Goal: Task Accomplishment & Management: Manage account settings

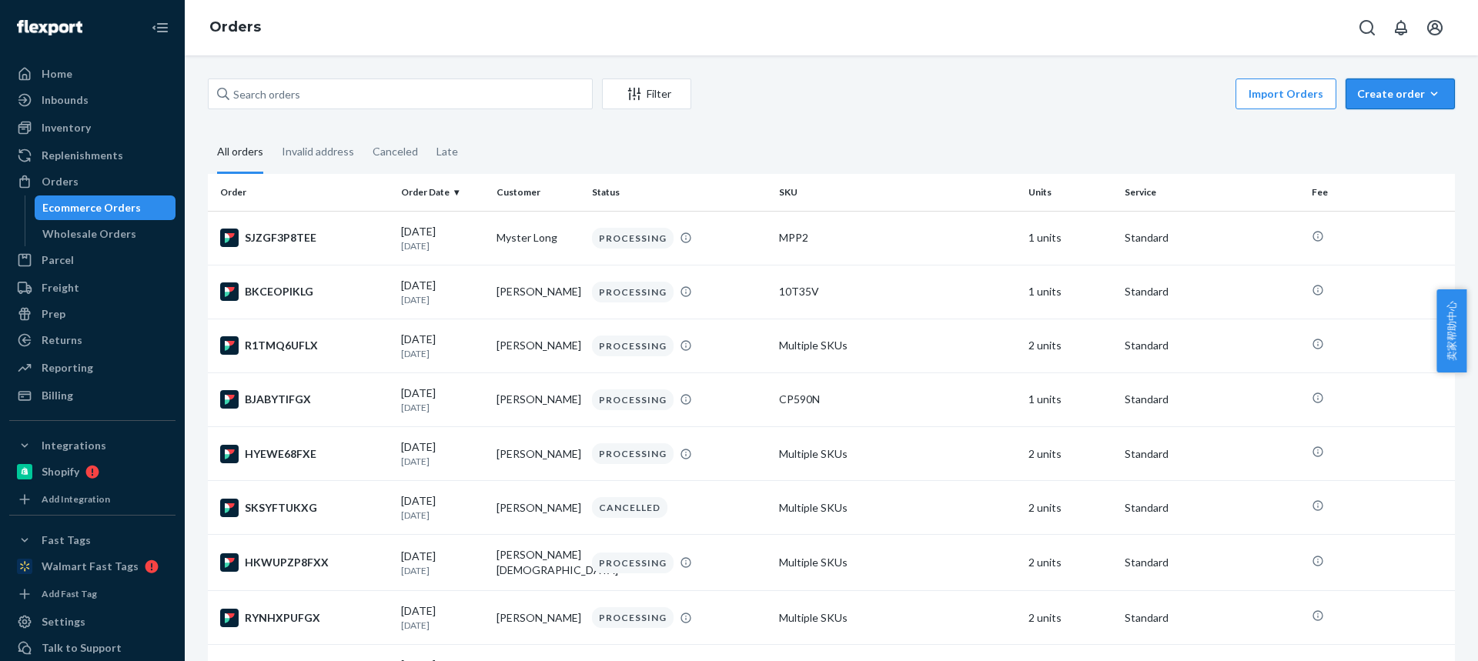
drag, startPoint x: 1386, startPoint y: 89, endPoint x: 1375, endPoint y: 109, distance: 22.4
click at [1386, 89] on div "Create order" at bounding box center [1400, 93] width 86 height 15
click at [1371, 118] on span "Ecommerce order" at bounding box center [1359, 112] width 85 height 11
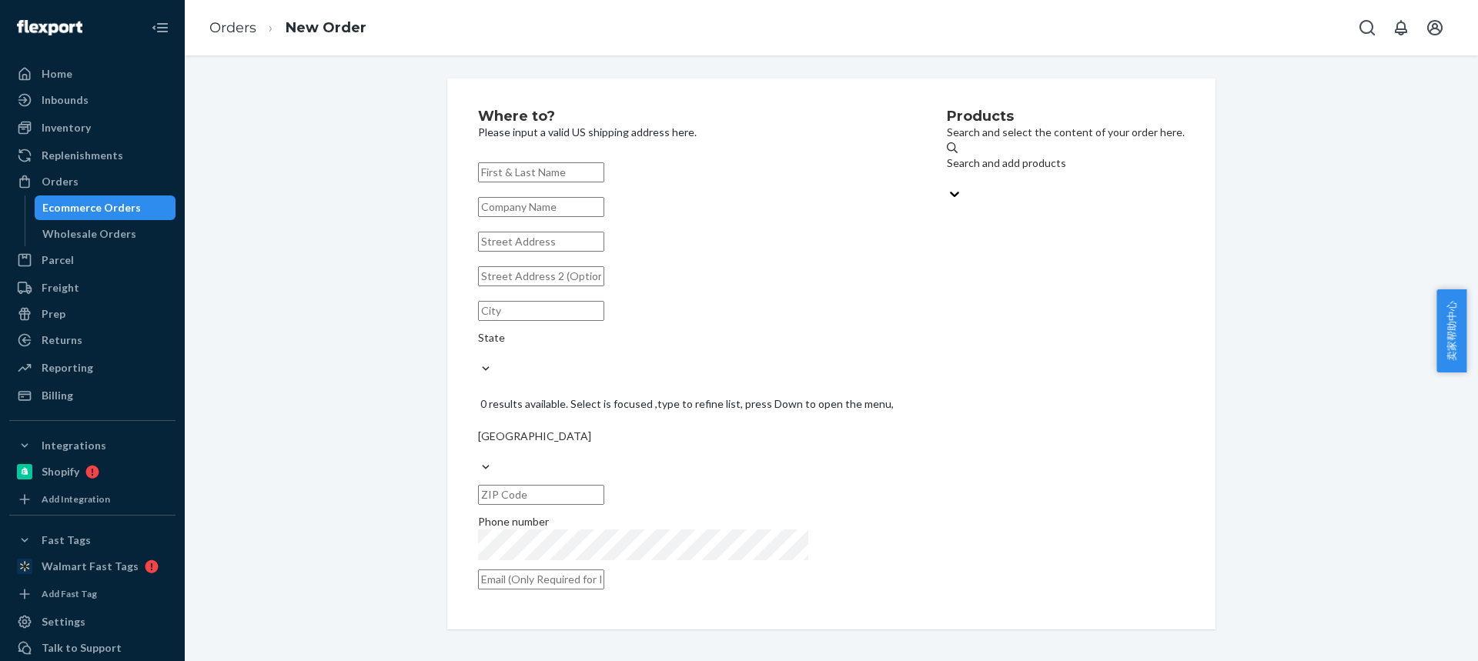
click at [710, 341] on div "State" at bounding box center [689, 345] width 423 height 31
click at [479, 346] on input "State" at bounding box center [479, 353] width 2 height 15
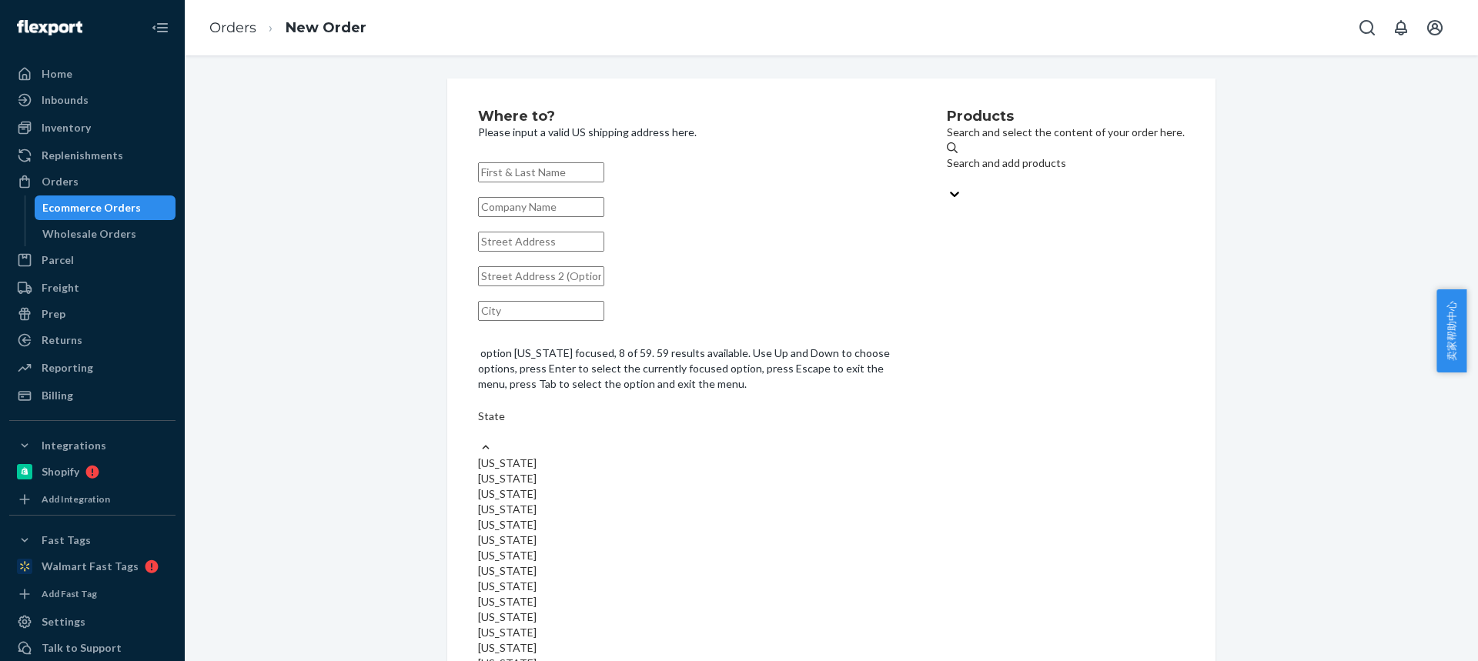
scroll to position [231, 0]
drag, startPoint x: 1038, startPoint y: 386, endPoint x: 1038, endPoint y: 376, distance: 10.0
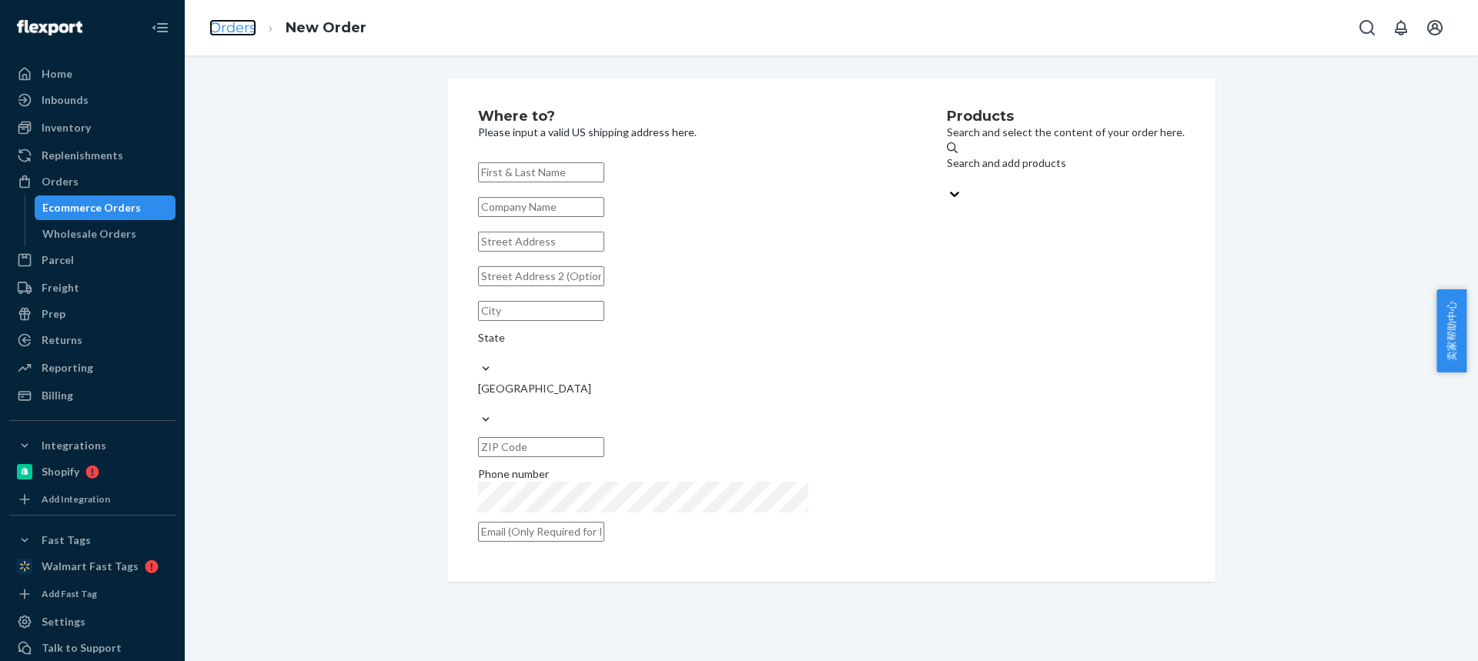
click at [230, 35] on link "Orders" at bounding box center [232, 27] width 47 height 17
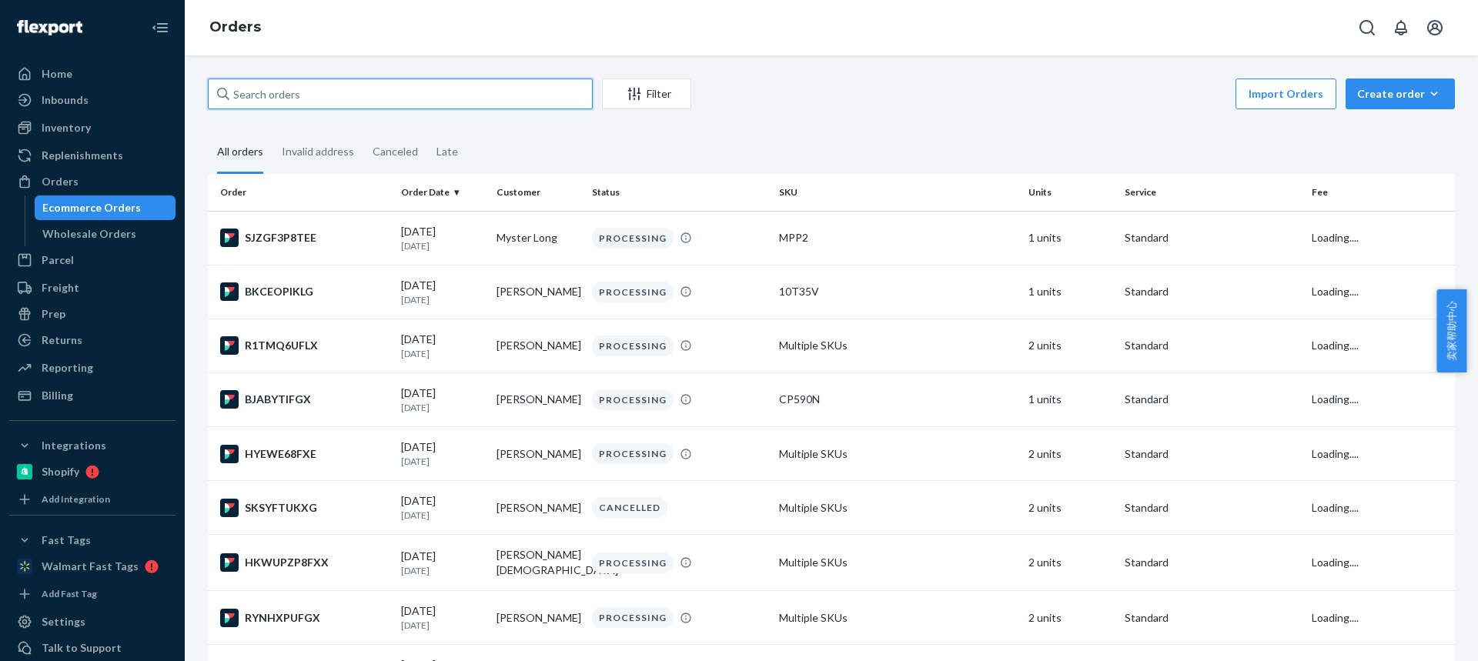
click at [344, 102] on input "text" at bounding box center [400, 94] width 385 height 31
paste input "[PERSON_NAME]"
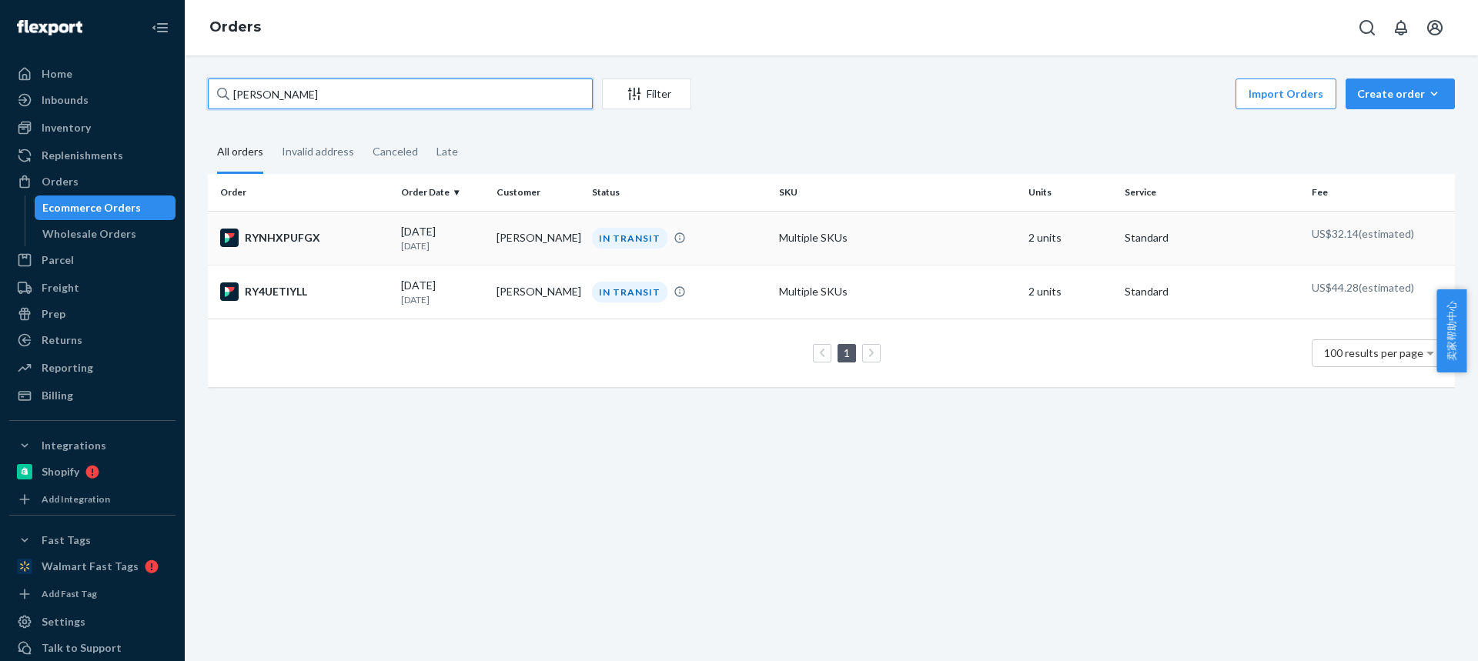
type input "[PERSON_NAME]"
click at [530, 239] on td "[PERSON_NAME]" at bounding box center [537, 238] width 95 height 54
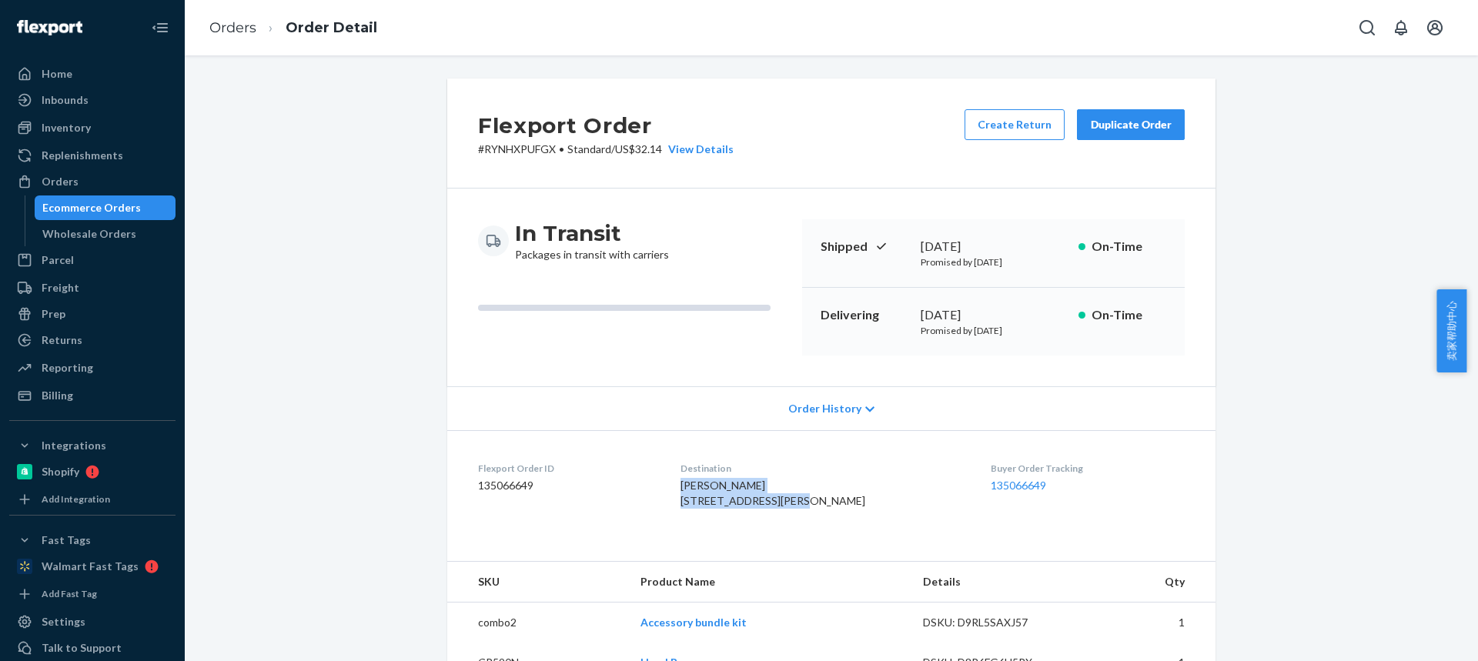
drag, startPoint x: 791, startPoint y: 499, endPoint x: 683, endPoint y: 488, distance: 108.3
click at [684, 489] on dl "Flexport Order ID 135066649 Destination [PERSON_NAME] [STREET_ADDRESS][PERSON_N…" at bounding box center [831, 487] width 768 height 115
copy span "[PERSON_NAME] 1544 [PERSON_NAME] St Apt 4"
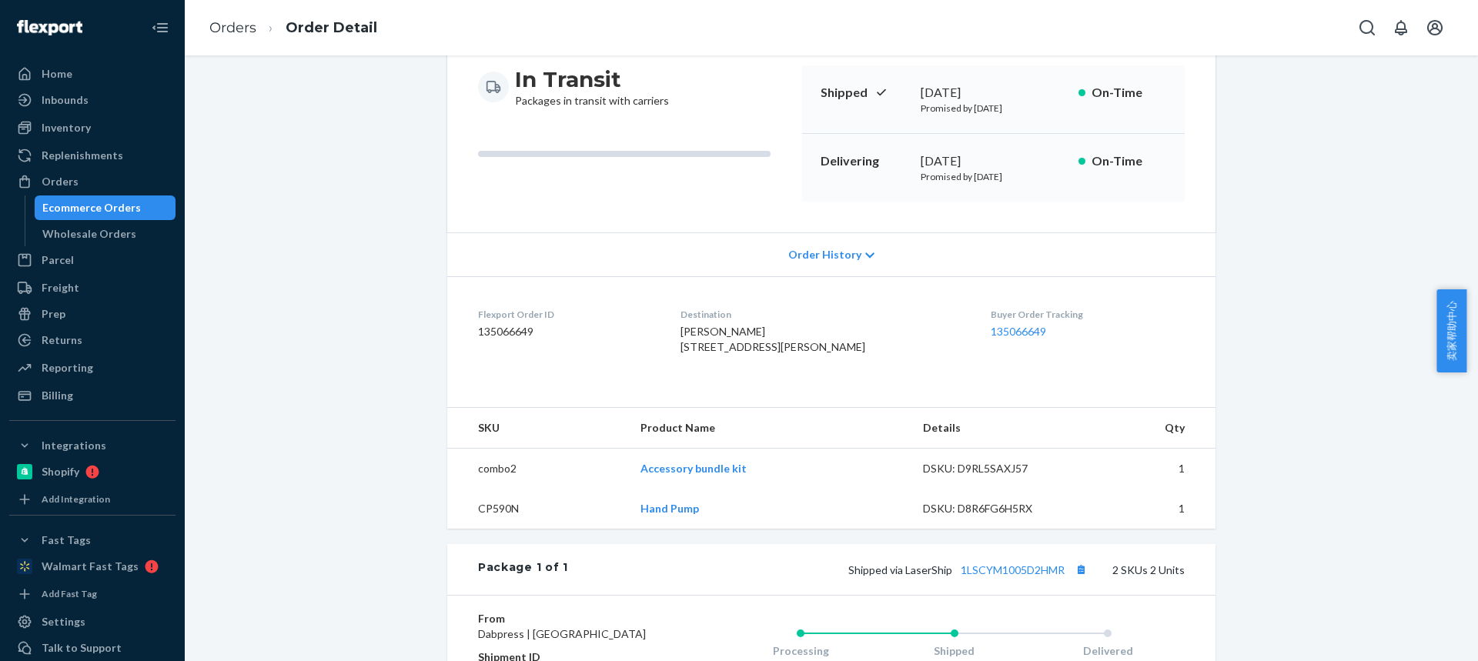
click at [495, 529] on td "CP590N" at bounding box center [537, 509] width 181 height 40
copy td "CP590N"
drag, startPoint x: 632, startPoint y: 505, endPoint x: 681, endPoint y: 501, distance: 49.4
click at [681, 490] on td "Accessory bundle kit" at bounding box center [769, 469] width 282 height 41
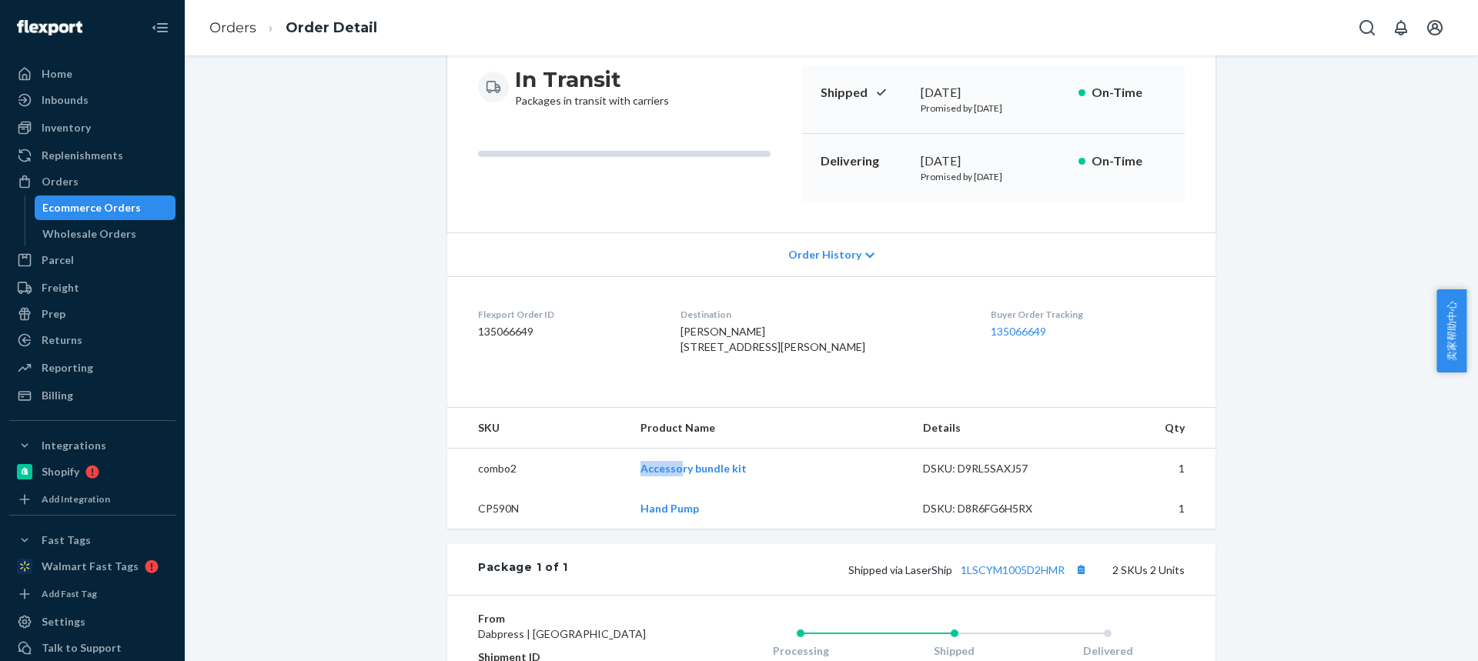
copy link "Accesso"
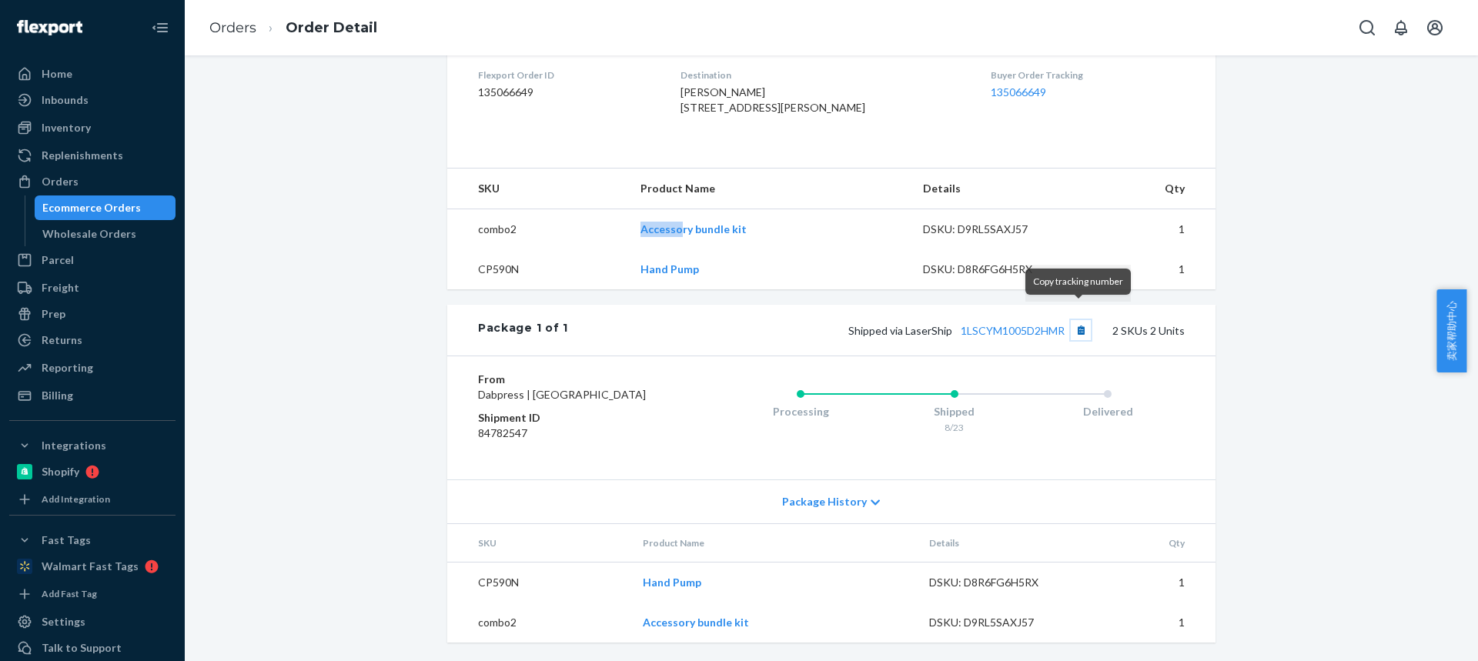
click at [1075, 320] on button "Copy tracking number" at bounding box center [1081, 330] width 20 height 20
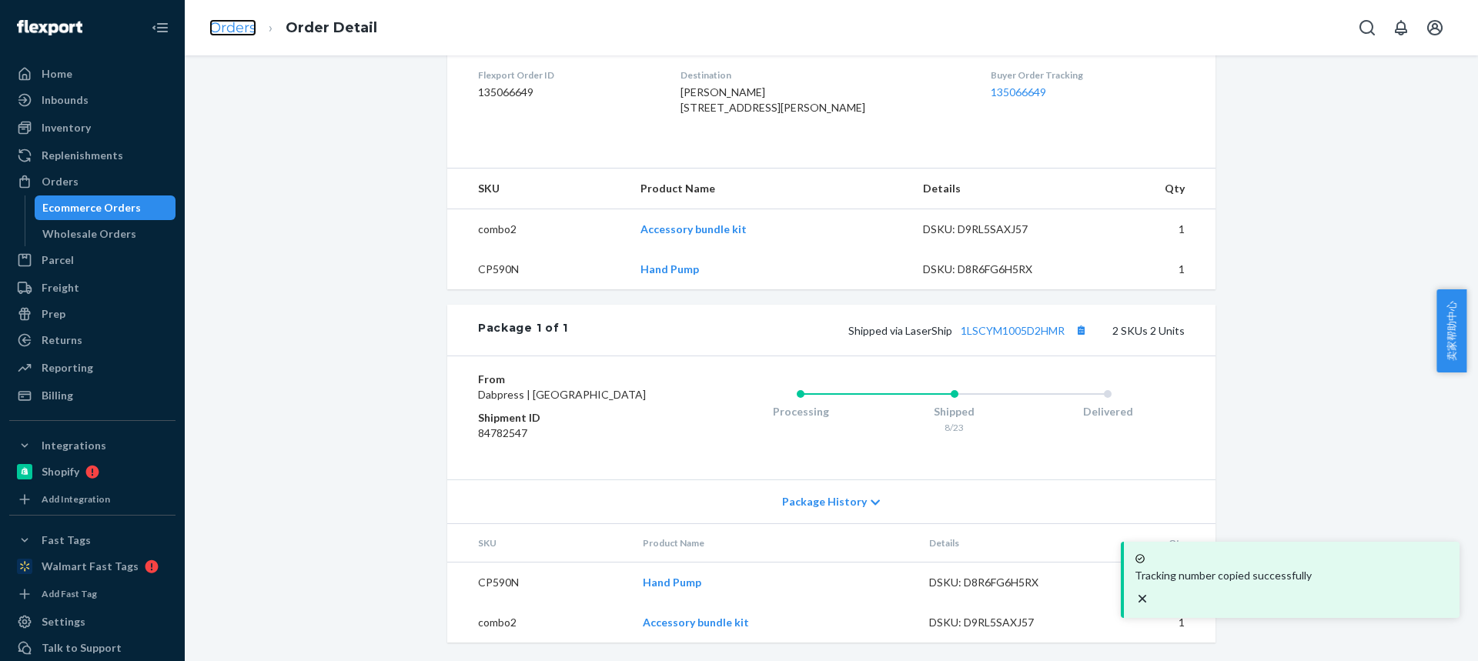
click at [235, 28] on link "Orders" at bounding box center [232, 27] width 47 height 17
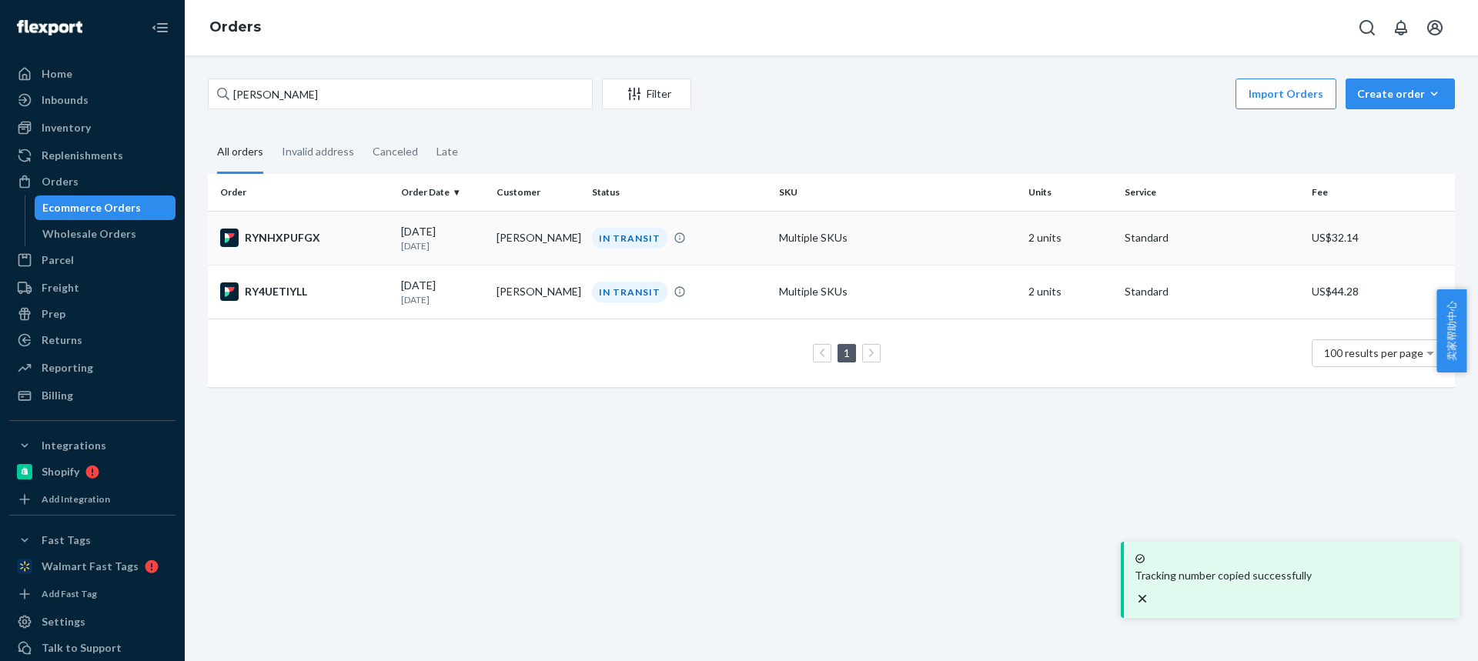
click at [532, 262] on td "[PERSON_NAME]" at bounding box center [537, 238] width 95 height 54
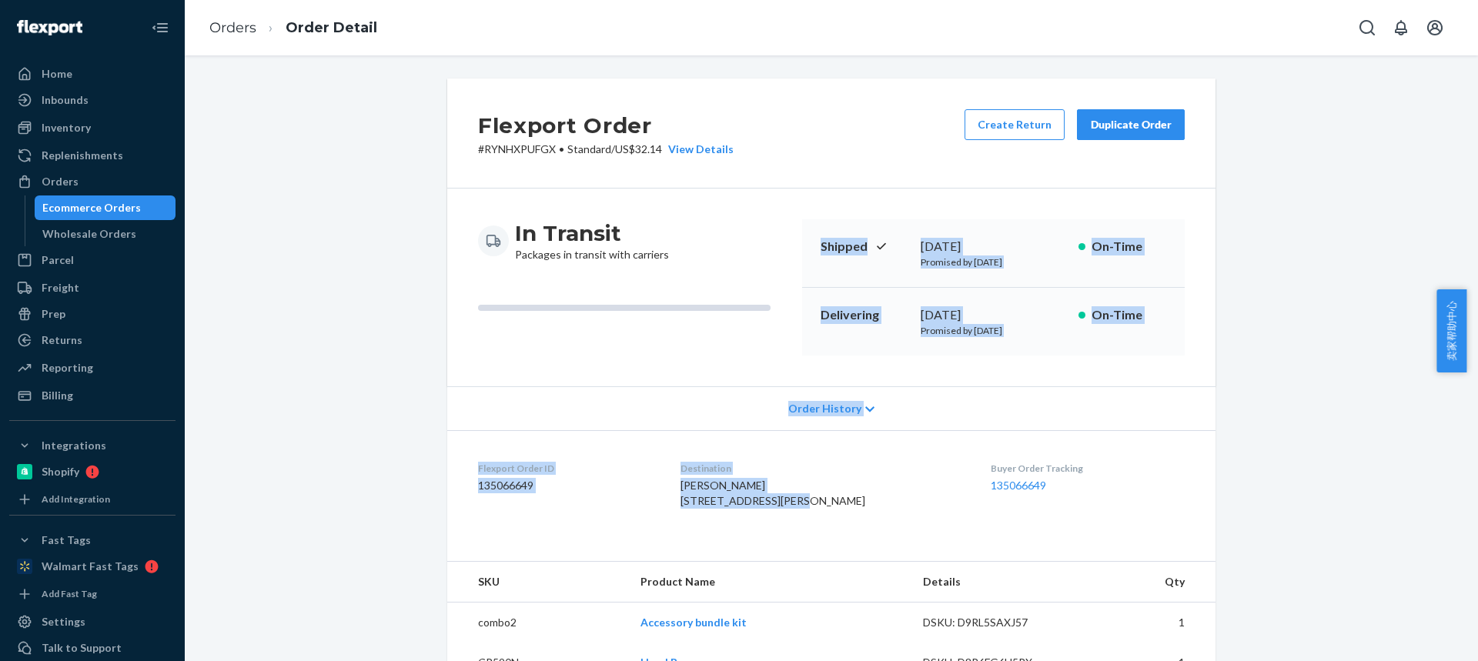
drag, startPoint x: 743, startPoint y: 451, endPoint x: 716, endPoint y: 383, distance: 73.9
click at [717, 383] on div "Flexport Order # RYNHXPUFGX • Standard / US$32.14 View Details Create Return Du…" at bounding box center [831, 381] width 768 height 604
click at [700, 477] on div "Destination [PERSON_NAME] [STREET_ADDRESS][PERSON_NAME]" at bounding box center [823, 488] width 286 height 53
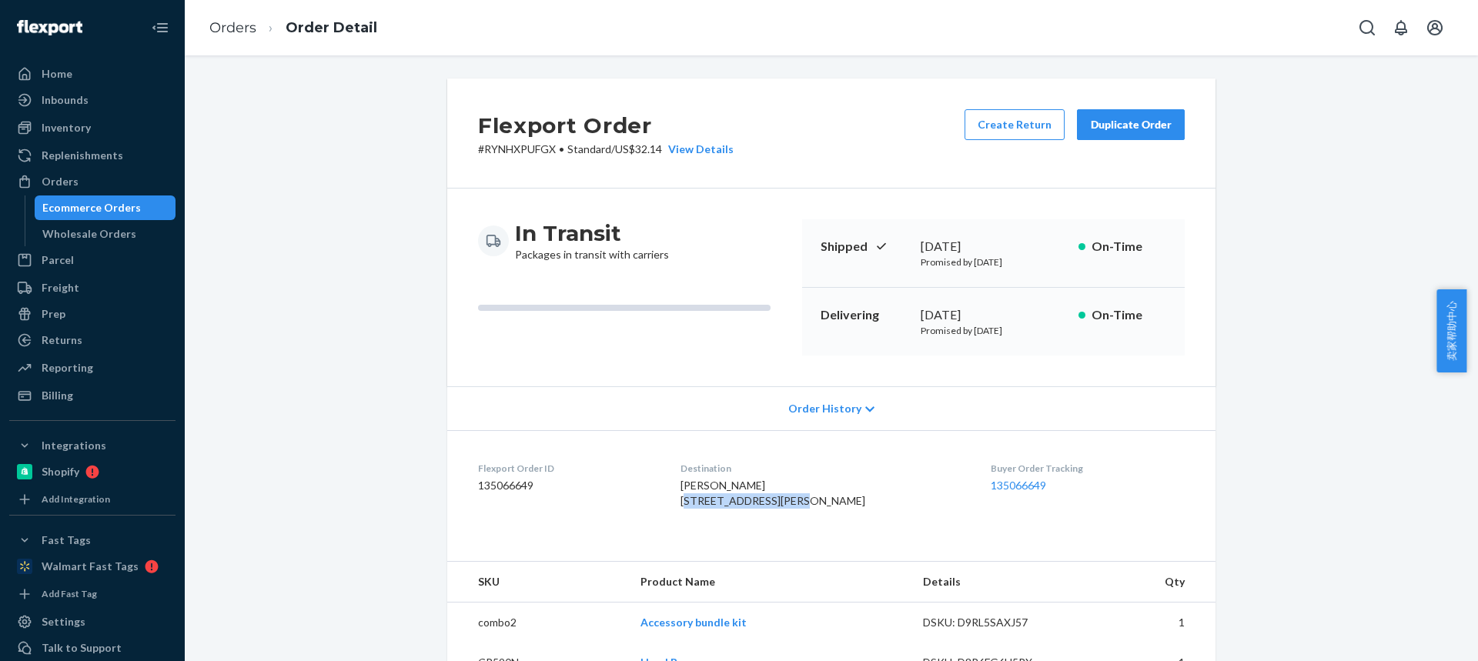
drag, startPoint x: 685, startPoint y: 503, endPoint x: 804, endPoint y: 501, distance: 118.5
click at [804, 502] on dl "Flexport Order ID 135066649 Destination [PERSON_NAME] [STREET_ADDRESS][PERSON_N…" at bounding box center [831, 487] width 768 height 115
copy span "[STREET_ADDRESS][PERSON_NAME]"
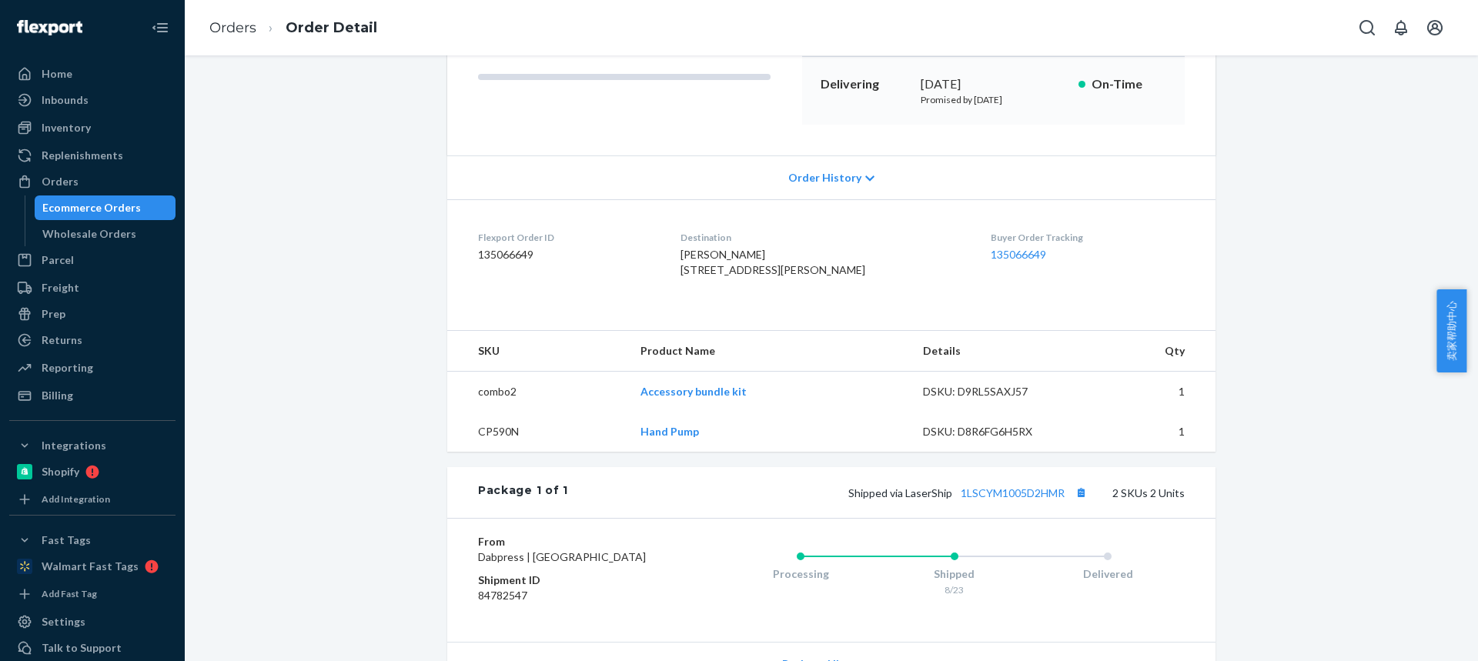
click at [490, 452] on td "CP590N" at bounding box center [537, 432] width 181 height 40
copy td "CP590N"
drag, startPoint x: 834, startPoint y: 522, endPoint x: 1064, endPoint y: 525, distance: 230.9
click at [1065, 503] on div "Shipped via LaserShip 1LSCYM1005D2HMR 2 SKUs 2 Units" at bounding box center [876, 493] width 616 height 20
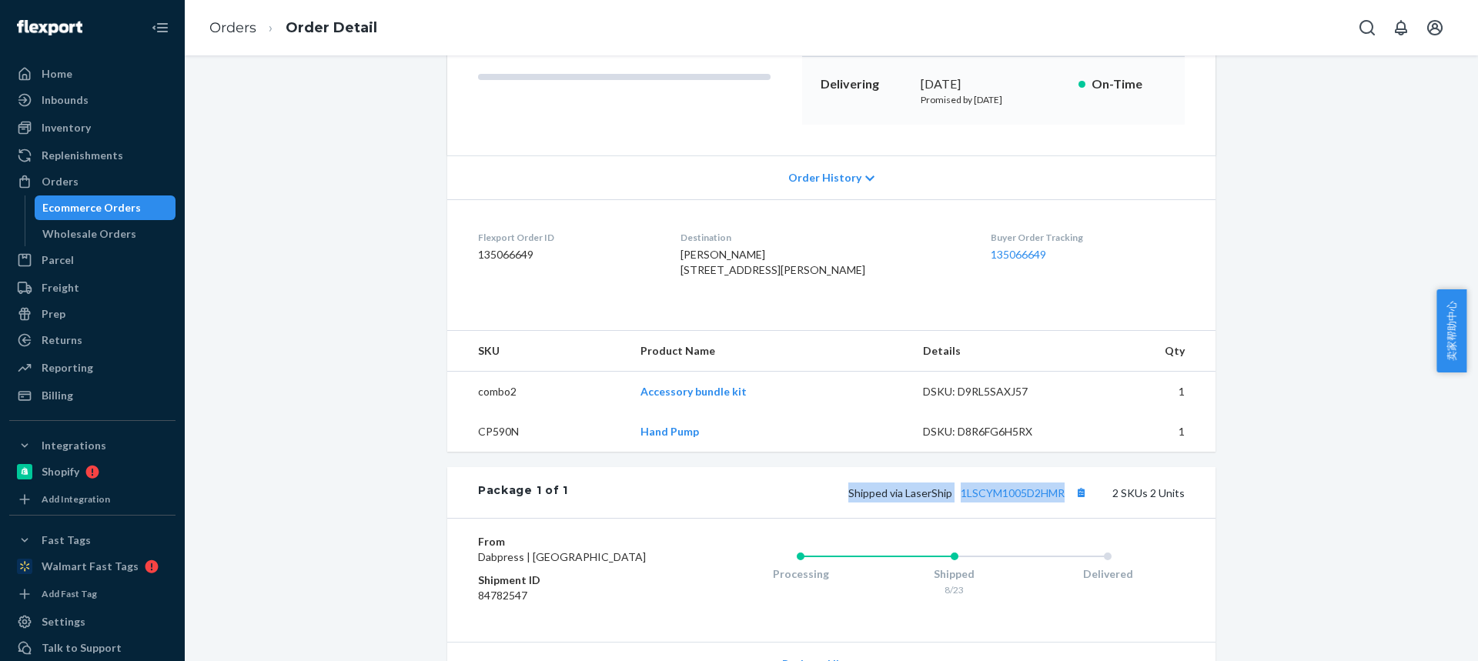
copy span "Shipped via LaserShip 1LSCYM1005D2HMR"
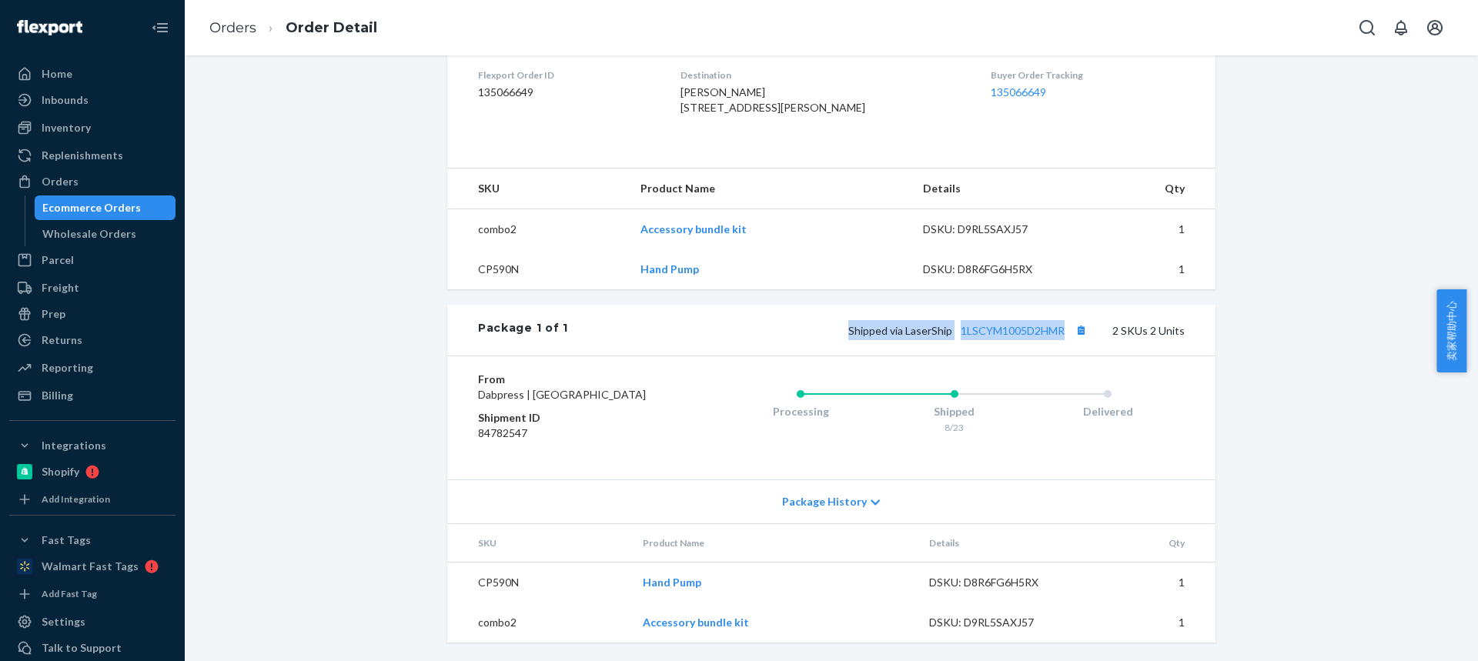
scroll to position [0, 0]
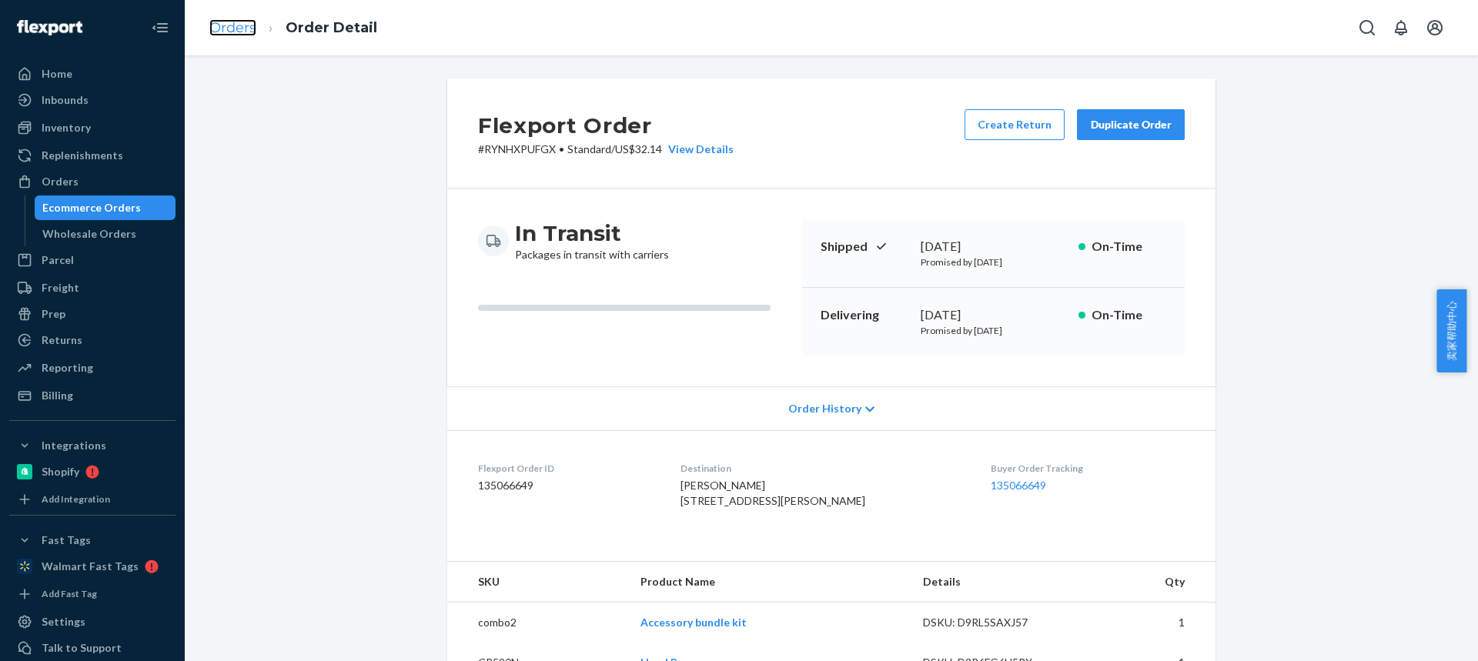
click at [222, 25] on link "Orders" at bounding box center [232, 27] width 47 height 17
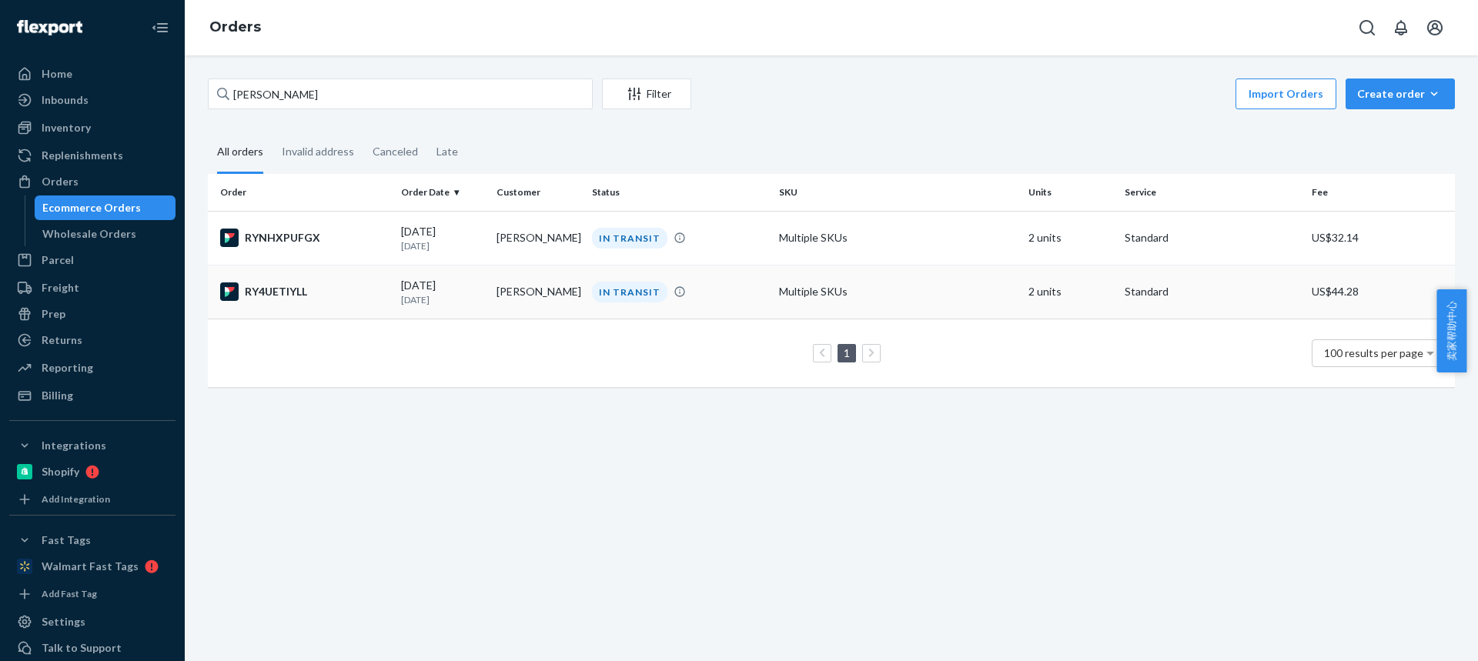
click at [486, 302] on td "[DATE] [DATE]" at bounding box center [442, 292] width 95 height 54
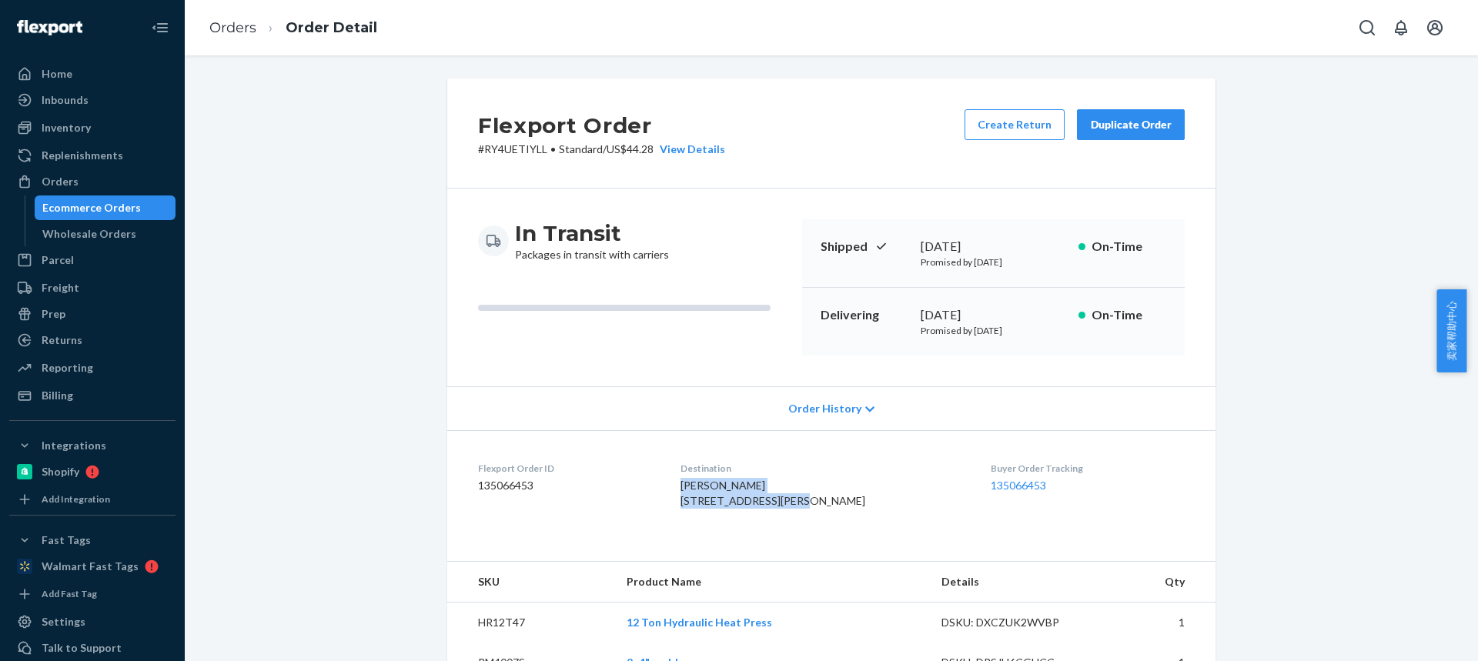
drag, startPoint x: 801, startPoint y: 500, endPoint x: 697, endPoint y: 489, distance: 105.2
click at [697, 490] on div "[PERSON_NAME] [STREET_ADDRESS][PERSON_NAME]" at bounding box center [823, 493] width 286 height 31
copy span "[PERSON_NAME] 1544 [PERSON_NAME] St Apt 4"
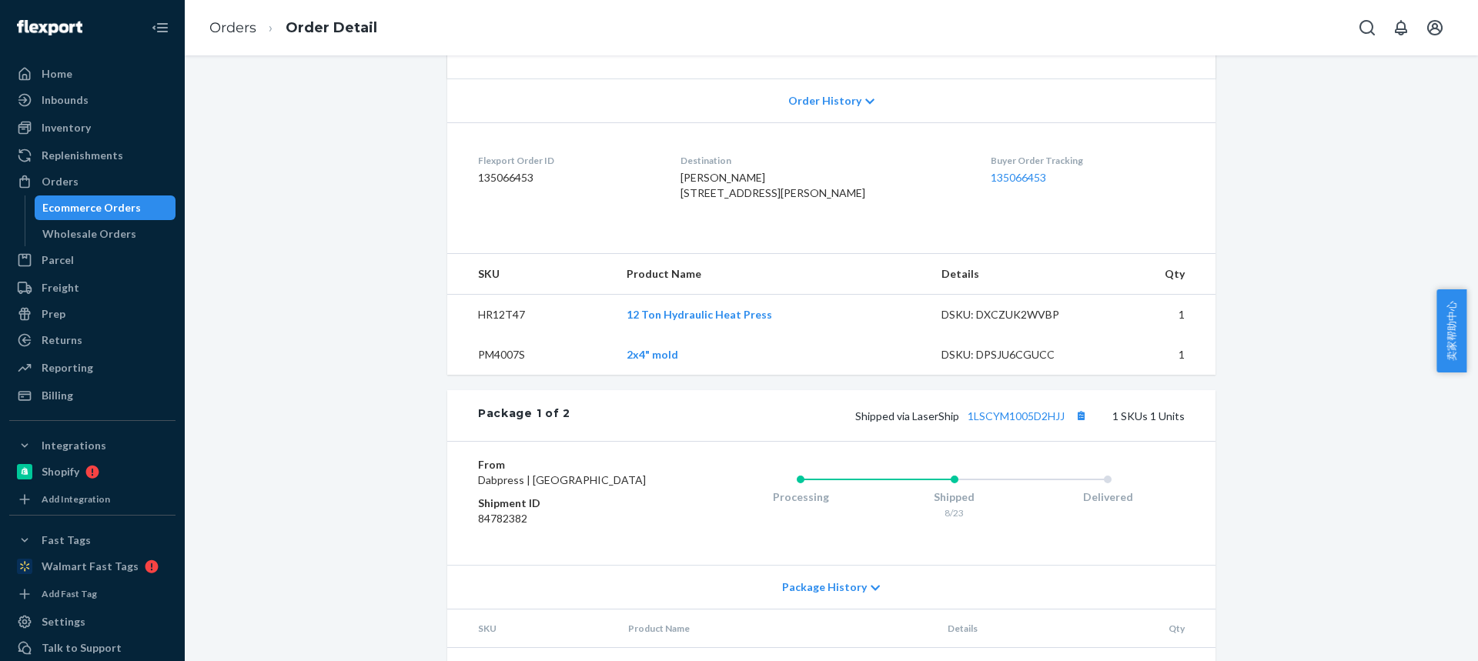
click at [488, 336] on td "HR12T47" at bounding box center [530, 315] width 167 height 41
copy td "HR12T47"
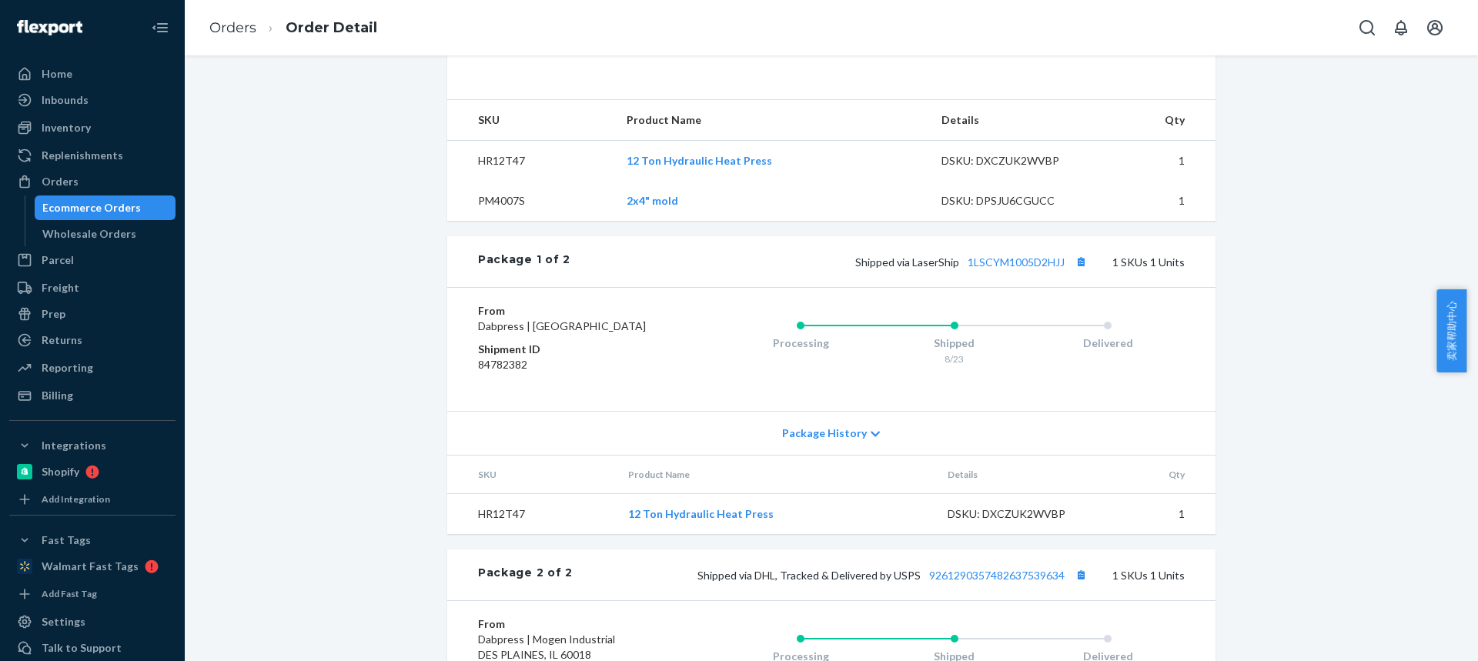
scroll to position [539, 0]
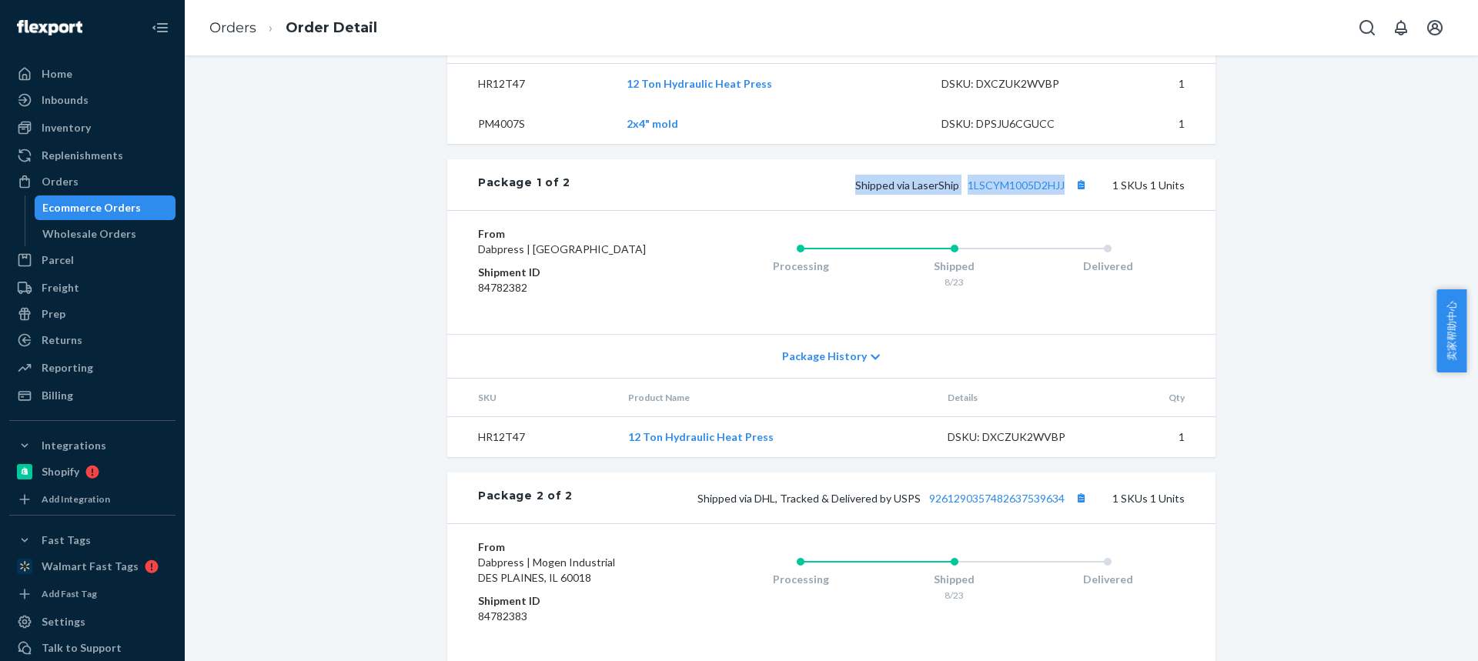
drag, startPoint x: 916, startPoint y: 215, endPoint x: 1064, endPoint y: 215, distance: 147.8
click at [1064, 195] on div "Shipped via LaserShip 1LSCYM1005D2HJJ 1 SKUs 1 Units" at bounding box center [877, 185] width 614 height 20
copy span "Shipped via LaserShip 1LSCYM1005D2HJJ"
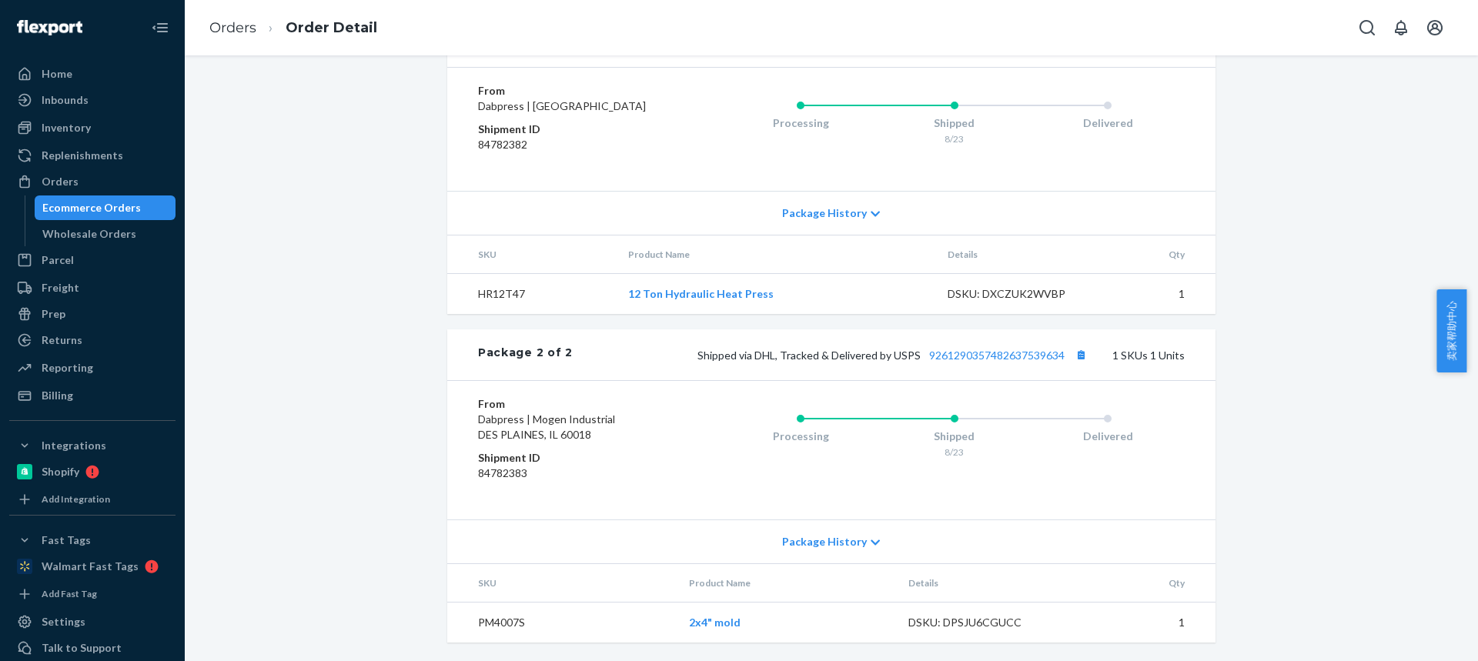
scroll to position [728, 0]
click at [884, 359] on span "Shipped via DHL, Tracked & Delivered by USPS 9261290357482637539634" at bounding box center [893, 355] width 393 height 13
drag, startPoint x: 723, startPoint y: 355, endPoint x: 787, endPoint y: 508, distance: 165.7
click at [1060, 363] on div "Shipped via DHL, Tracked & Delivered by USPS 9261290357482637539634 1 SKUs 1 Un…" at bounding box center [879, 355] width 612 height 20
copy span "Shipped via DHL, Tracked & Delivered by USPS 9261290357482637539634"
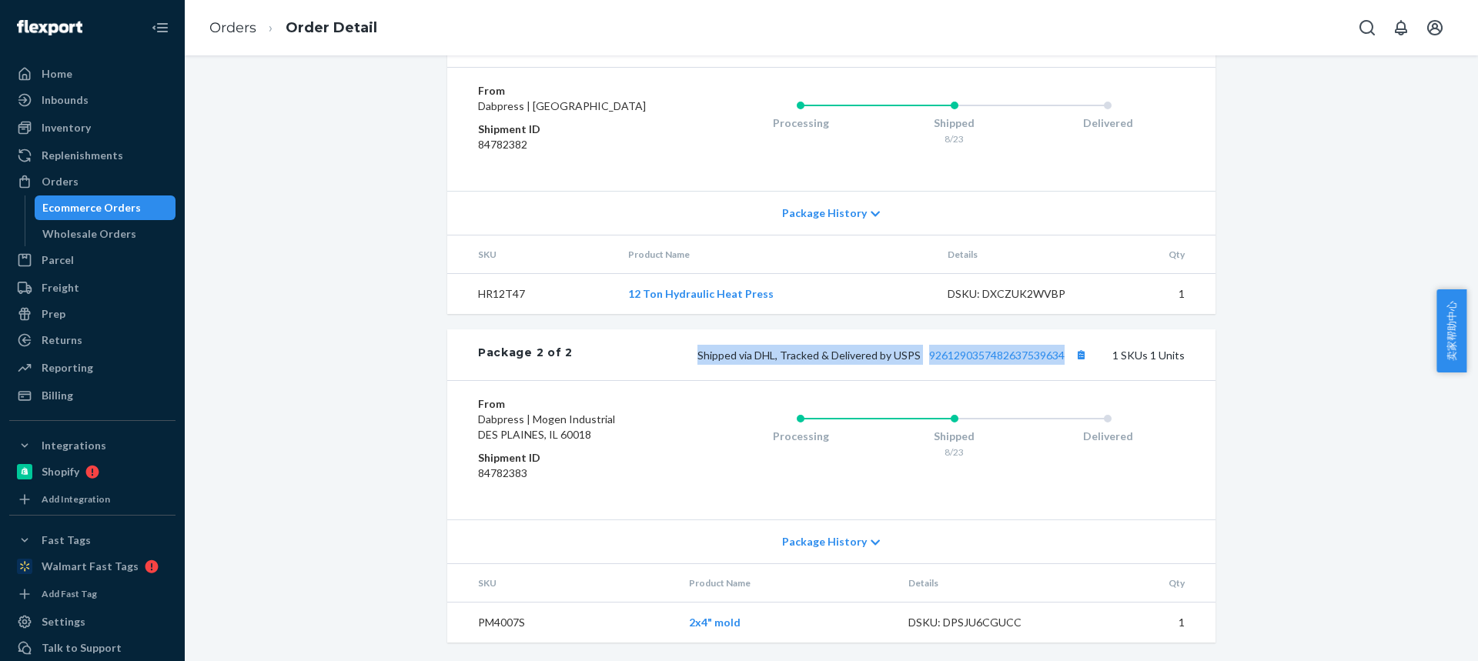
scroll to position [497, 0]
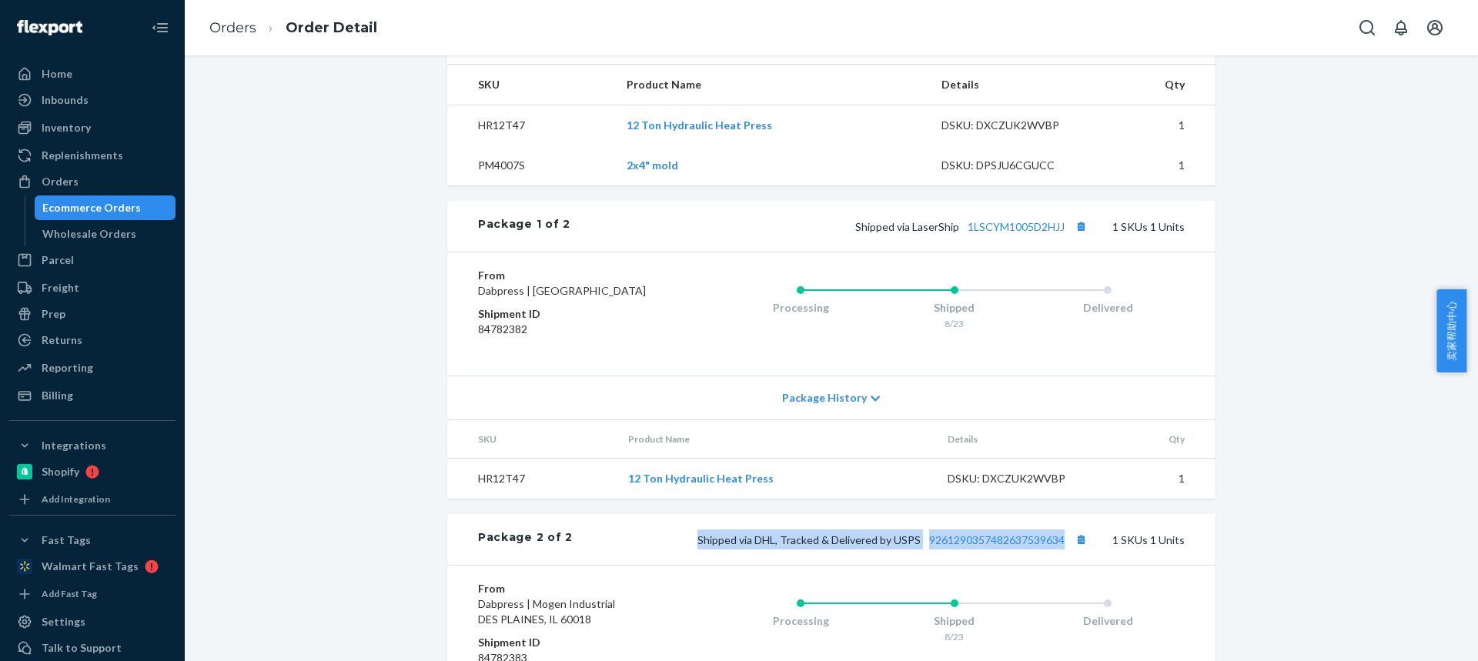
click at [490, 500] on td "HR12T47" at bounding box center [531, 479] width 169 height 41
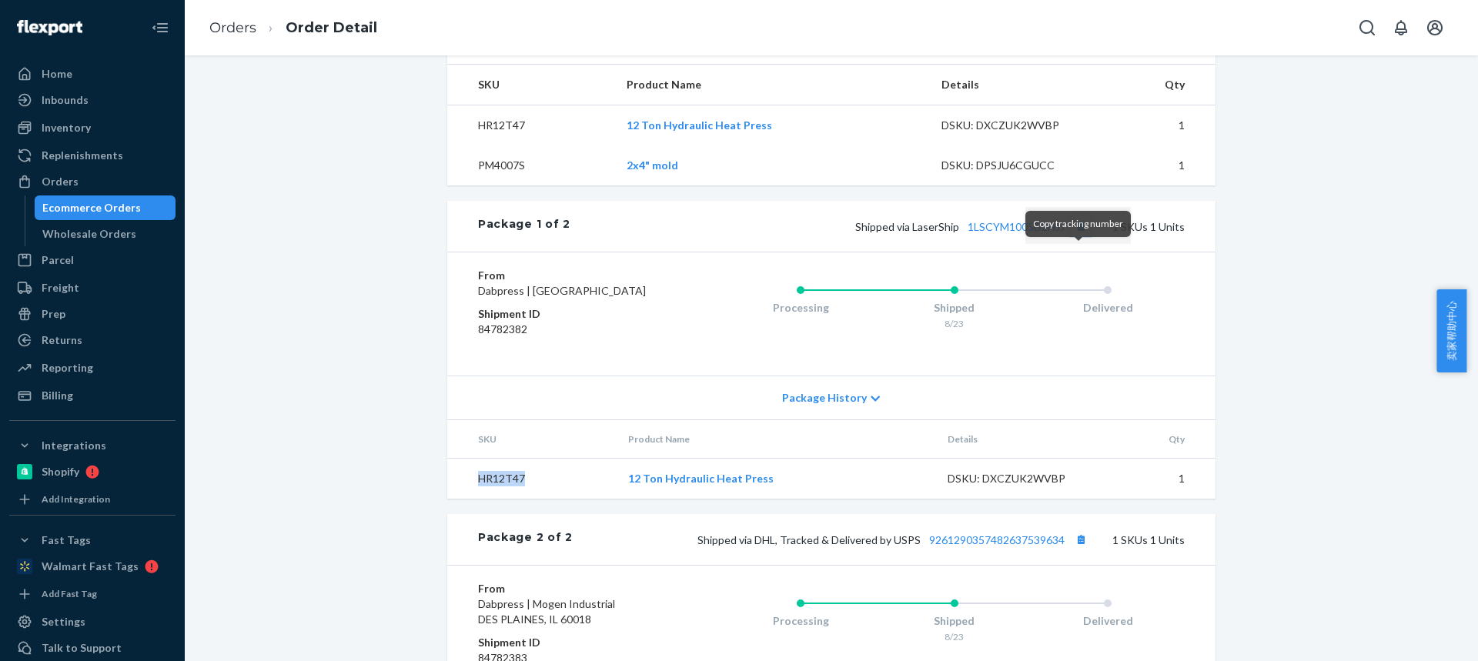
click at [1074, 236] on button "Copy tracking number" at bounding box center [1081, 226] width 20 height 20
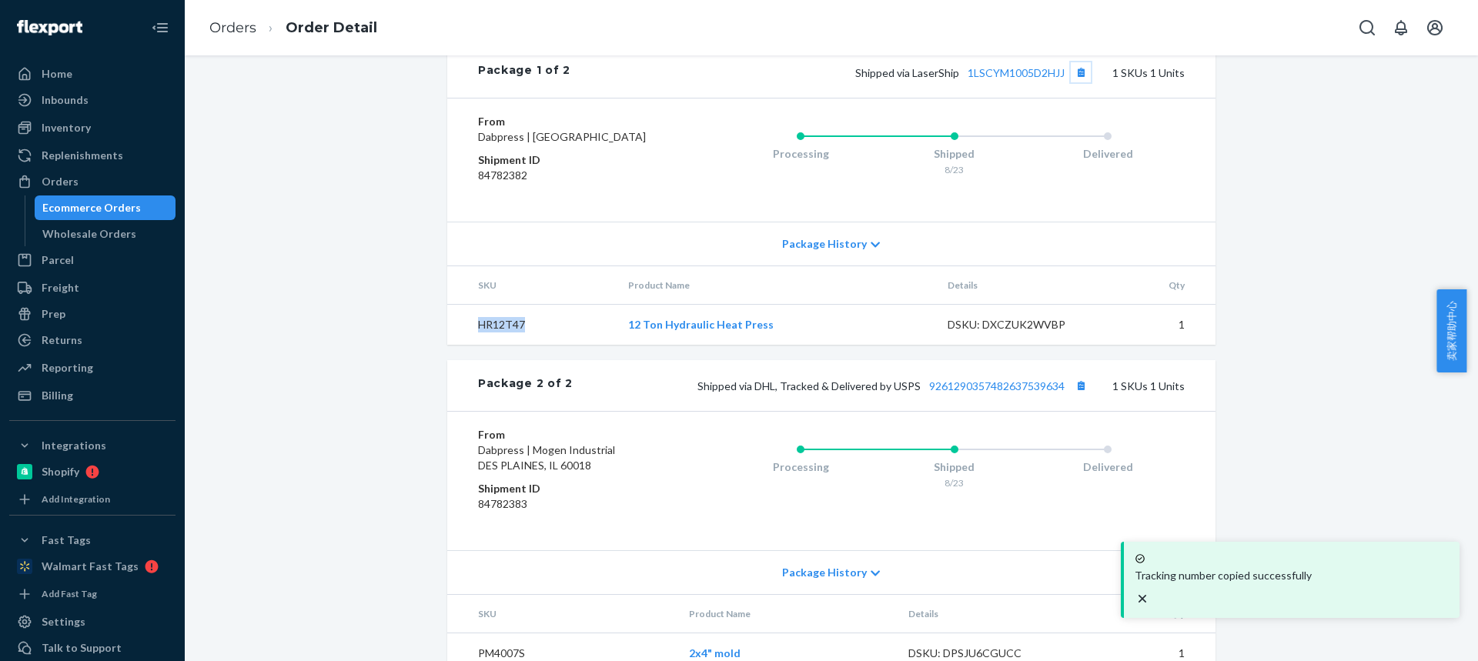
scroll to position [728, 0]
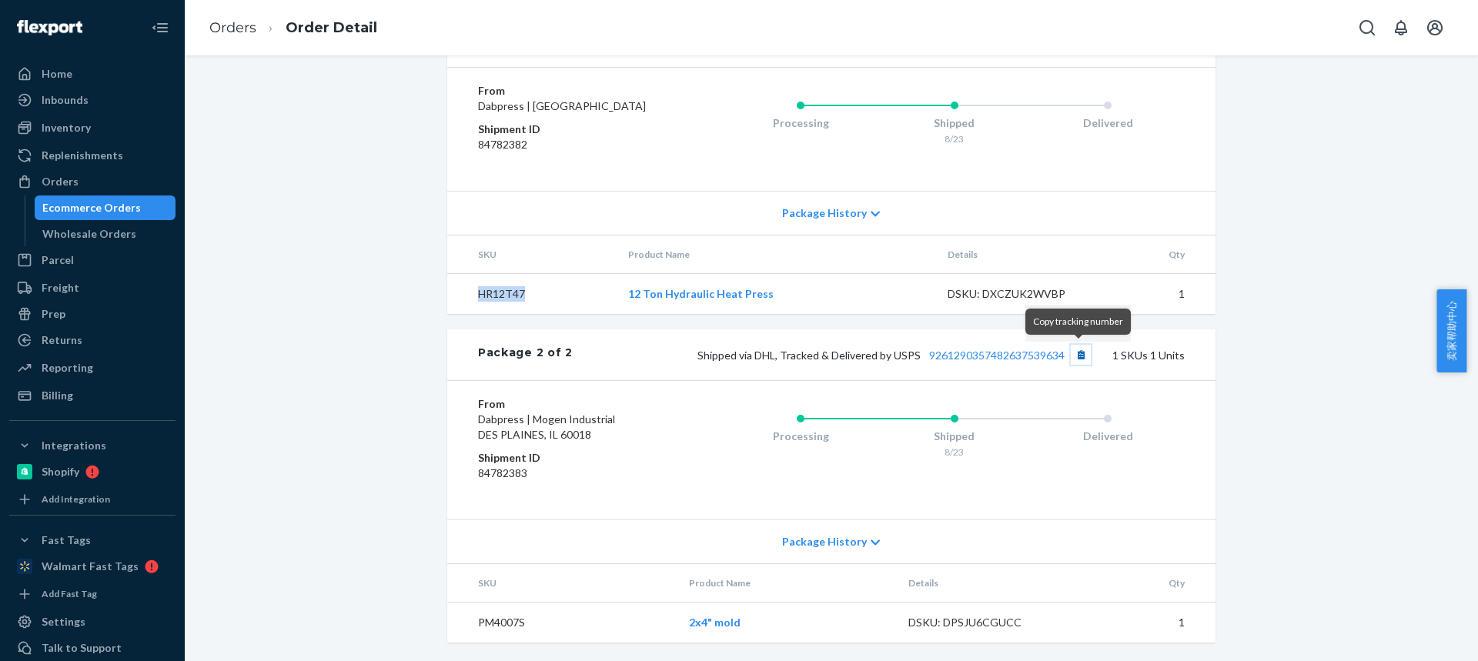
click at [1084, 354] on button "Copy tracking number" at bounding box center [1081, 355] width 20 height 20
click at [246, 25] on link "Orders" at bounding box center [232, 27] width 47 height 17
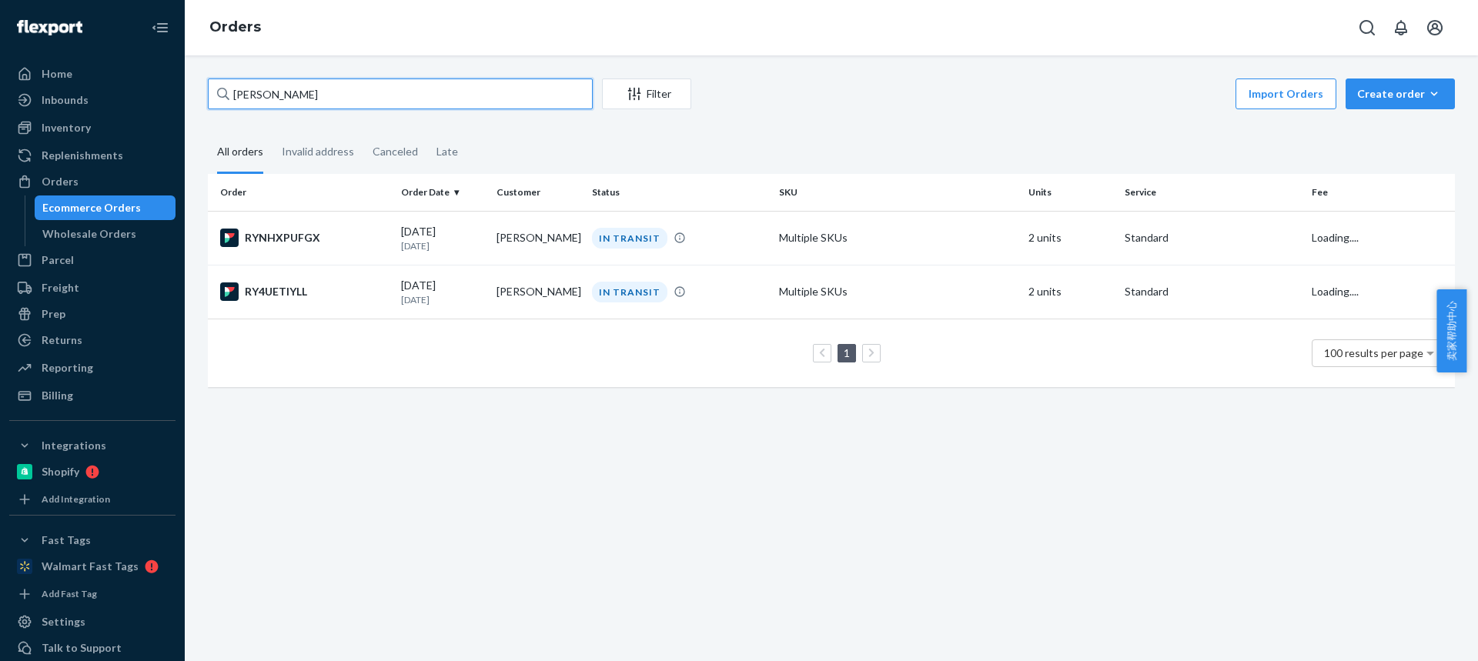
drag, startPoint x: 226, startPoint y: 78, endPoint x: 0, endPoint y: 49, distance: 228.1
click at [0, 50] on div "Home Inbounds Shipping Plans Problems Inventory Products Replenishments Orders …" at bounding box center [739, 330] width 1478 height 661
paste input "[PERSON_NAME]"
type input "[PERSON_NAME]"
click at [453, 239] on p "[DATE]" at bounding box center [442, 245] width 83 height 13
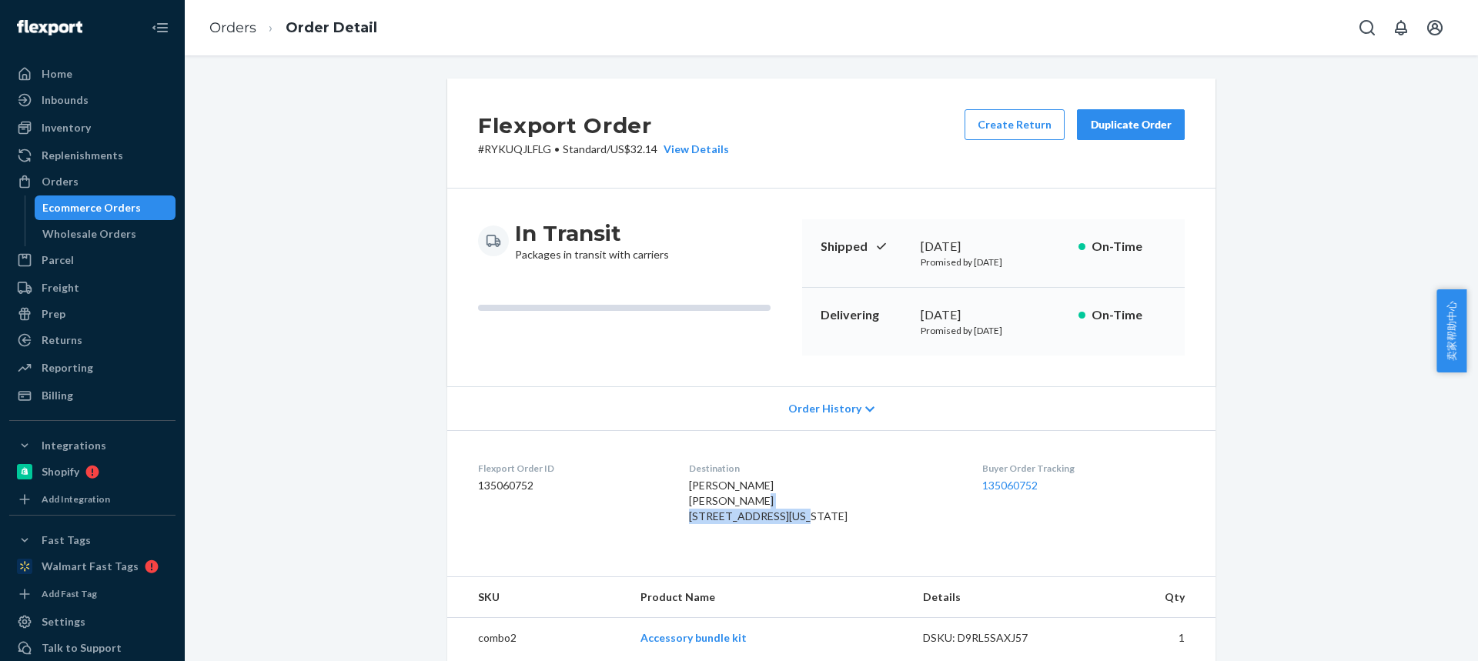
drag, startPoint x: 686, startPoint y: 517, endPoint x: 787, endPoint y: 516, distance: 100.8
click at [787, 516] on span "[PERSON_NAME] [PERSON_NAME] [STREET_ADDRESS][US_STATE]" at bounding box center [768, 501] width 159 height 44
click at [681, 517] on dl "Flexport Order ID 135060752 Destination [PERSON_NAME] [PERSON_NAME] [STREET_ADD…" at bounding box center [831, 495] width 768 height 131
drag, startPoint x: 681, startPoint y: 517, endPoint x: 799, endPoint y: 516, distance: 117.8
click at [800, 517] on dl "Flexport Order ID 135060752 Destination [PERSON_NAME] [PERSON_NAME] [STREET_ADD…" at bounding box center [831, 495] width 768 height 131
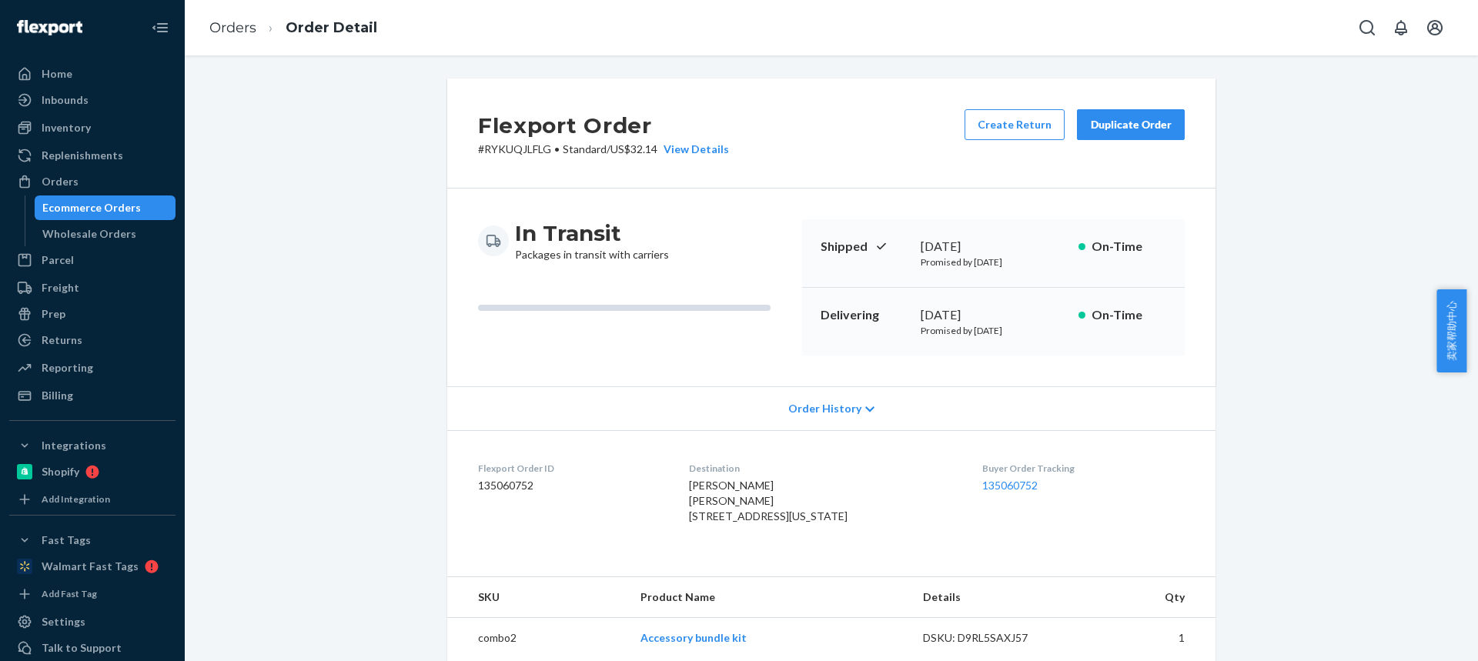
scroll to position [231, 0]
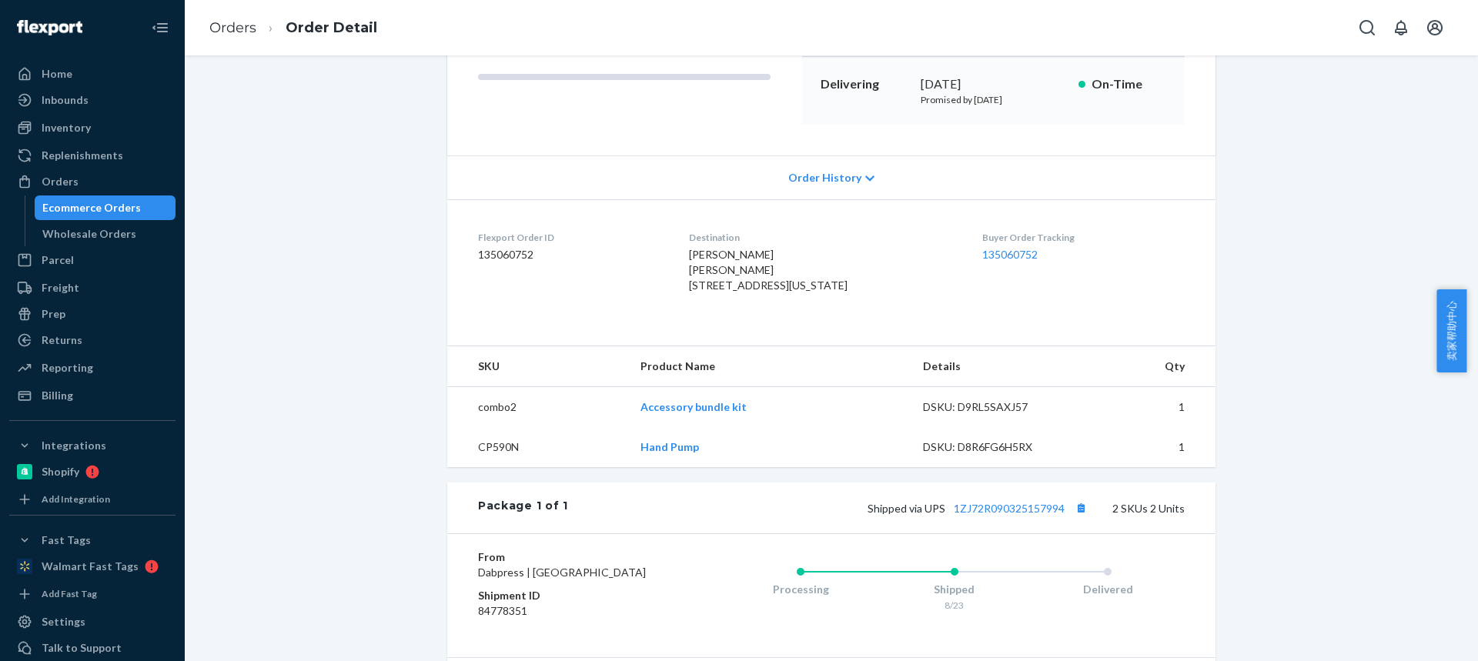
click at [493, 467] on td "CP590N" at bounding box center [537, 447] width 181 height 40
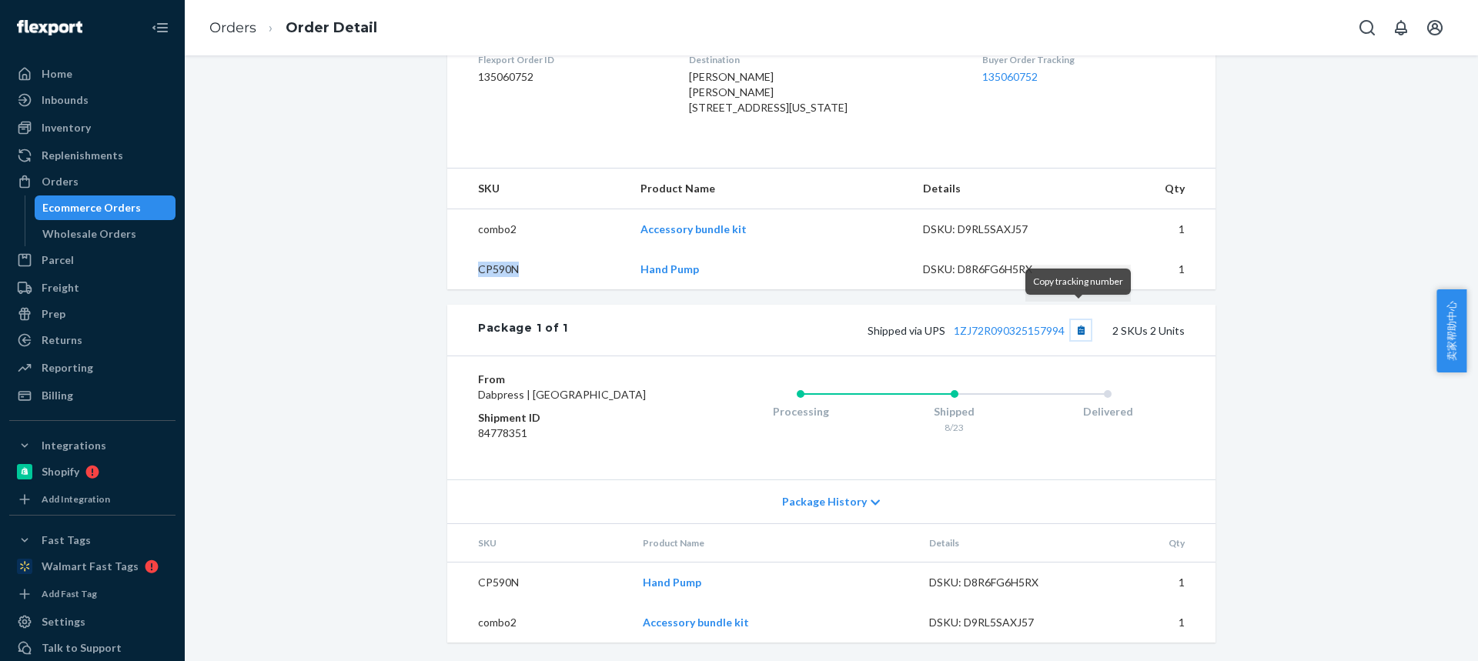
click at [1076, 320] on button "Copy tracking number" at bounding box center [1081, 330] width 20 height 20
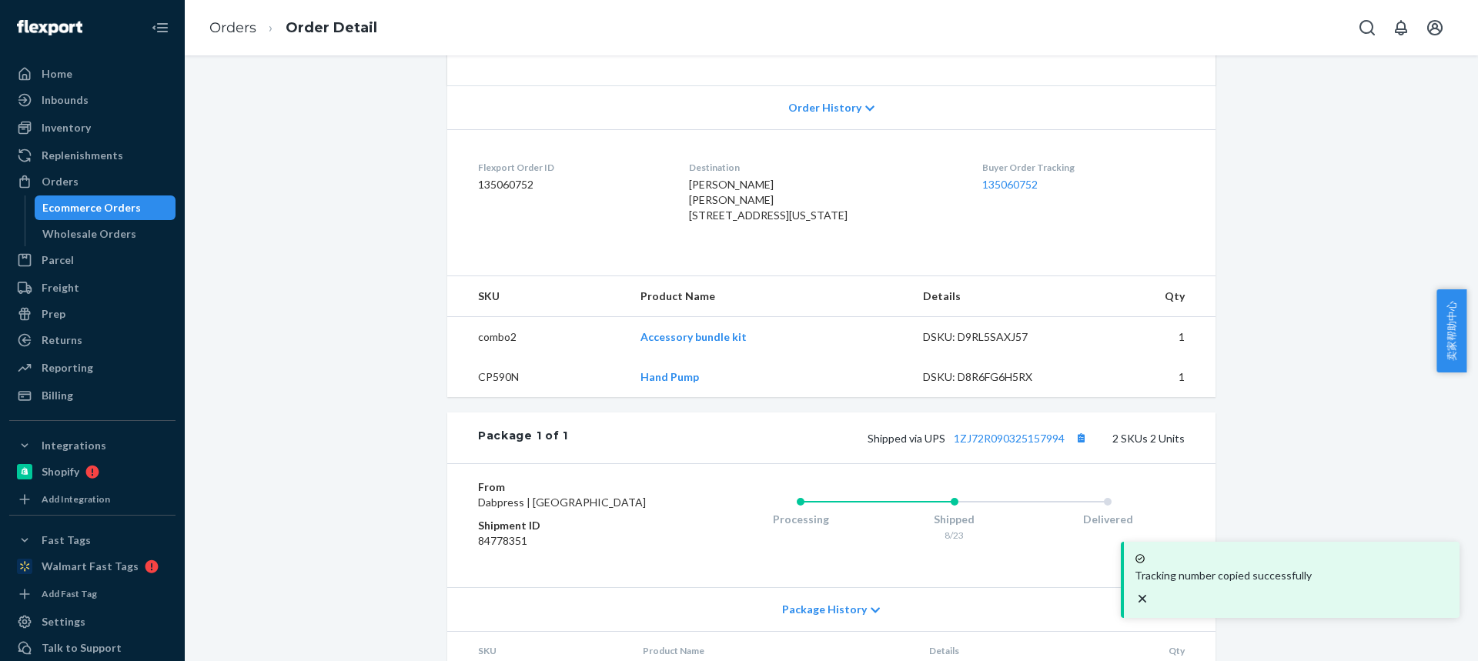
scroll to position [147, 0]
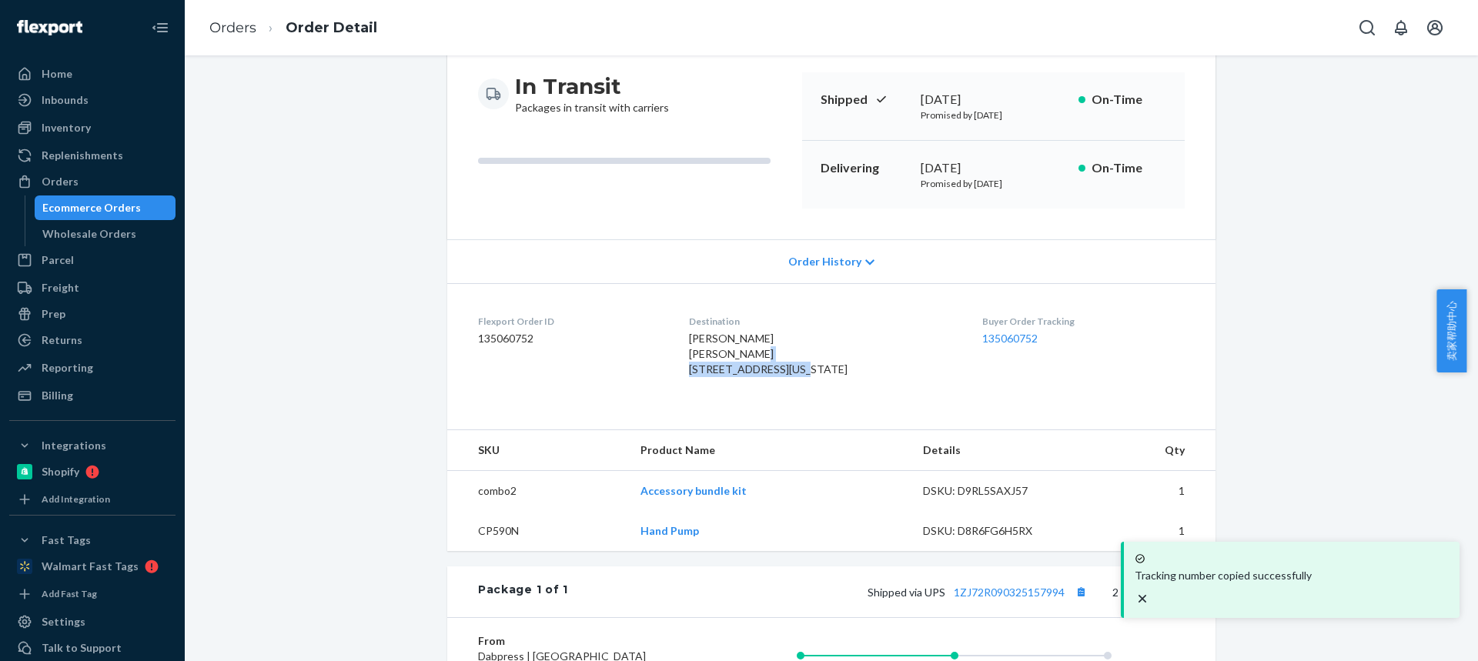
drag, startPoint x: 733, startPoint y: 372, endPoint x: 791, endPoint y: 372, distance: 58.5
click at [792, 373] on dl "Flexport Order ID 135060752 Destination [PERSON_NAME] [PERSON_NAME] [STREET_ADD…" at bounding box center [831, 348] width 768 height 131
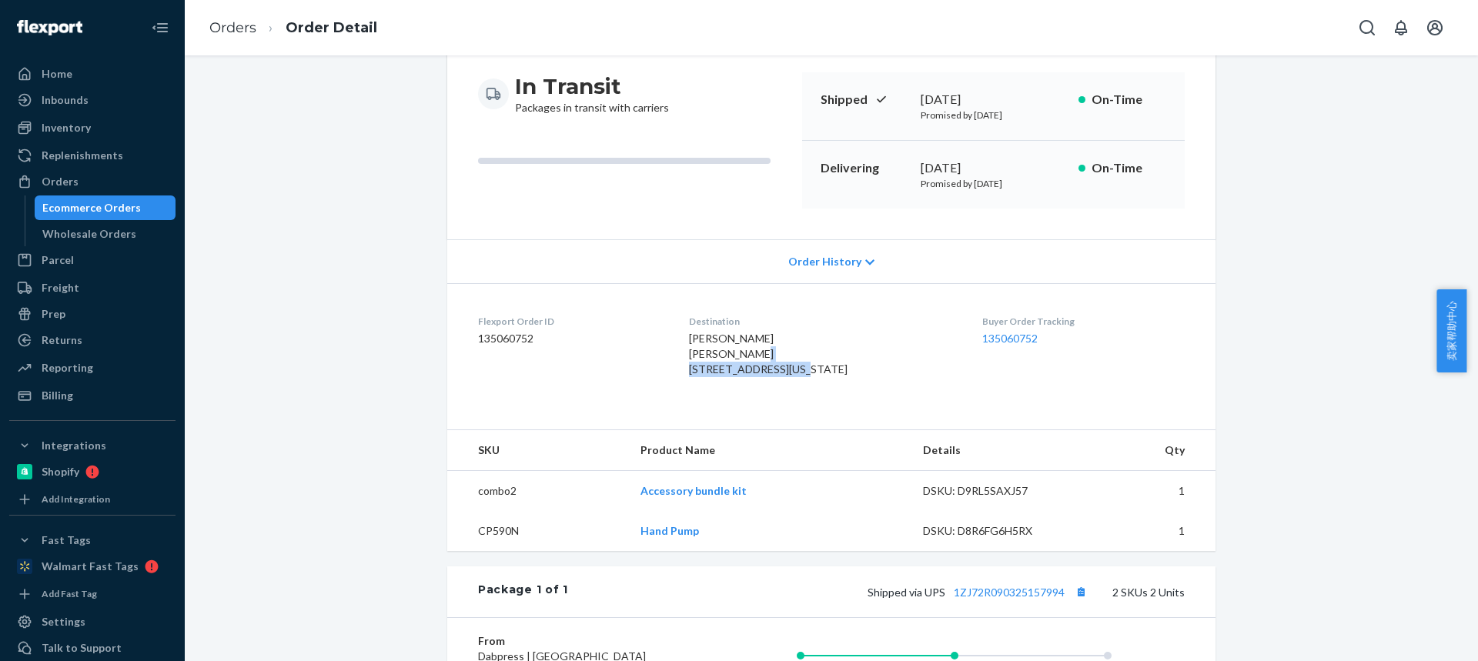
drag, startPoint x: 680, startPoint y: 373, endPoint x: 792, endPoint y: 366, distance: 111.9
click at [793, 366] on dl "Flexport Order ID 135060752 Destination [PERSON_NAME] [PERSON_NAME] [STREET_ADD…" at bounding box center [831, 348] width 768 height 131
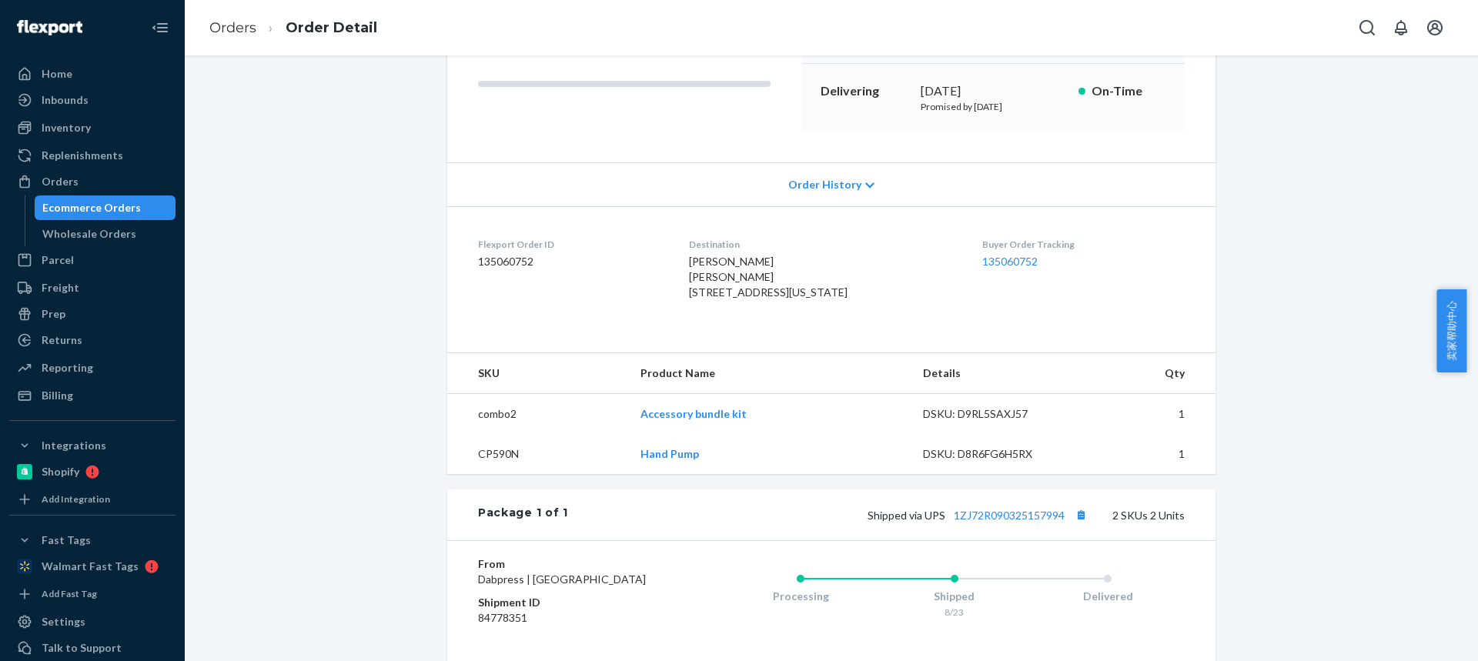
scroll to position [301, 0]
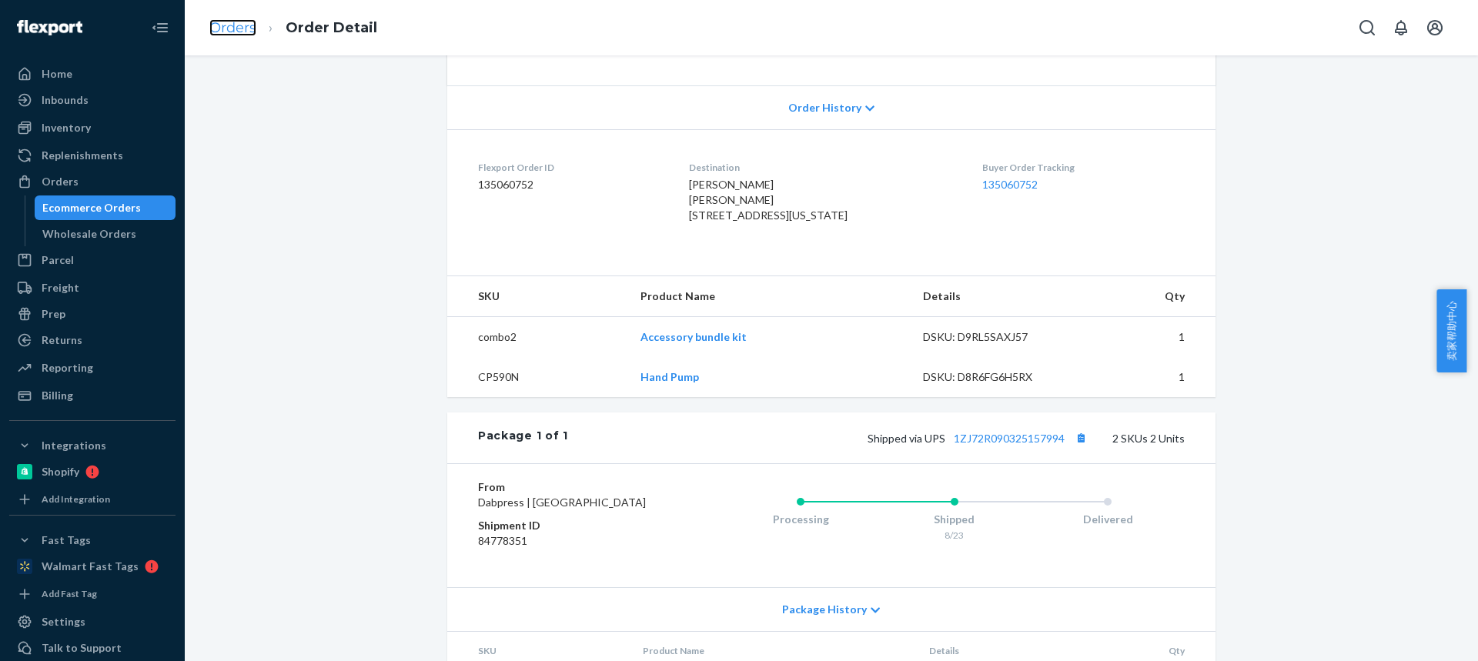
click at [224, 26] on link "Orders" at bounding box center [232, 27] width 47 height 17
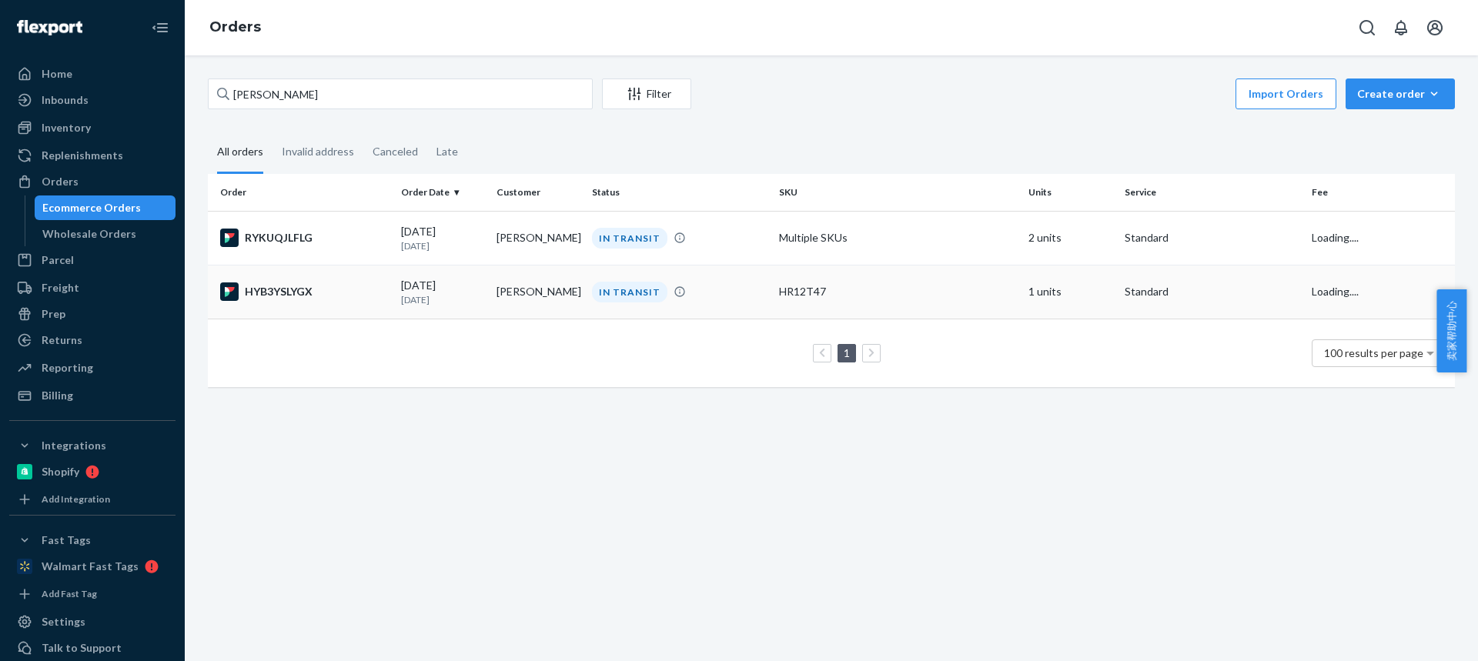
click at [453, 285] on div "[DATE] [DATE]" at bounding box center [442, 292] width 83 height 28
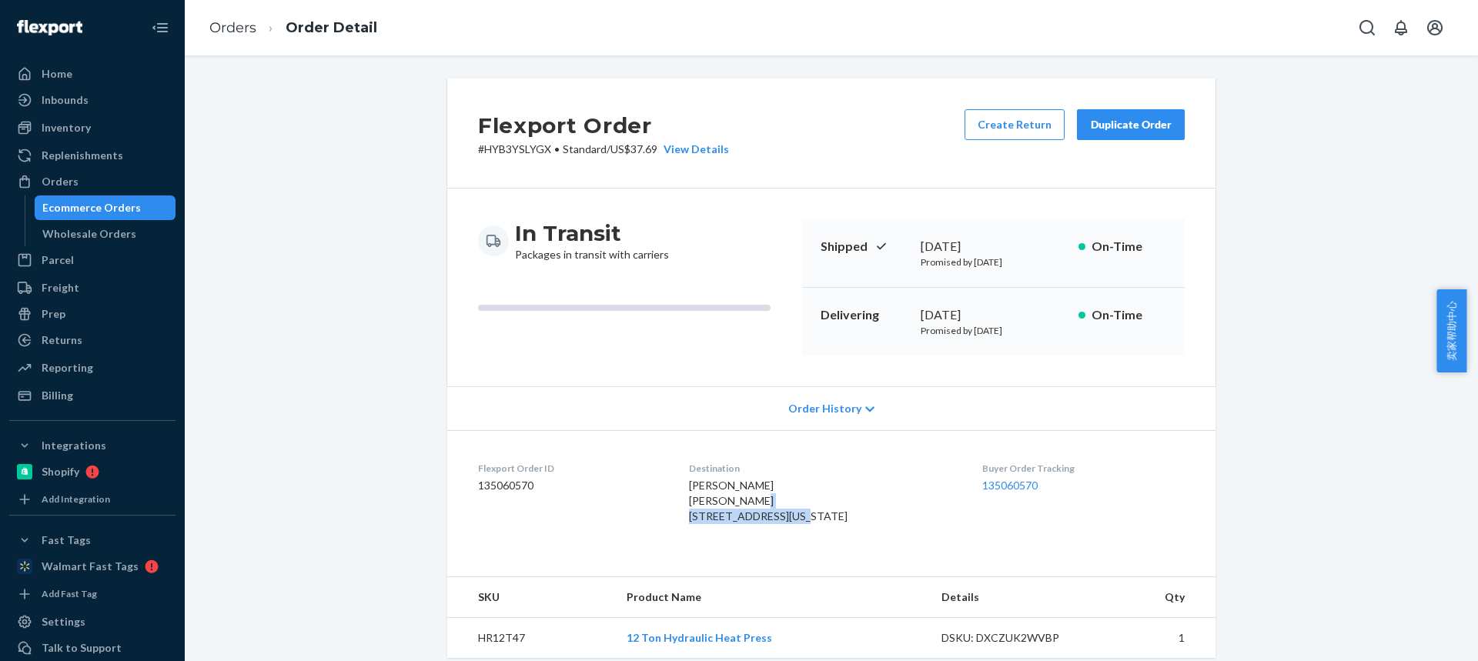
drag, startPoint x: 683, startPoint y: 520, endPoint x: 803, endPoint y: 518, distance: 119.3
click at [804, 519] on dl "Flexport Order ID 135060570 Destination [PERSON_NAME] [PERSON_NAME] [STREET_ADD…" at bounding box center [831, 495] width 768 height 131
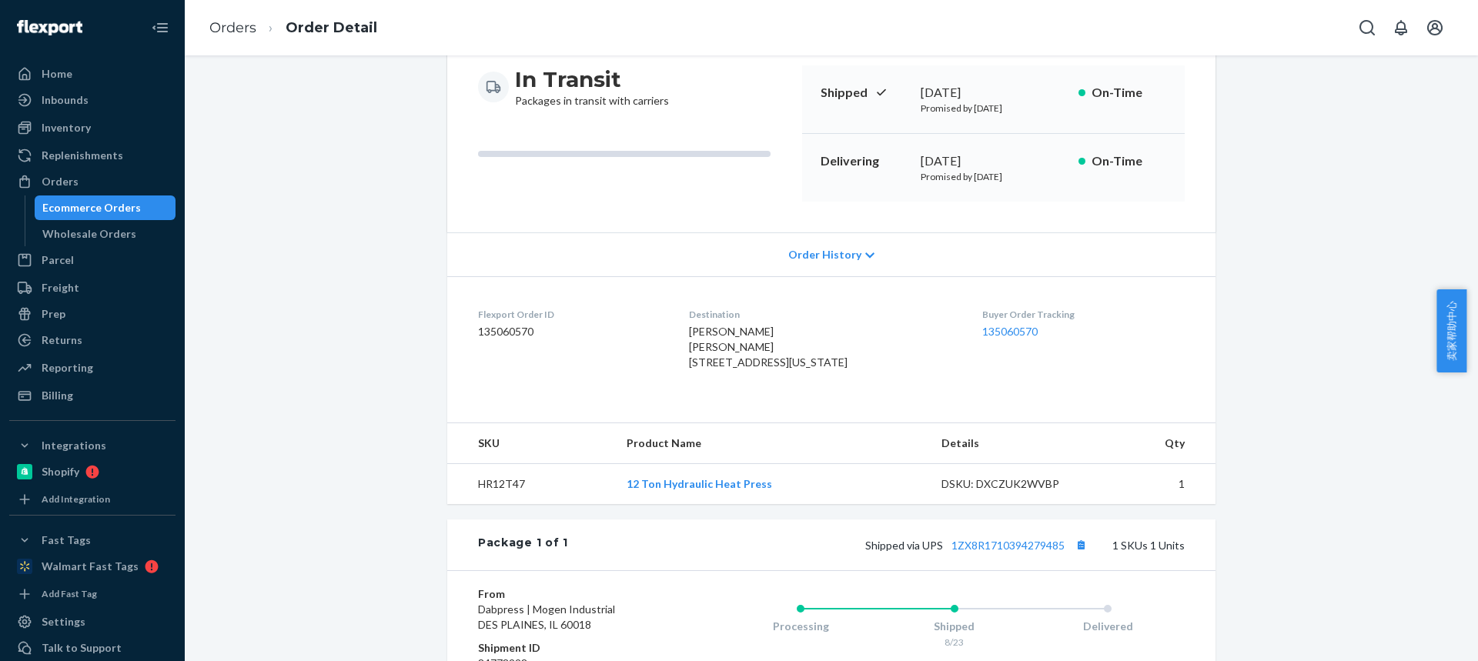
scroll to position [308, 0]
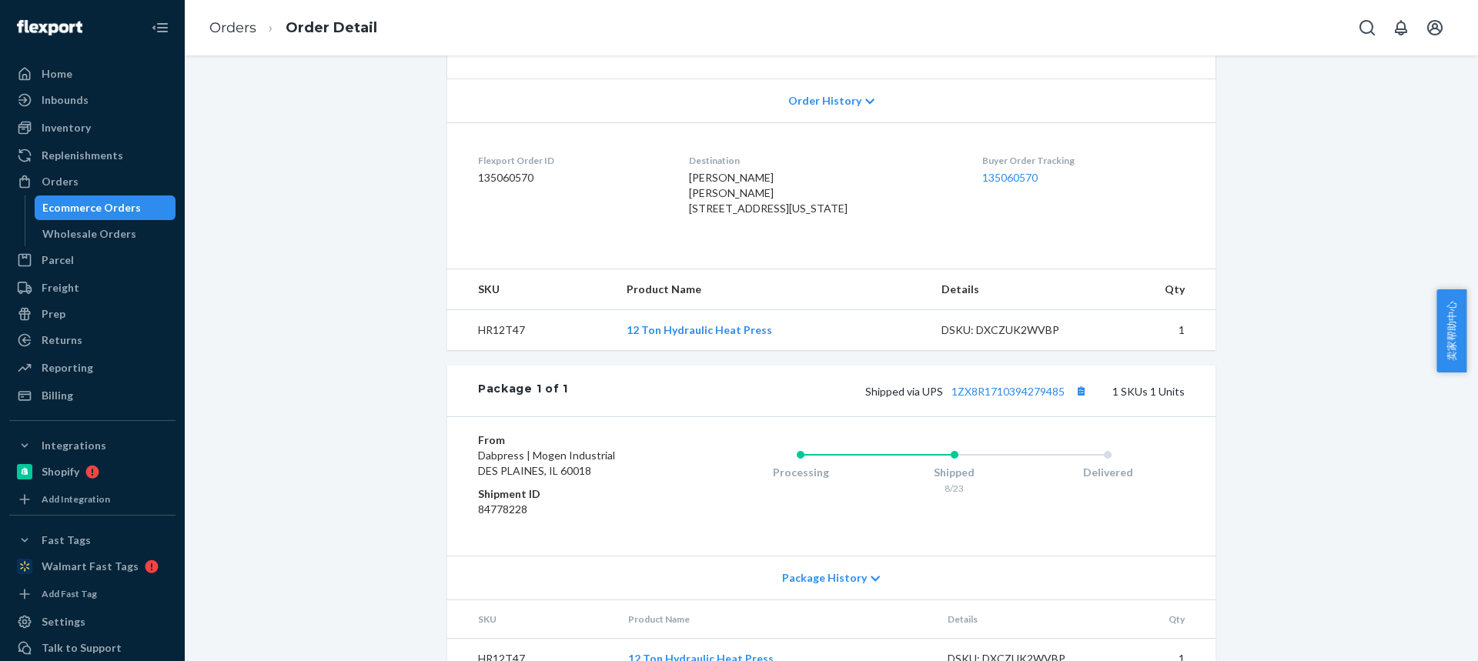
click at [482, 351] on td "HR12T47" at bounding box center [530, 330] width 167 height 41
click at [486, 351] on td "HR12T47" at bounding box center [530, 330] width 167 height 41
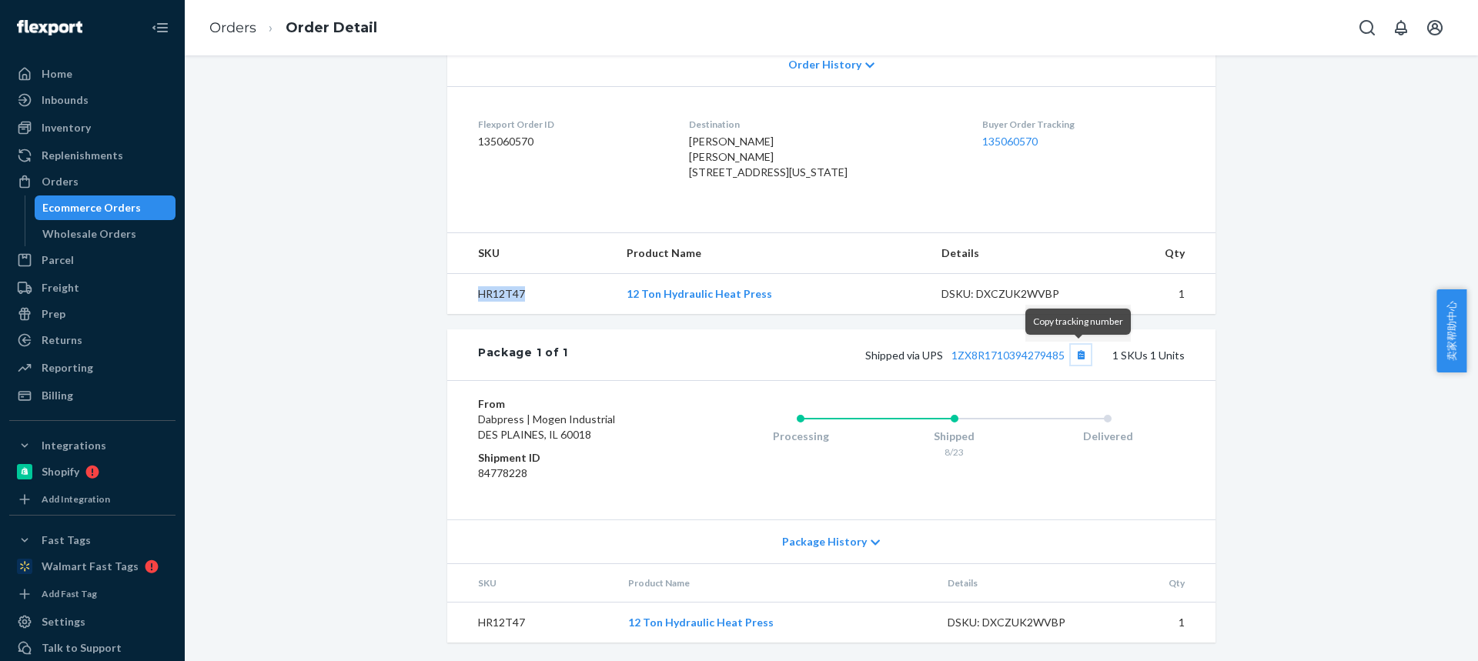
click at [1077, 356] on button "Copy tracking number" at bounding box center [1081, 355] width 20 height 20
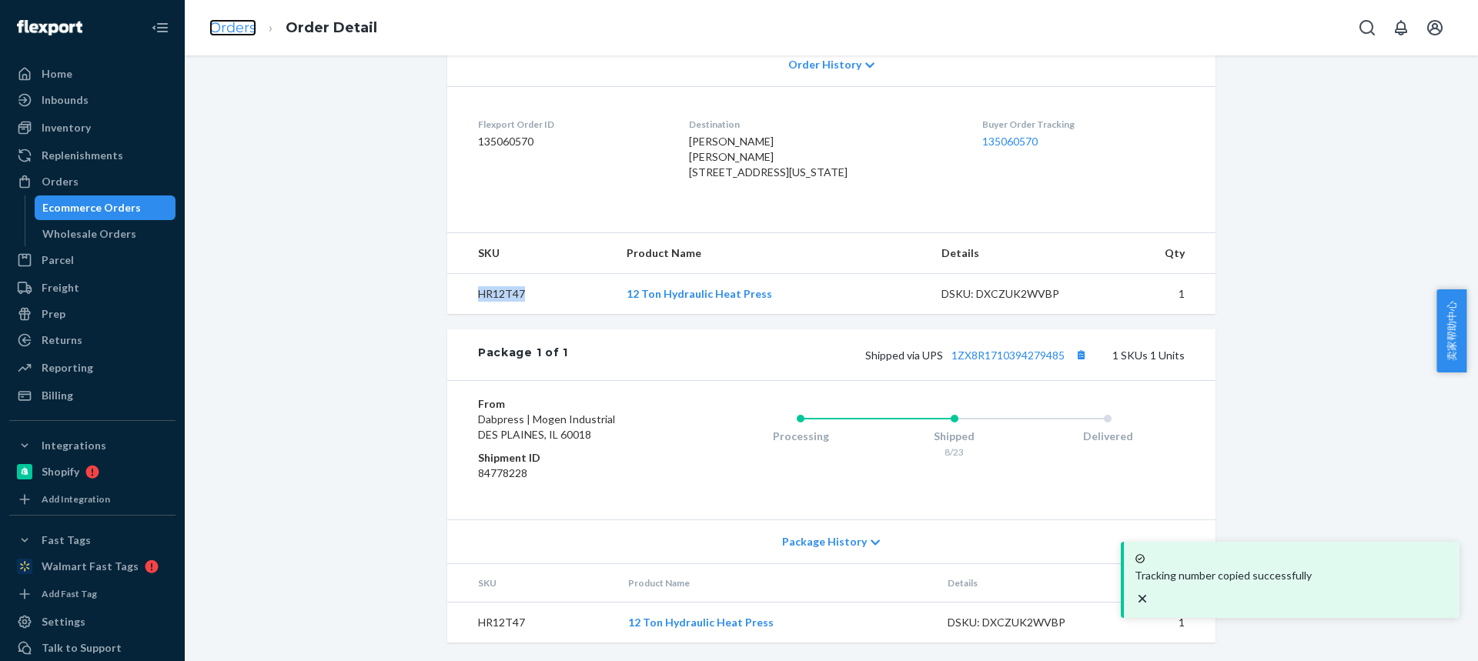
click at [226, 20] on link "Orders" at bounding box center [232, 27] width 47 height 17
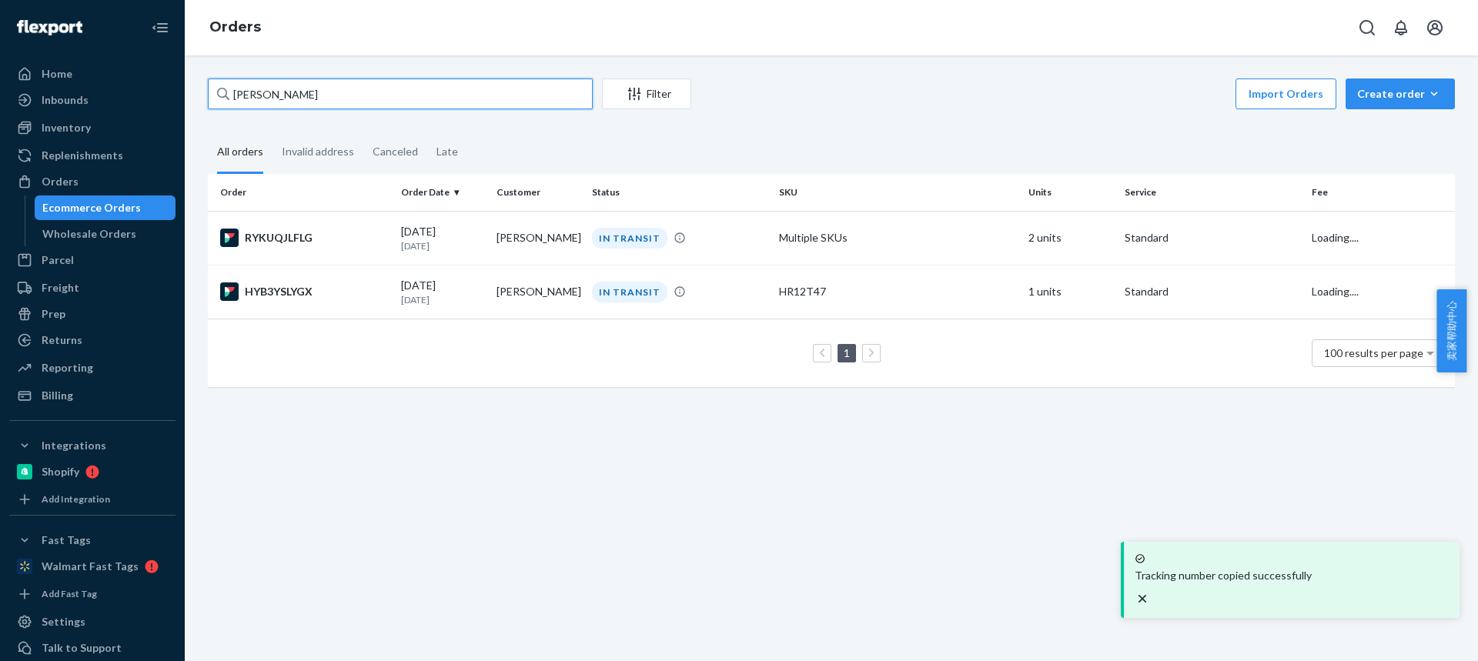
drag, startPoint x: 100, startPoint y: 87, endPoint x: 0, endPoint y: 79, distance: 100.4
click at [0, 79] on div "Home Inbounds Shipping Plans Problems Inventory Products Replenishments Orders …" at bounding box center [739, 330] width 1478 height 661
paste input "[PERSON_NAME]"
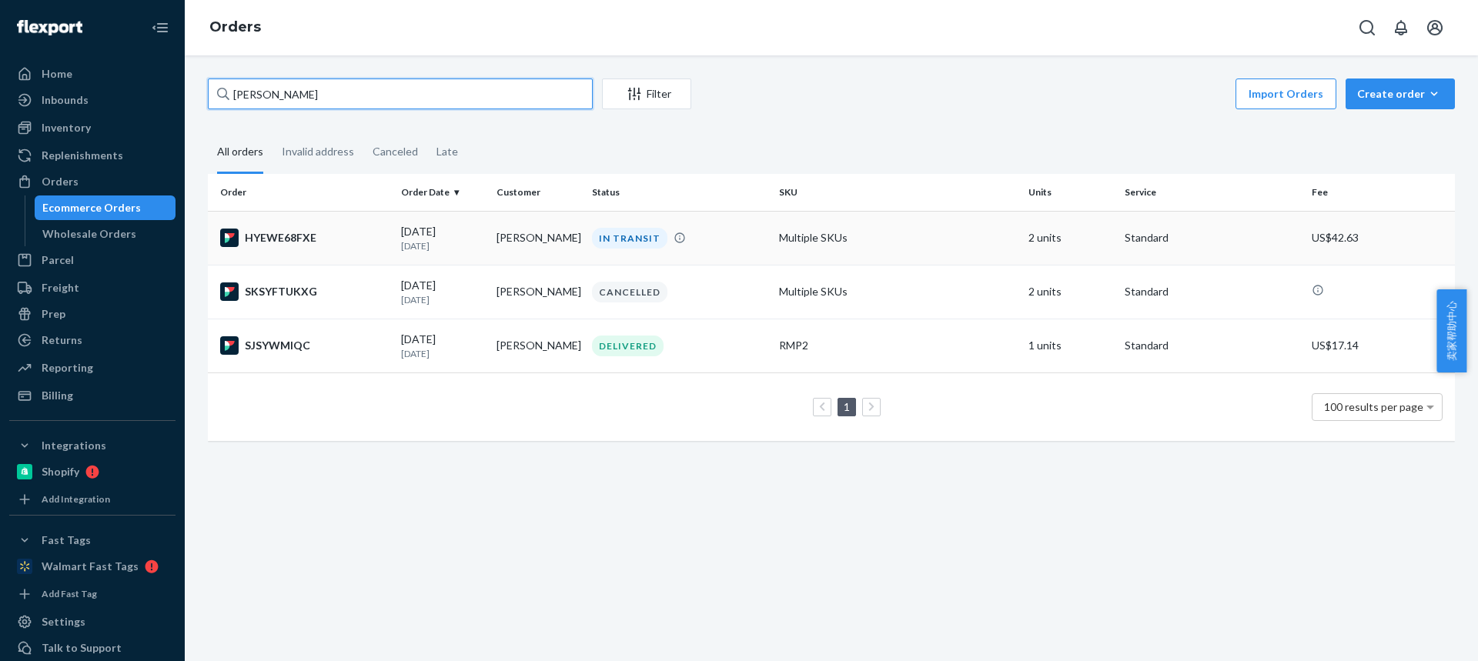
type input "[PERSON_NAME]"
click at [457, 237] on div "[DATE] [DATE]" at bounding box center [442, 238] width 83 height 28
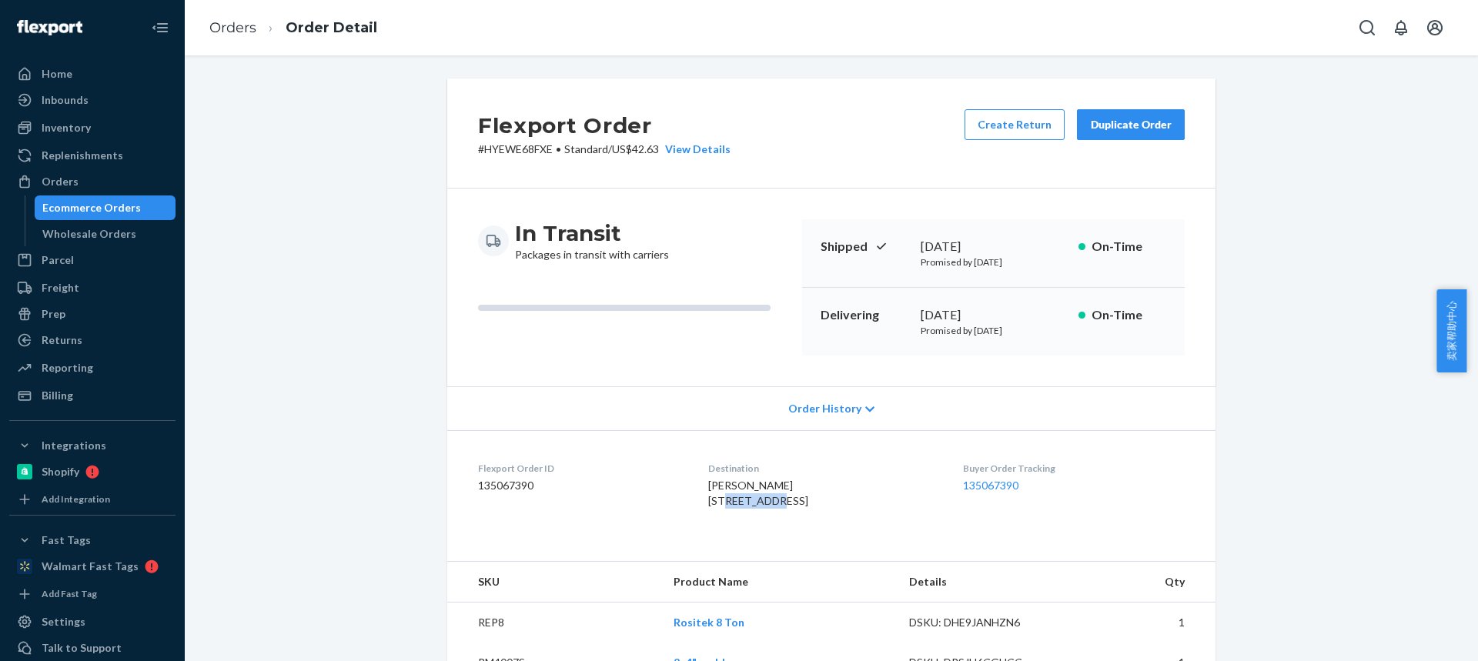
drag, startPoint x: 707, startPoint y: 503, endPoint x: 747, endPoint y: 502, distance: 40.0
click at [747, 503] on span "[PERSON_NAME] [STREET_ADDRESS]" at bounding box center [758, 493] width 100 height 28
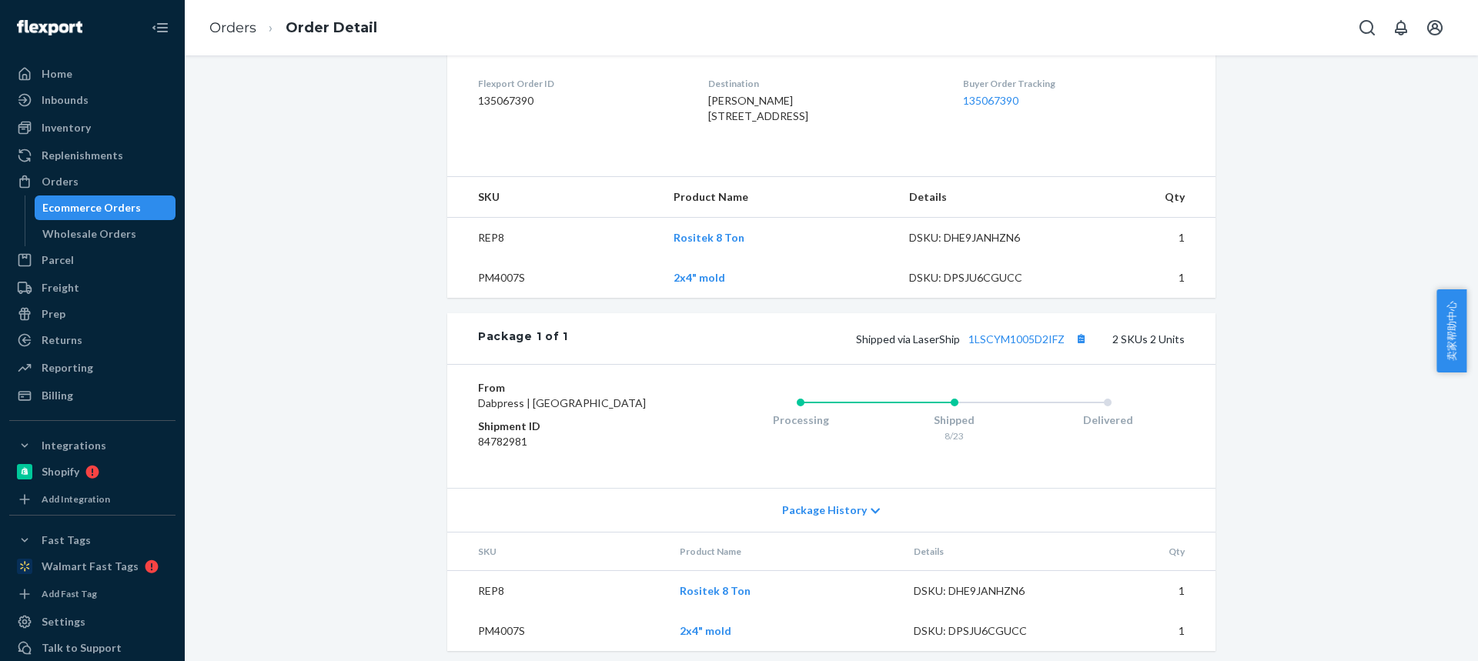
click at [482, 259] on td "REP8" at bounding box center [554, 238] width 214 height 41
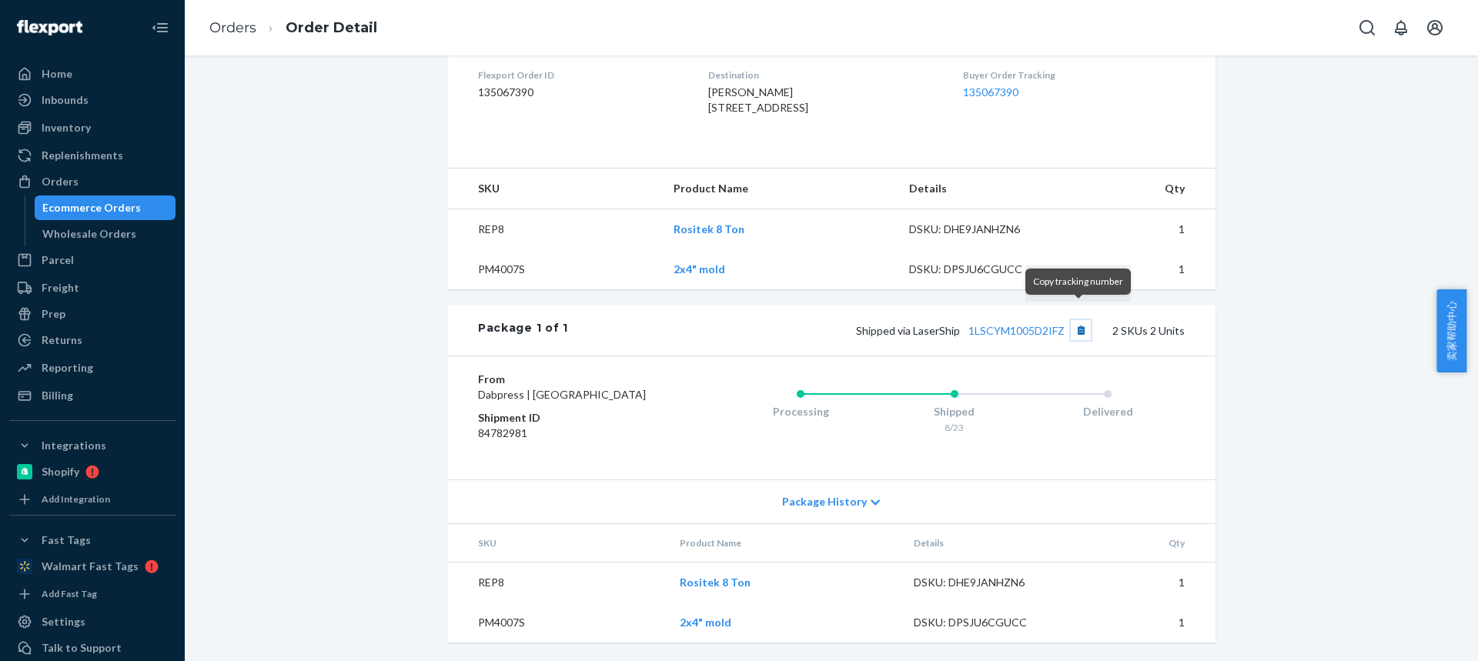
click at [1078, 320] on button "Copy tracking number" at bounding box center [1081, 330] width 20 height 20
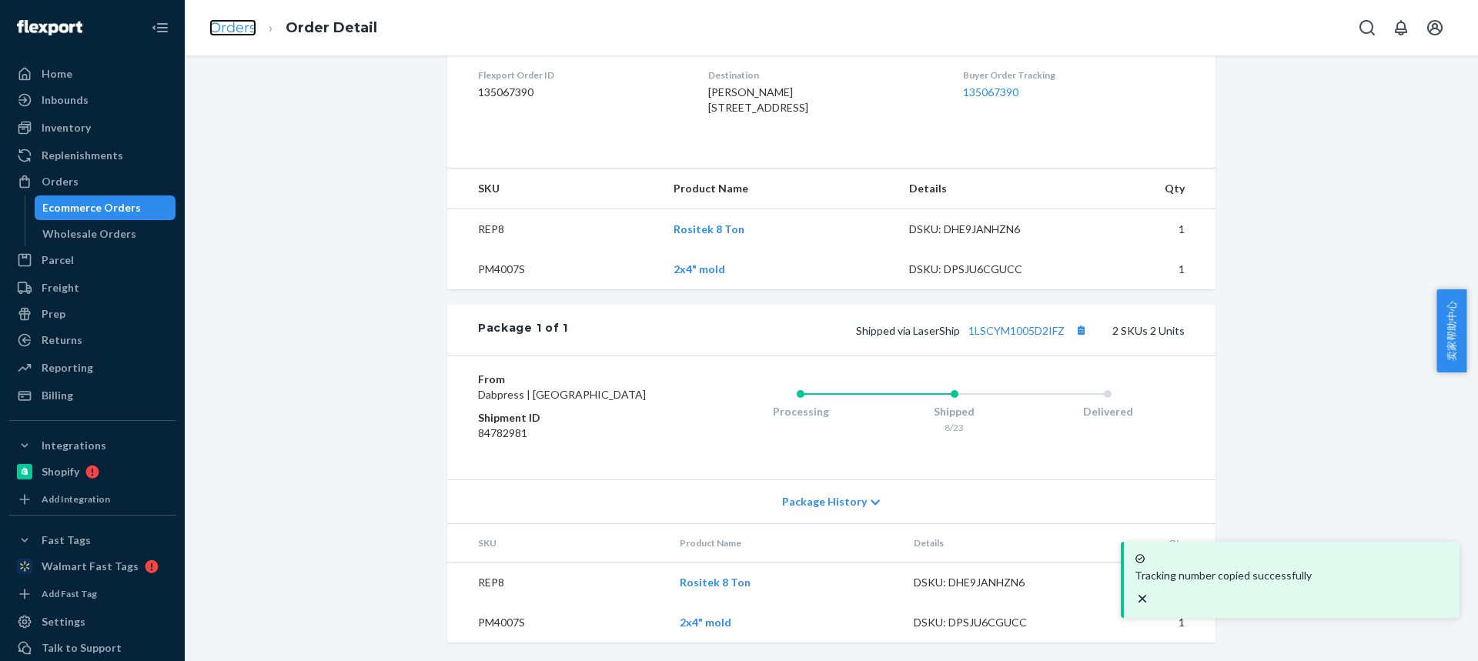
click at [239, 29] on link "Orders" at bounding box center [232, 27] width 47 height 17
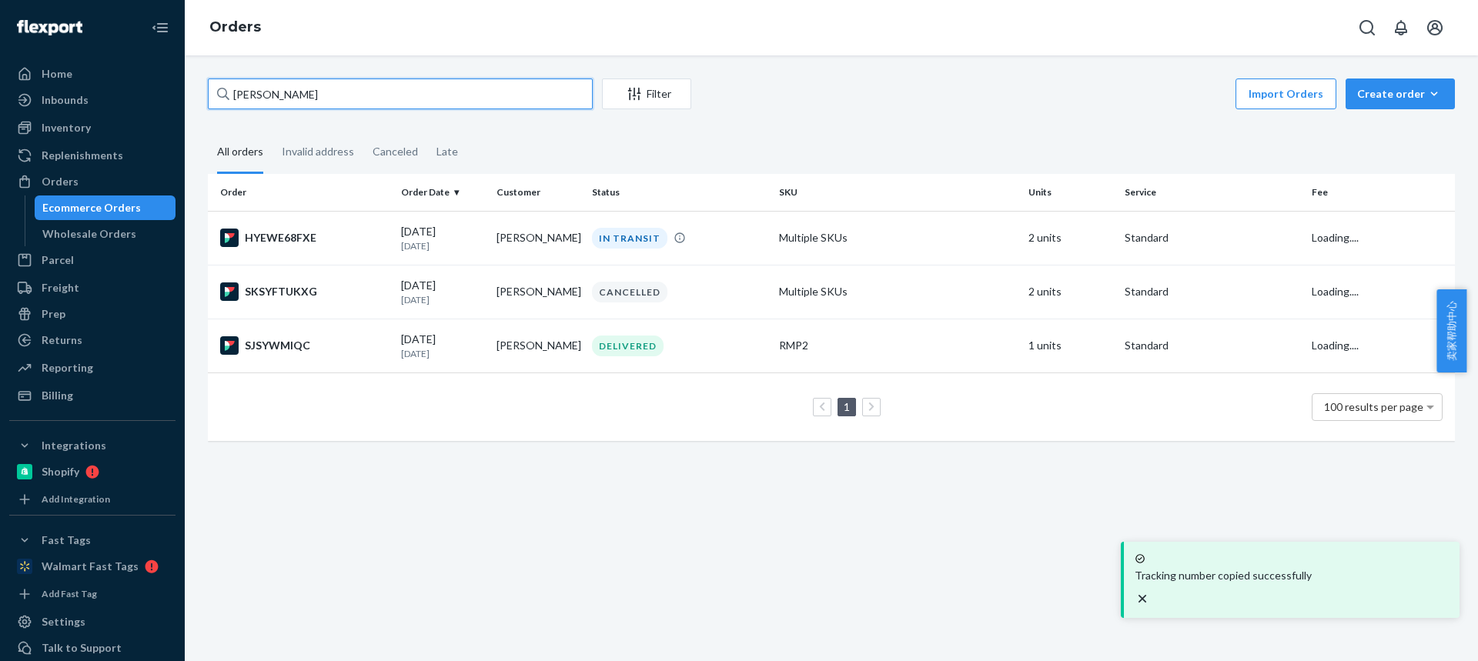
drag, startPoint x: 330, startPoint y: 96, endPoint x: 0, endPoint y: 81, distance: 330.5
click at [0, 82] on div "Home Inbounds Shipping Plans Problems Inventory Products Replenishments Orders …" at bounding box center [739, 330] width 1478 height 661
paste input "ohn VanderMyd"
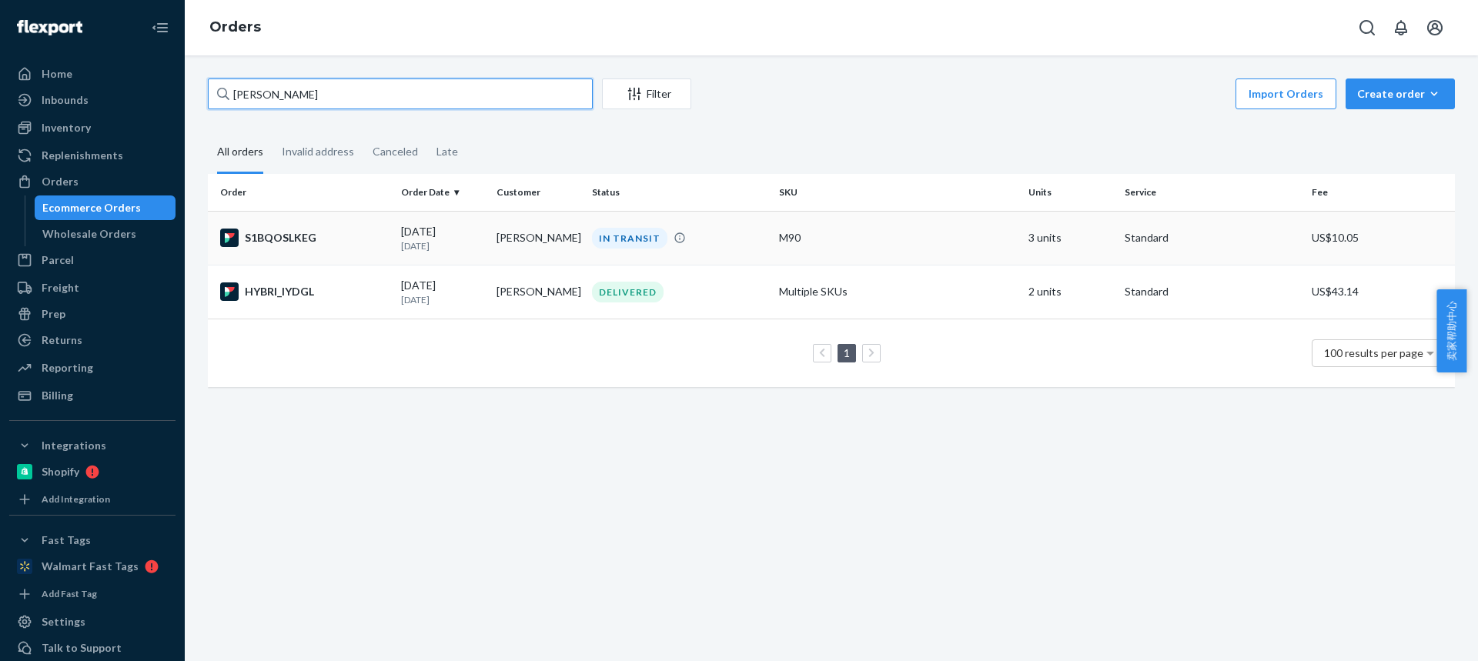
type input "[PERSON_NAME]"
click at [509, 242] on td "[PERSON_NAME]" at bounding box center [537, 238] width 95 height 54
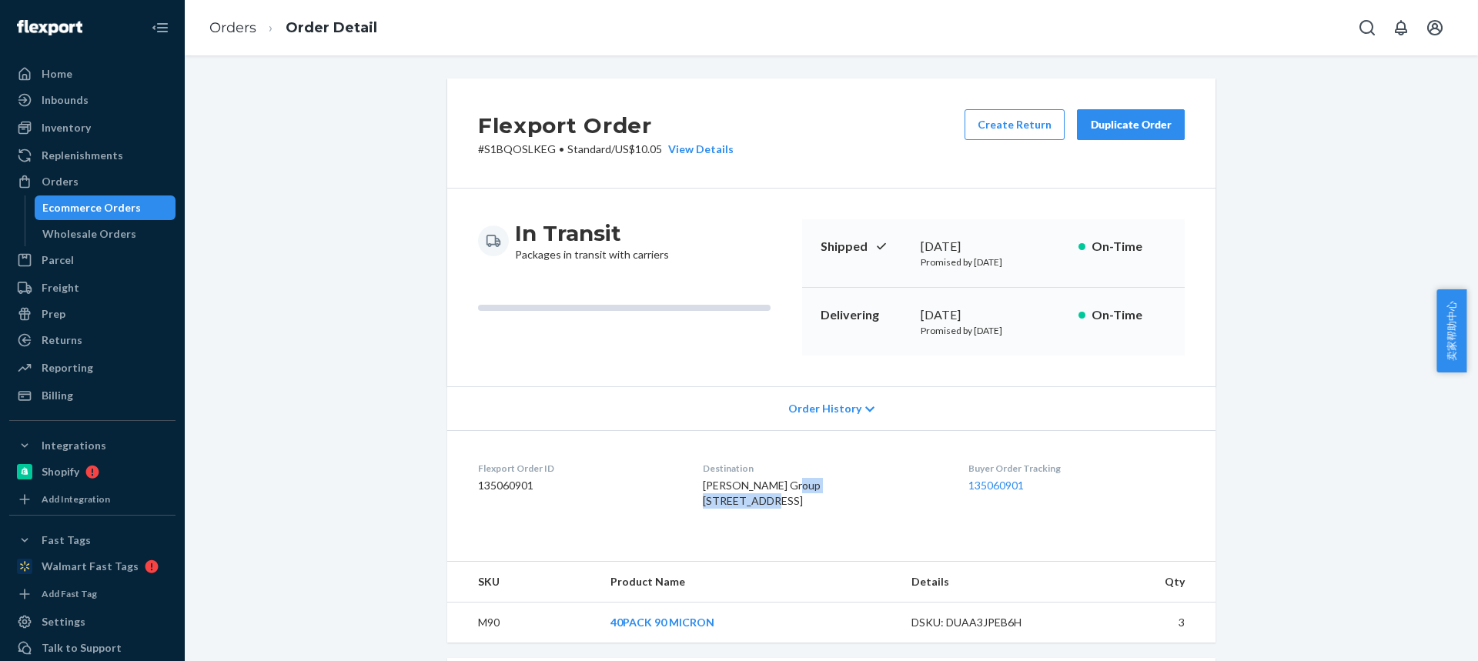
drag, startPoint x: 677, startPoint y: 500, endPoint x: 784, endPoint y: 502, distance: 107.0
click at [784, 503] on dl "Flexport Order ID 135060901 Destination [PERSON_NAME] Group [STREET_ADDRESS] US…" at bounding box center [831, 487] width 768 height 115
drag, startPoint x: 714, startPoint y: 518, endPoint x: 770, endPoint y: 515, distance: 55.5
click at [770, 507] on span "[PERSON_NAME] Group [STREET_ADDRESS]" at bounding box center [762, 493] width 118 height 28
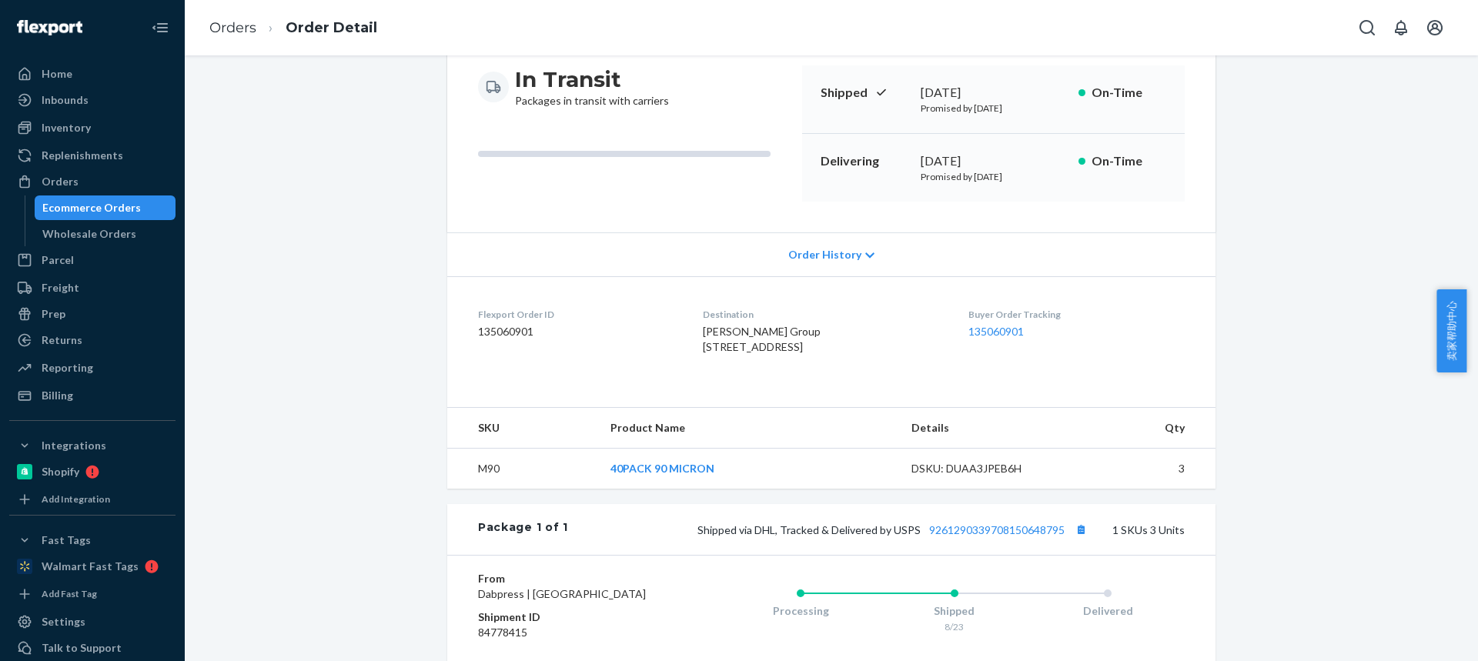
click at [498, 490] on td "M90" at bounding box center [522, 469] width 151 height 41
click at [487, 490] on td "M90" at bounding box center [522, 469] width 151 height 41
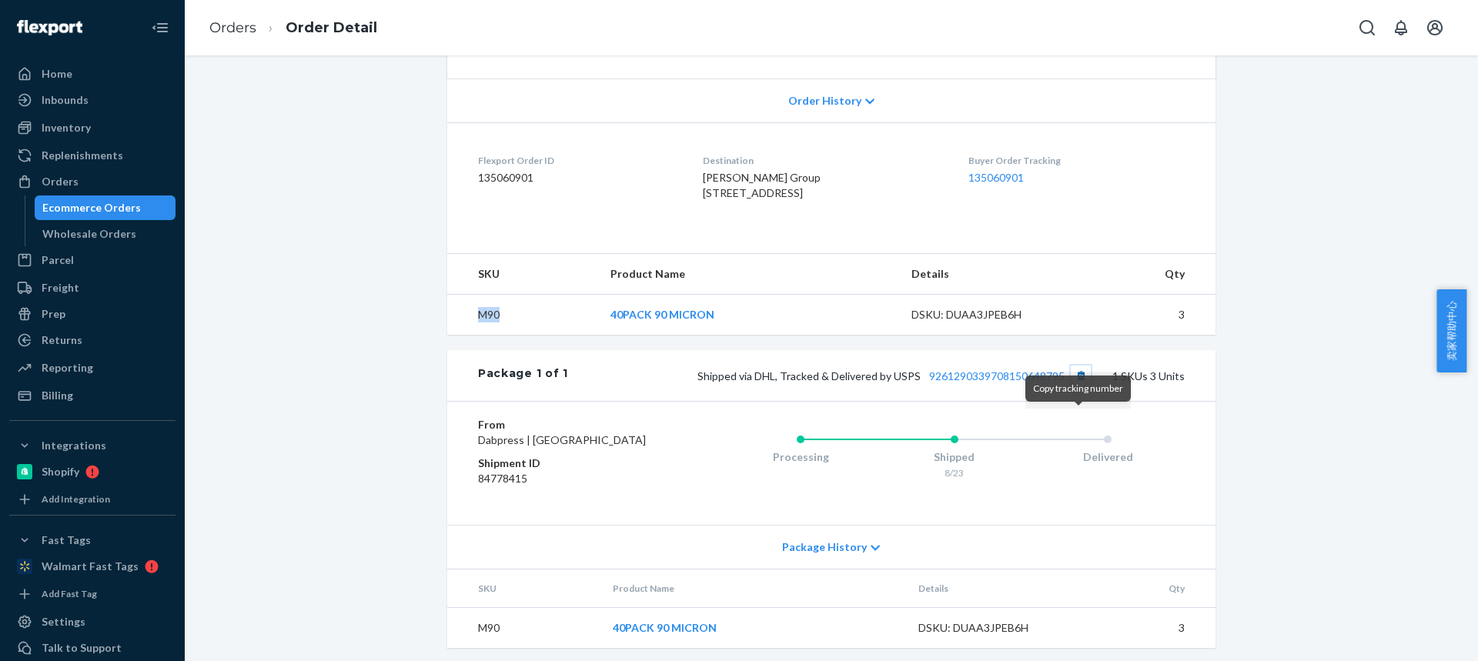
click at [1080, 386] on button "Copy tracking number" at bounding box center [1081, 376] width 20 height 20
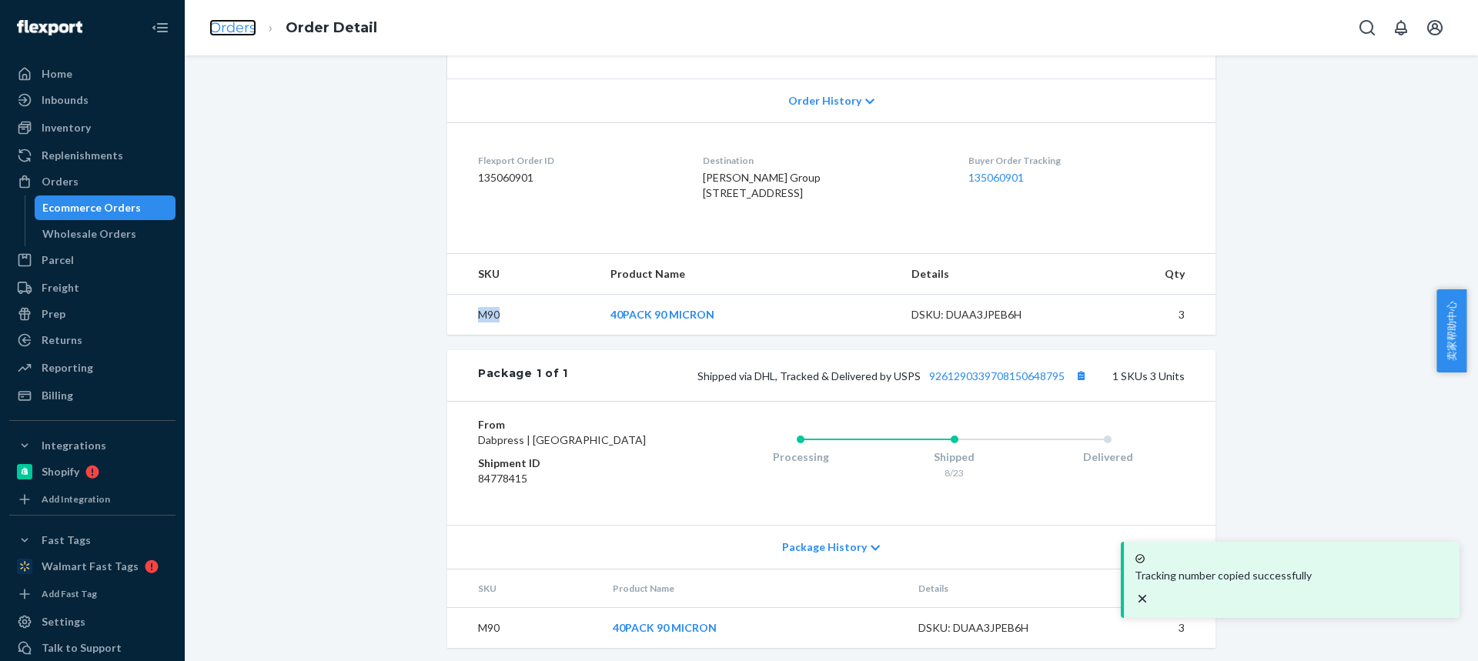
click at [250, 19] on link "Orders" at bounding box center [232, 27] width 47 height 17
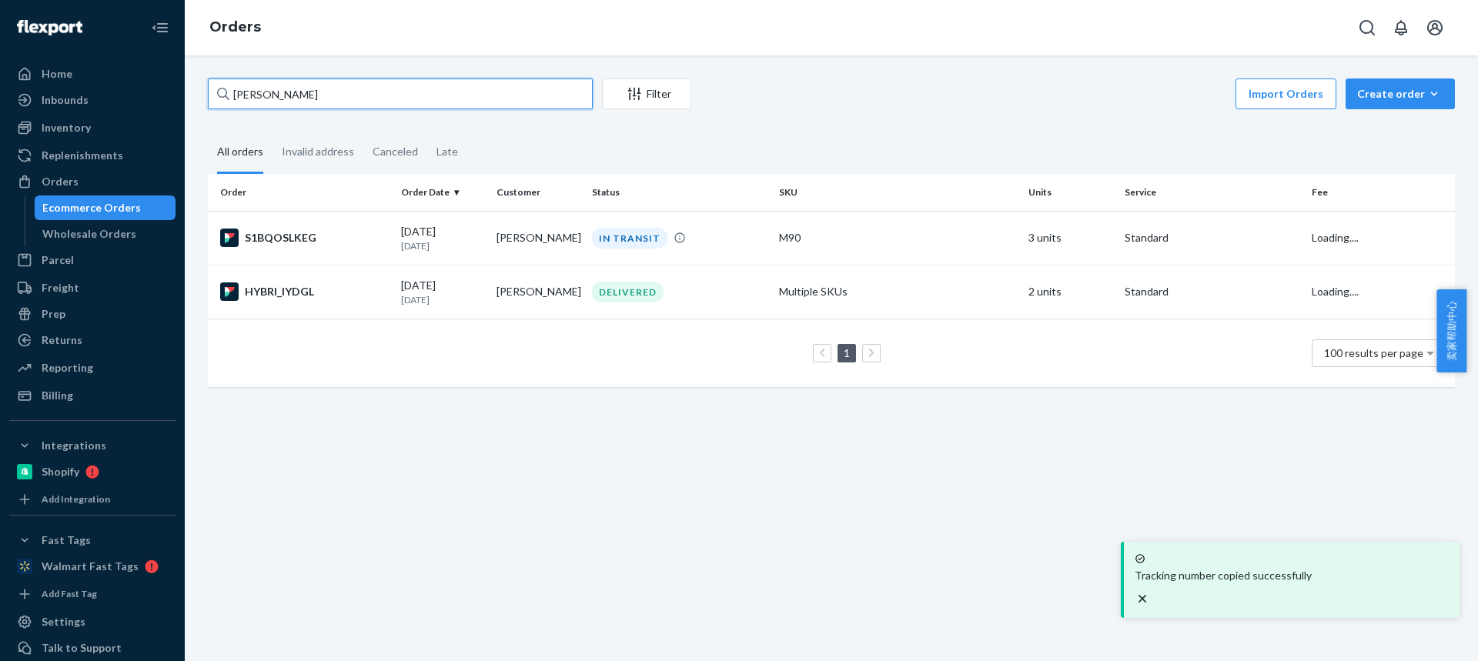
paste input "[PERSON_NAME][DEMOGRAPHIC_DATA]"
drag, startPoint x: 355, startPoint y: 82, endPoint x: 290, endPoint y: 128, distance: 79.5
click at [0, 43] on div "Home Inbounds Shipping Plans Problems Inventory Products Replenishments Orders …" at bounding box center [739, 330] width 1478 height 661
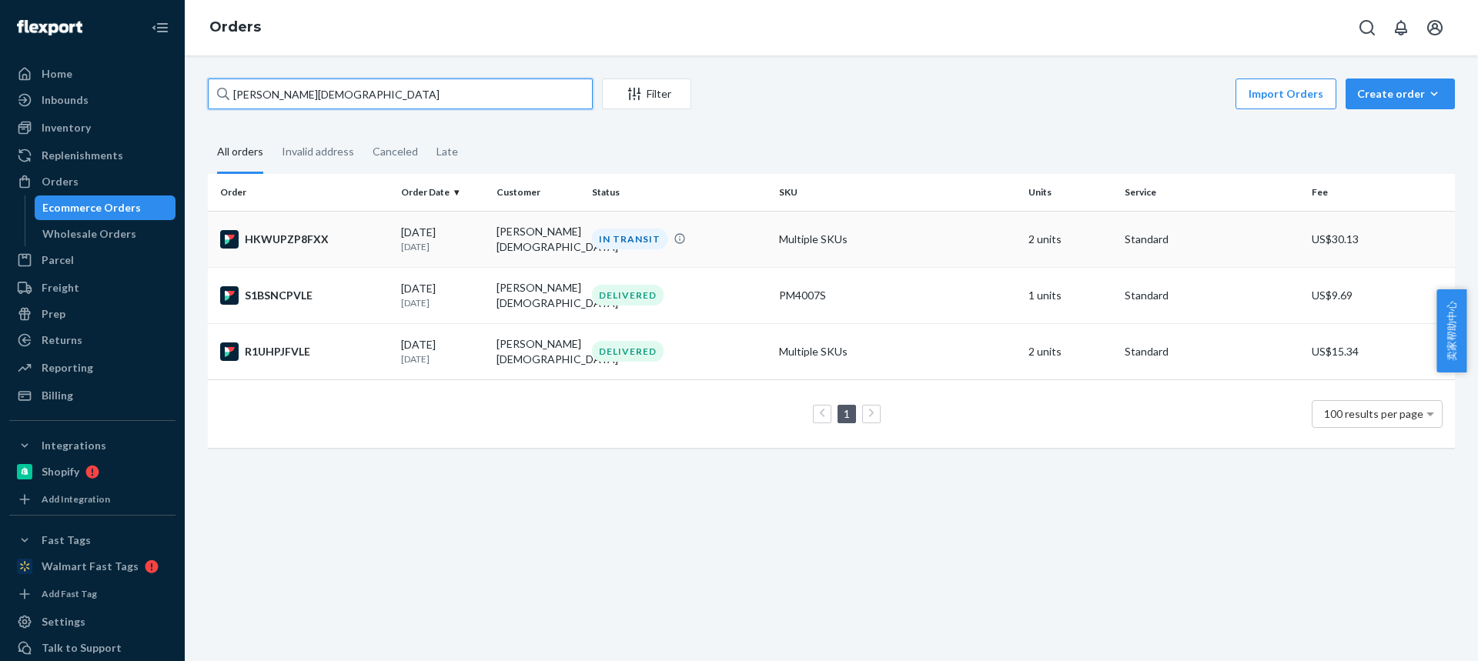
type input "[PERSON_NAME][DEMOGRAPHIC_DATA]"
click at [525, 242] on td "[PERSON_NAME][DEMOGRAPHIC_DATA]" at bounding box center [537, 239] width 95 height 56
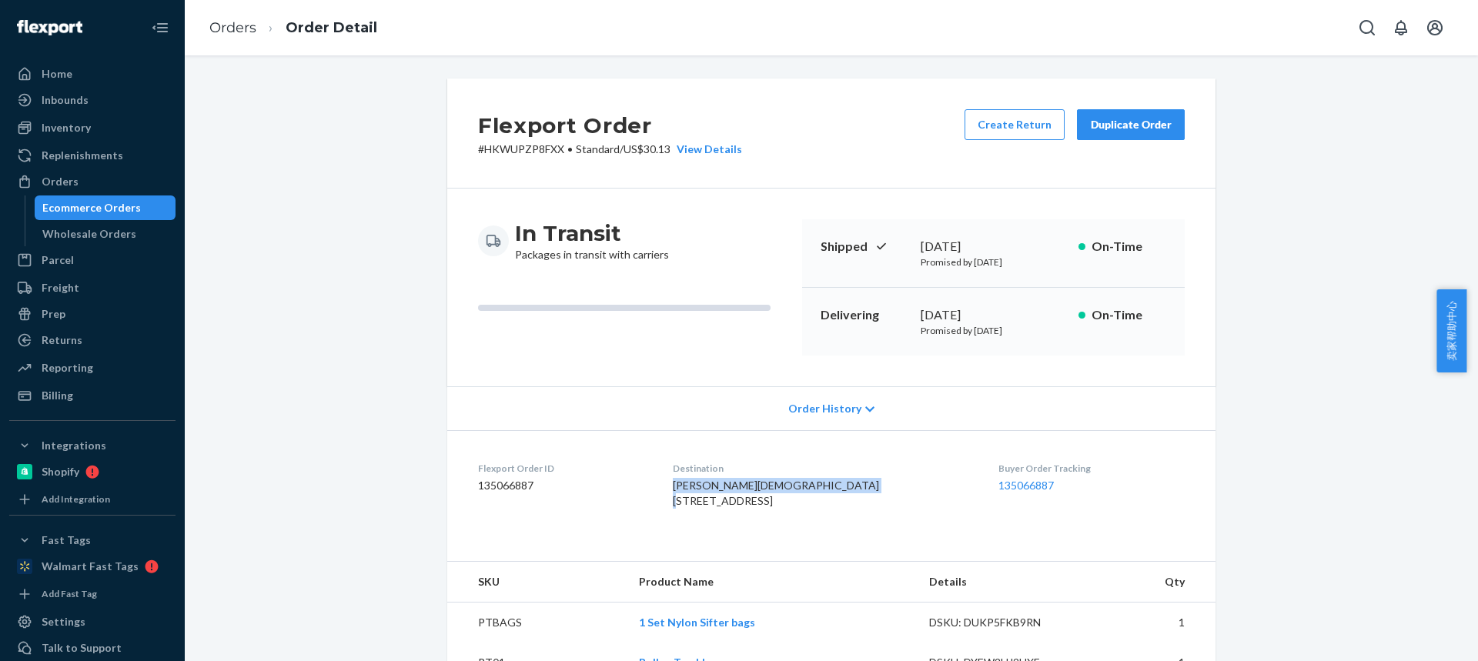
drag, startPoint x: 687, startPoint y: 482, endPoint x: 801, endPoint y: 501, distance: 115.5
click at [802, 502] on dl "Flexport Order ID 135066887 Destination [PERSON_NAME][DEMOGRAPHIC_DATA] [STREET…" at bounding box center [831, 487] width 768 height 115
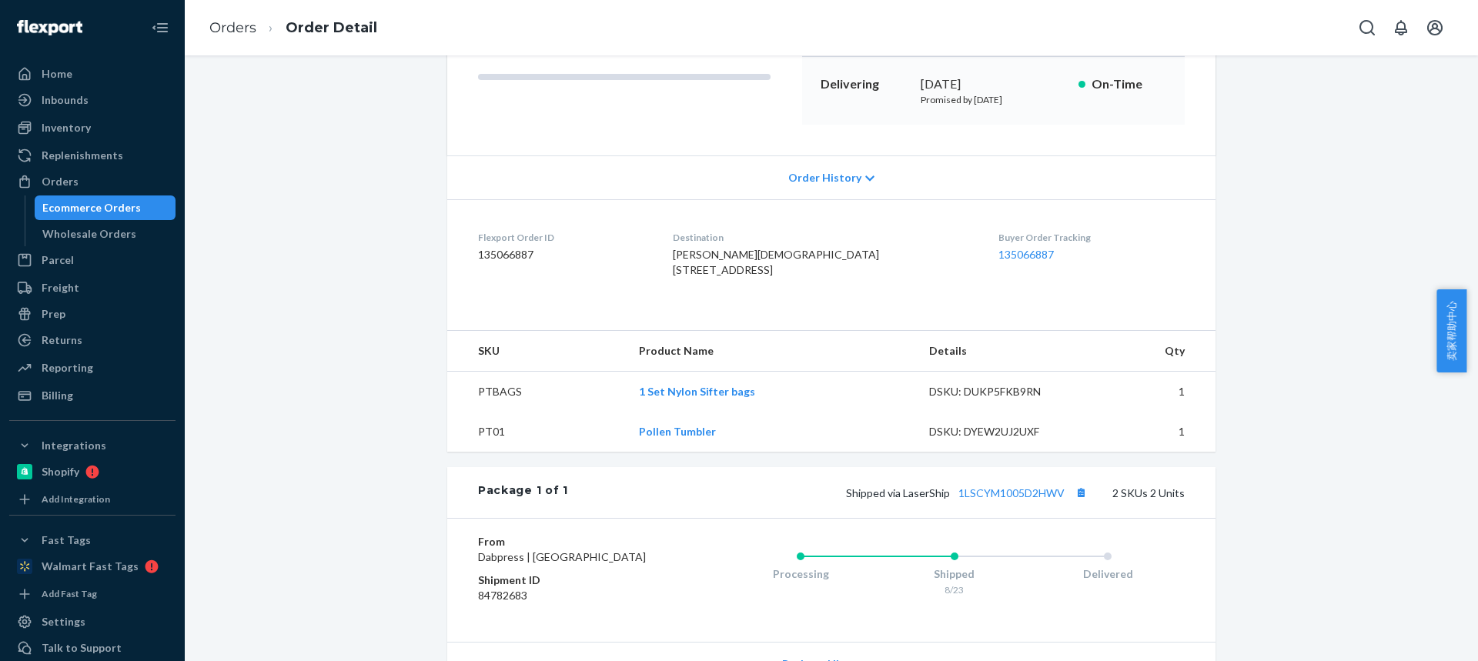
click at [495, 413] on td "PTBAGS" at bounding box center [536, 392] width 179 height 41
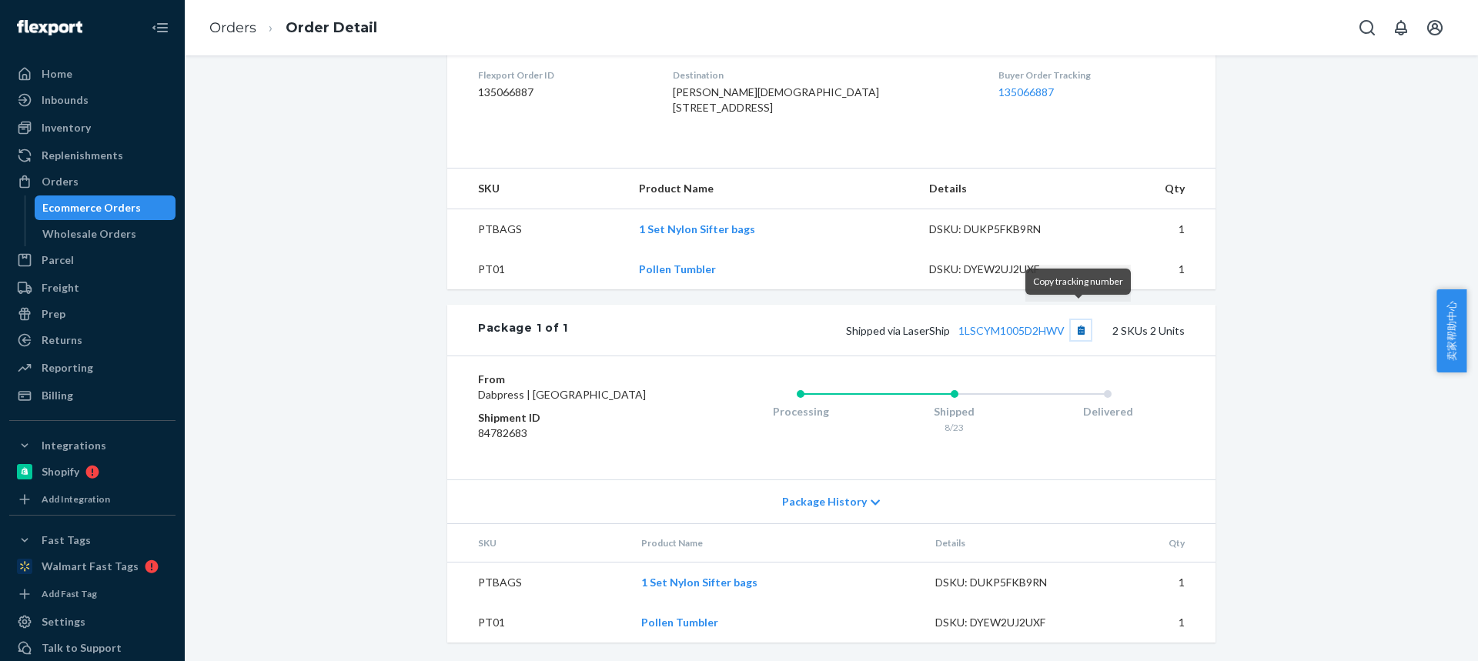
click at [1077, 320] on button "Copy tracking number" at bounding box center [1081, 330] width 20 height 20
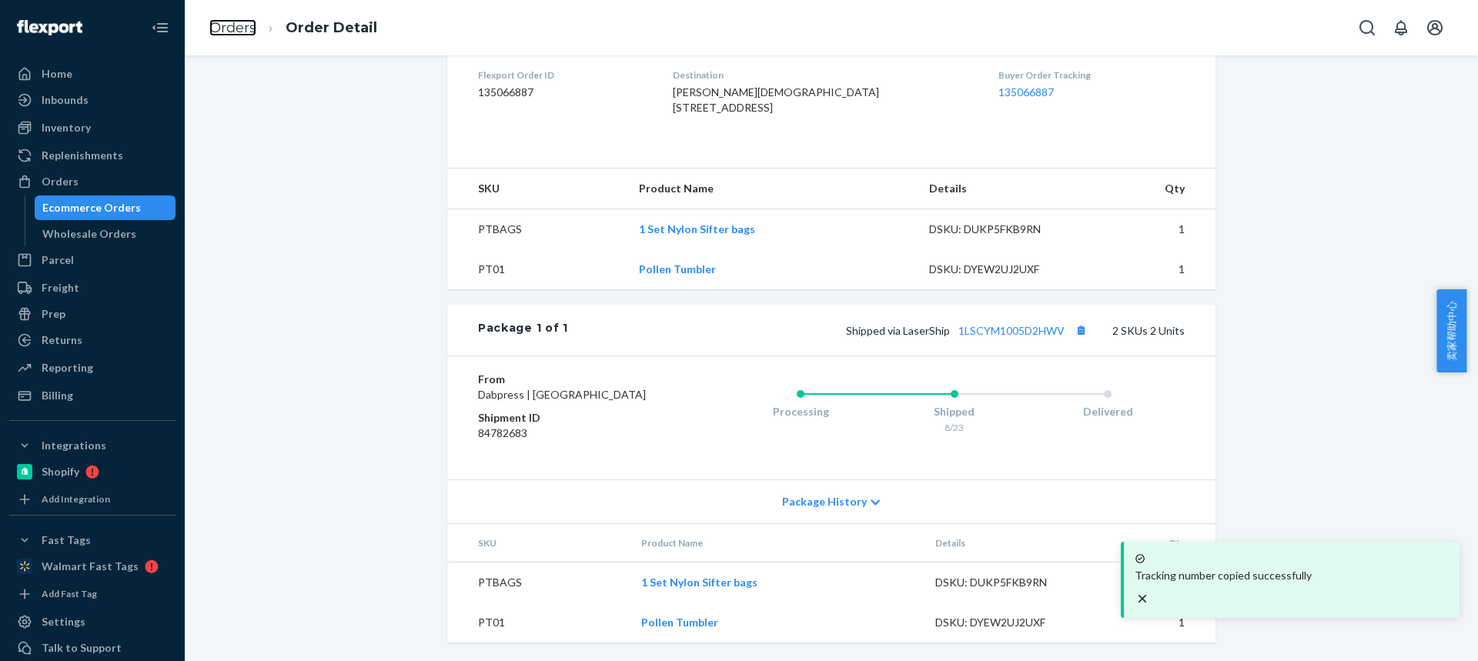
click at [239, 32] on link "Orders" at bounding box center [232, 27] width 47 height 17
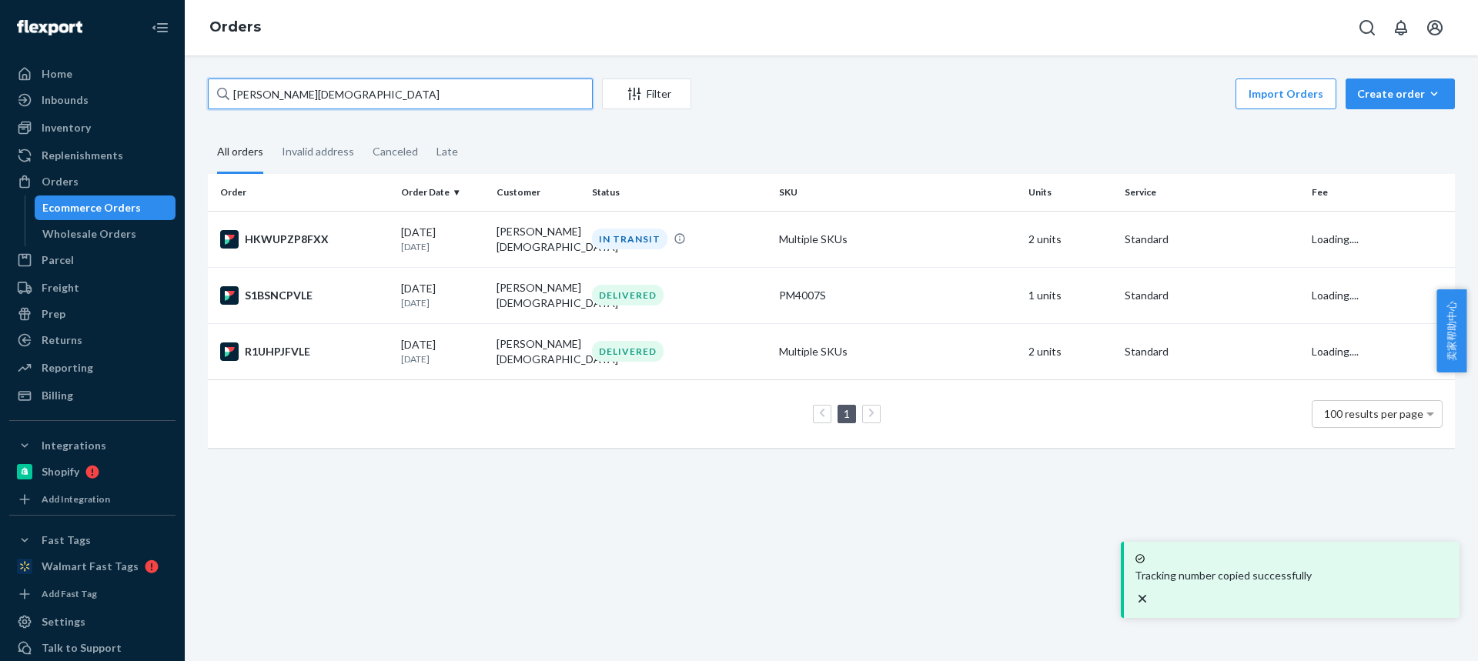
drag, startPoint x: 218, startPoint y: 82, endPoint x: 0, endPoint y: 54, distance: 219.7
click at [0, 42] on div "Home Inbounds Shipping Plans Problems Inventory Products Replenishments Orders …" at bounding box center [739, 330] width 1478 height 661
paste input "[PERSON_NAME]"
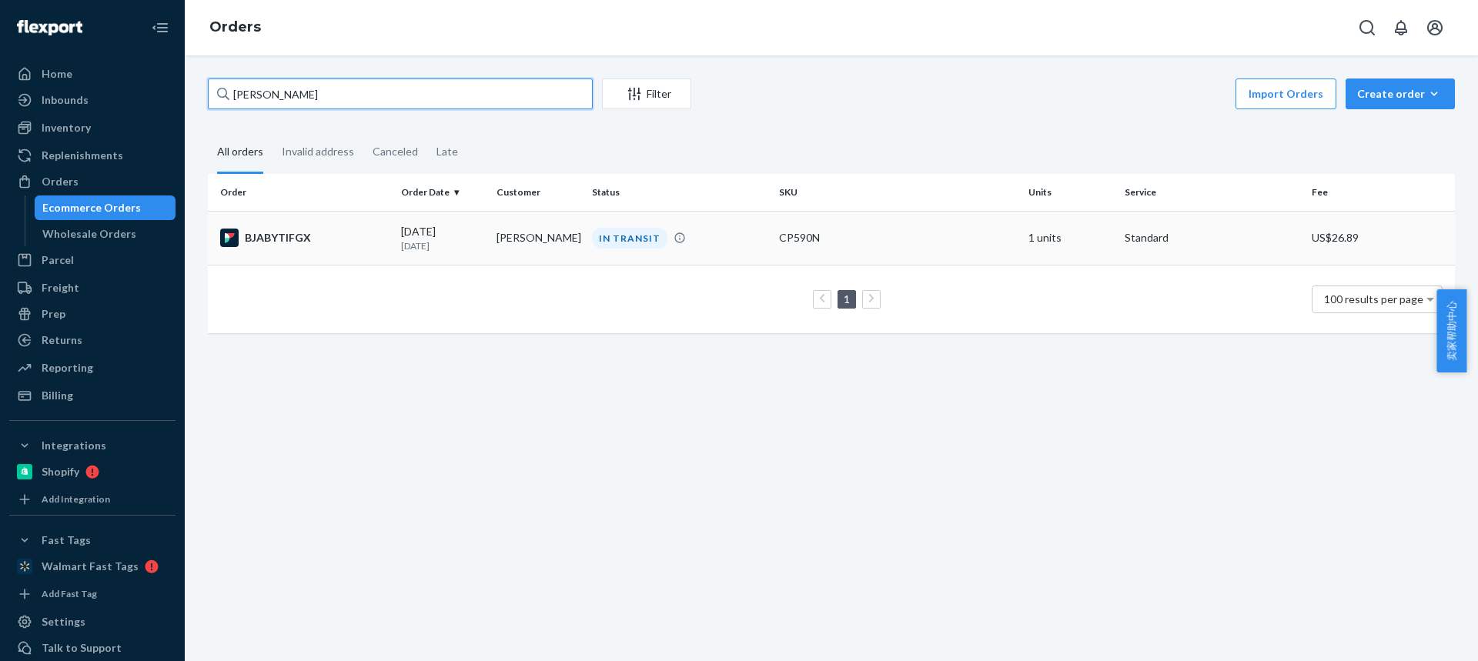
type input "[PERSON_NAME]"
click at [516, 244] on td "[PERSON_NAME]" at bounding box center [537, 238] width 95 height 54
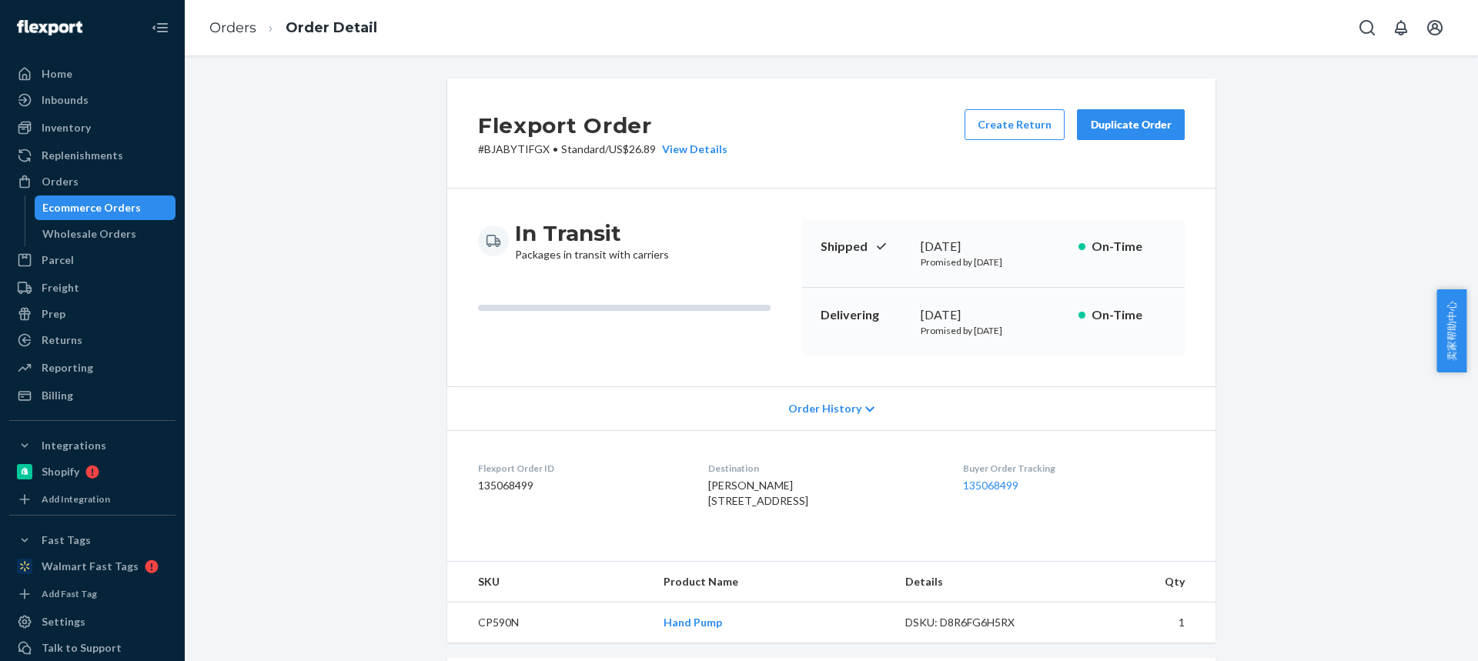
click at [684, 505] on dl "Flexport Order ID 135068499 Destination [PERSON_NAME] [STREET_ADDRESS] US Buyer…" at bounding box center [831, 487] width 768 height 115
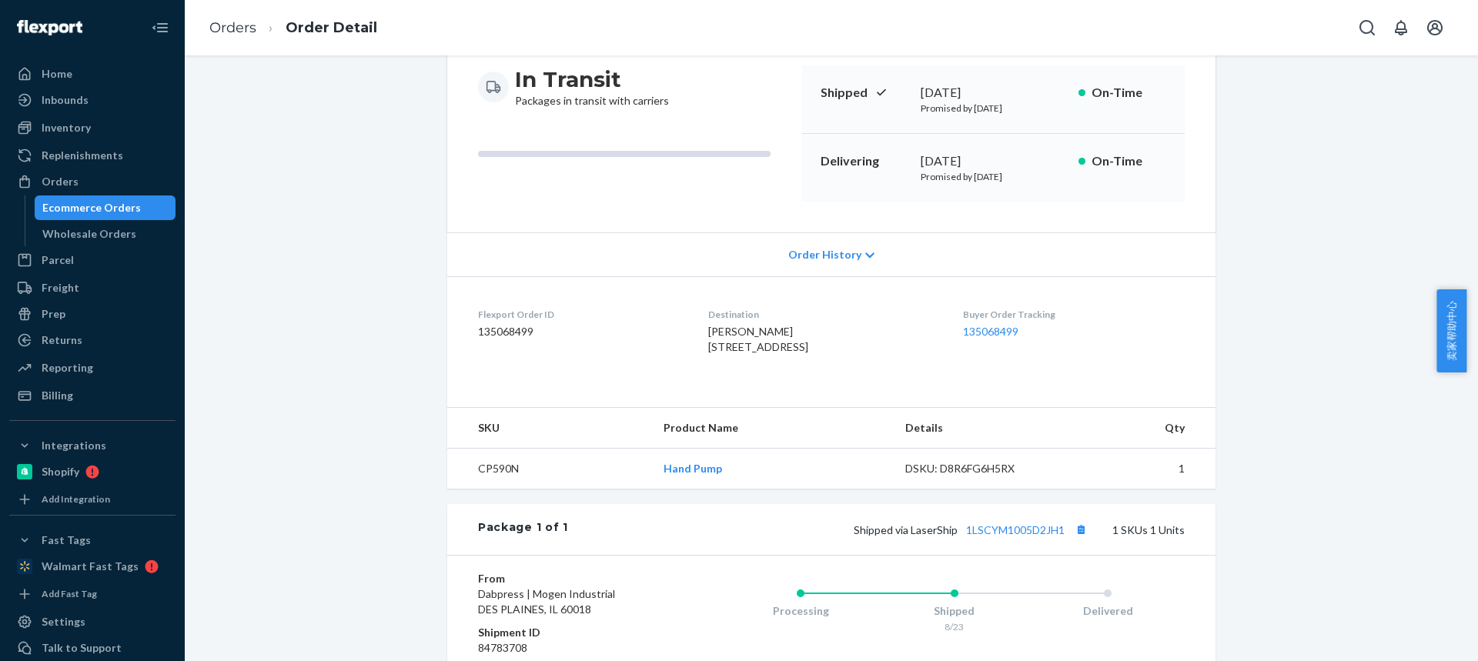
scroll to position [308, 0]
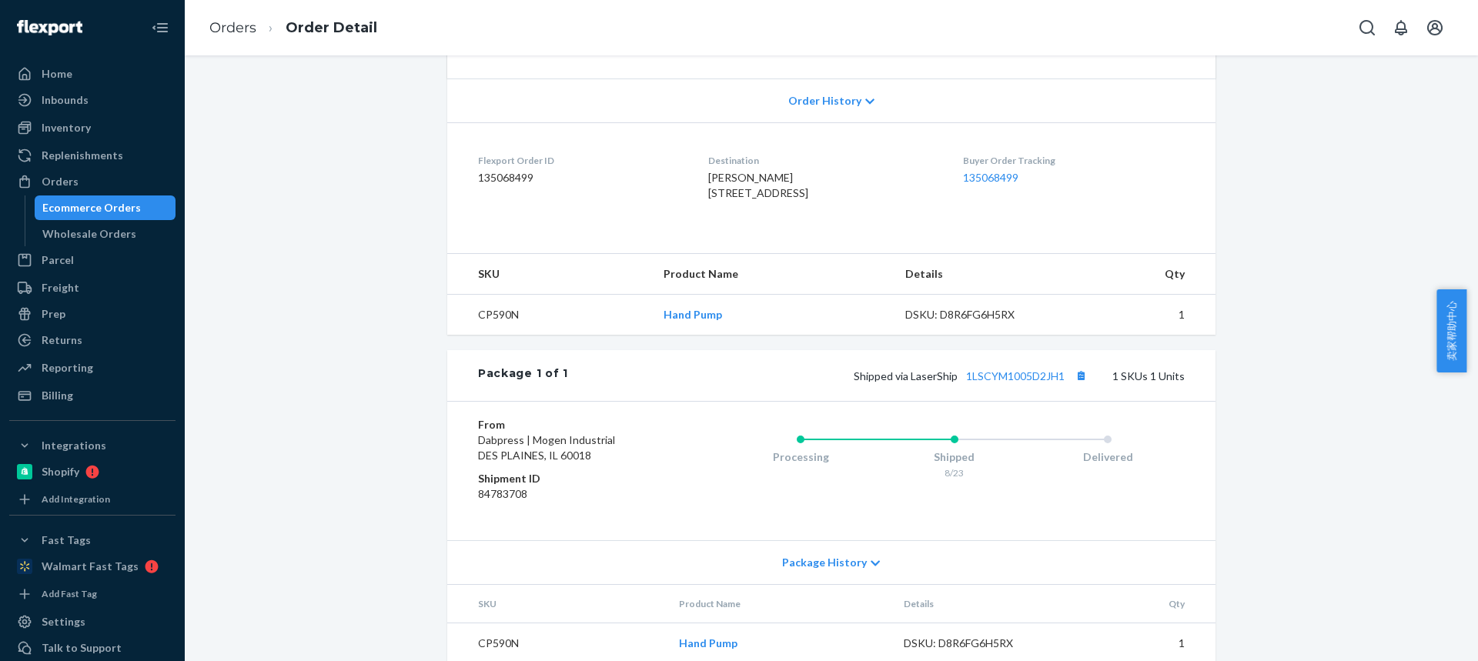
click at [486, 336] on td "CP590N" at bounding box center [549, 315] width 204 height 41
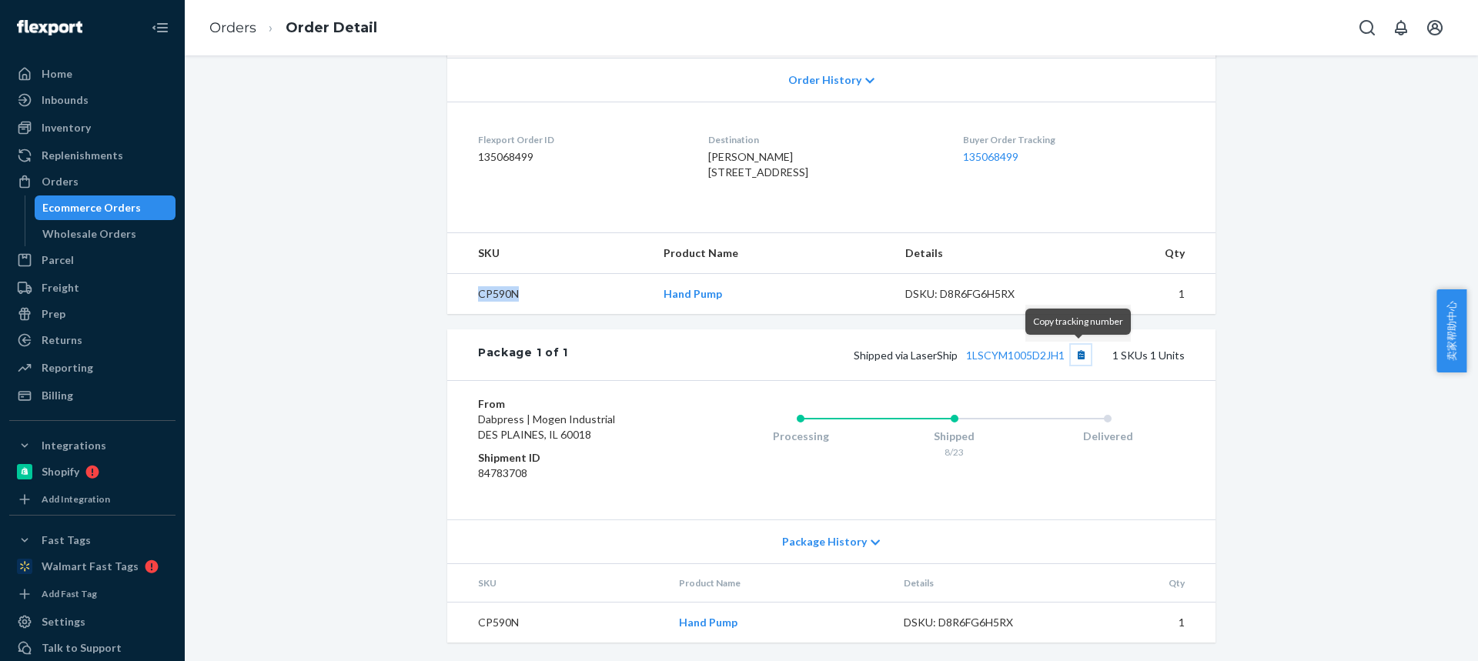
click at [1076, 360] on button "Copy tracking number" at bounding box center [1081, 355] width 20 height 20
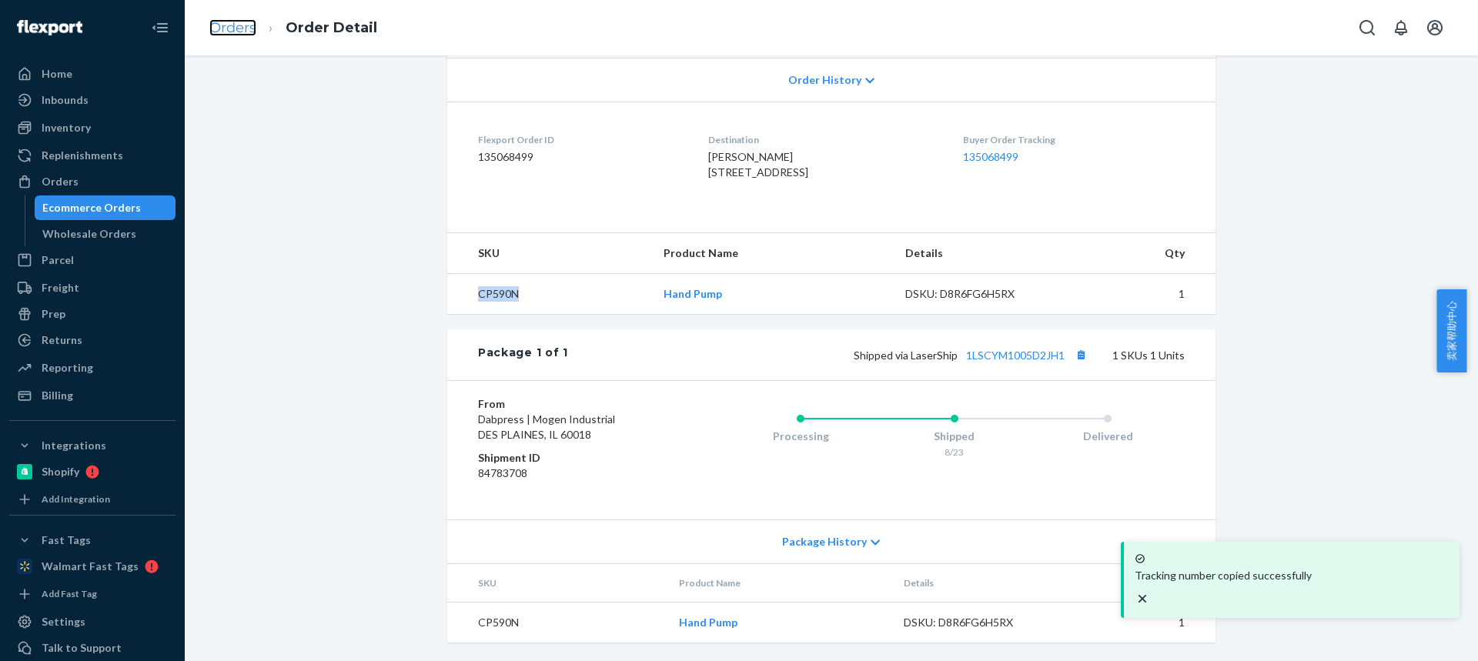
click at [249, 25] on link "Orders" at bounding box center [232, 27] width 47 height 17
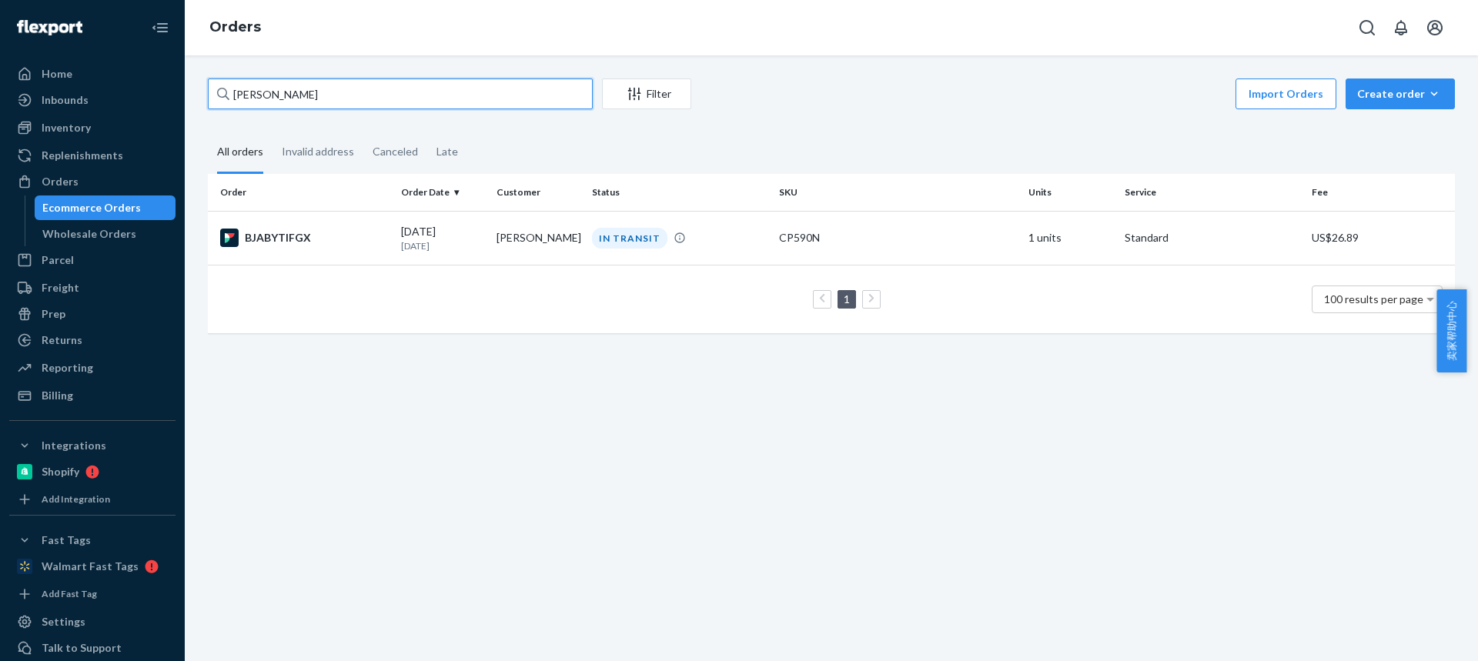
drag, startPoint x: 322, startPoint y: 102, endPoint x: 0, endPoint y: 70, distance: 324.0
click at [0, 70] on div "Home Inbounds Shipping Plans Problems Inventory Products Replenishments Orders …" at bounding box center [739, 330] width 1478 height 661
paste input "[PERSON_NAME]"
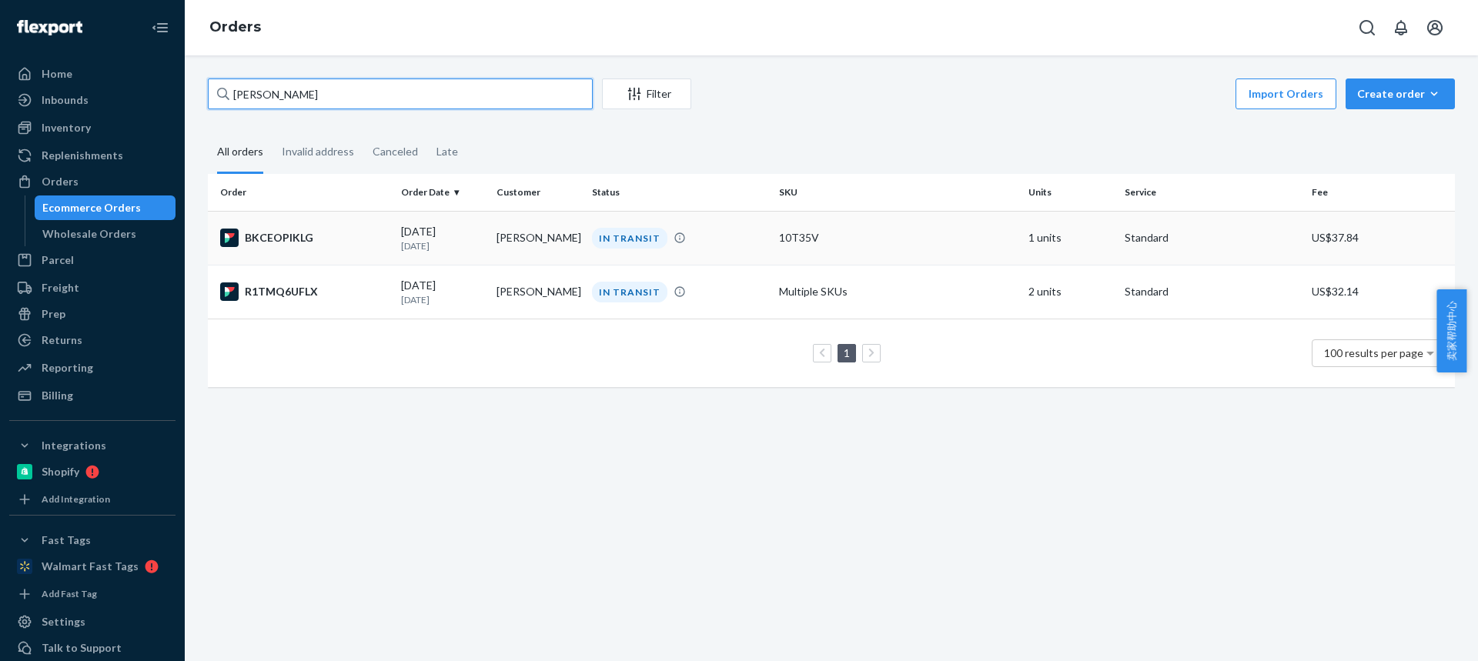
type input "[PERSON_NAME]"
click at [519, 234] on td "[PERSON_NAME]" at bounding box center [537, 238] width 95 height 54
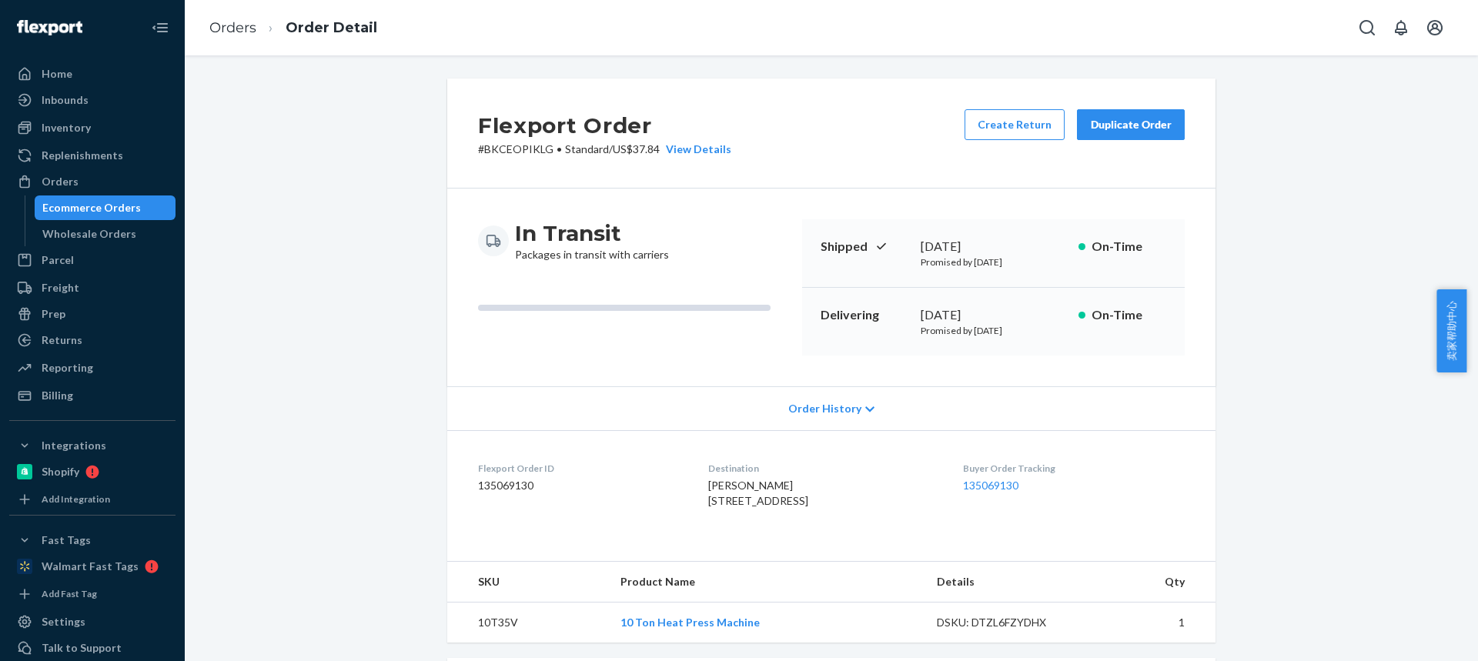
drag, startPoint x: 807, startPoint y: 498, endPoint x: 689, endPoint y: 489, distance: 118.1
click at [689, 489] on dl "Flexport Order ID 135069130 Destination [PERSON_NAME] [STREET_ADDRESS]-2016 US …" at bounding box center [831, 487] width 768 height 115
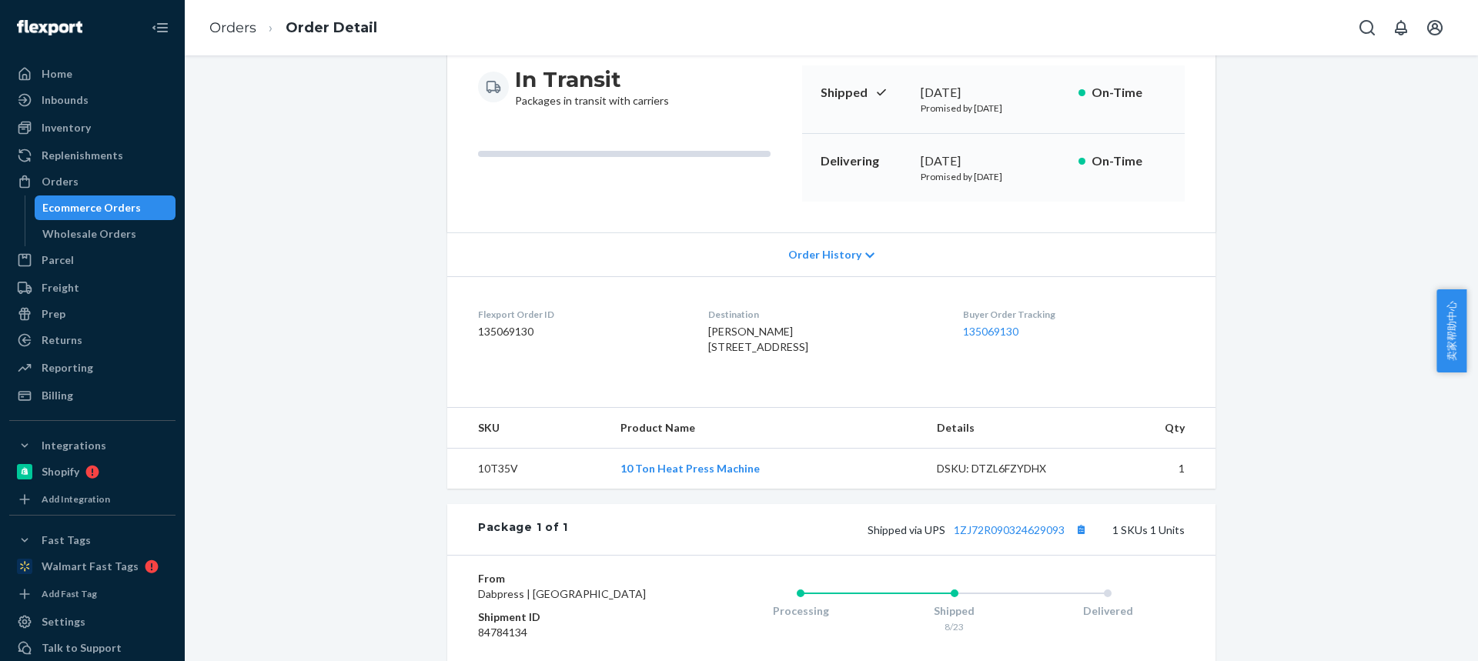
click at [492, 490] on td "10T35V" at bounding box center [527, 469] width 161 height 41
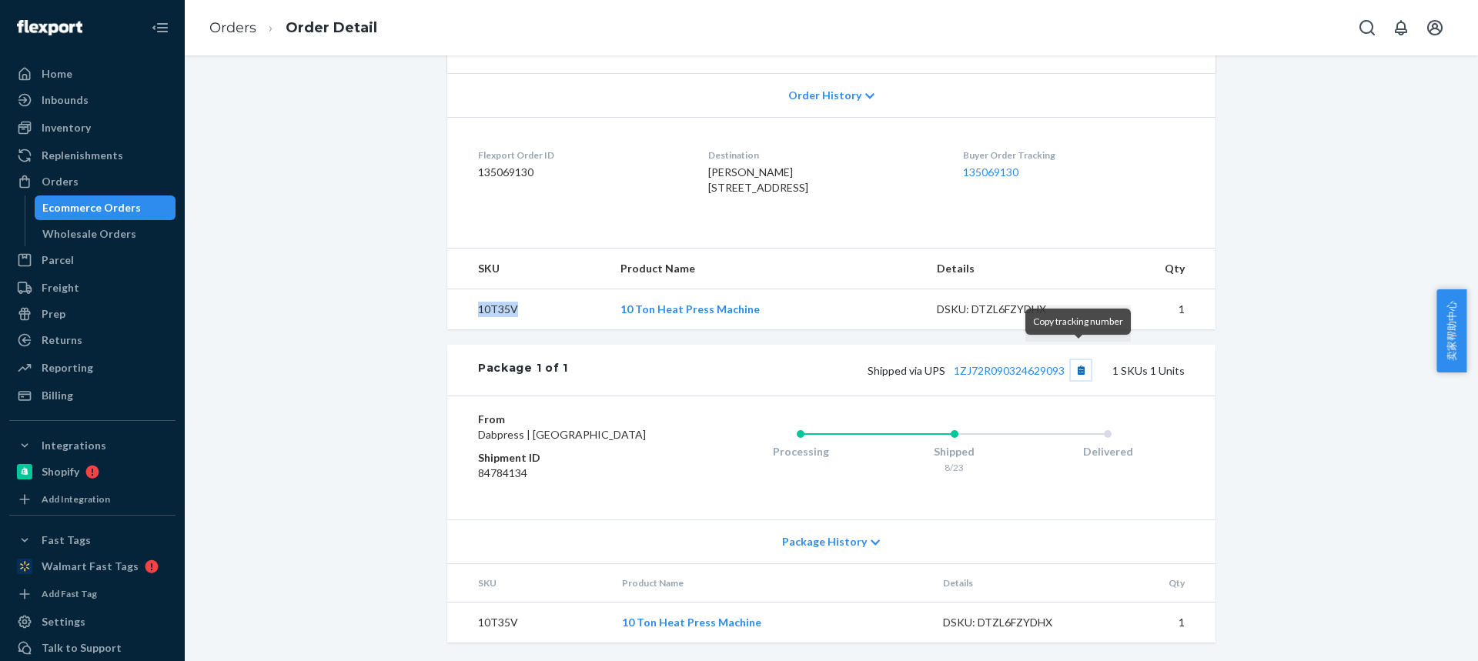
click at [1077, 360] on button "Copy tracking number" at bounding box center [1081, 370] width 20 height 20
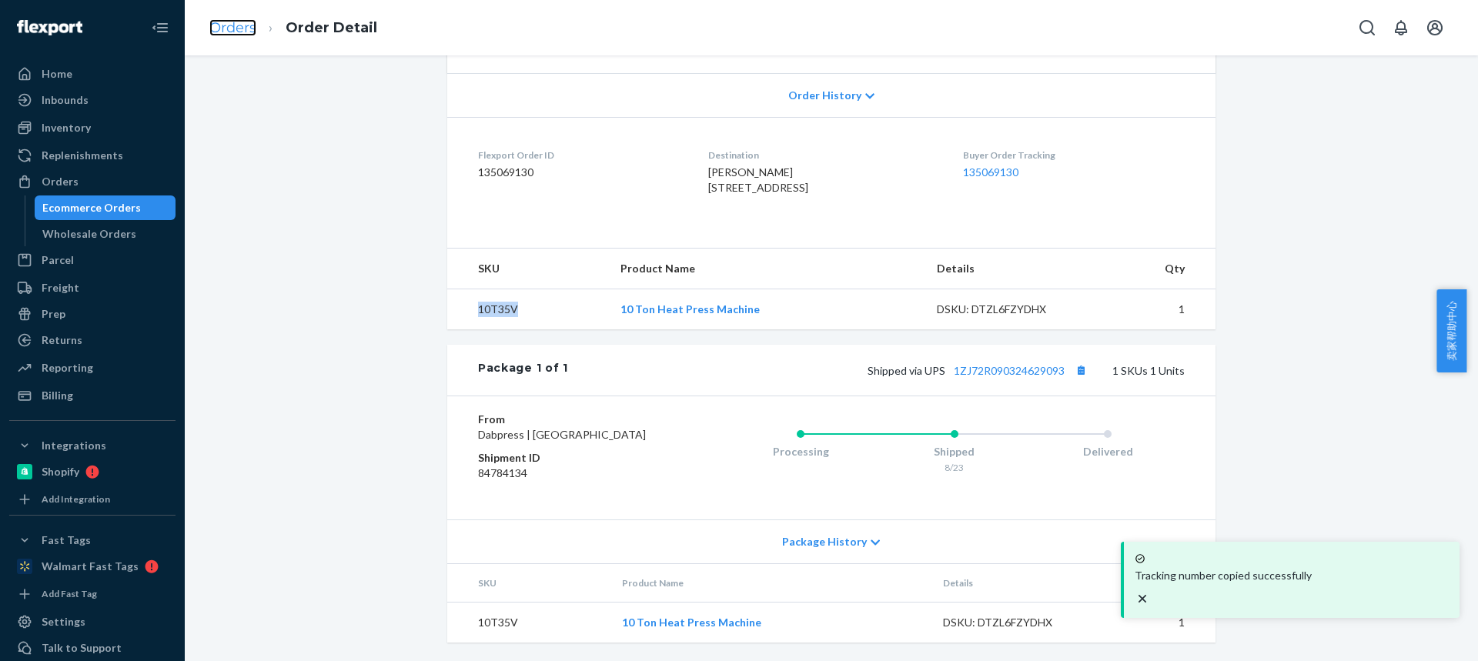
click at [244, 32] on link "Orders" at bounding box center [232, 27] width 47 height 17
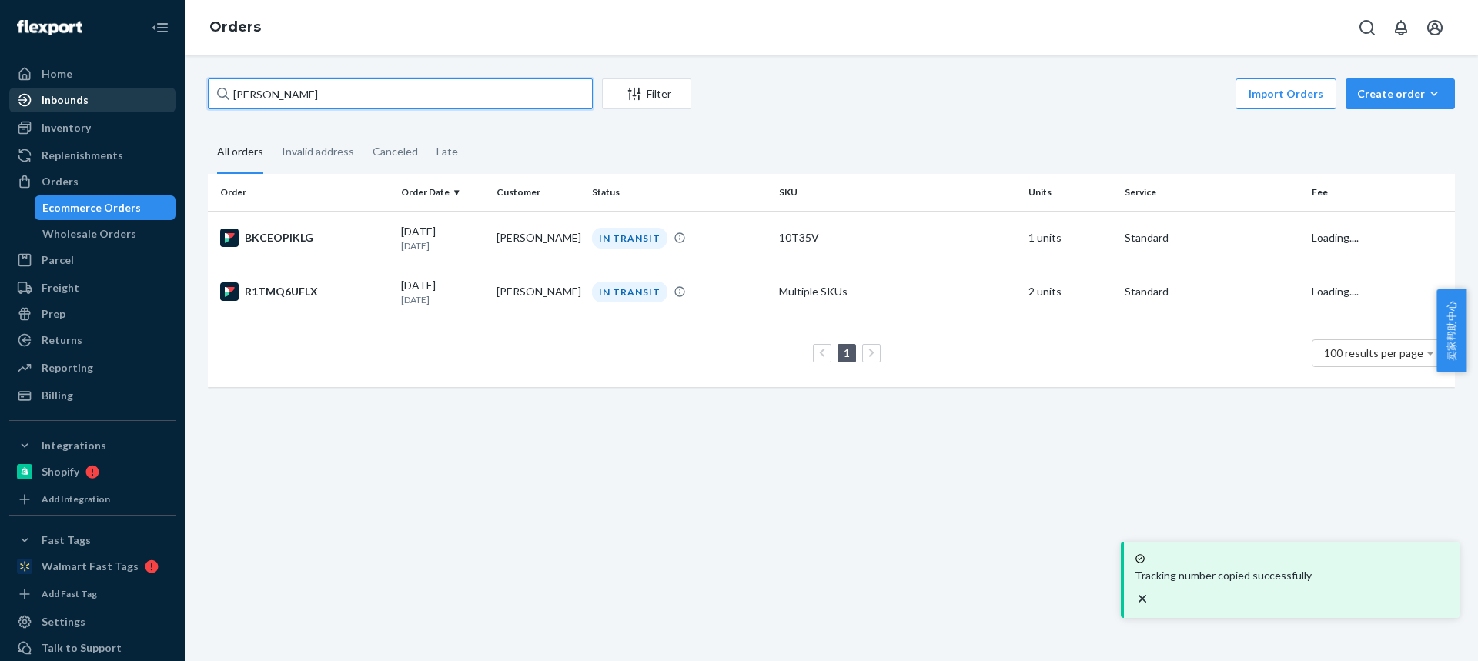
drag, startPoint x: 92, startPoint y: 92, endPoint x: 35, endPoint y: 90, distance: 57.7
click at [35, 91] on div "Home Inbounds Shipping Plans Problems Inventory Products Replenishments Orders …" at bounding box center [739, 330] width 1478 height 661
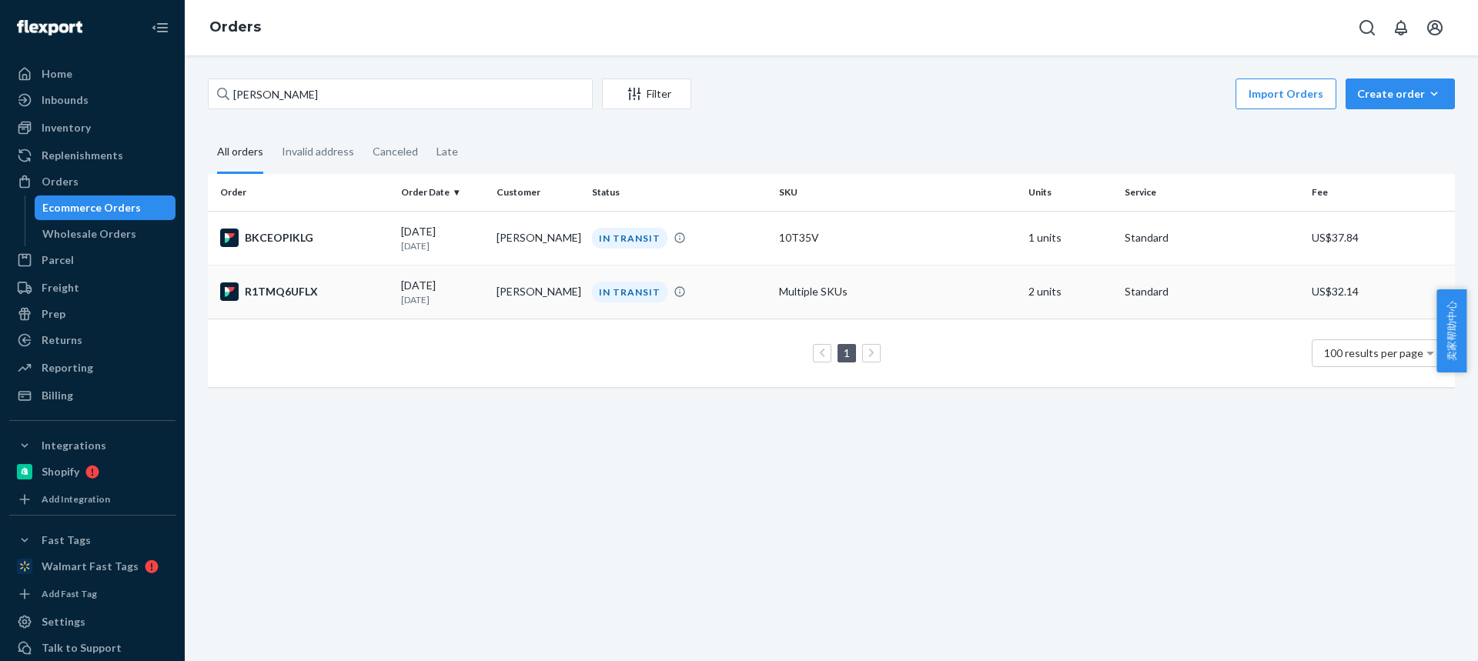
click at [476, 289] on div "[DATE] [DATE]" at bounding box center [442, 292] width 83 height 28
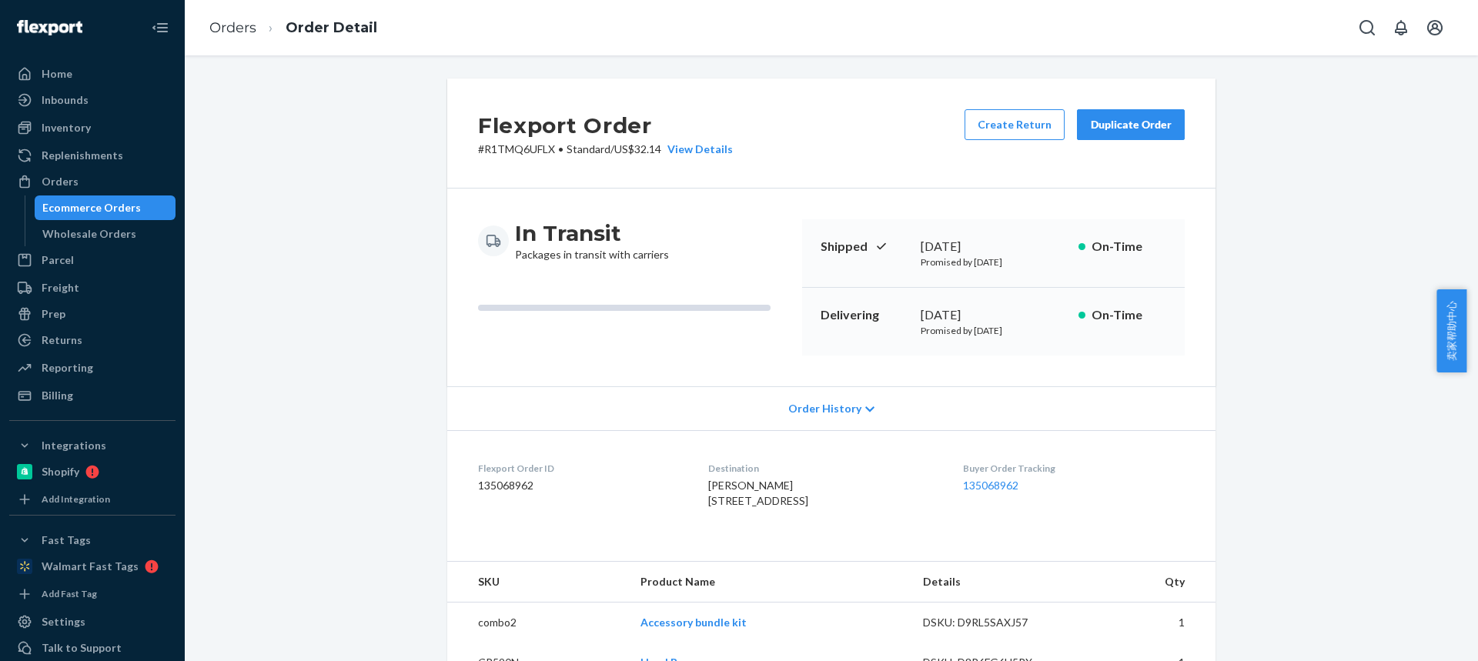
drag, startPoint x: 713, startPoint y: 507, endPoint x: 802, endPoint y: 506, distance: 89.3
click at [803, 506] on span "[PERSON_NAME] [STREET_ADDRESS]" at bounding box center [758, 493] width 100 height 28
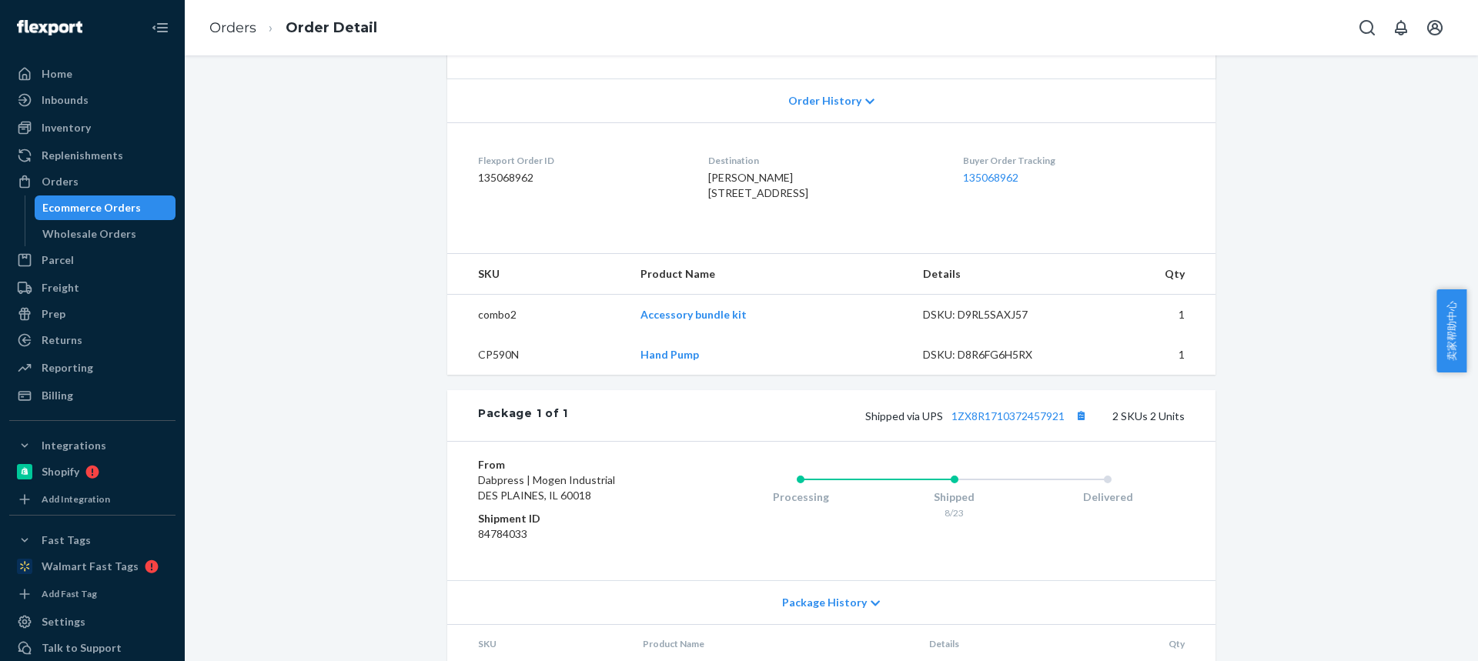
scroll to position [385, 0]
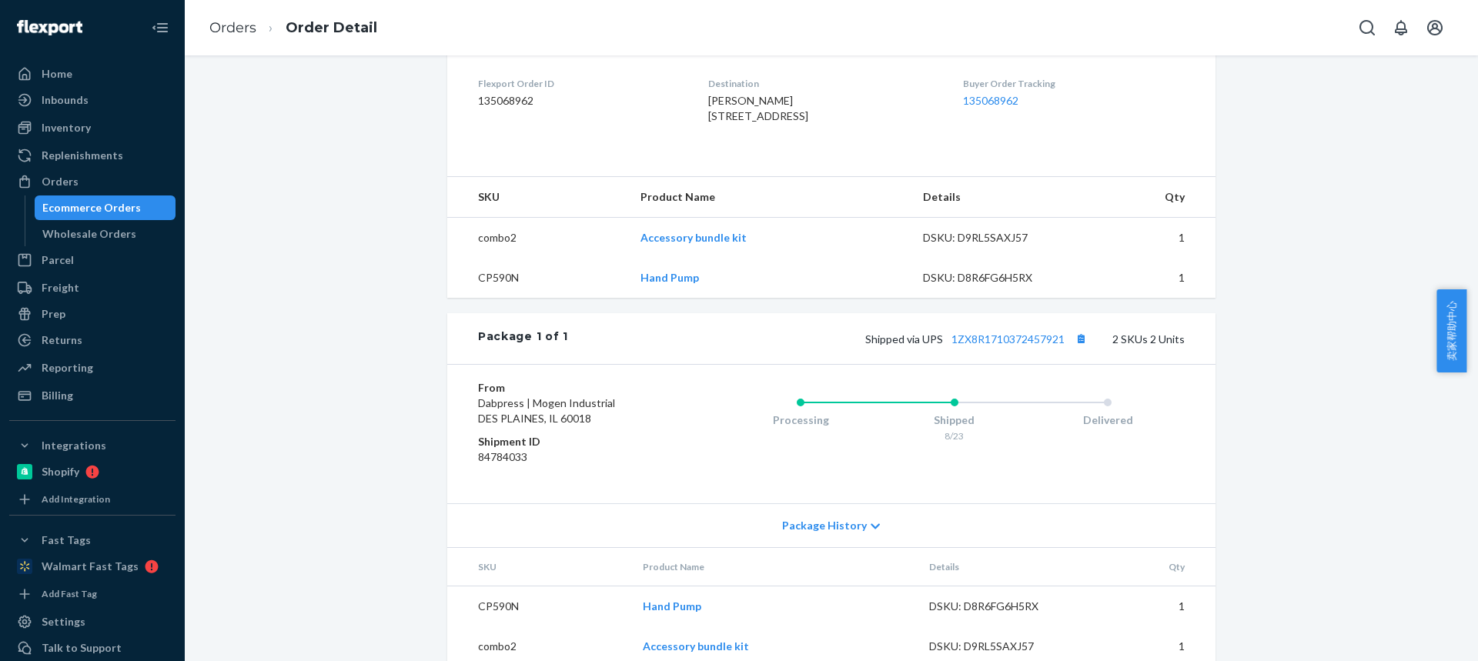
click at [486, 298] on td "CP590N" at bounding box center [537, 278] width 181 height 40
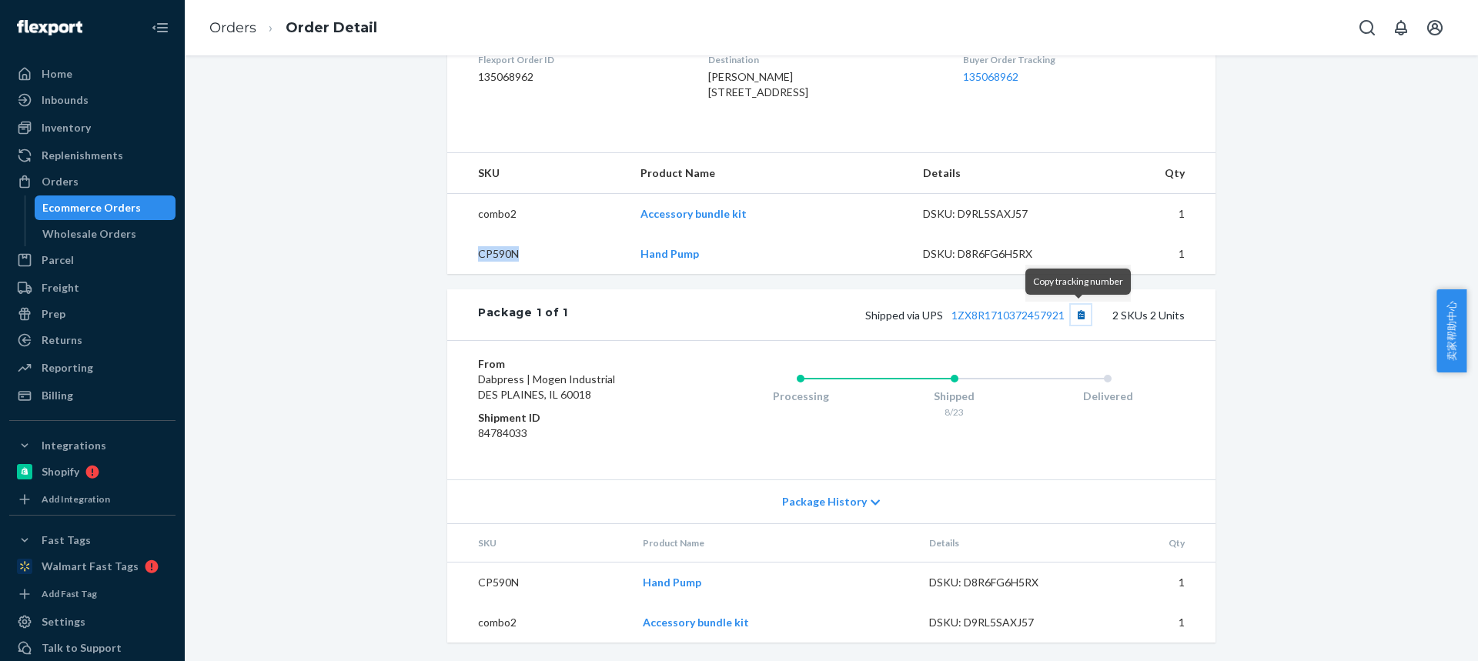
click at [1080, 314] on button "Copy tracking number" at bounding box center [1081, 315] width 20 height 20
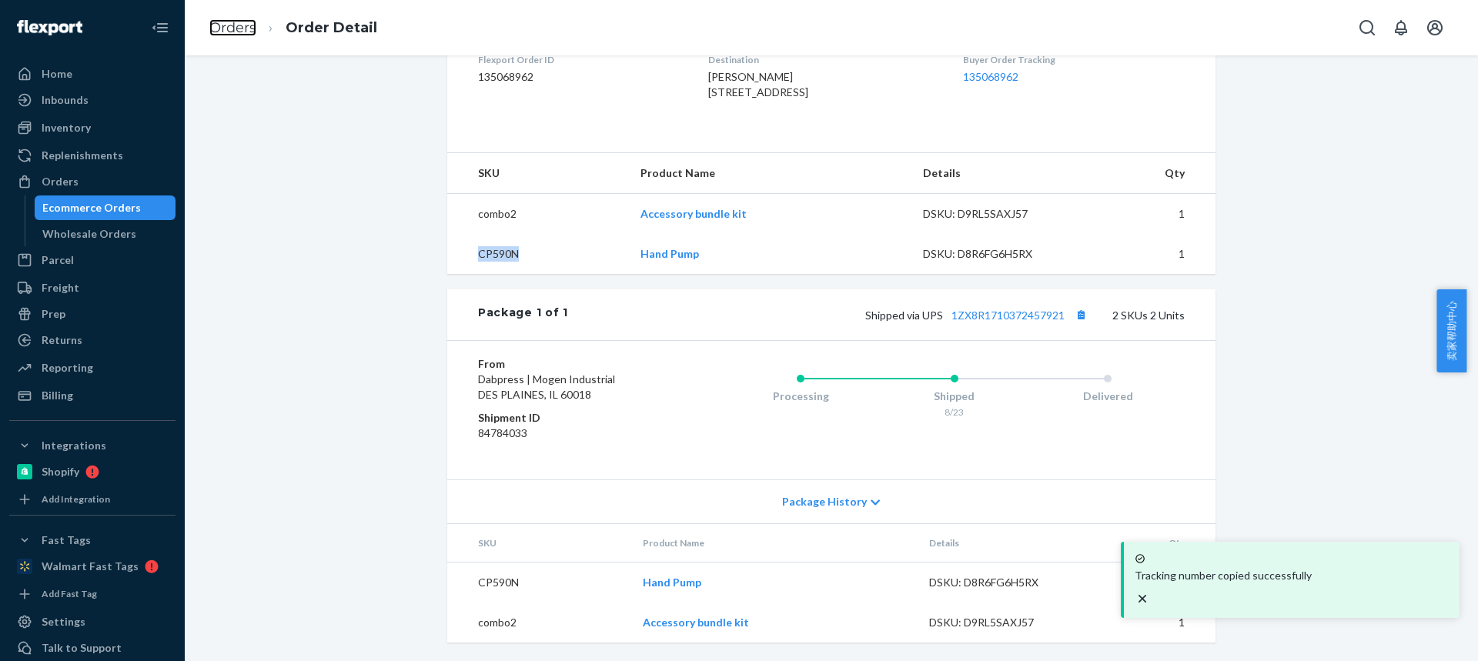
click at [221, 29] on link "Orders" at bounding box center [232, 27] width 47 height 17
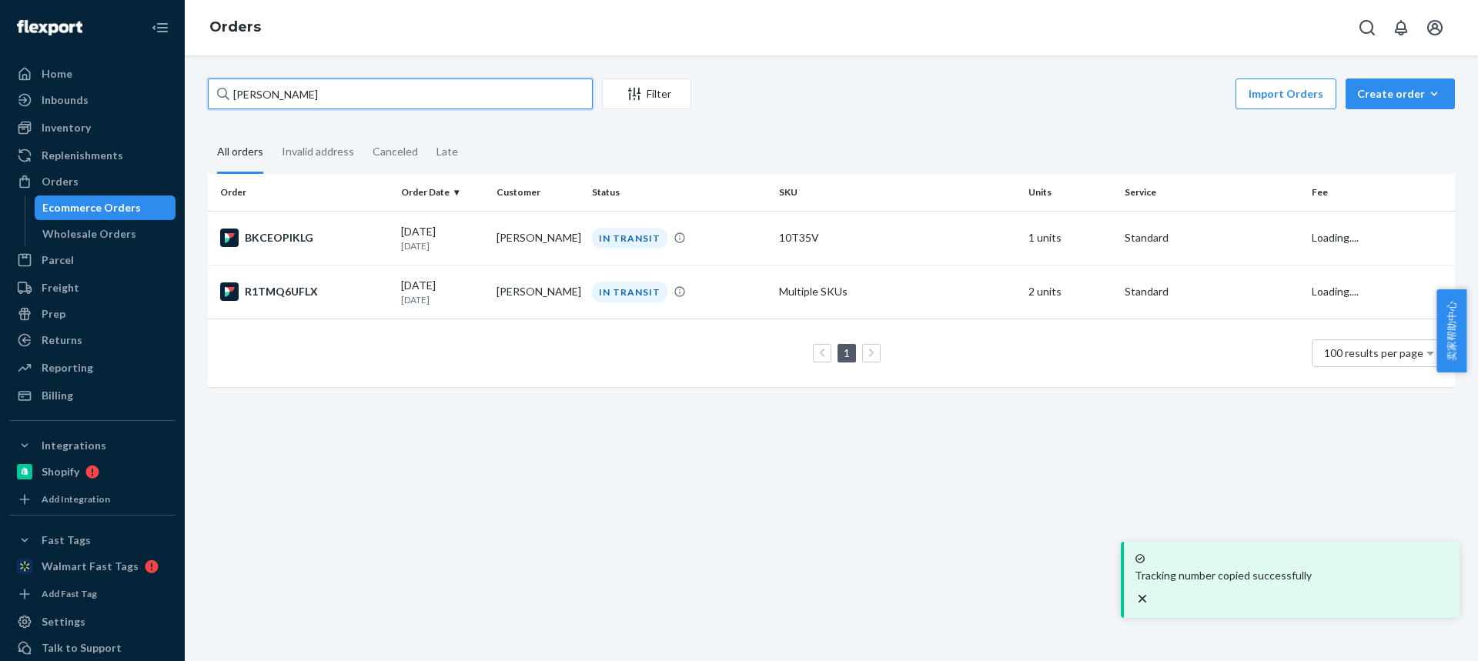
drag, startPoint x: 186, startPoint y: 102, endPoint x: 4, endPoint y: 92, distance: 182.7
click at [0, 92] on div "Home Inbounds Shipping Plans Problems Inventory Products Replenishments Orders …" at bounding box center [739, 330] width 1478 height 661
paste input "Myster Long"
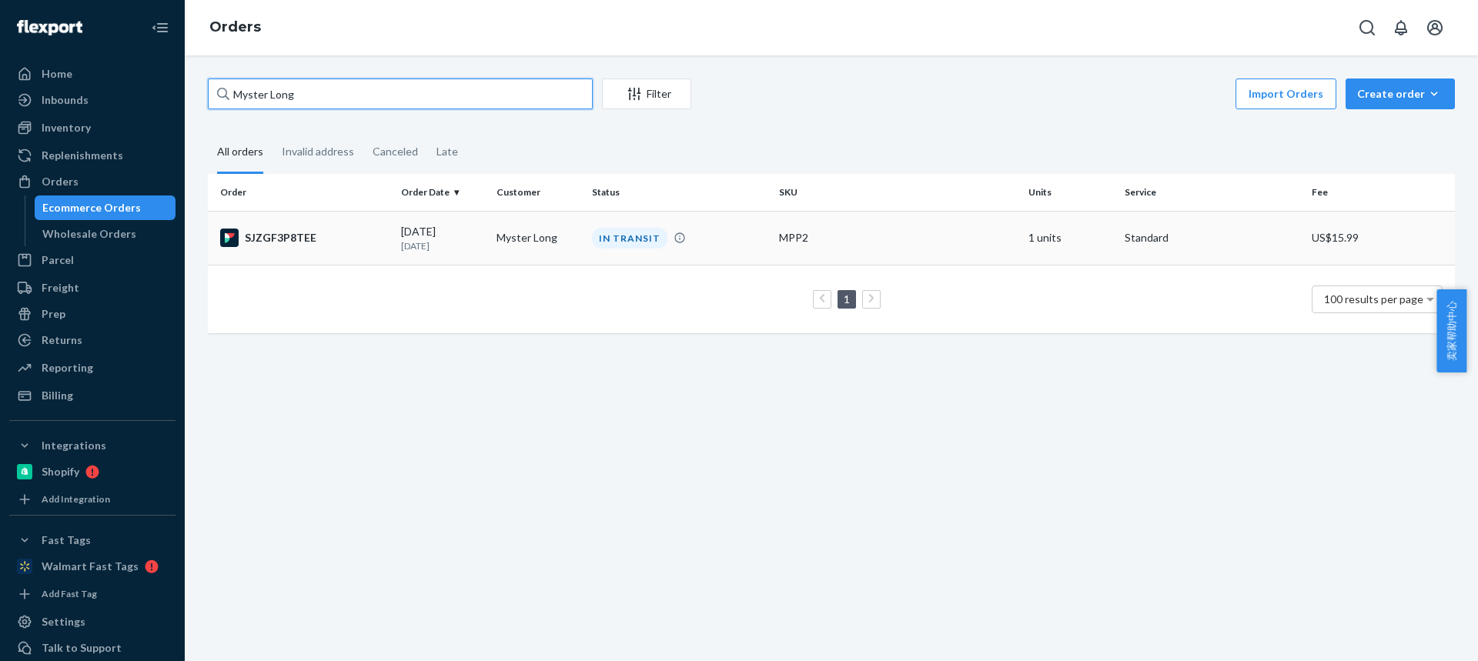
type input "Myster Long"
click at [520, 245] on td "Myster Long" at bounding box center [537, 238] width 95 height 54
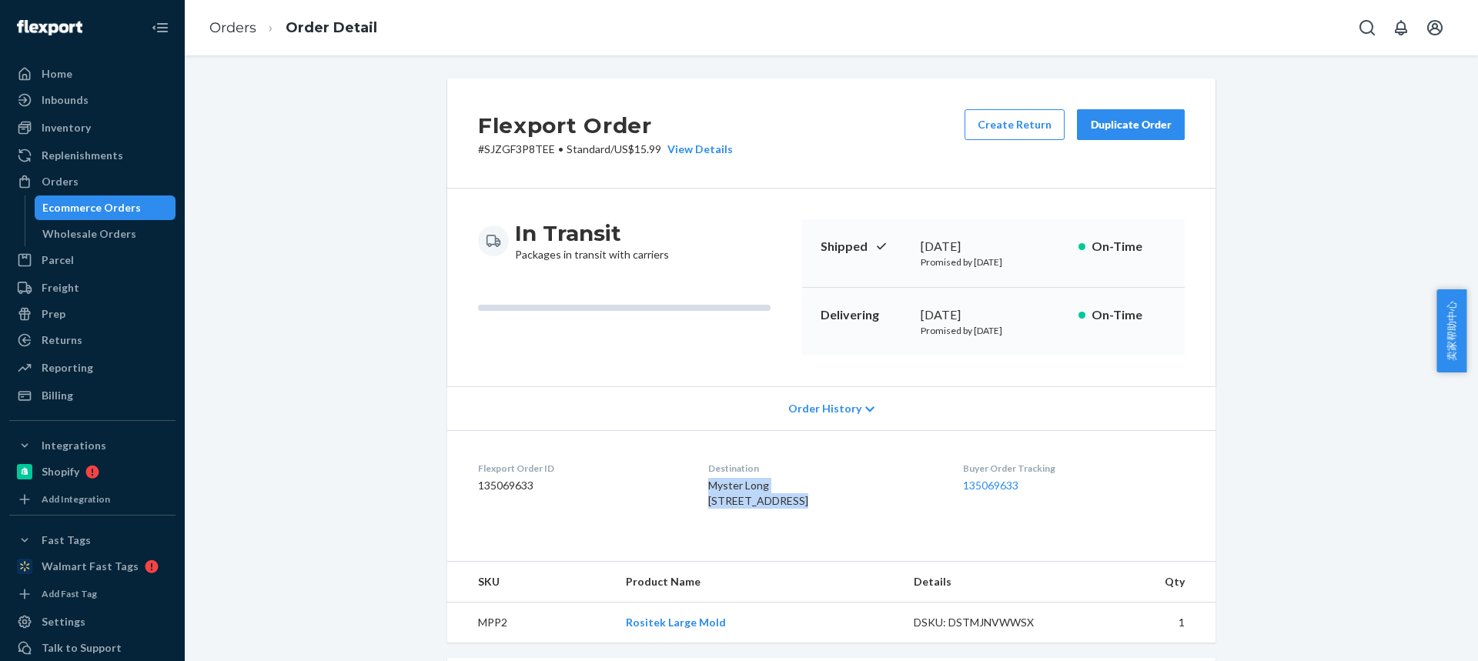
drag, startPoint x: 748, startPoint y: 500, endPoint x: 693, endPoint y: 489, distance: 56.5
click at [708, 490] on div "Myster Long [STREET_ADDRESS]" at bounding box center [822, 493] width 229 height 31
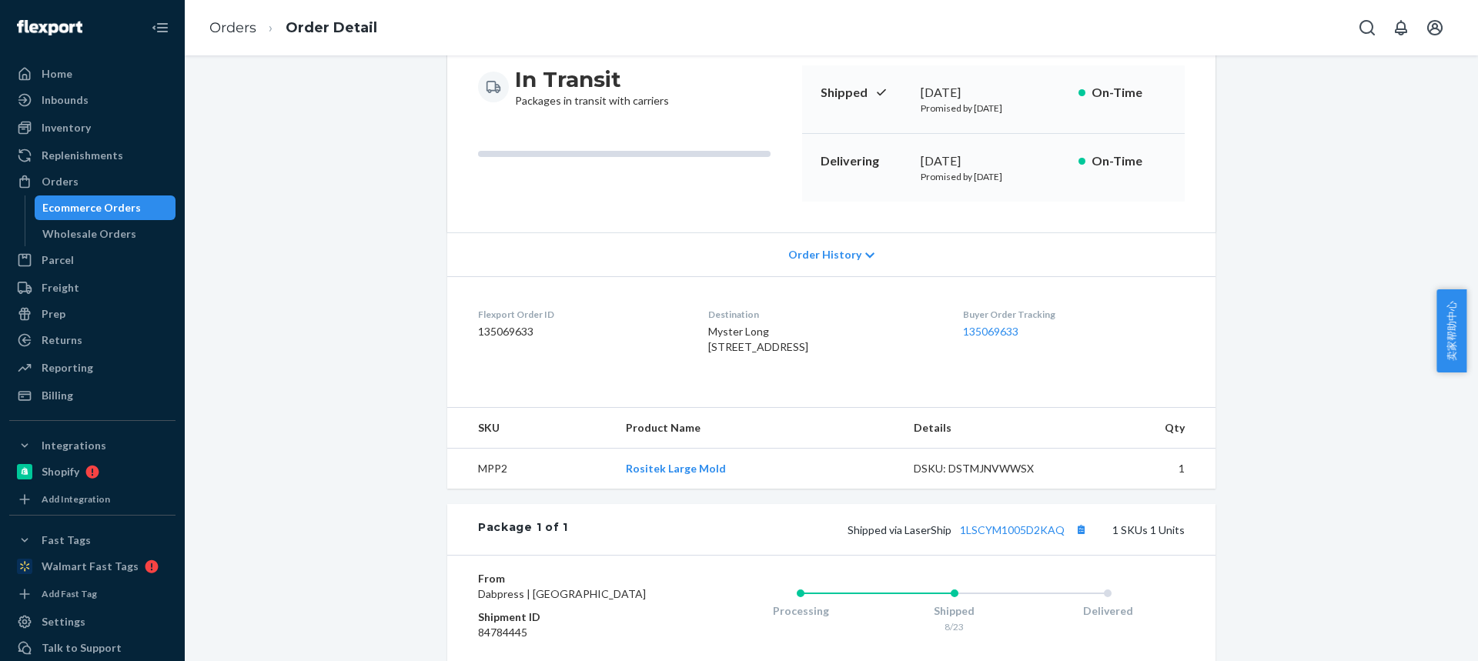
click at [473, 490] on td "MPP2" at bounding box center [530, 469] width 166 height 41
click at [474, 490] on td "MPP2" at bounding box center [530, 469] width 166 height 41
click at [1073, 540] on button "Copy tracking number" at bounding box center [1081, 530] width 20 height 20
click at [232, 27] on link "Orders" at bounding box center [232, 27] width 47 height 17
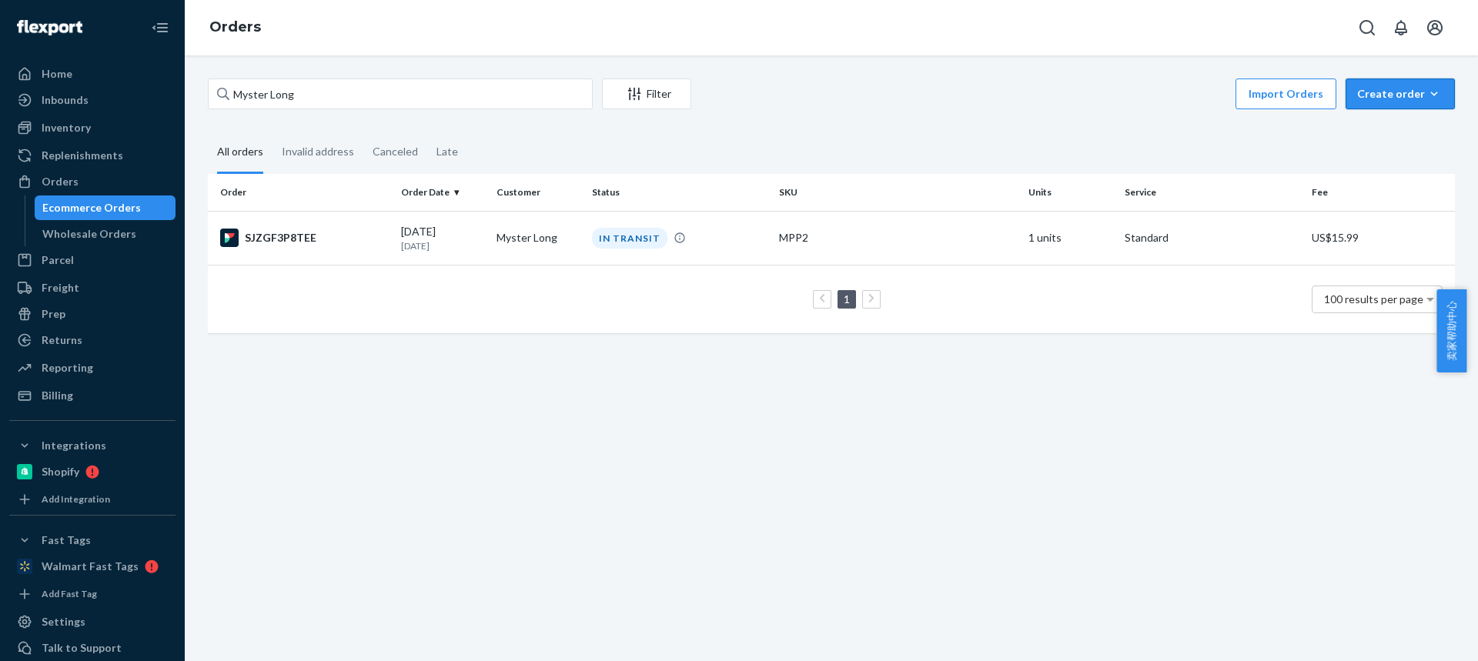
click at [1372, 105] on button "Create order Ecommerce order Removal order" at bounding box center [1399, 94] width 109 height 31
click at [1372, 118] on span "Ecommerce order" at bounding box center [1359, 112] width 85 height 11
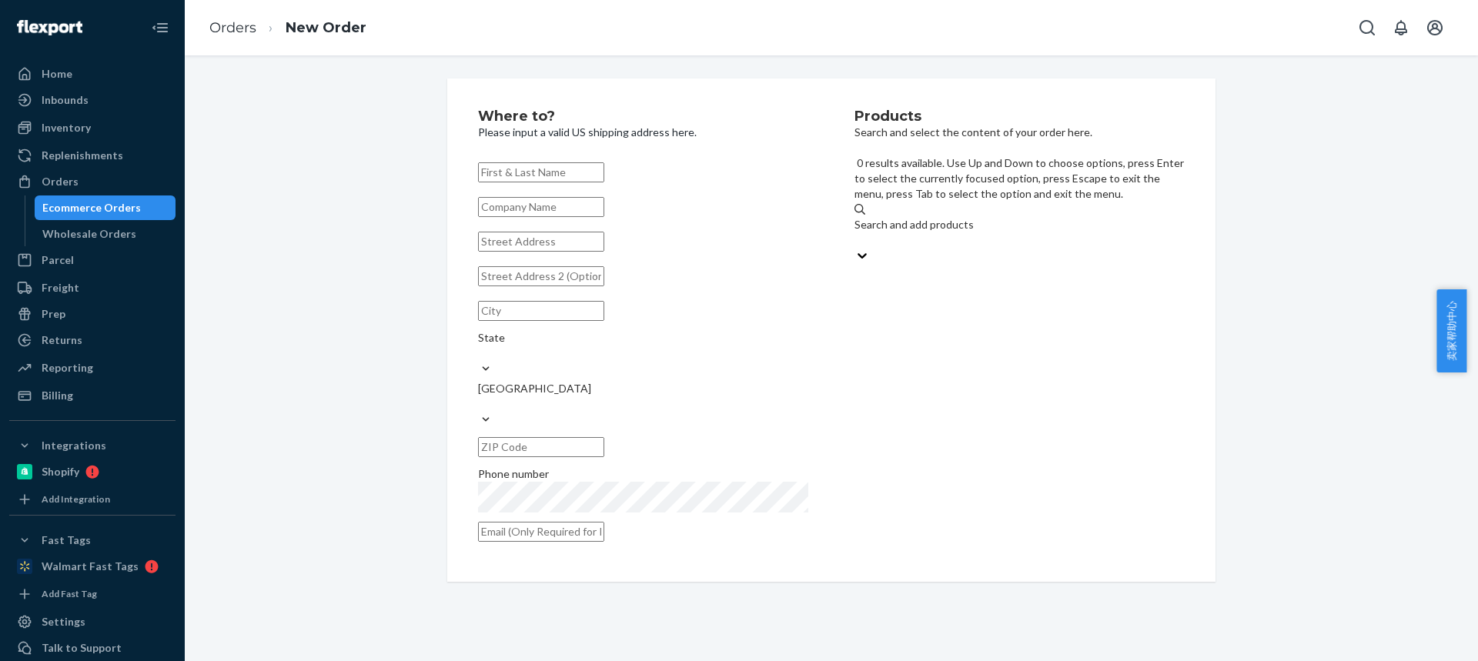
click at [974, 217] on div "Search and add products" at bounding box center [1019, 224] width 330 height 15
click at [856, 232] on input "0 results available. Use Up and Down to choose options, press Enter to select t…" at bounding box center [855, 239] width 2 height 15
type input "PM4007S"
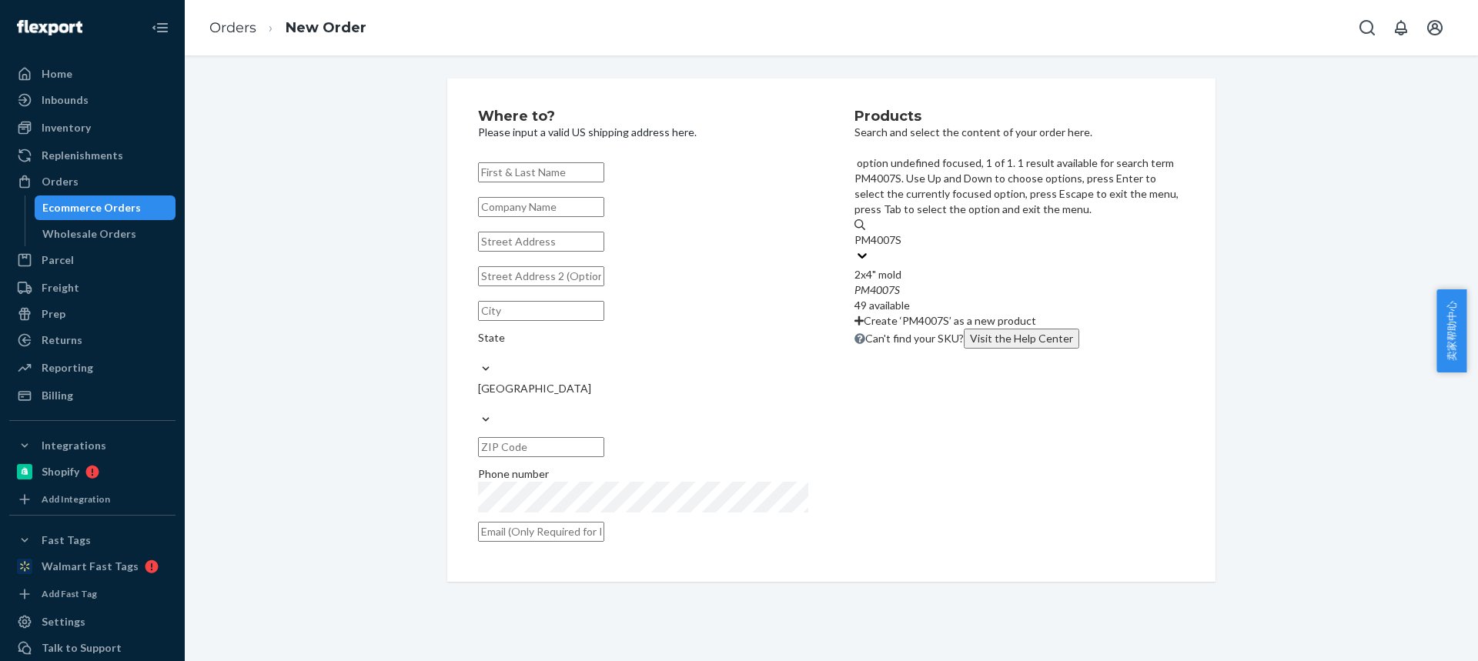
click at [954, 282] on div "PM4007S" at bounding box center [1019, 289] width 330 height 15
click at [903, 232] on input "PM4007S" at bounding box center [878, 239] width 48 height 15
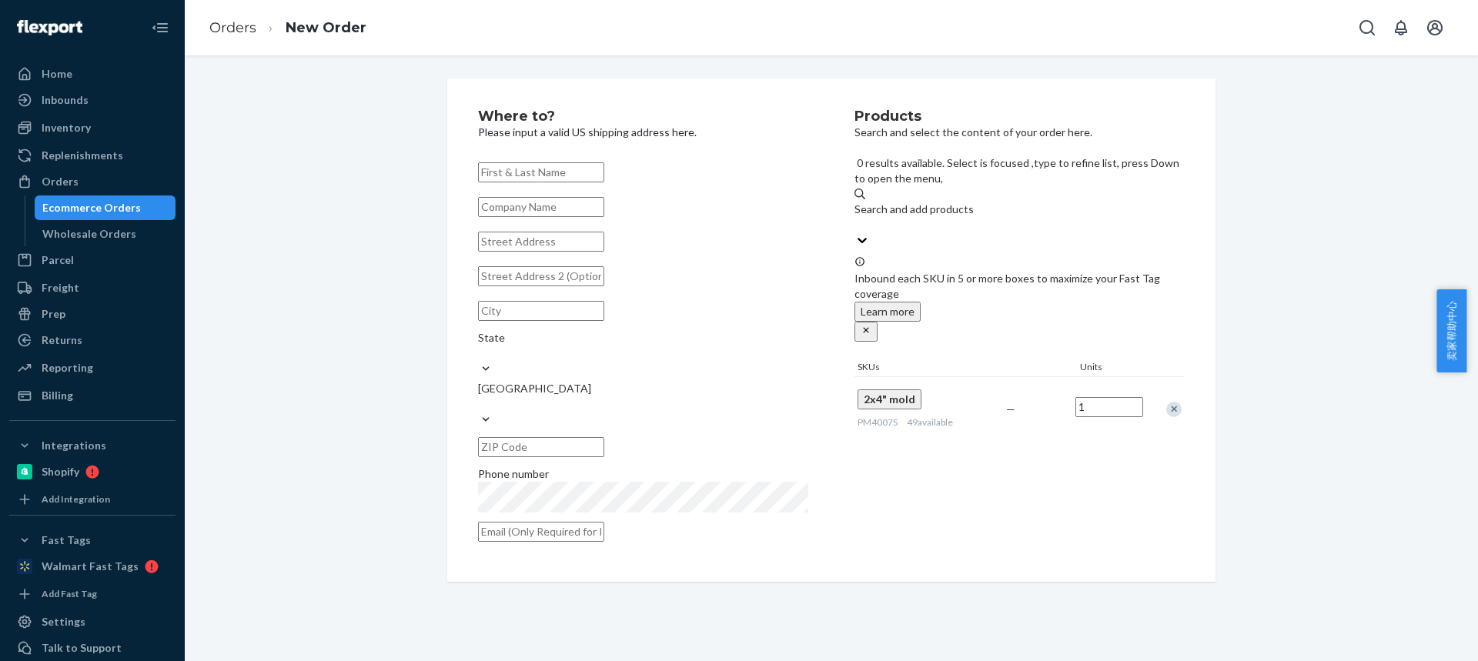
click at [945, 202] on div "Search and add products" at bounding box center [1019, 209] width 330 height 15
click at [856, 217] on input "0 results available. Select is focused ,type to refine list, press Down to open…" at bounding box center [855, 224] width 2 height 15
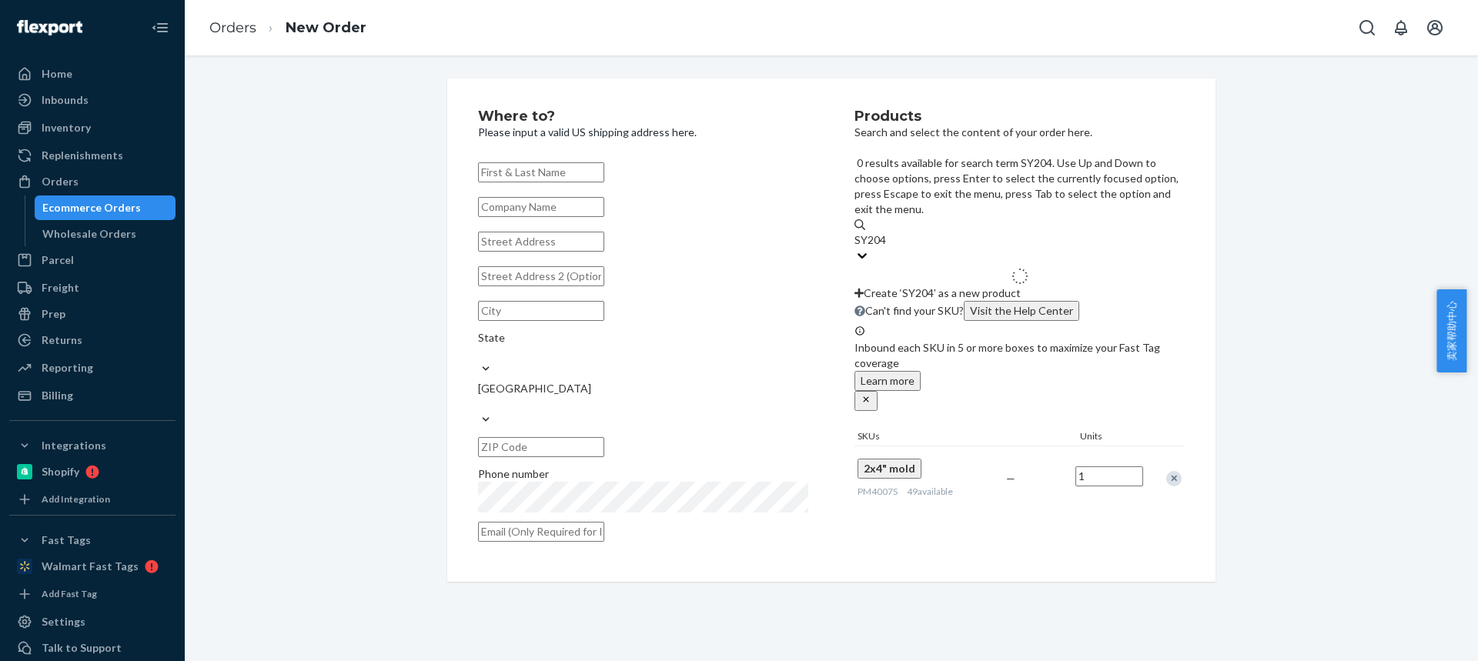
type input "SY2045"
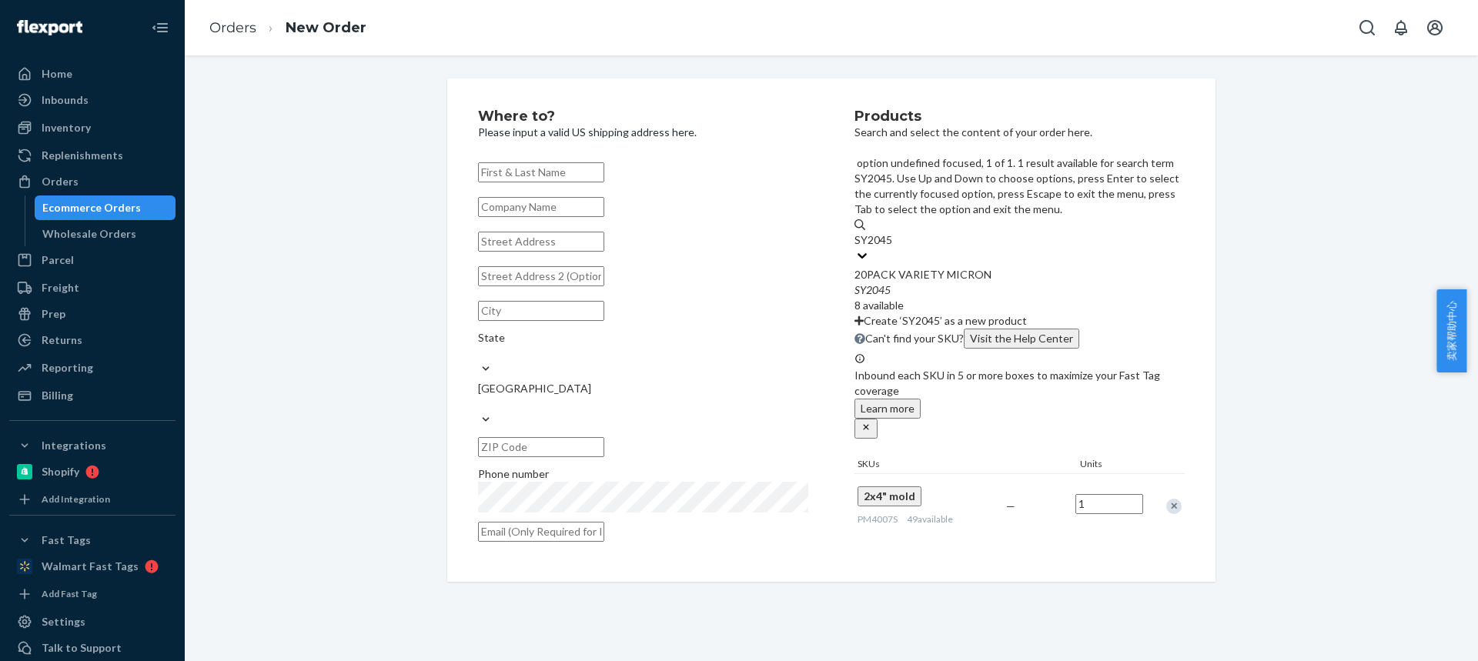
click at [1057, 267] on div "20PACK VARIETY MICRON" at bounding box center [1019, 274] width 330 height 15
click at [894, 232] on input "SY2045" at bounding box center [873, 239] width 39 height 15
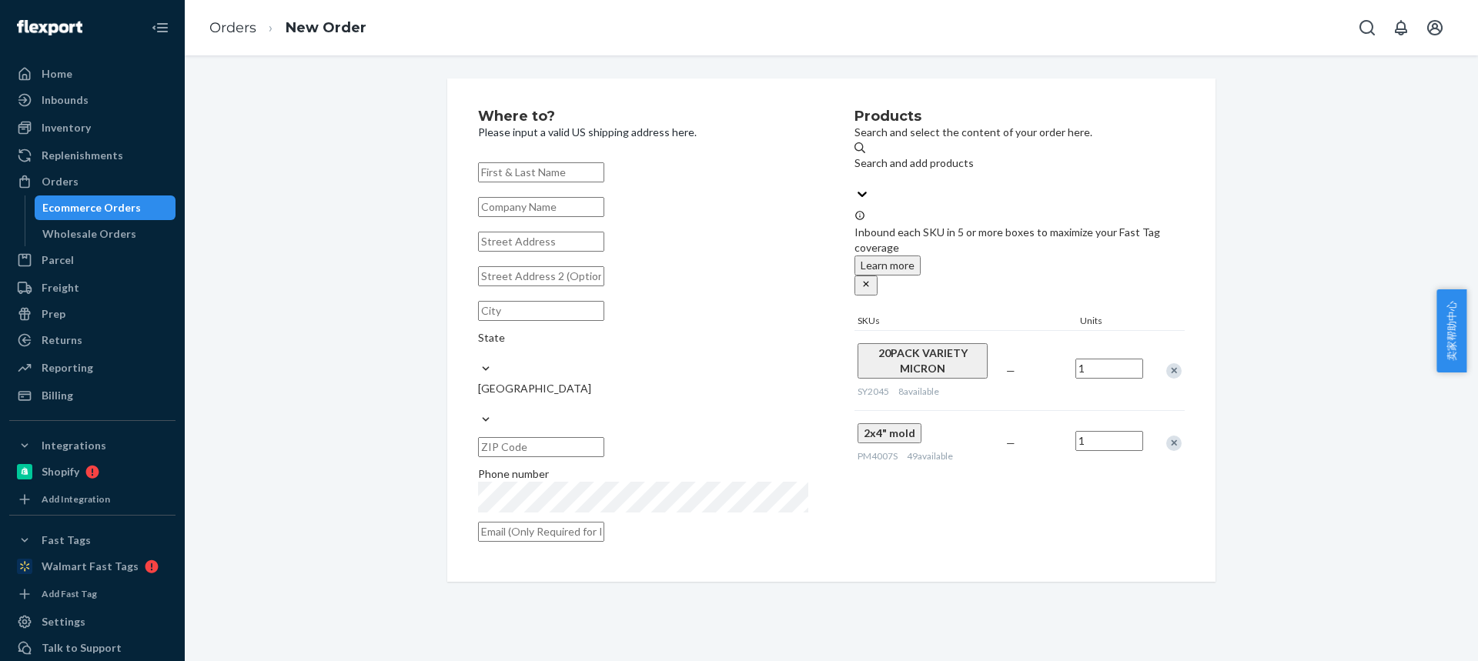
drag, startPoint x: 1101, startPoint y: 321, endPoint x: 1087, endPoint y: 322, distance: 14.6
click at [1088, 359] on input "1" at bounding box center [1109, 369] width 68 height 20
drag, startPoint x: 1086, startPoint y: 317, endPoint x: 1094, endPoint y: 316, distance: 8.5
click at [1095, 359] on input "8" at bounding box center [1109, 369] width 68 height 20
type input "2"
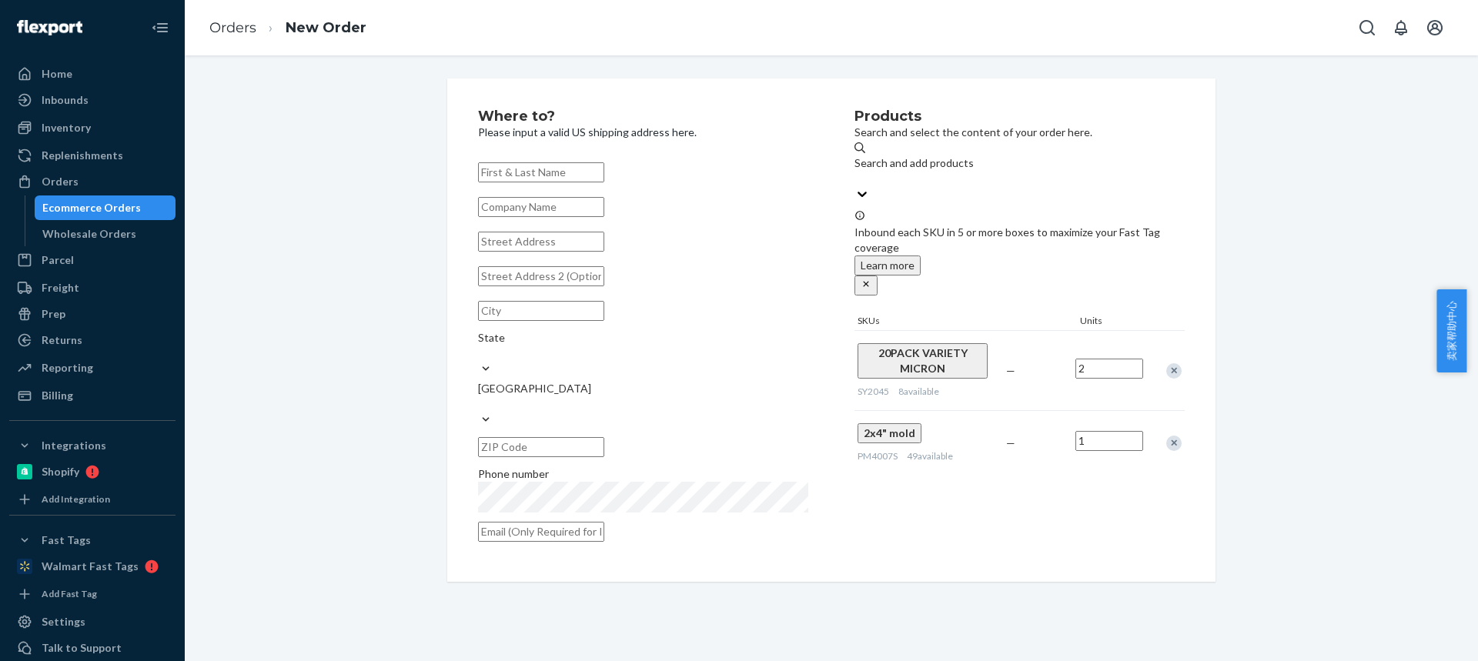
drag, startPoint x: 1314, startPoint y: 356, endPoint x: 1222, endPoint y: 326, distance: 96.4
click at [1314, 356] on div "Where to? Please input a valid US shipping address here. State United States Ph…" at bounding box center [831, 330] width 1270 height 503
click at [906, 168] on div "Search and add products" at bounding box center [1019, 162] width 330 height 15
click at [856, 171] on input "Search and add products" at bounding box center [855, 178] width 2 height 15
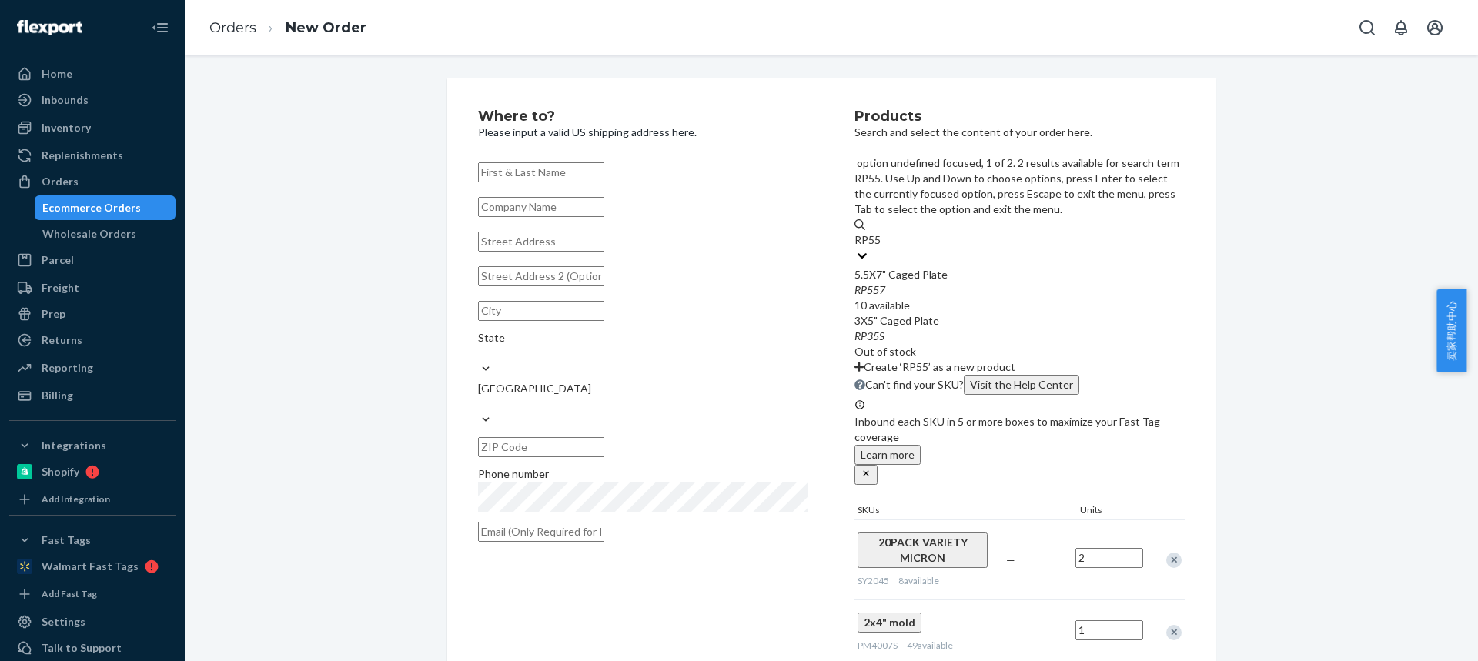
type input "RP557"
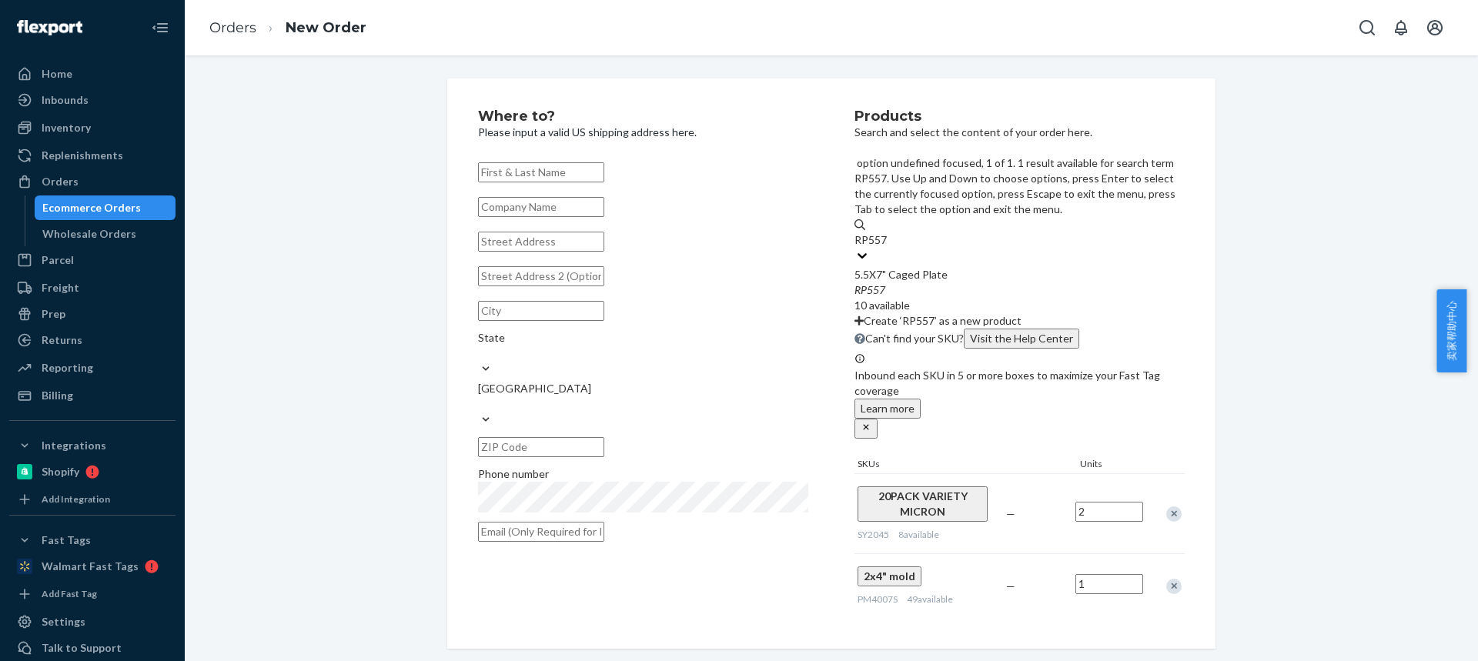
click at [959, 282] on div "RP557" at bounding box center [1019, 289] width 330 height 15
click at [888, 232] on input "RP557" at bounding box center [871, 239] width 34 height 15
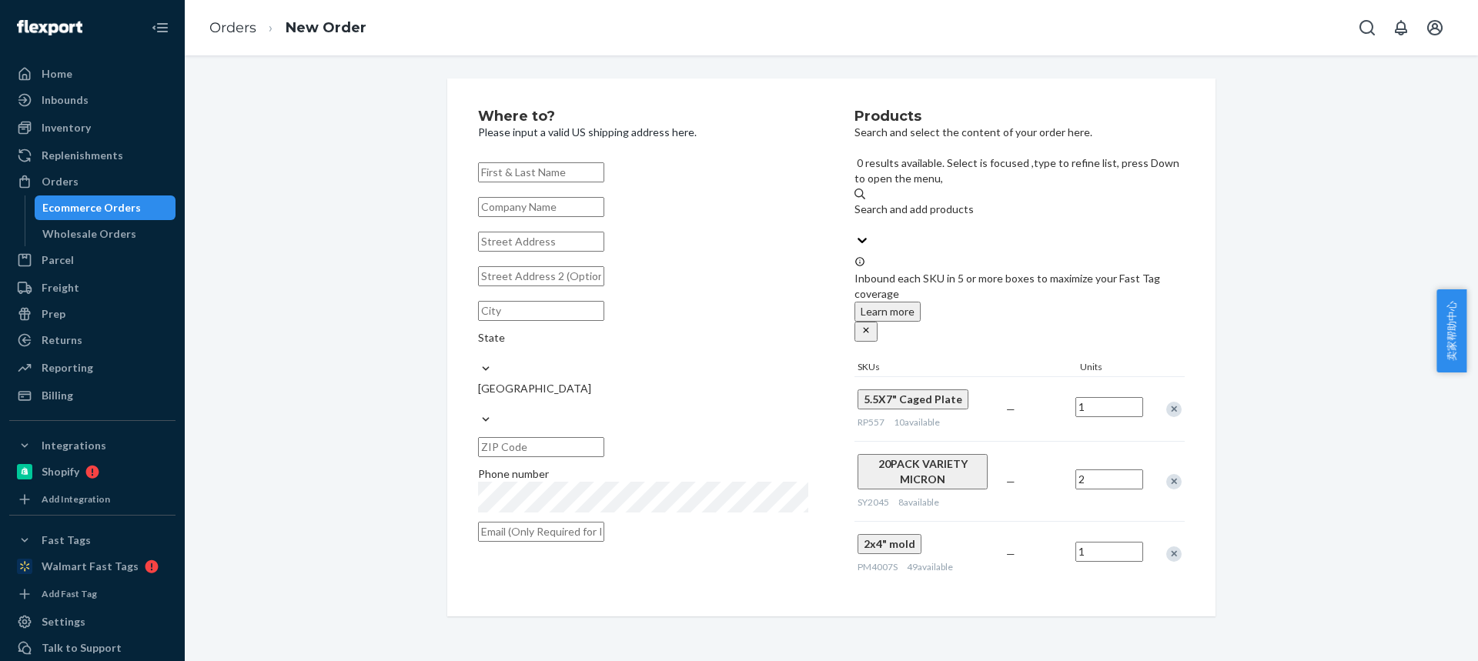
click at [509, 162] on input "text" at bounding box center [541, 172] width 126 height 20
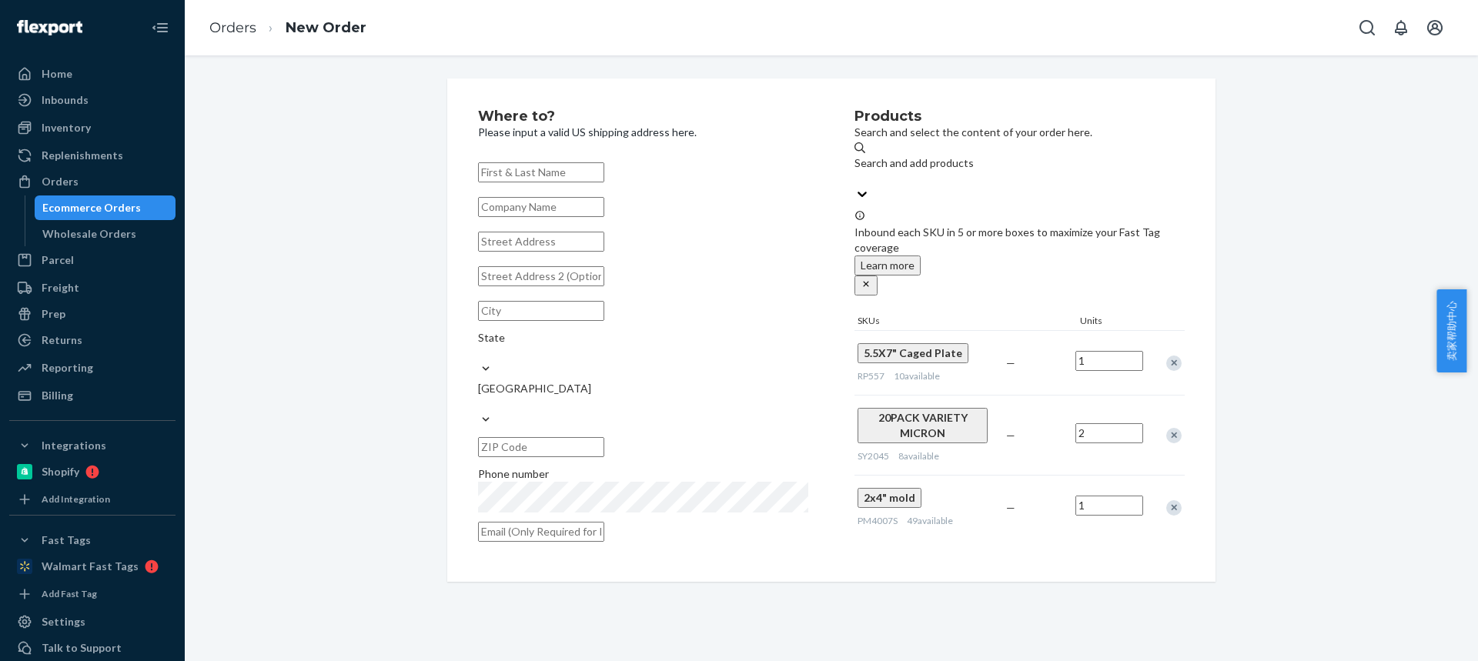
paste input "[PERSON_NAME]"
type input "[PERSON_NAME]"
click at [545, 250] on input "text" at bounding box center [541, 242] width 126 height 20
paste input "[STREET_ADDRESS]"
type input "[STREET_ADDRESS]"
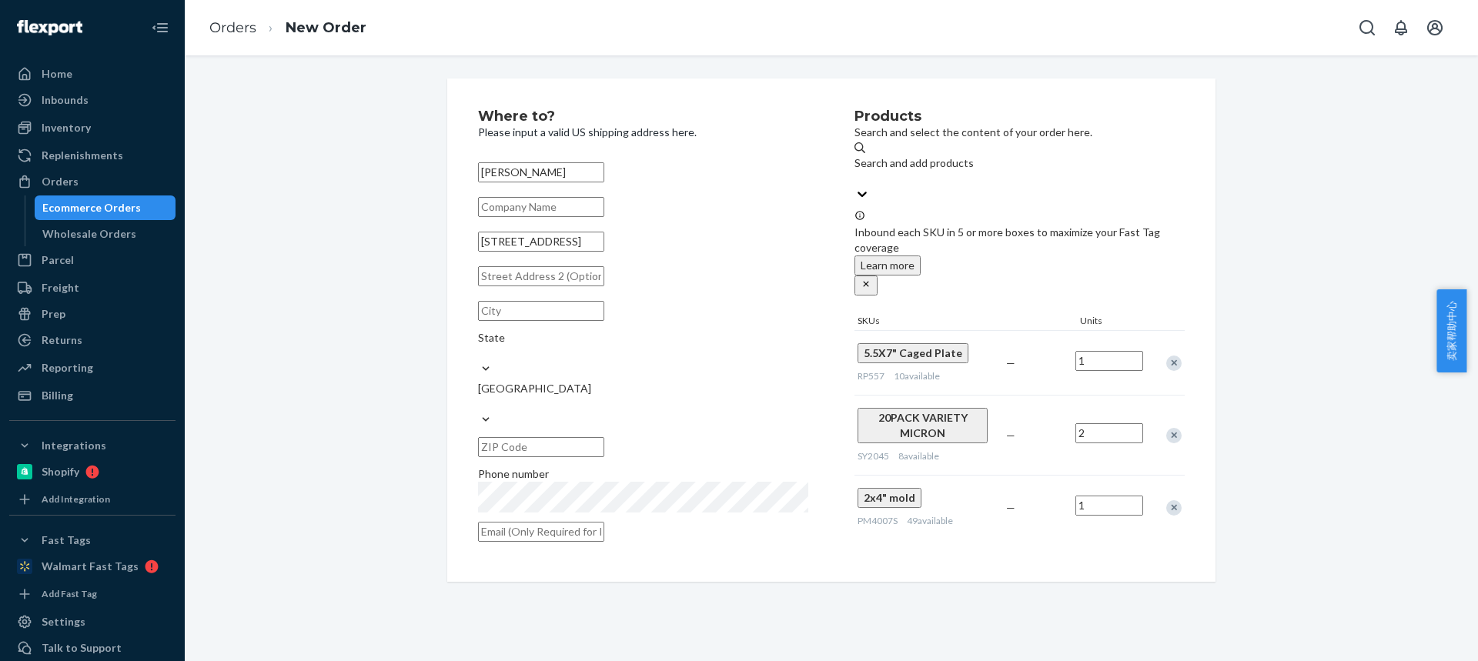
click at [369, 300] on div "Where to? Please input a valid US shipping address here. [PERSON_NAME] [STREET_…" at bounding box center [831, 330] width 1270 height 503
click at [521, 321] on input "text" at bounding box center [541, 311] width 126 height 20
paste input "[GEOGRAPHIC_DATA] OH 45431"
drag, startPoint x: 542, startPoint y: 349, endPoint x: 650, endPoint y: 362, distance: 109.2
click at [651, 363] on div "[GEOGRAPHIC_DATA] [GEOGRAPHIC_DATA] 45431 State [GEOGRAPHIC_DATA]" at bounding box center [643, 379] width 330 height 167
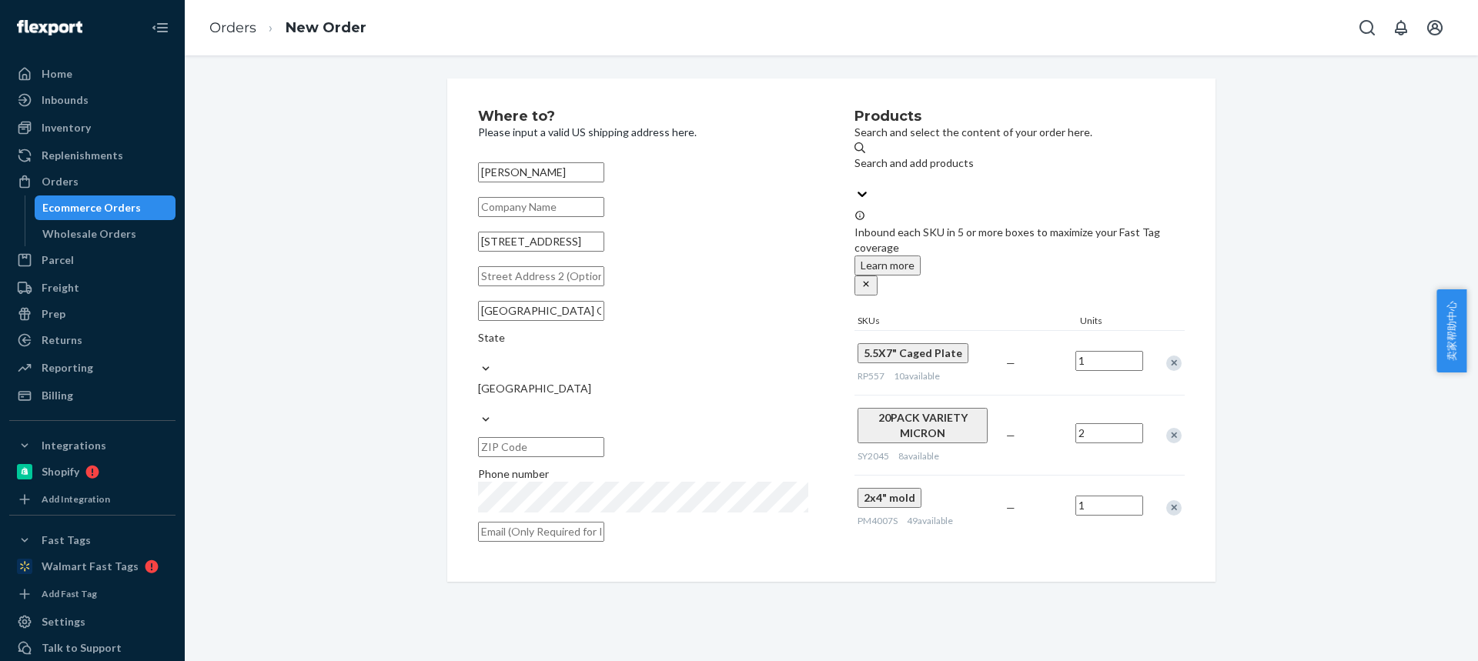
drag, startPoint x: 538, startPoint y: 346, endPoint x: 651, endPoint y: 342, distance: 113.2
click at [652, 343] on div "[GEOGRAPHIC_DATA] [GEOGRAPHIC_DATA] 45431 State [GEOGRAPHIC_DATA]" at bounding box center [643, 379] width 330 height 167
type input "Dayton [GEOGRAPHIC_DATA]"
click at [604, 437] on input "text" at bounding box center [541, 447] width 126 height 20
paste input "45431"
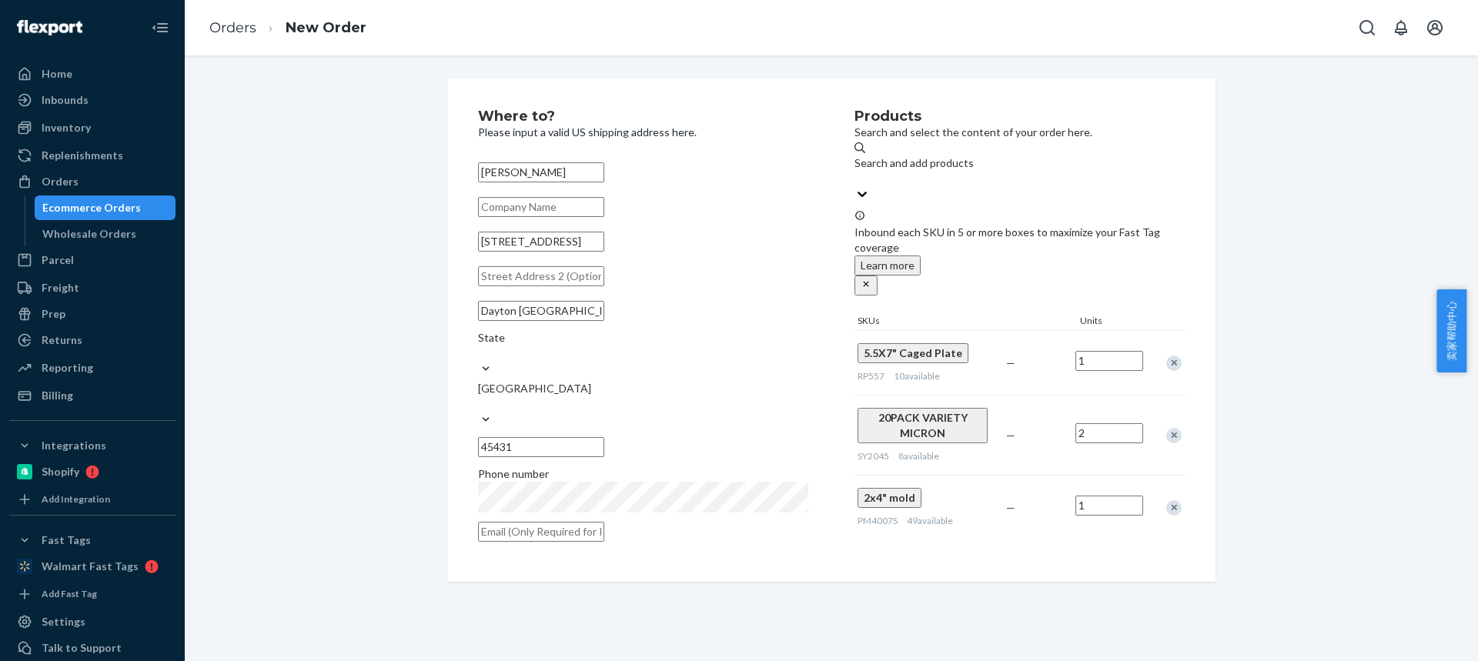
type input "45431"
drag, startPoint x: 520, startPoint y: 342, endPoint x: 670, endPoint y: 346, distance: 150.1
click at [670, 346] on div "[GEOGRAPHIC_DATA] OH State [GEOGRAPHIC_DATA] 45431" at bounding box center [643, 379] width 330 height 167
type input "[GEOGRAPHIC_DATA]"
click at [723, 348] on div "State" at bounding box center [643, 345] width 330 height 31
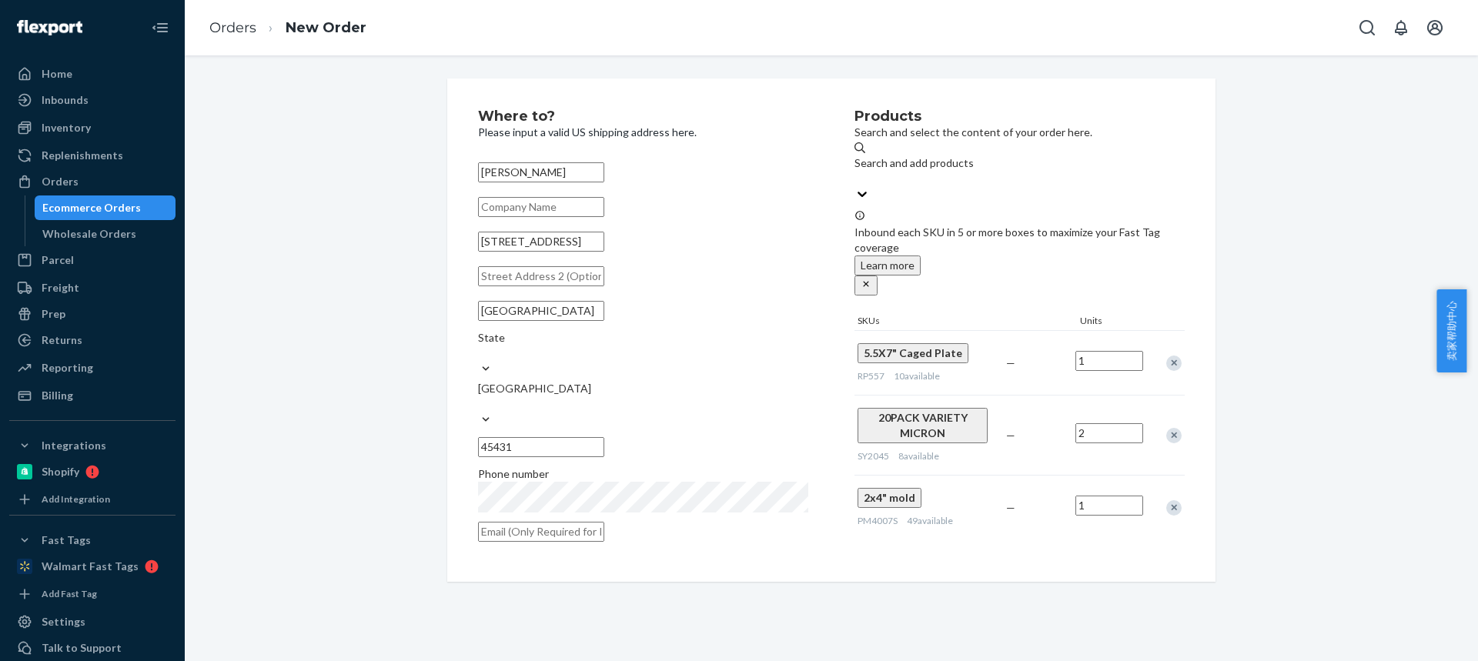
click at [479, 348] on input "State" at bounding box center [479, 353] width 2 height 15
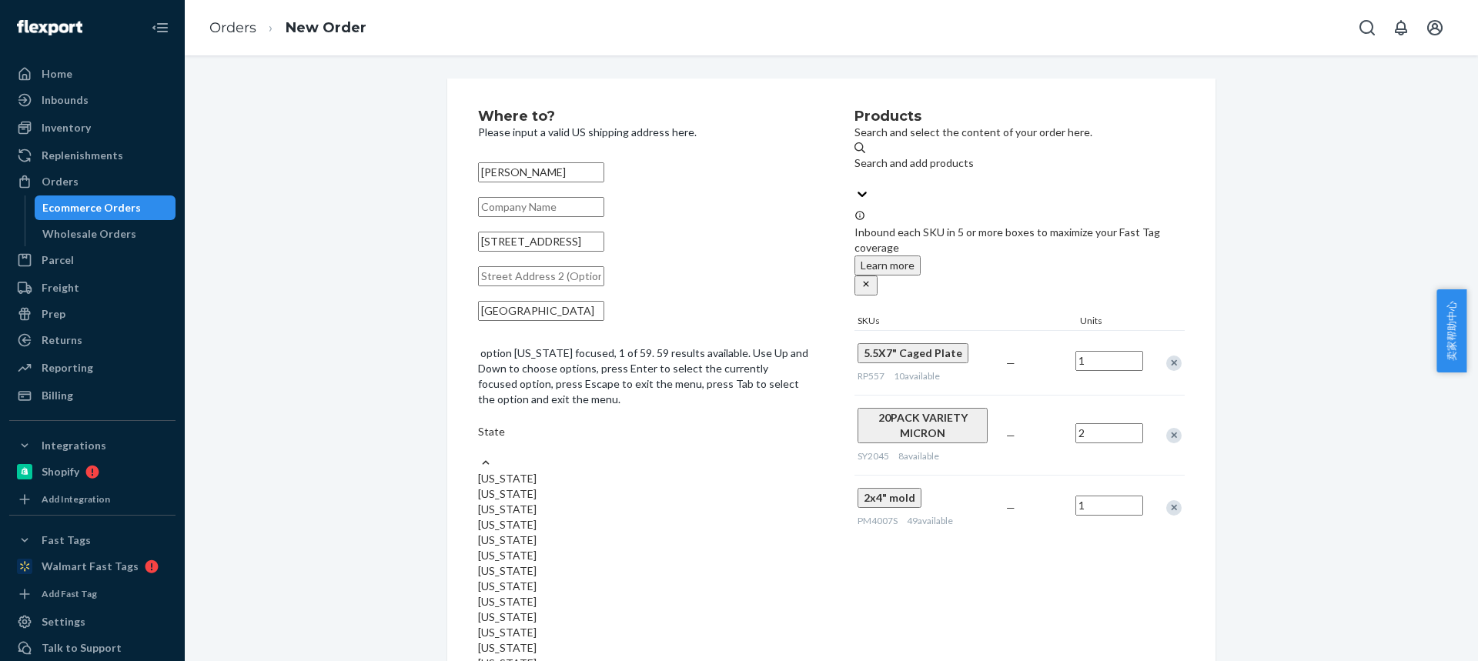
paste input "OH"
type input "OH"
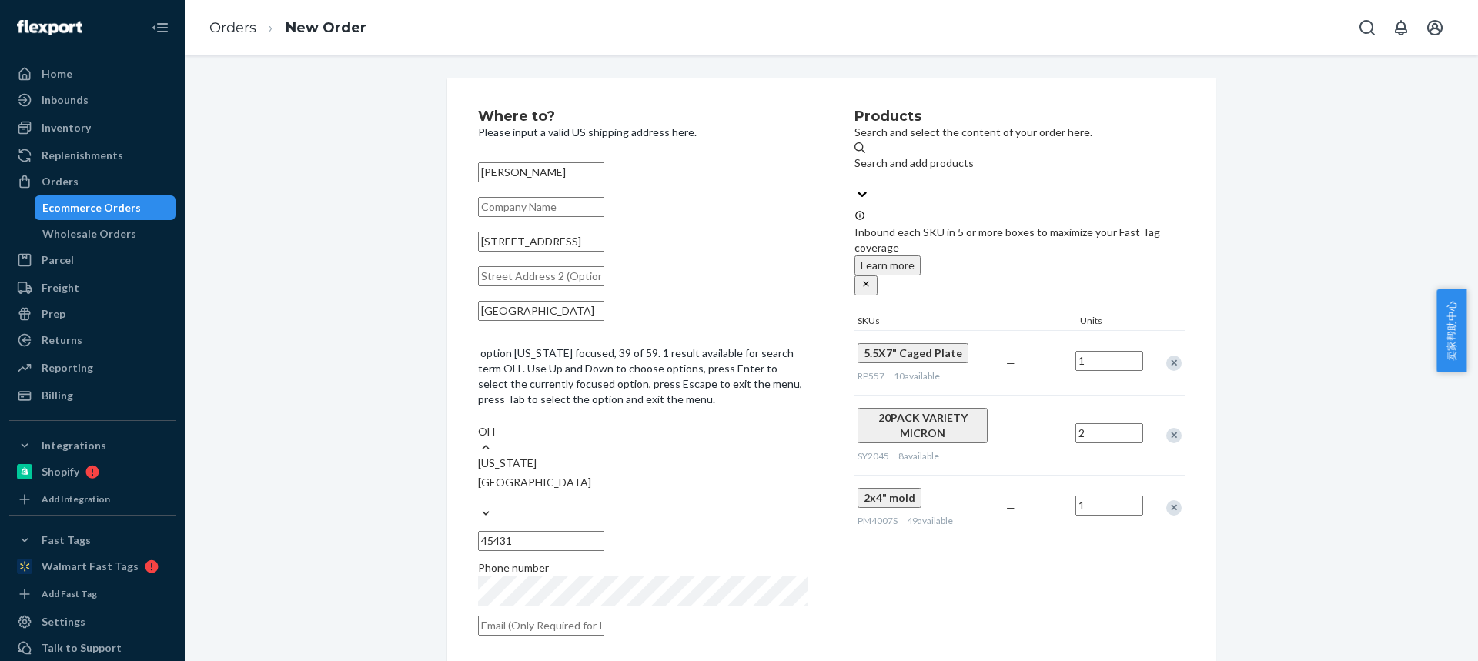
click at [680, 456] on div "[US_STATE]" at bounding box center [643, 463] width 330 height 15
click at [498, 424] on input "OH" at bounding box center [488, 431] width 20 height 15
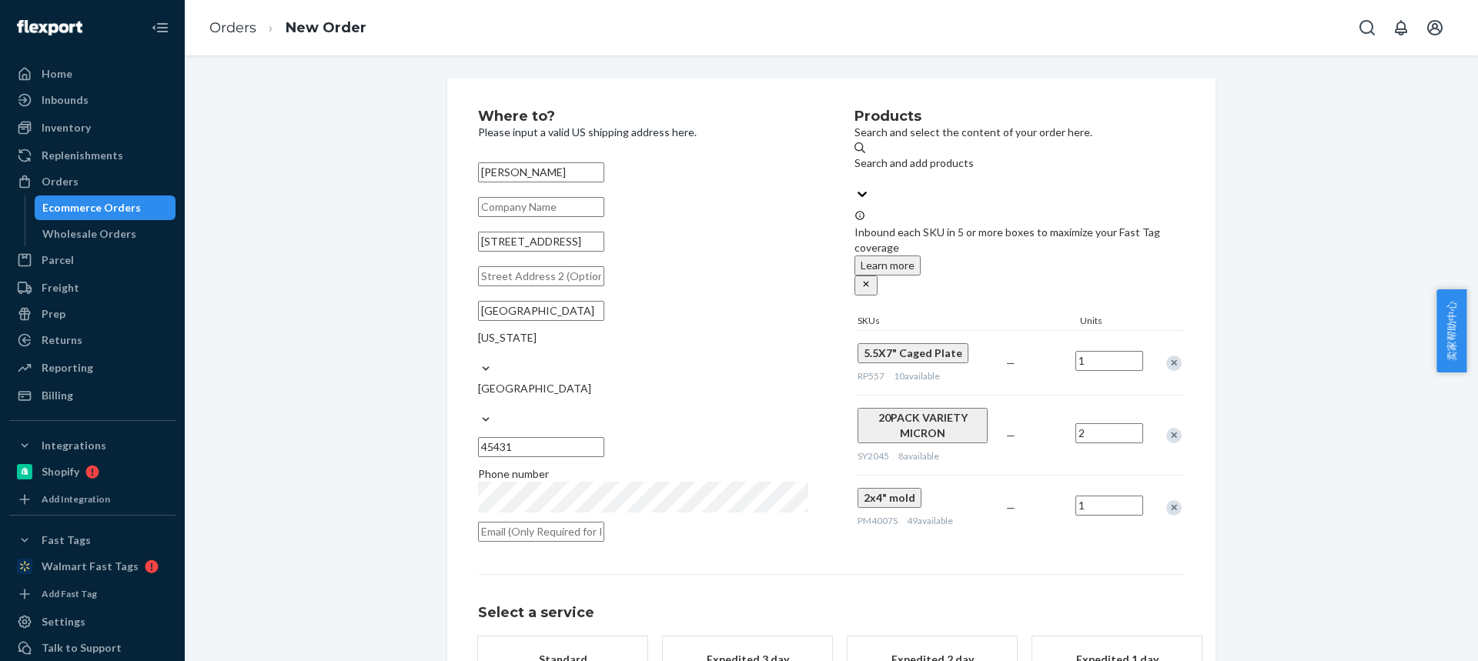
click at [558, 522] on input "text" at bounding box center [541, 532] width 126 height 20
paste input "[EMAIL_ADDRESS][DOMAIN_NAME]"
type input "[EMAIL_ADDRESS][DOMAIN_NAME]"
click at [571, 652] on div "Standard" at bounding box center [562, 659] width 123 height 15
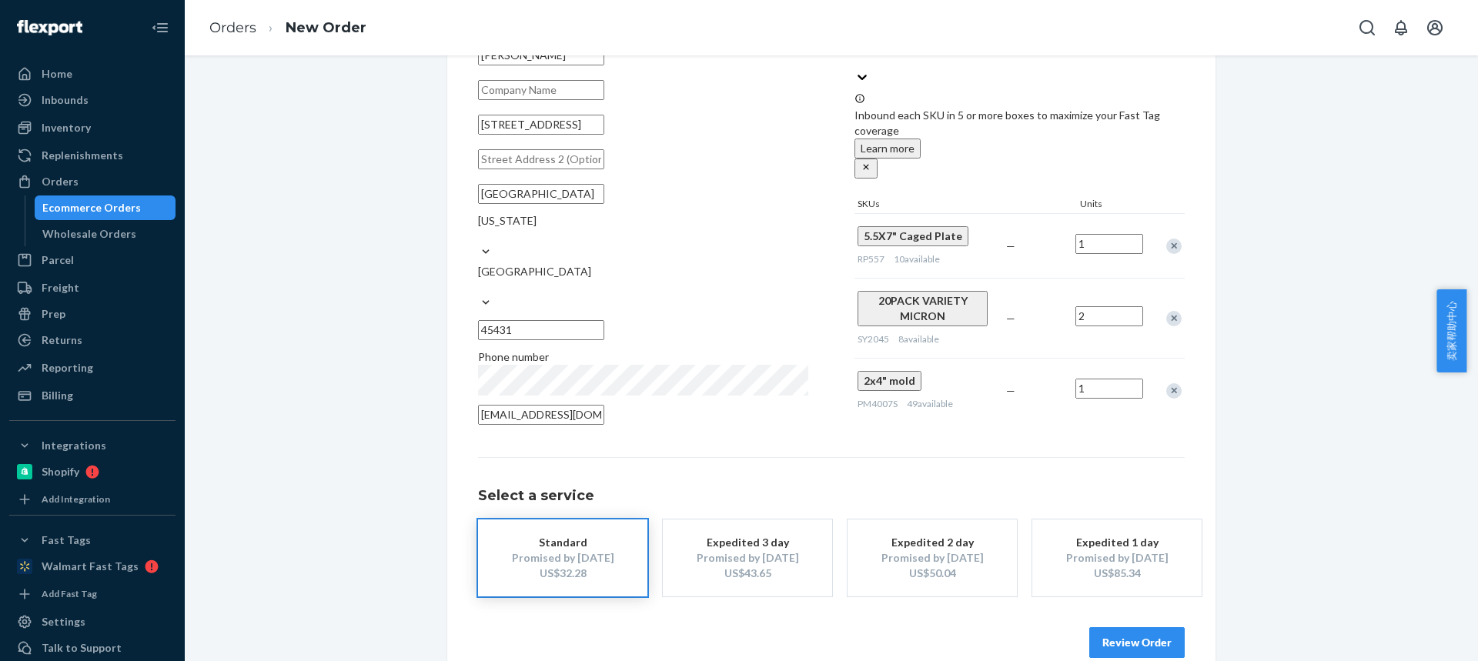
click at [1120, 627] on button "Review Order" at bounding box center [1136, 642] width 95 height 31
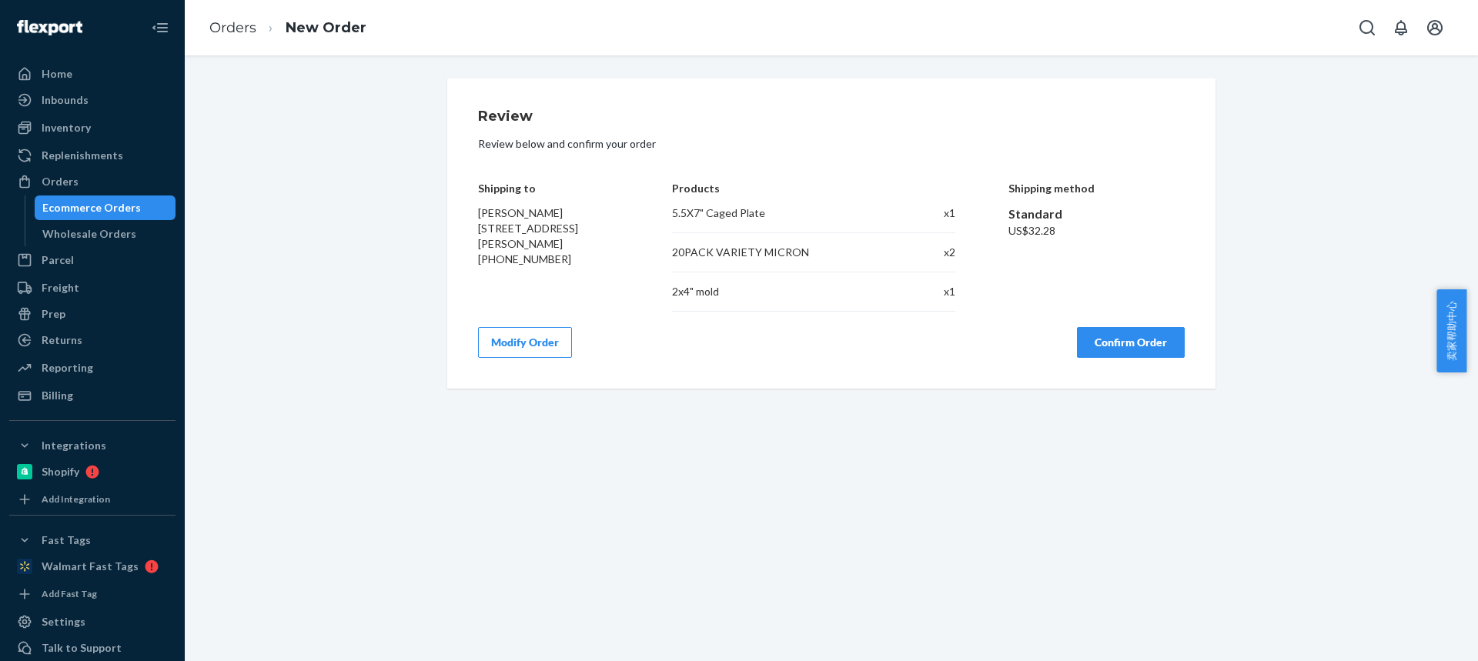
scroll to position [0, 0]
click at [1126, 356] on button "Confirm Order" at bounding box center [1131, 342] width 108 height 31
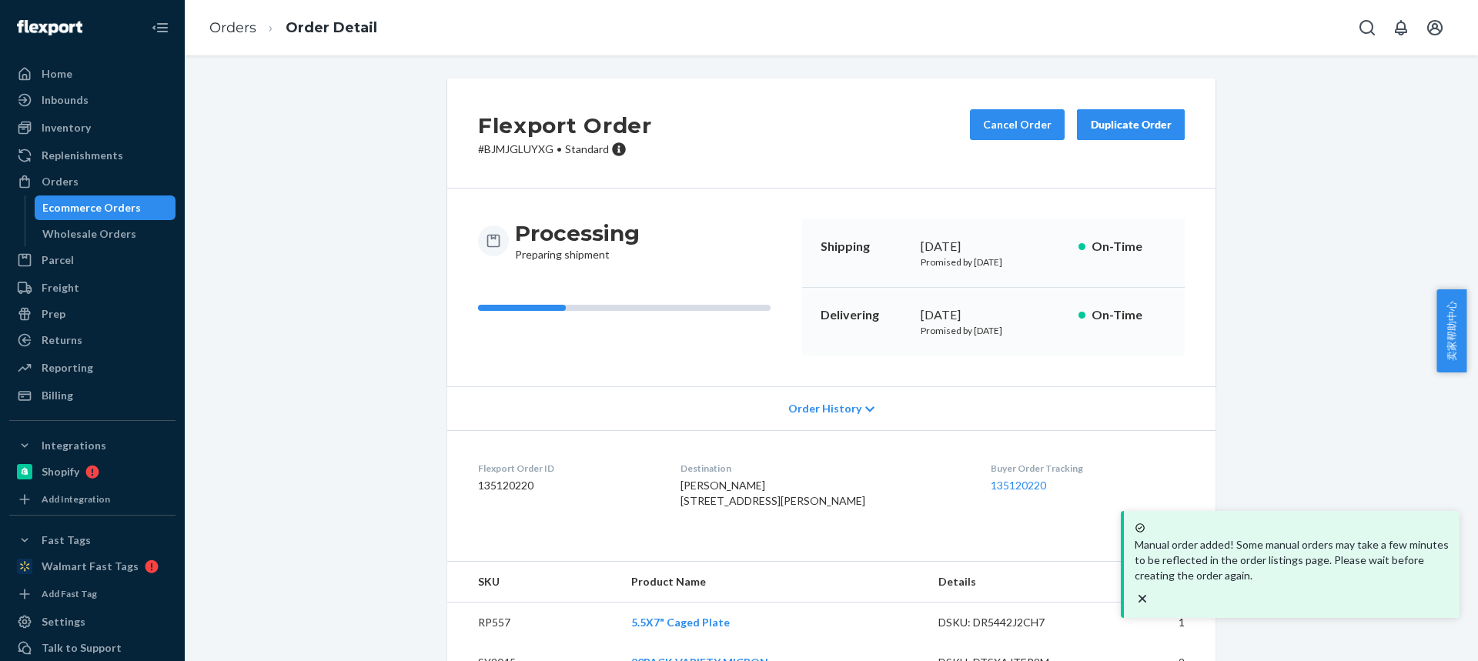
click at [714, 507] on span "[PERSON_NAME] [STREET_ADDRESS][PERSON_NAME]" at bounding box center [772, 493] width 185 height 28
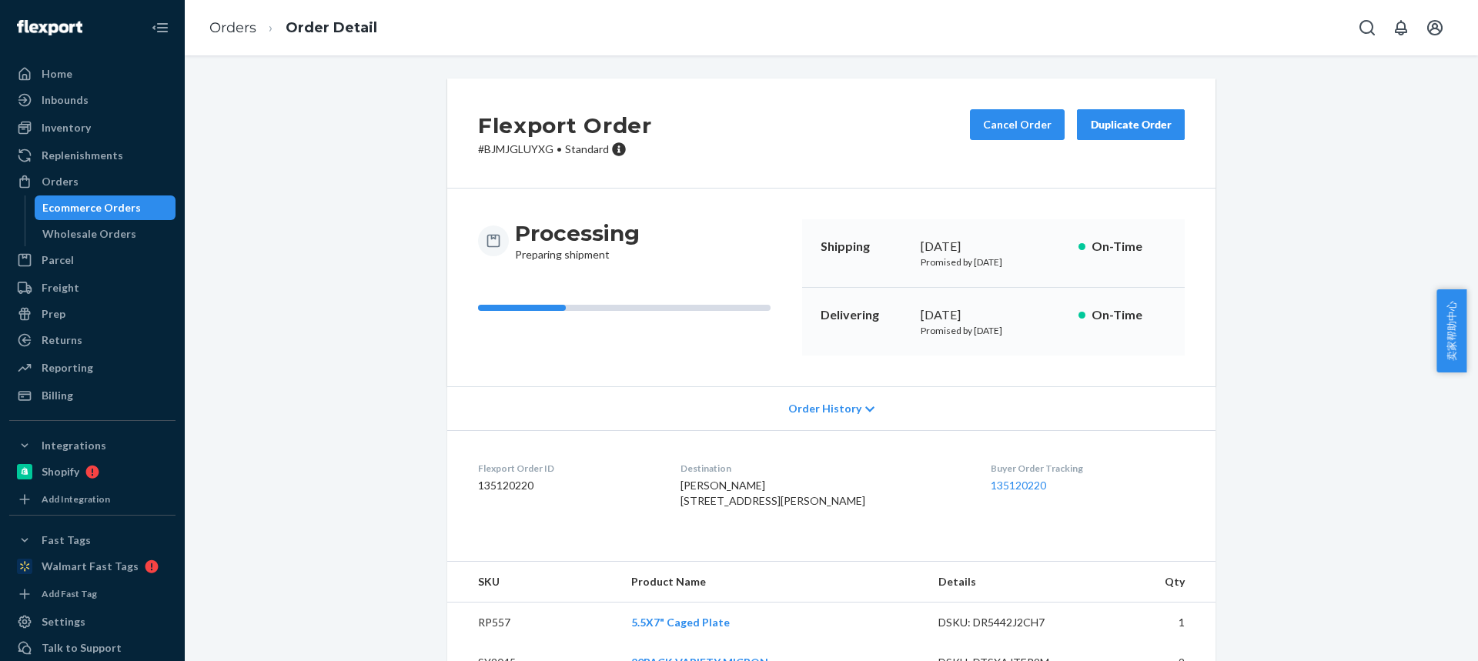
drag, startPoint x: 1261, startPoint y: 419, endPoint x: 737, endPoint y: 547, distance: 539.7
click at [1261, 419] on div "Flexport Order # BJMJGLUYXG • Standard Cancel Order Duplicate Order Processing …" at bounding box center [831, 410] width 1270 height 663
click at [770, 499] on div "[PERSON_NAME] [STREET_ADDRESS][PERSON_NAME]" at bounding box center [823, 493] width 286 height 31
drag, startPoint x: 777, startPoint y: 503, endPoint x: 723, endPoint y: 351, distance: 161.2
click at [692, 491] on dl "Flexport Order ID 135120220 Destination [PERSON_NAME] [STREET_ADDRESS][PERSON_N…" at bounding box center [831, 487] width 768 height 115
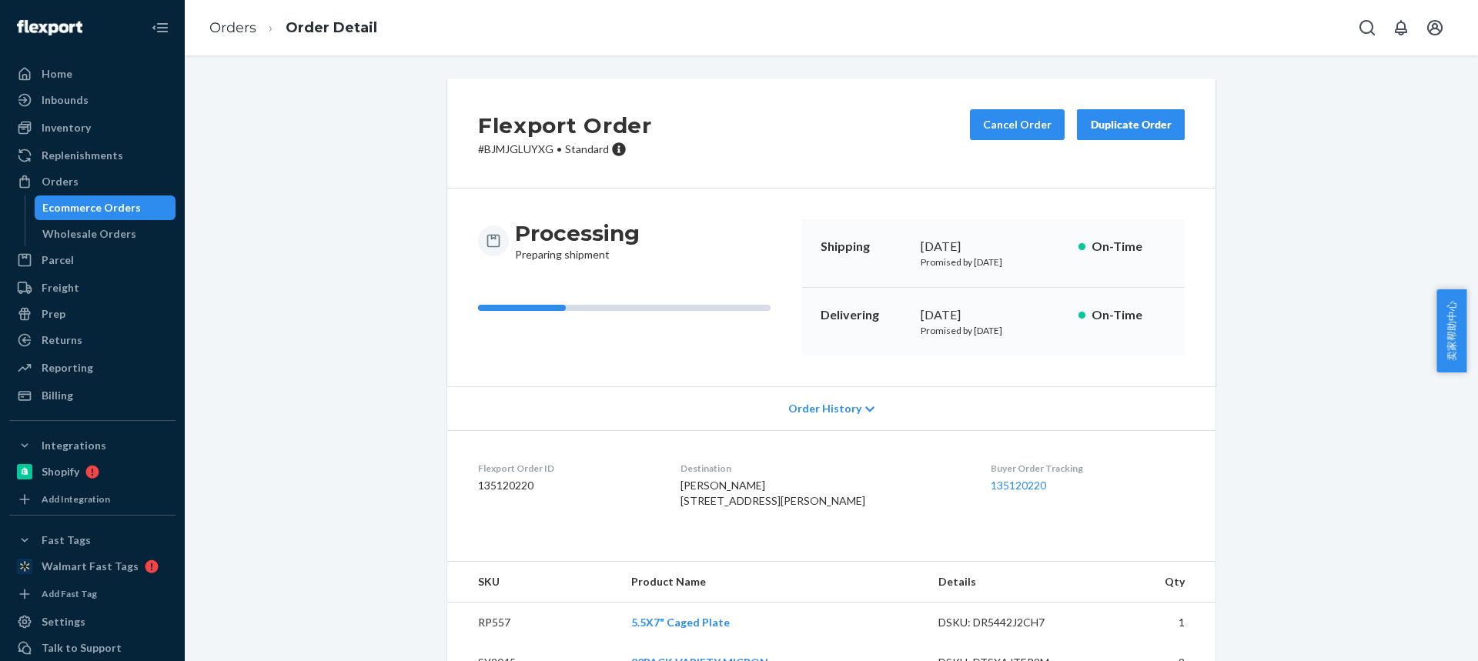
scroll to position [111, 0]
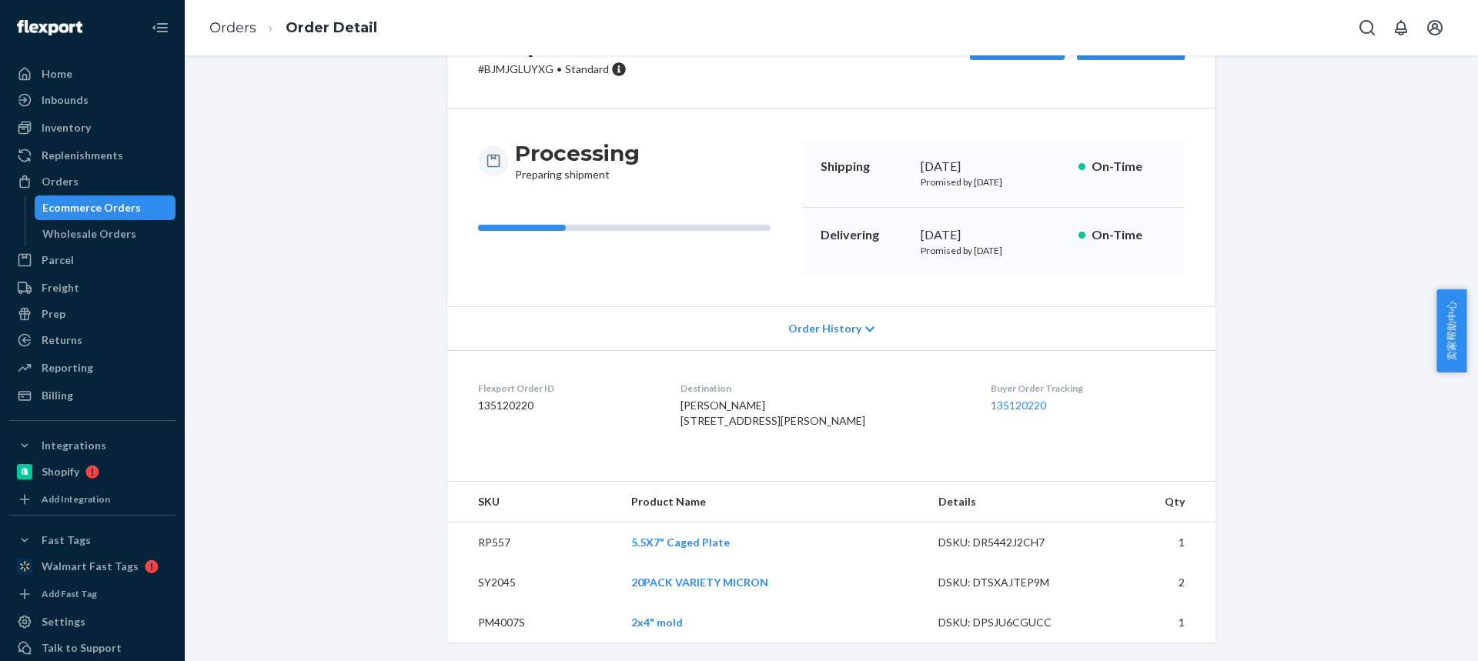
click at [482, 545] on td "RP557" at bounding box center [533, 543] width 172 height 41
click at [493, 620] on td "PM4007S" at bounding box center [533, 623] width 172 height 40
drag, startPoint x: 697, startPoint y: 375, endPoint x: 796, endPoint y: 388, distance: 100.1
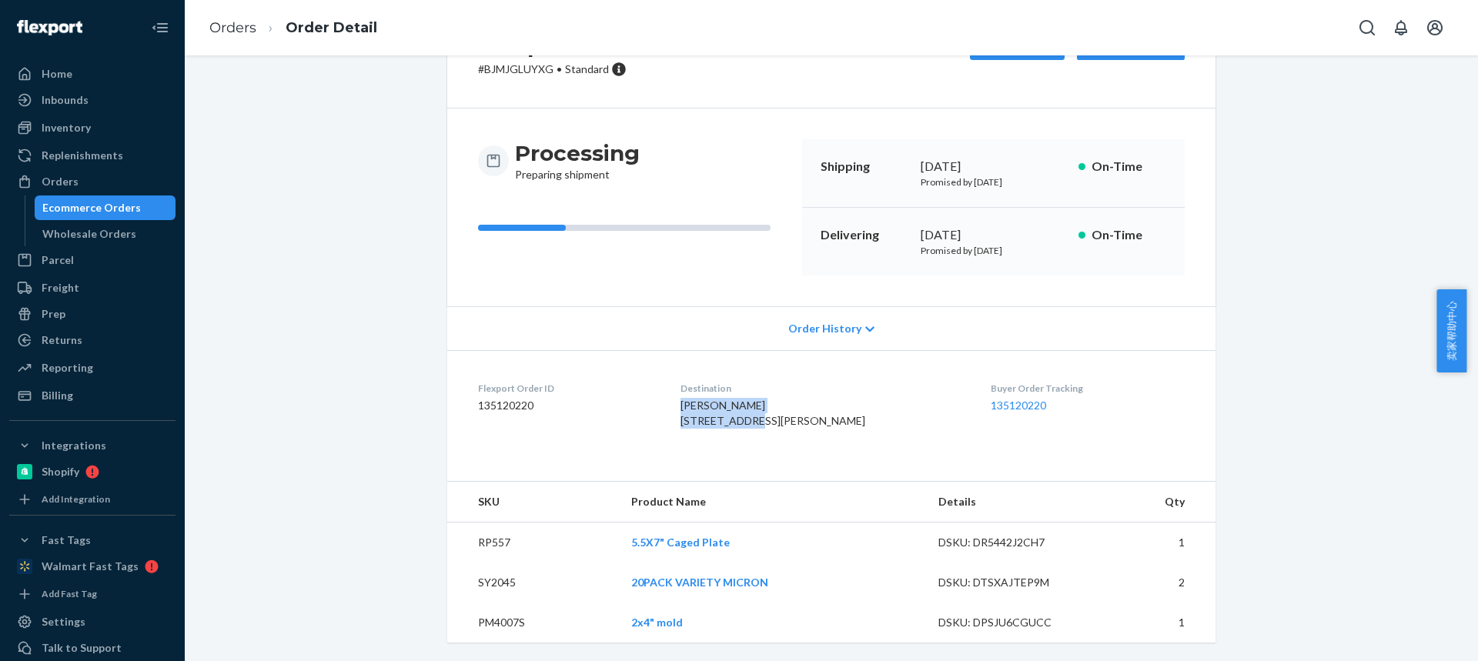
click at [797, 398] on div "[PERSON_NAME] [STREET_ADDRESS][PERSON_NAME]" at bounding box center [823, 413] width 286 height 31
click at [493, 540] on td "RP557" at bounding box center [533, 543] width 172 height 41
click at [493, 623] on td "PM4007S" at bounding box center [533, 623] width 172 height 40
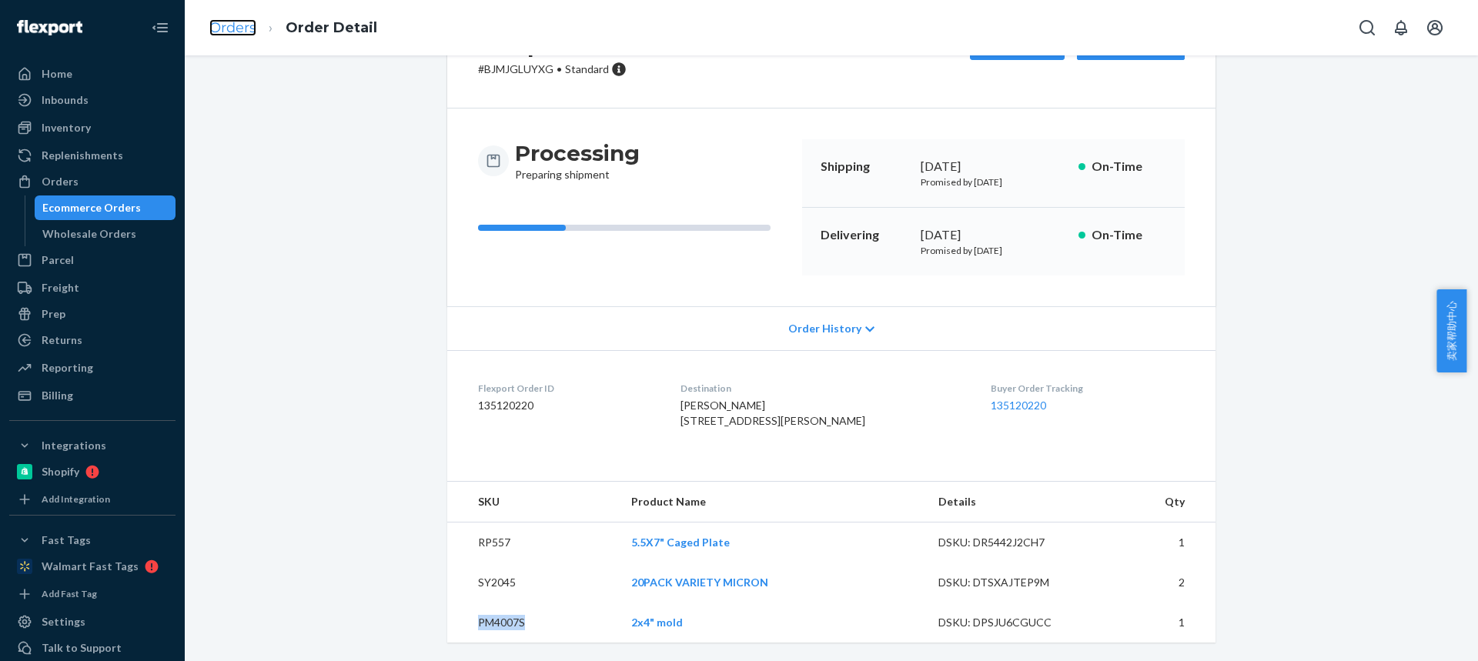
click at [239, 29] on link "Orders" at bounding box center [232, 27] width 47 height 17
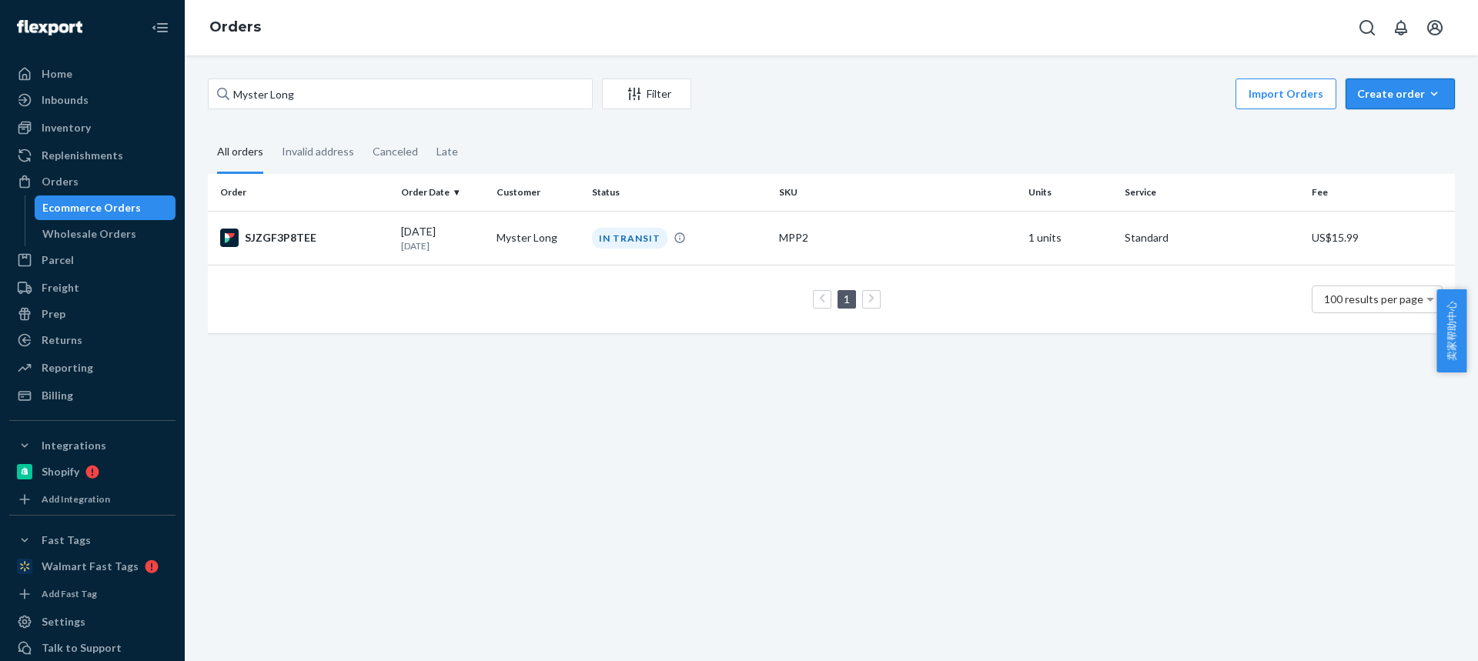
click at [1392, 95] on div "Create order" at bounding box center [1400, 93] width 86 height 15
click at [1384, 118] on span "Ecommerce order" at bounding box center [1359, 112] width 85 height 11
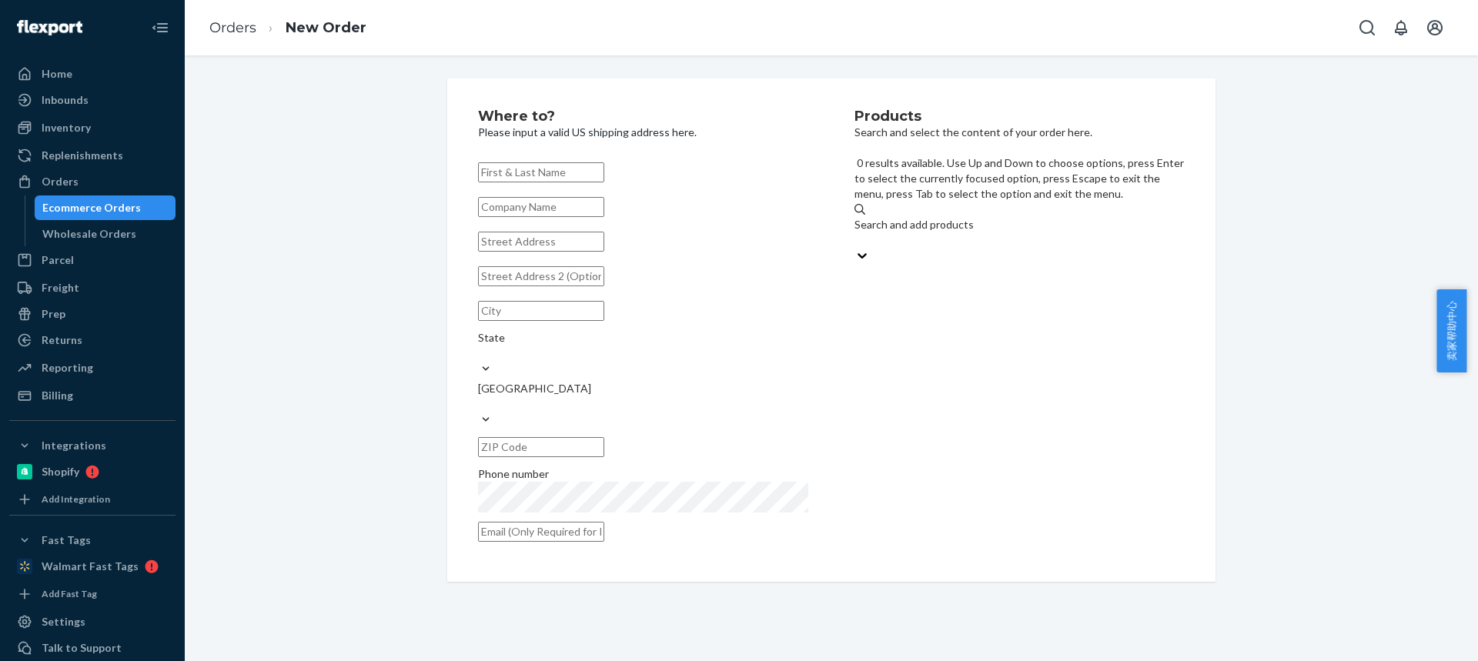
click at [903, 217] on div "Search and add products" at bounding box center [1019, 224] width 330 height 15
click at [856, 232] on input "0 results available. Use Up and Down to choose options, press Enter to select t…" at bounding box center [855, 239] width 2 height 15
type input "combo2"
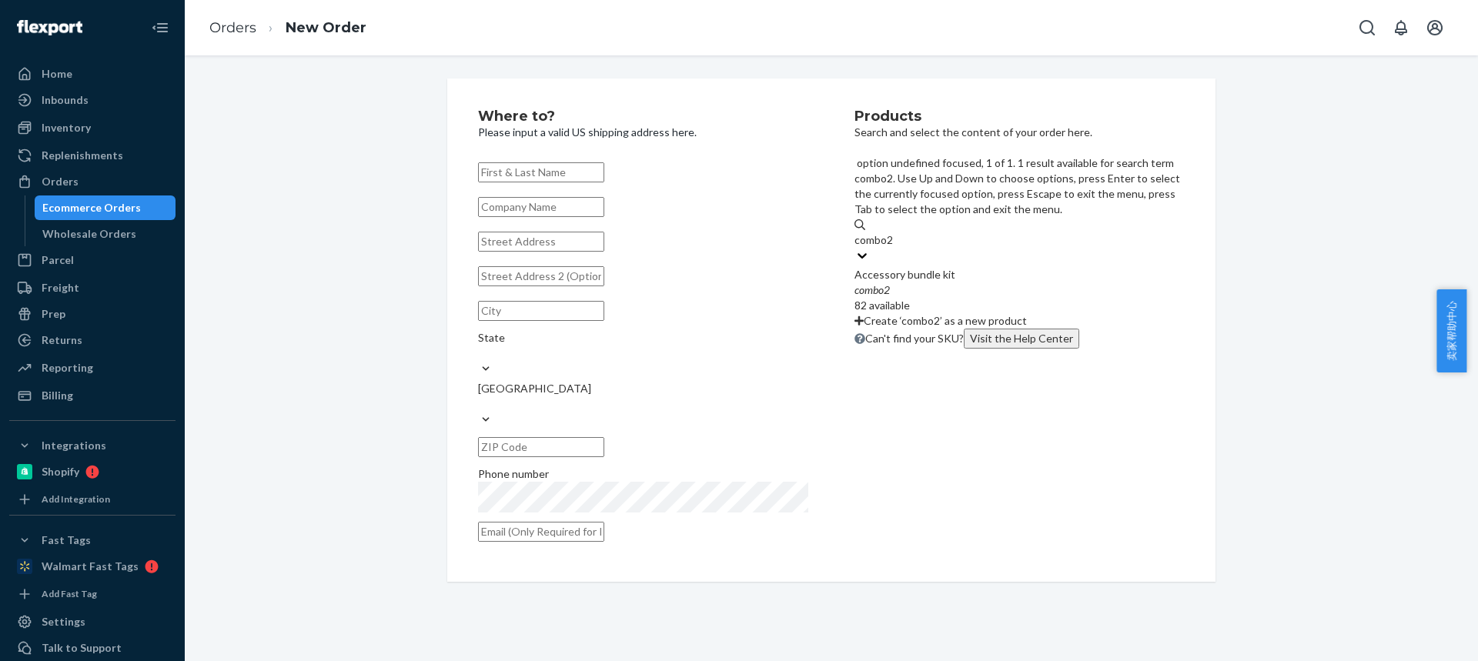
click at [961, 282] on div "combo2" at bounding box center [1019, 289] width 330 height 15
click at [894, 232] on input "combo2" at bounding box center [874, 239] width 40 height 15
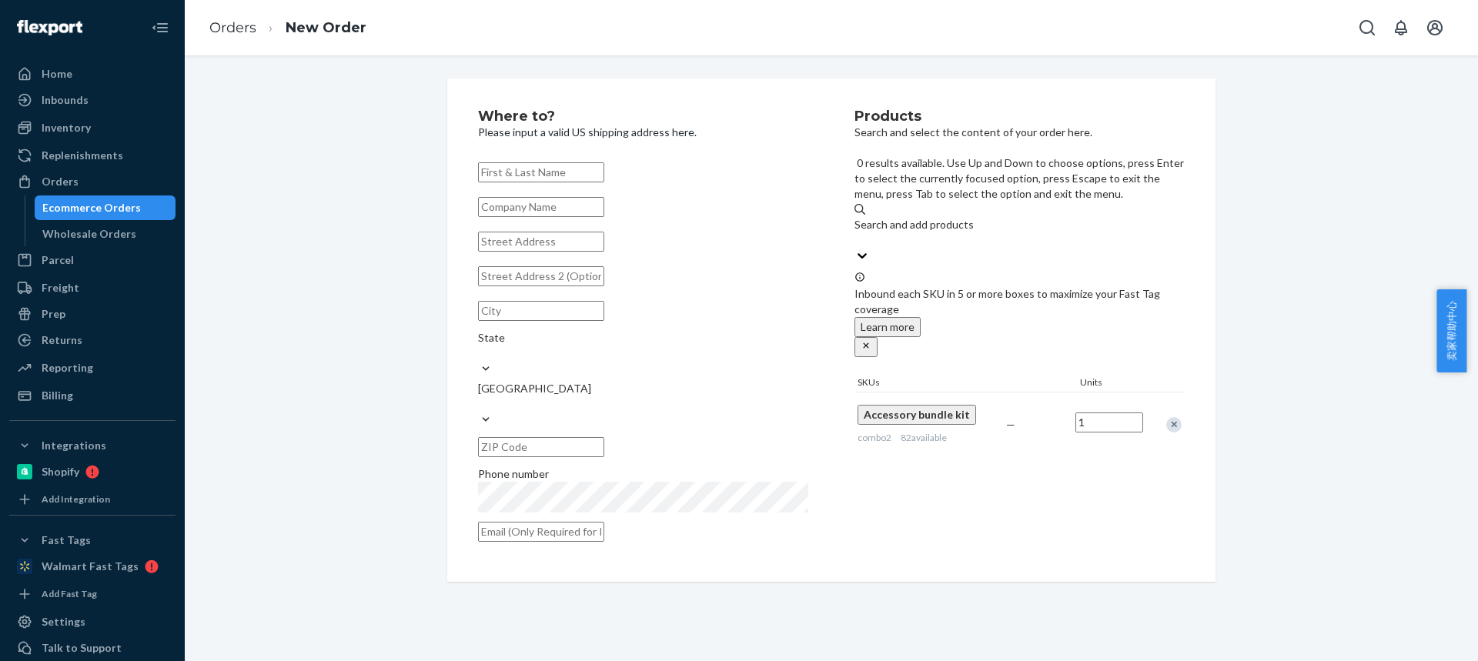
click at [946, 217] on div "Search and add products" at bounding box center [1019, 224] width 330 height 15
click at [856, 232] on input "0 results available. Use Up and Down to choose options, press Enter to select t…" at bounding box center [855, 239] width 2 height 15
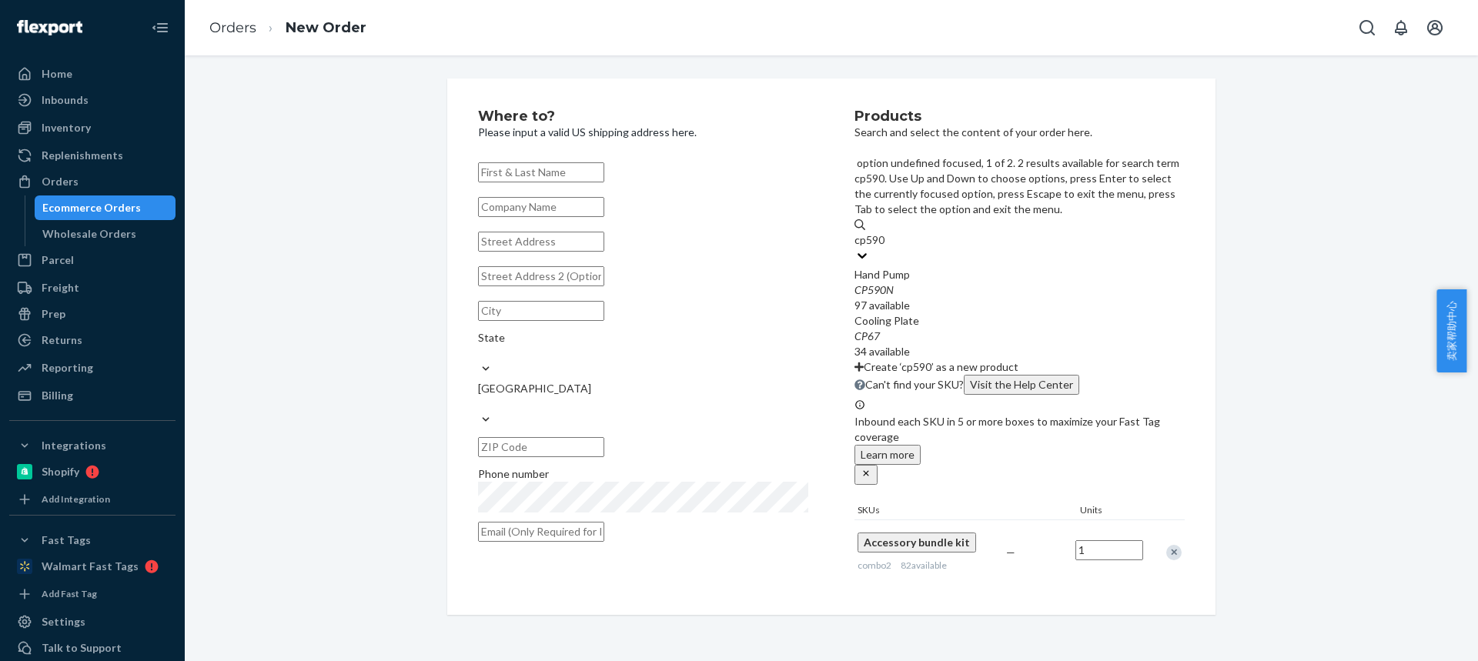
type input "cp590n"
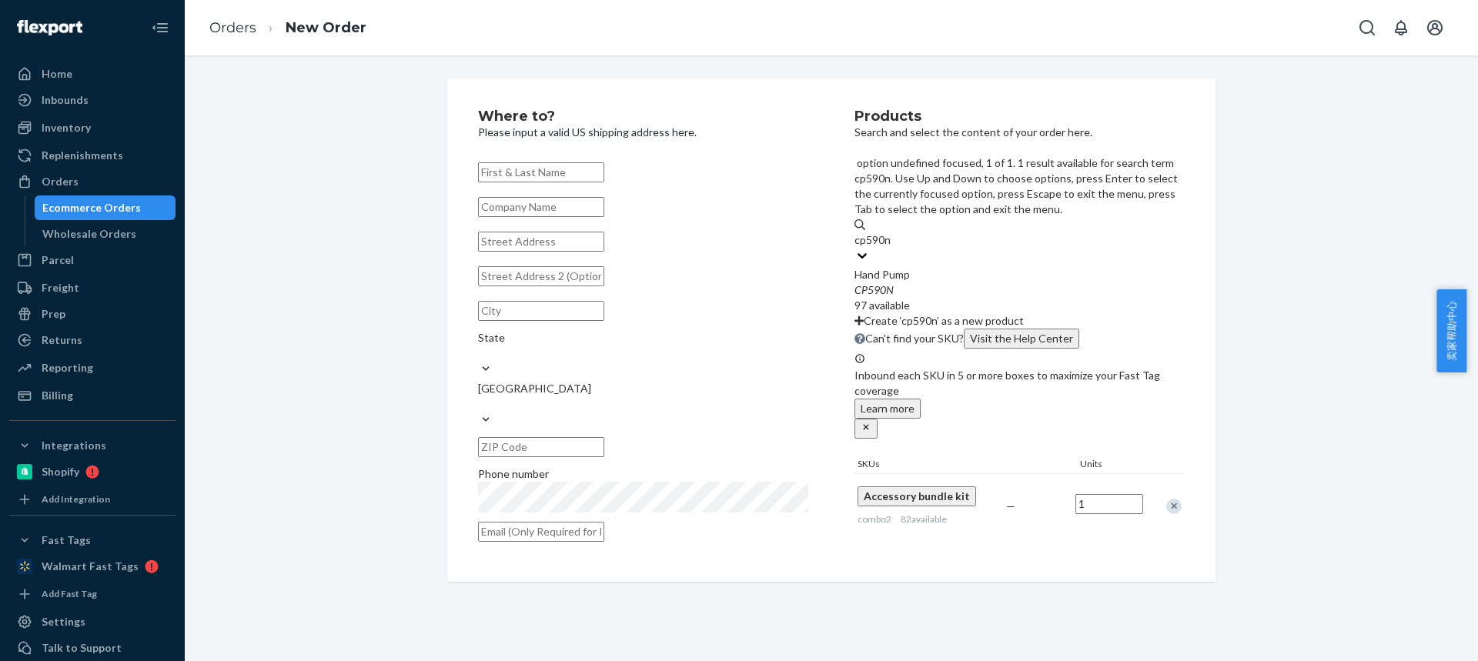
click at [944, 282] on div "CP590N" at bounding box center [1019, 289] width 330 height 15
click at [891, 232] on input "cp590n" at bounding box center [872, 239] width 37 height 15
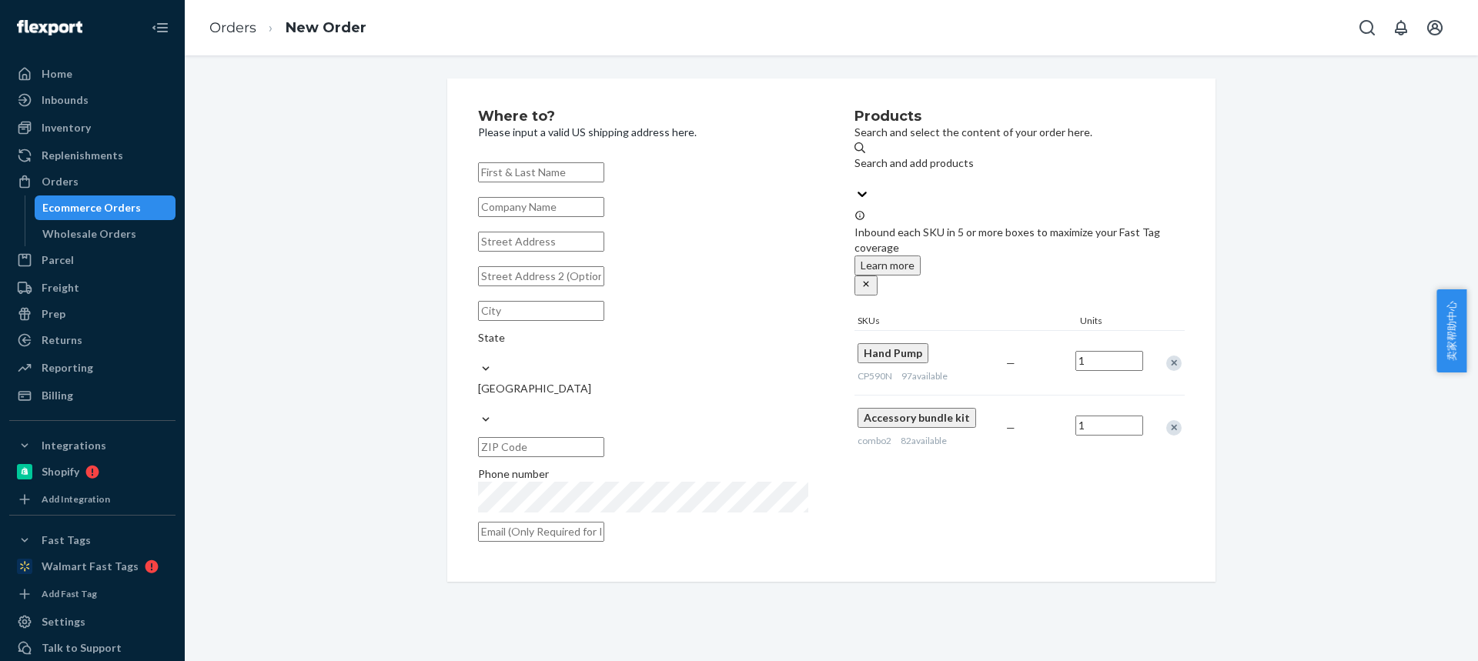
click at [536, 175] on input "text" at bounding box center [541, 172] width 126 height 20
paste input "[PERSON_NAME]"
type input "[PERSON_NAME]"
click at [518, 252] on input "text" at bounding box center [541, 242] width 126 height 20
paste input "[STREET_ADDRESS]"
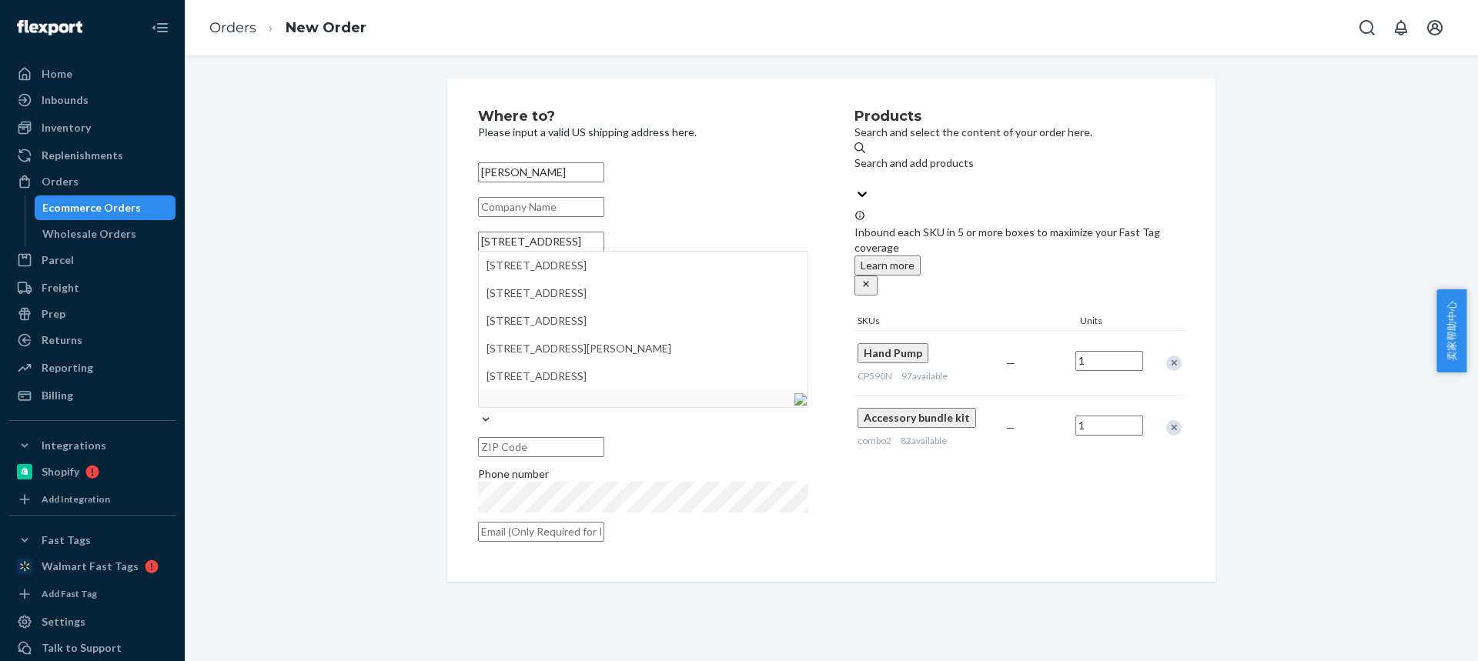
type input "[STREET_ADDRESS]"
click at [556, 321] on input "text" at bounding box center [541, 311] width 126 height 20
paste input "BALTIMORE MD 21215-4010"
drag, startPoint x: 540, startPoint y: 343, endPoint x: 713, endPoint y: 356, distance: 174.4
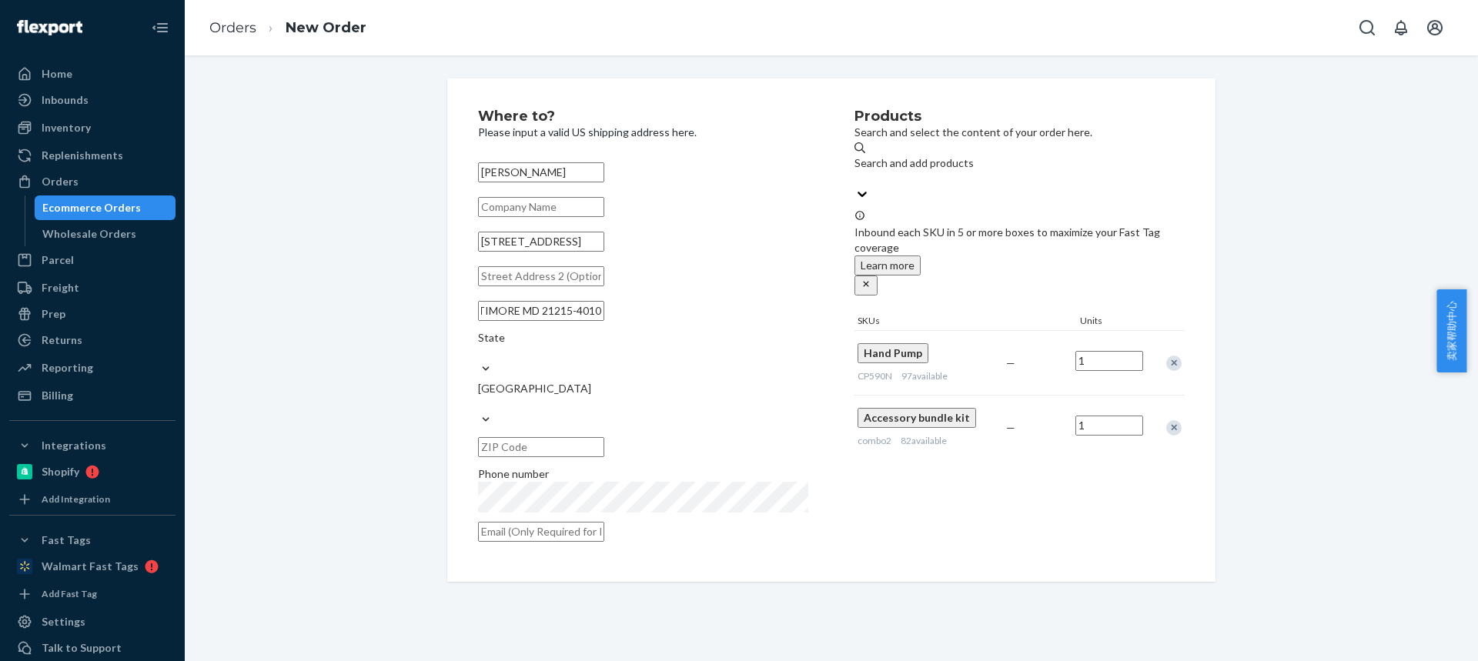
click at [707, 352] on div "BALTIMORE MD 21215-4010 State [GEOGRAPHIC_DATA]" at bounding box center [643, 379] width 330 height 167
type input "BALTIMORE MD"
click at [604, 437] on input "text" at bounding box center [541, 447] width 126 height 20
paste input "21215-4010"
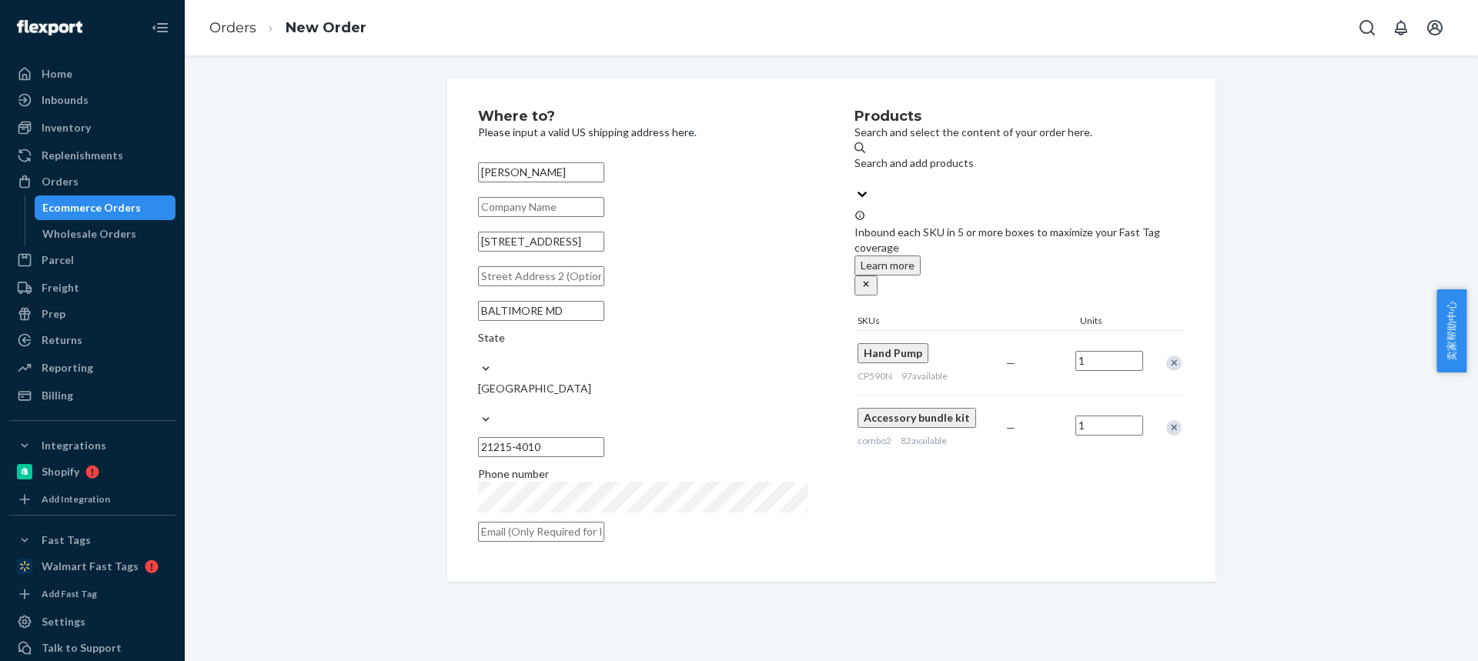
type input "21215-4010"
drag, startPoint x: 546, startPoint y: 344, endPoint x: 647, endPoint y: 340, distance: 101.7
click at [647, 340] on div "BALTIMORE [GEOGRAPHIC_DATA] 21215-4010" at bounding box center [643, 379] width 330 height 167
type input "[GEOGRAPHIC_DATA]"
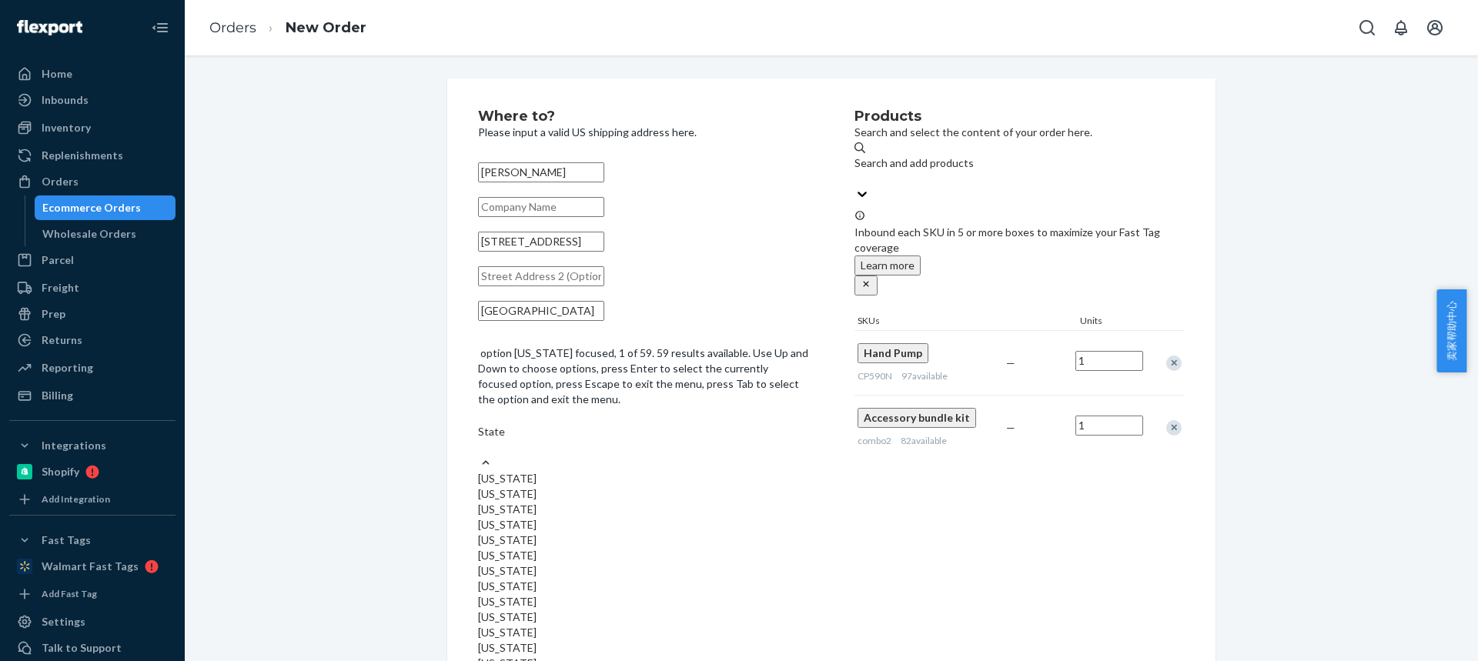
click at [681, 424] on div "State" at bounding box center [643, 431] width 330 height 15
click at [479, 439] on input "option [US_STATE] focused, 1 of 59. 59 results available. Use Up and Down to ch…" at bounding box center [479, 446] width 2 height 15
paste input "MD"
type input "MD"
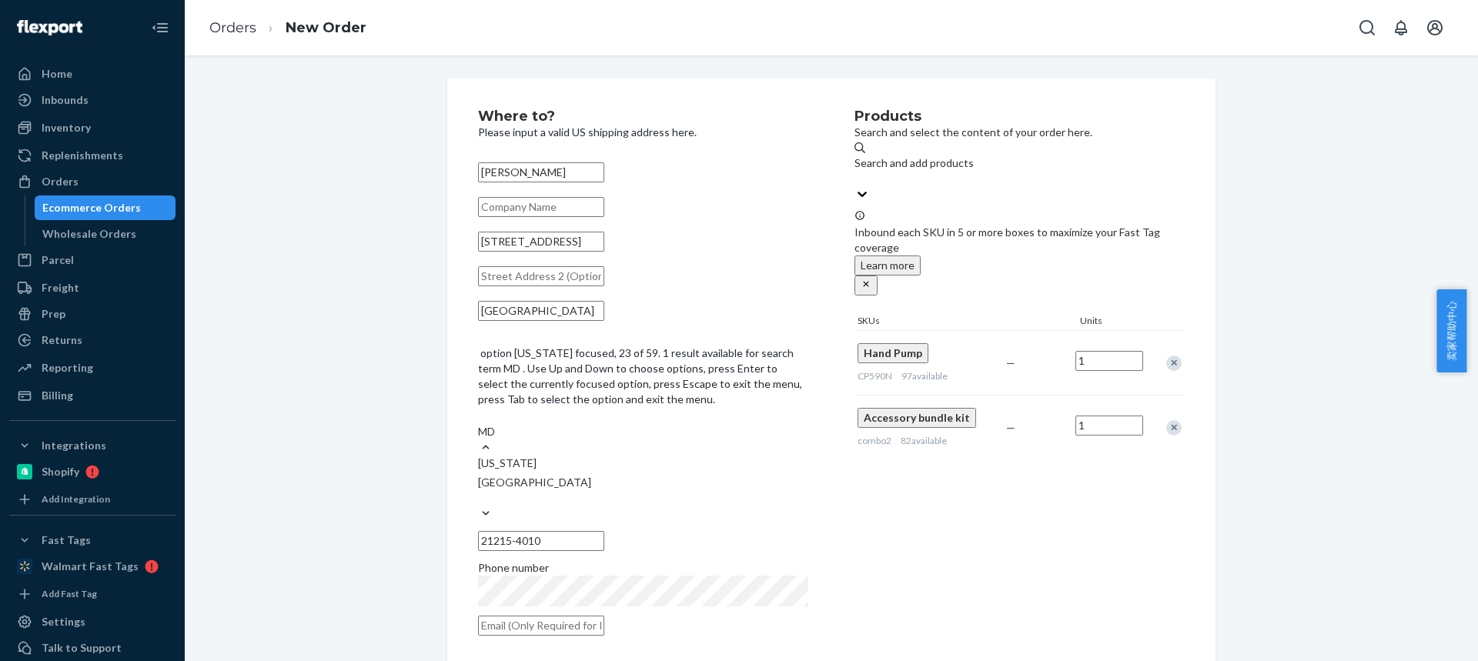
click at [684, 456] on div "[US_STATE]" at bounding box center [643, 463] width 330 height 15
click at [500, 424] on input "MD" at bounding box center [489, 431] width 22 height 15
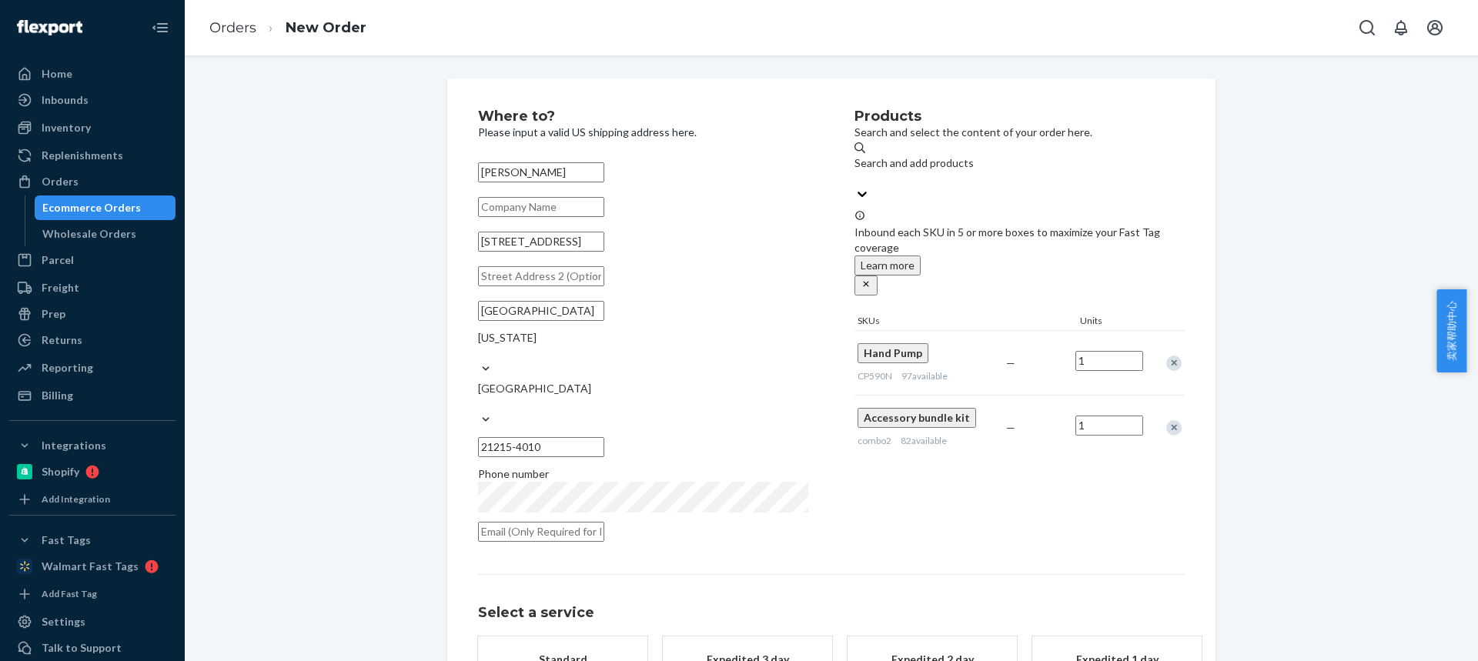
click at [602, 522] on input "text" at bounding box center [541, 532] width 126 height 20
paste input "[EMAIL_ADDRESS][DOMAIN_NAME]"
type input "[EMAIL_ADDRESS][DOMAIN_NAME]"
click at [573, 652] on div "Standard" at bounding box center [562, 659] width 123 height 15
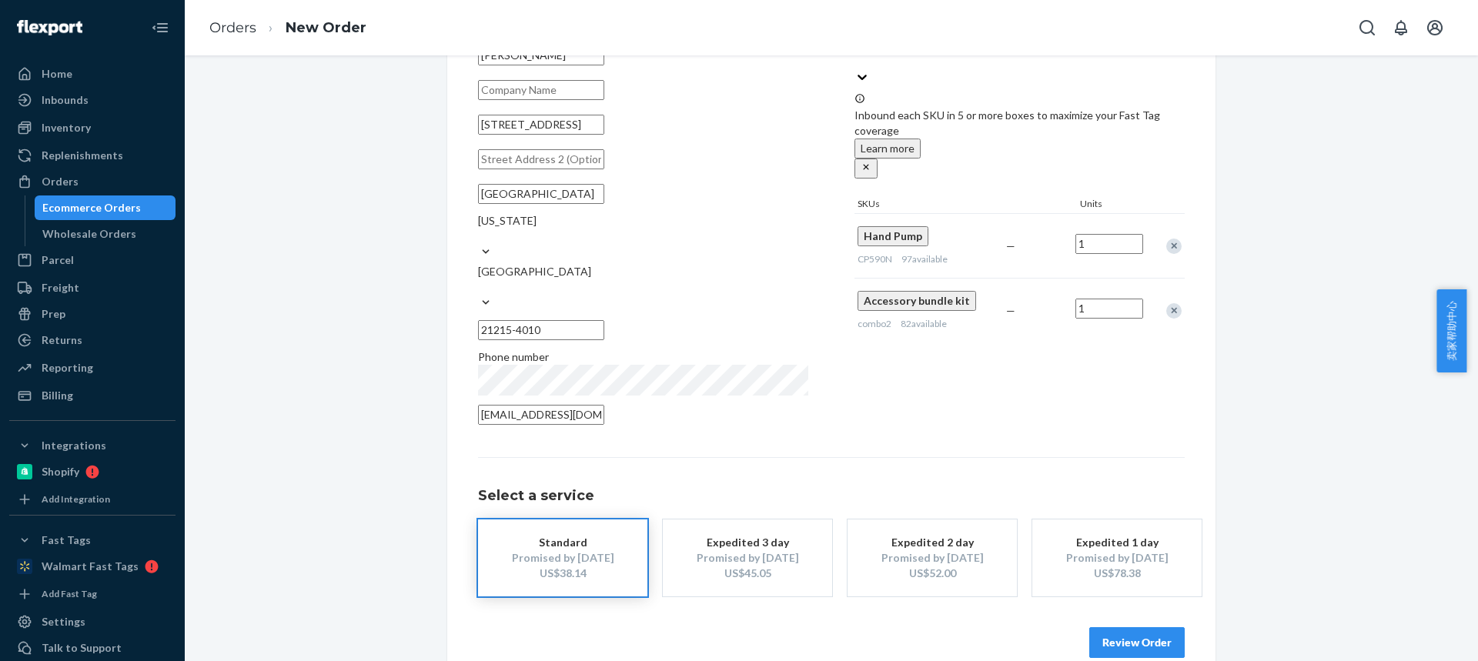
click at [1149, 627] on button "Review Order" at bounding box center [1136, 642] width 95 height 31
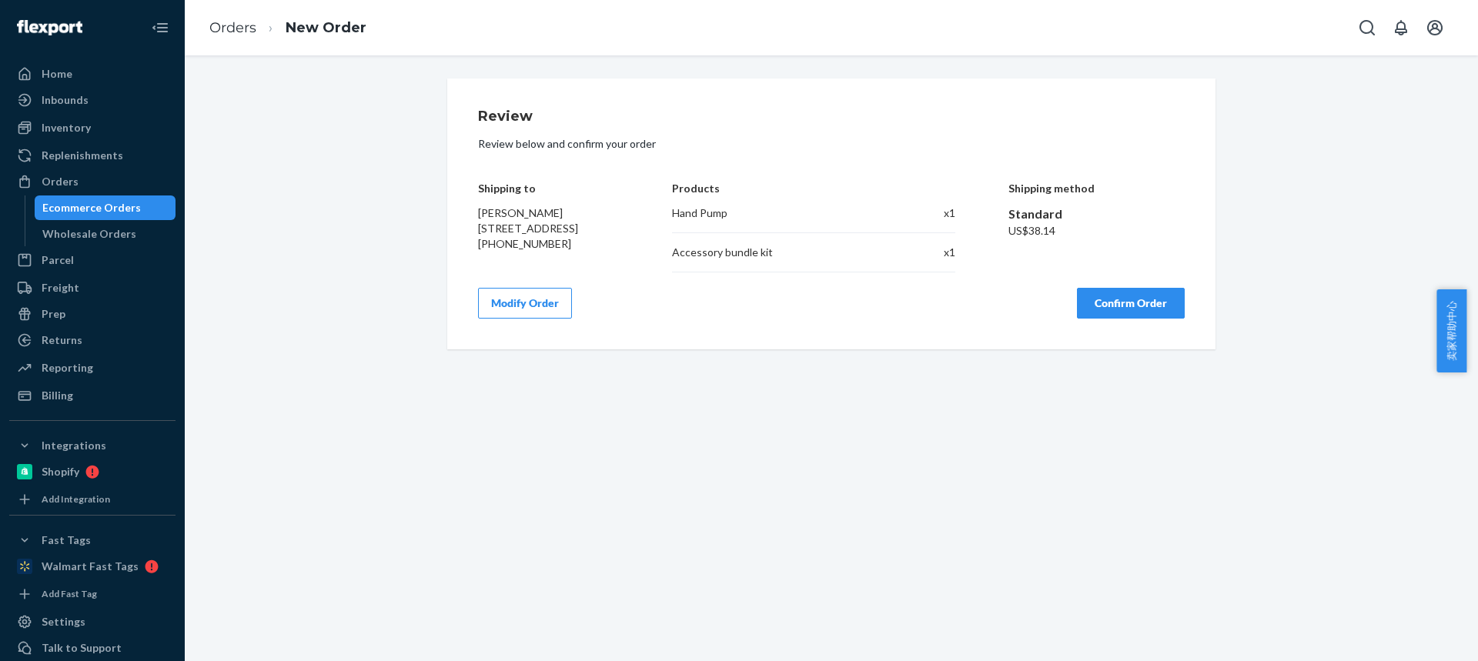
click at [1115, 300] on button "Confirm Order" at bounding box center [1131, 303] width 108 height 31
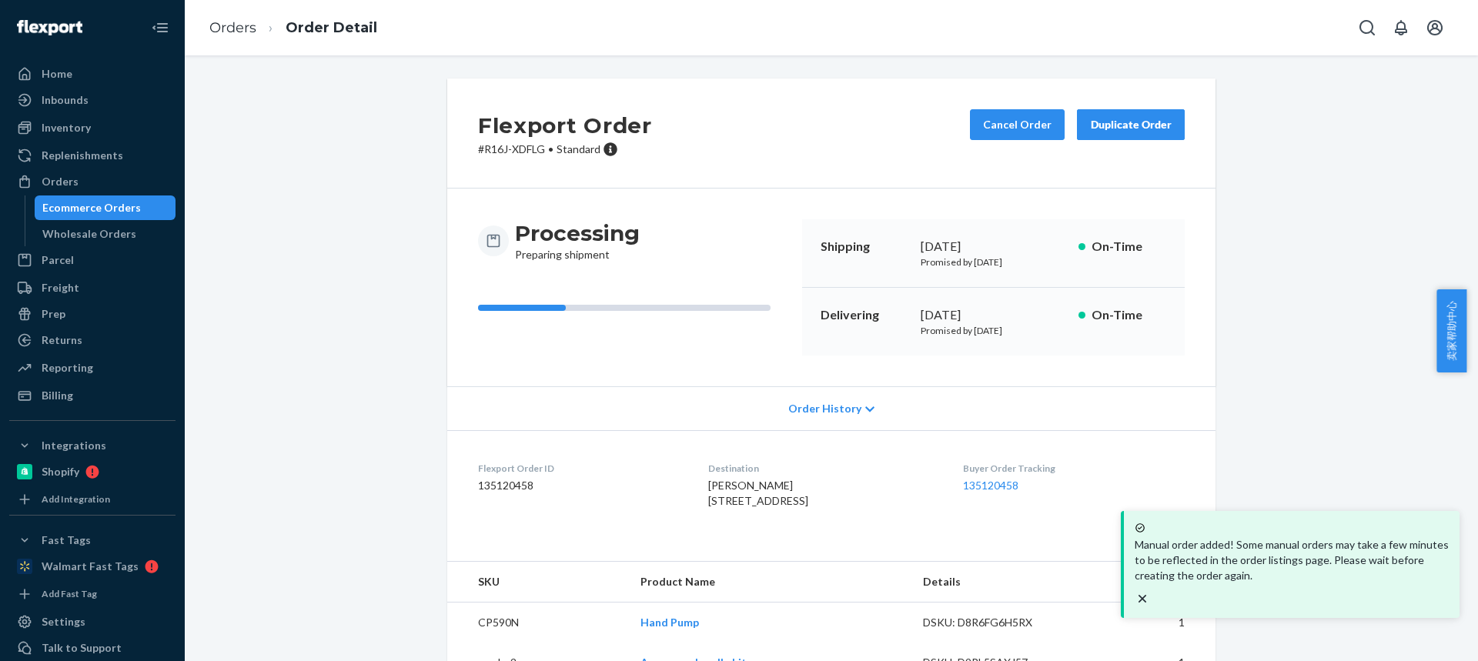
scroll to position [71, 0]
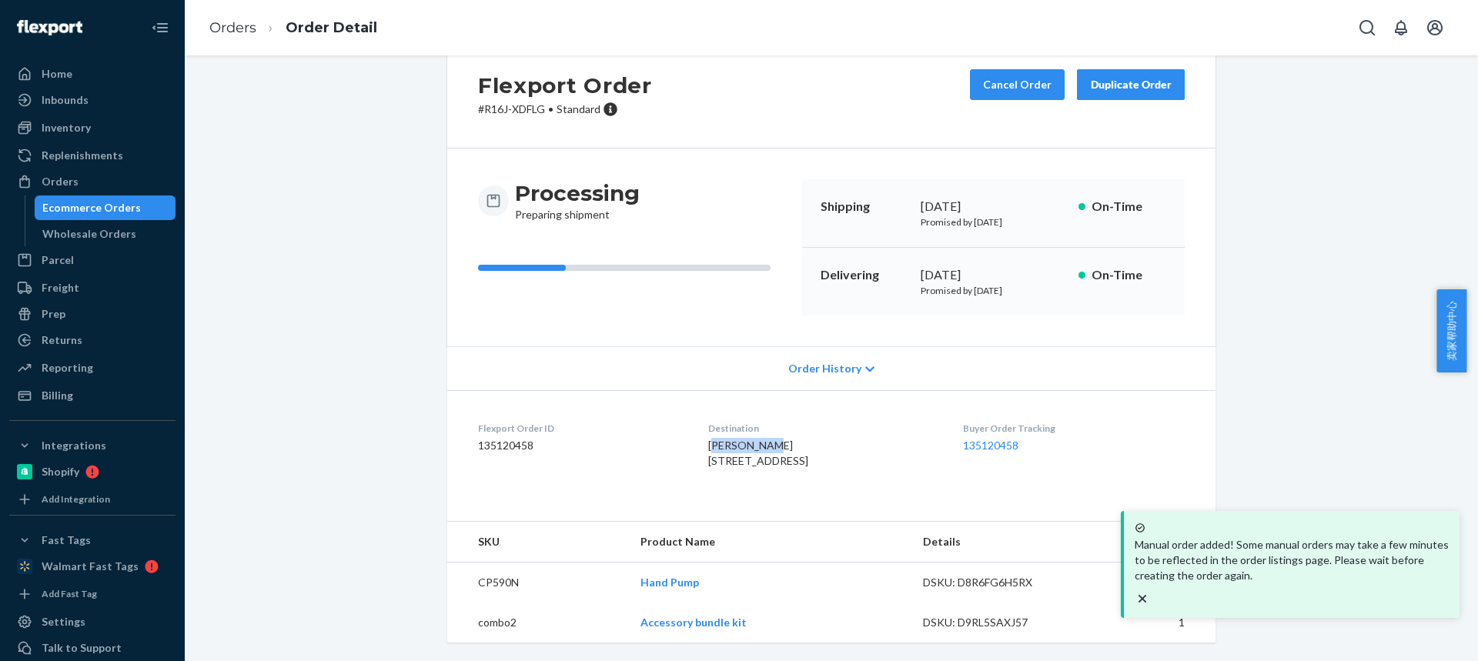
drag, startPoint x: 694, startPoint y: 414, endPoint x: 770, endPoint y: 413, distance: 75.4
click at [770, 438] on div "[PERSON_NAME] [STREET_ADDRESS]" at bounding box center [822, 453] width 229 height 31
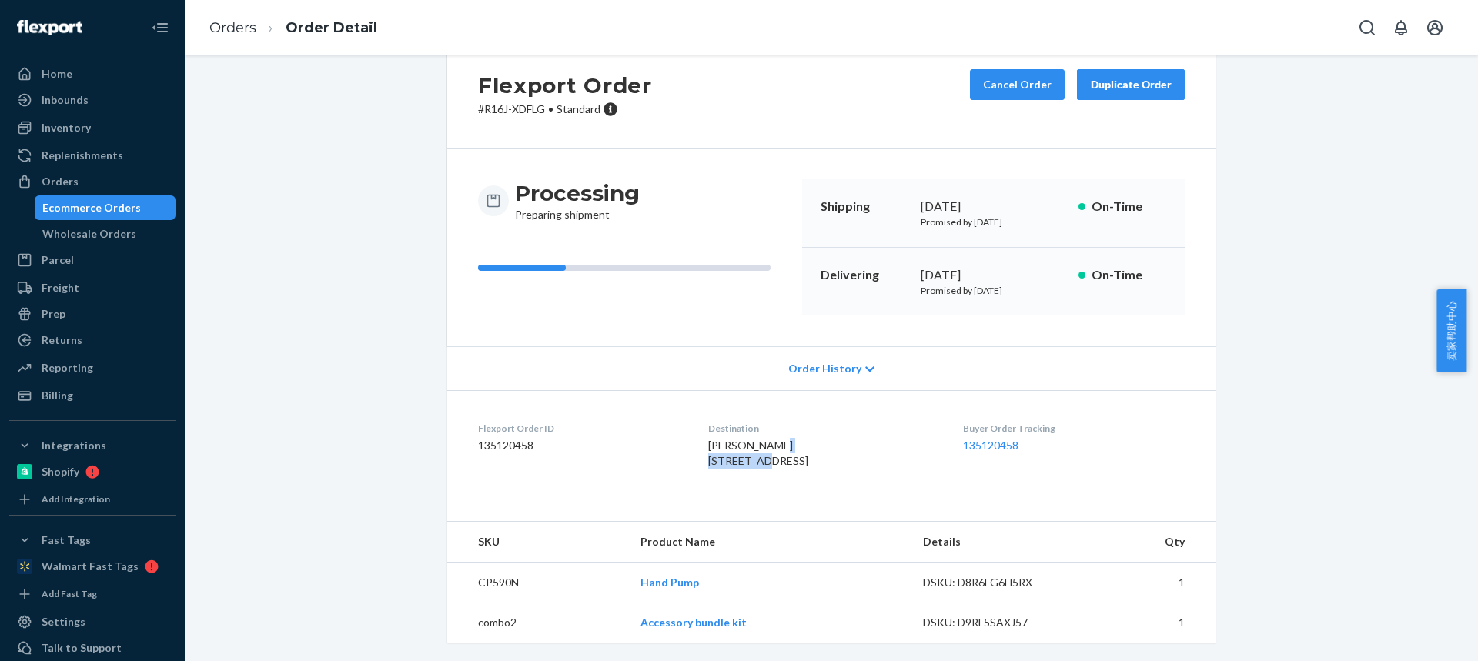
drag, startPoint x: 686, startPoint y: 433, endPoint x: 768, endPoint y: 430, distance: 82.4
click at [769, 431] on dl "Flexport Order ID 135120458 Destination [PERSON_NAME] [STREET_ADDRESS] Buyer Or…" at bounding box center [831, 447] width 768 height 115
click at [481, 578] on td "CP590N" at bounding box center [537, 583] width 181 height 41
drag, startPoint x: 649, startPoint y: 628, endPoint x: 626, endPoint y: 526, distance: 104.9
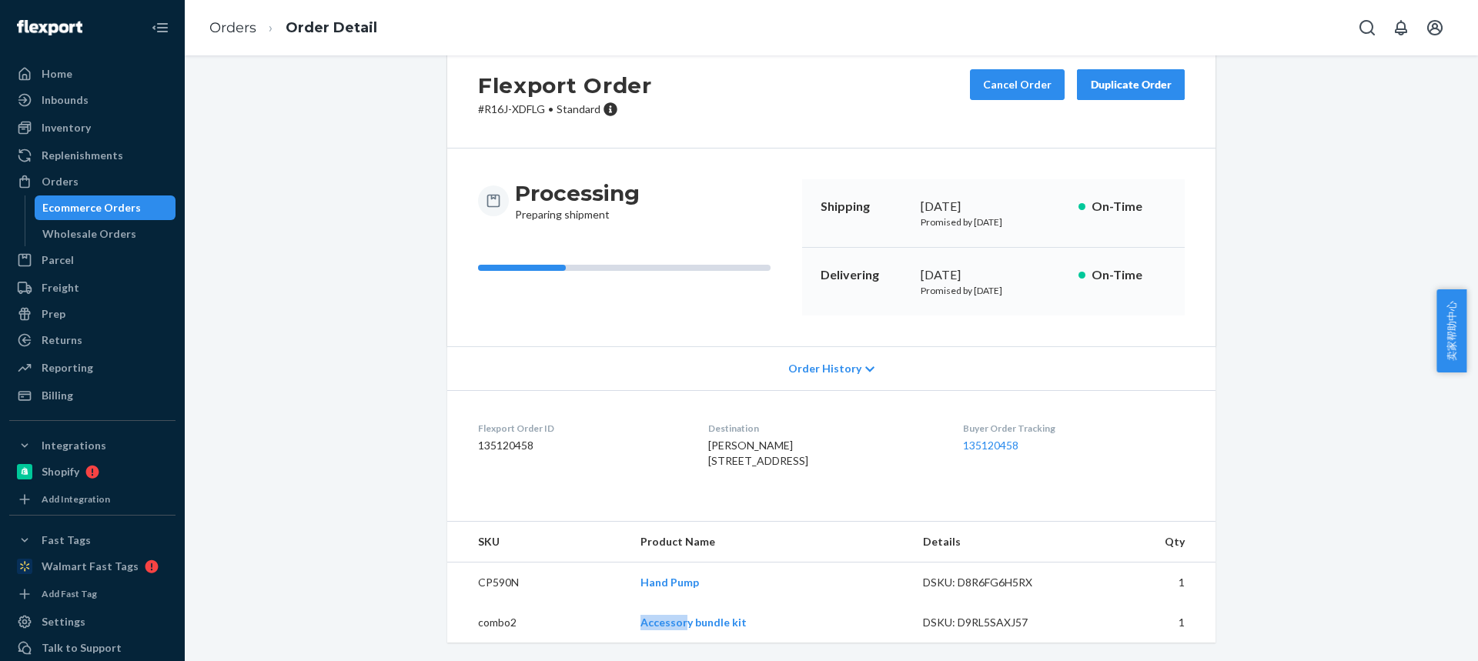
click at [683, 633] on td "Accessory bundle kit" at bounding box center [769, 623] width 282 height 40
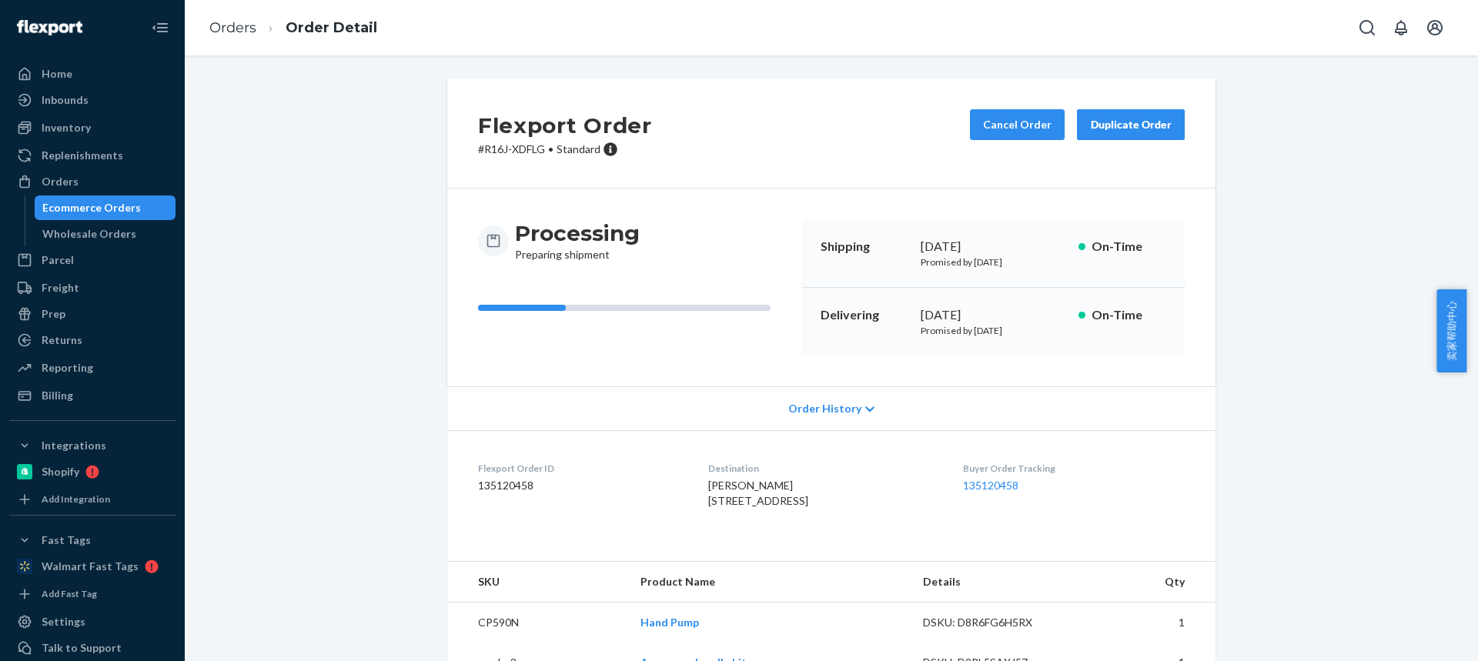
click at [1119, 143] on div "Cancel Order Duplicate Order" at bounding box center [1077, 133] width 227 height 48
click at [1121, 131] on div "Duplicate Order" at bounding box center [1131, 124] width 82 height 15
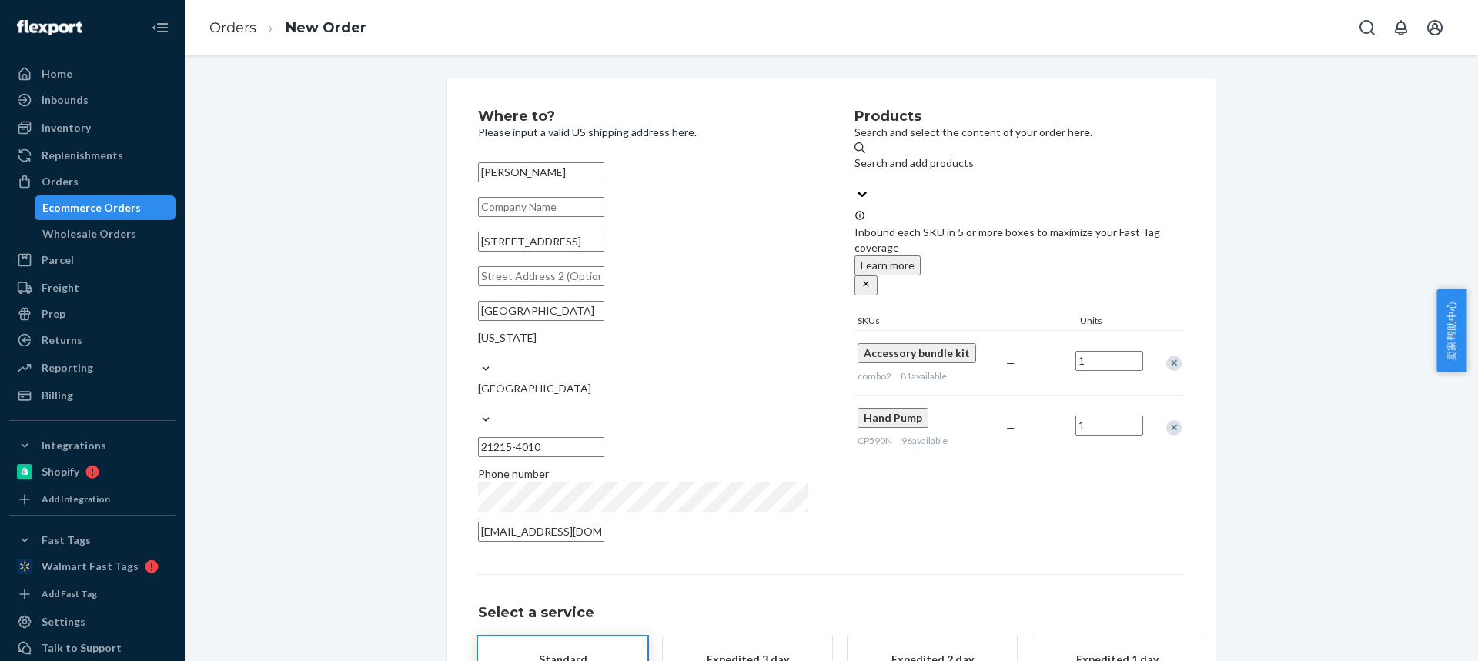
click at [1166, 356] on div "Remove Item" at bounding box center [1173, 363] width 15 height 15
click at [1168, 356] on div "Remove Item" at bounding box center [1173, 363] width 15 height 15
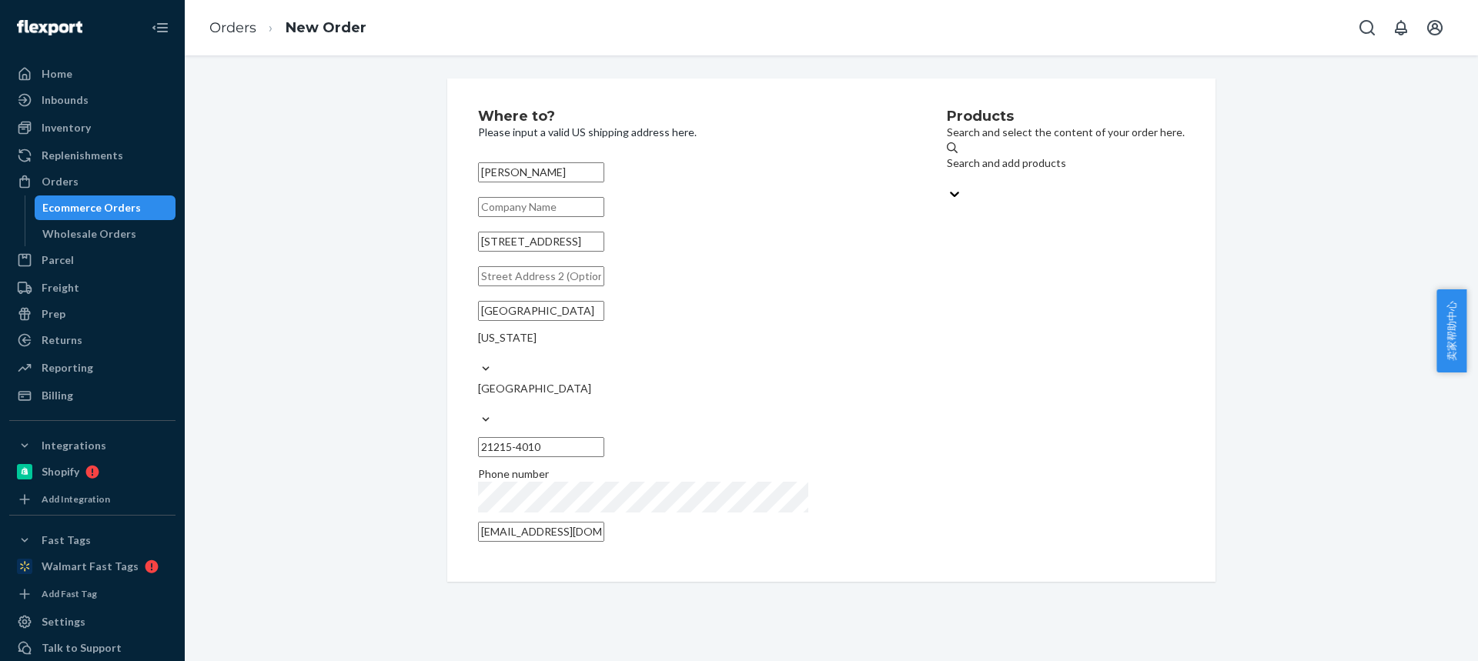
click at [947, 168] on div "Search and add products" at bounding box center [1066, 162] width 238 height 15
click at [947, 171] on input "Search and add products" at bounding box center [948, 178] width 2 height 15
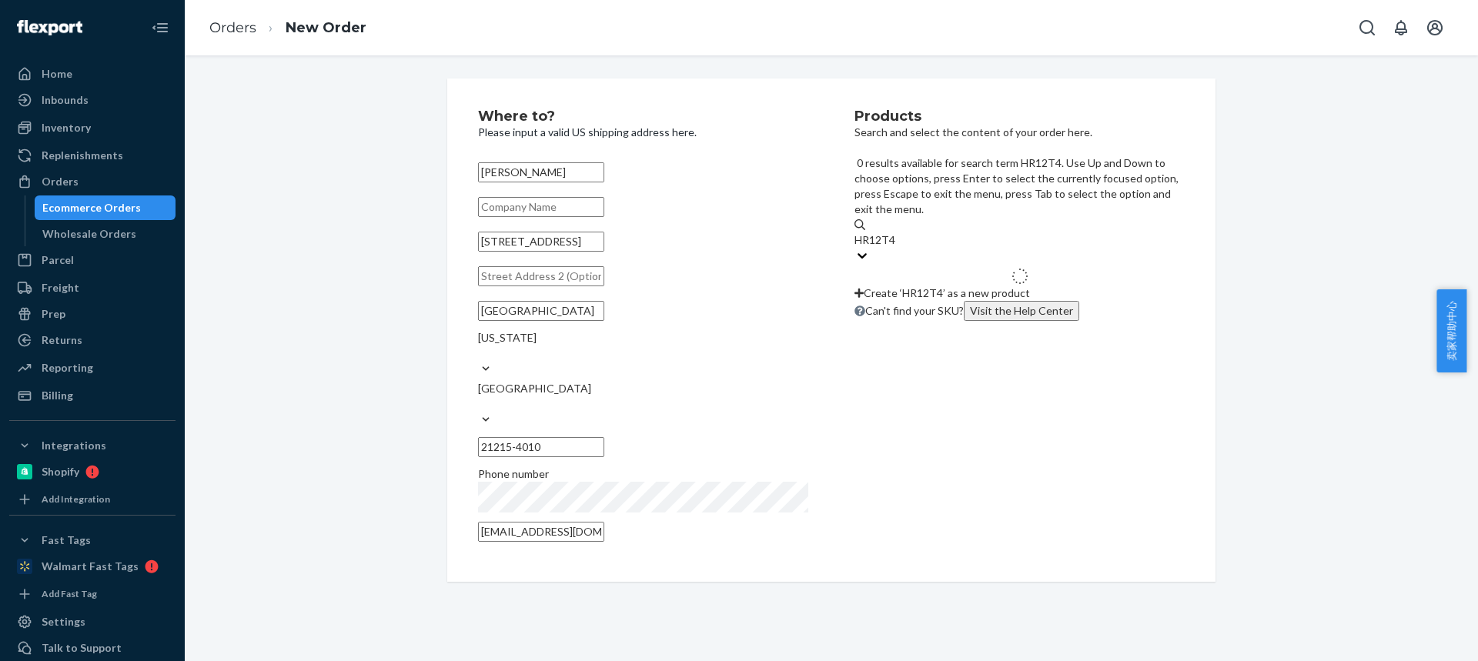
type input "HR12T47"
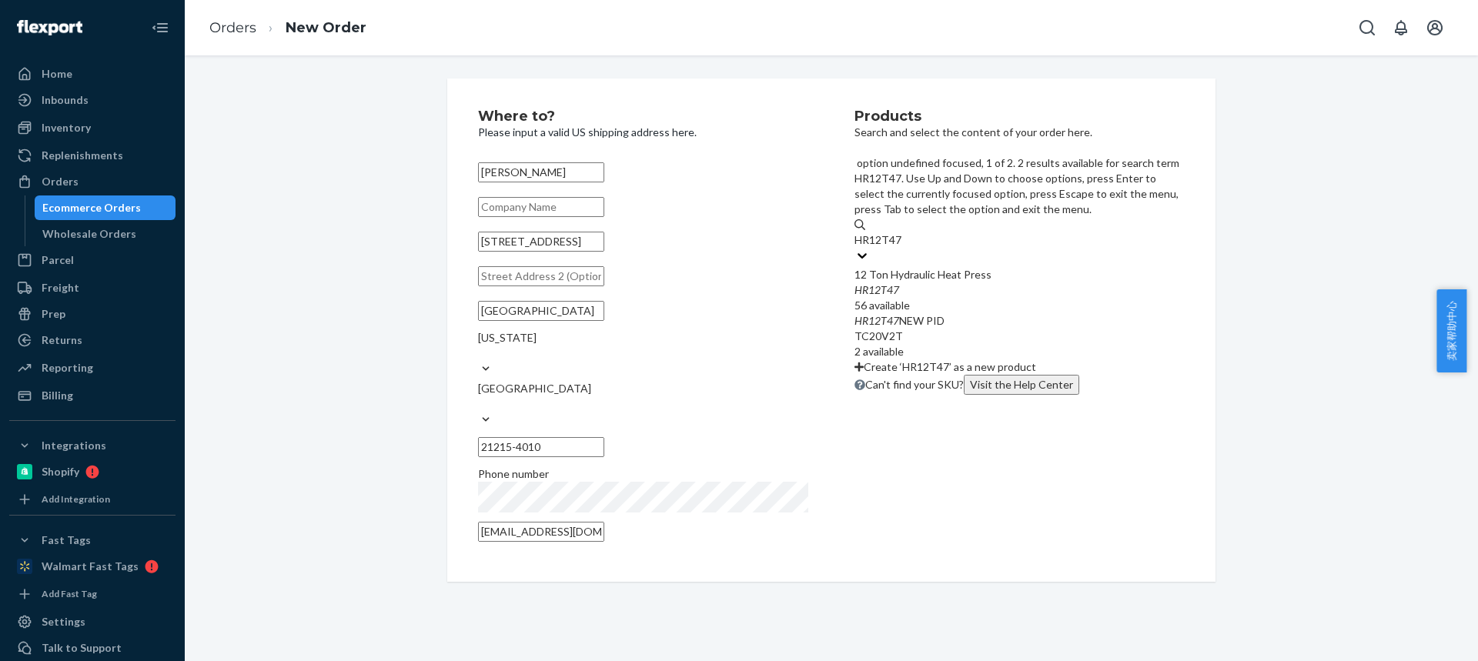
click at [903, 282] on div "HR12T47" at bounding box center [1019, 289] width 330 height 15
click at [902, 232] on input "HR12T47" at bounding box center [878, 239] width 48 height 15
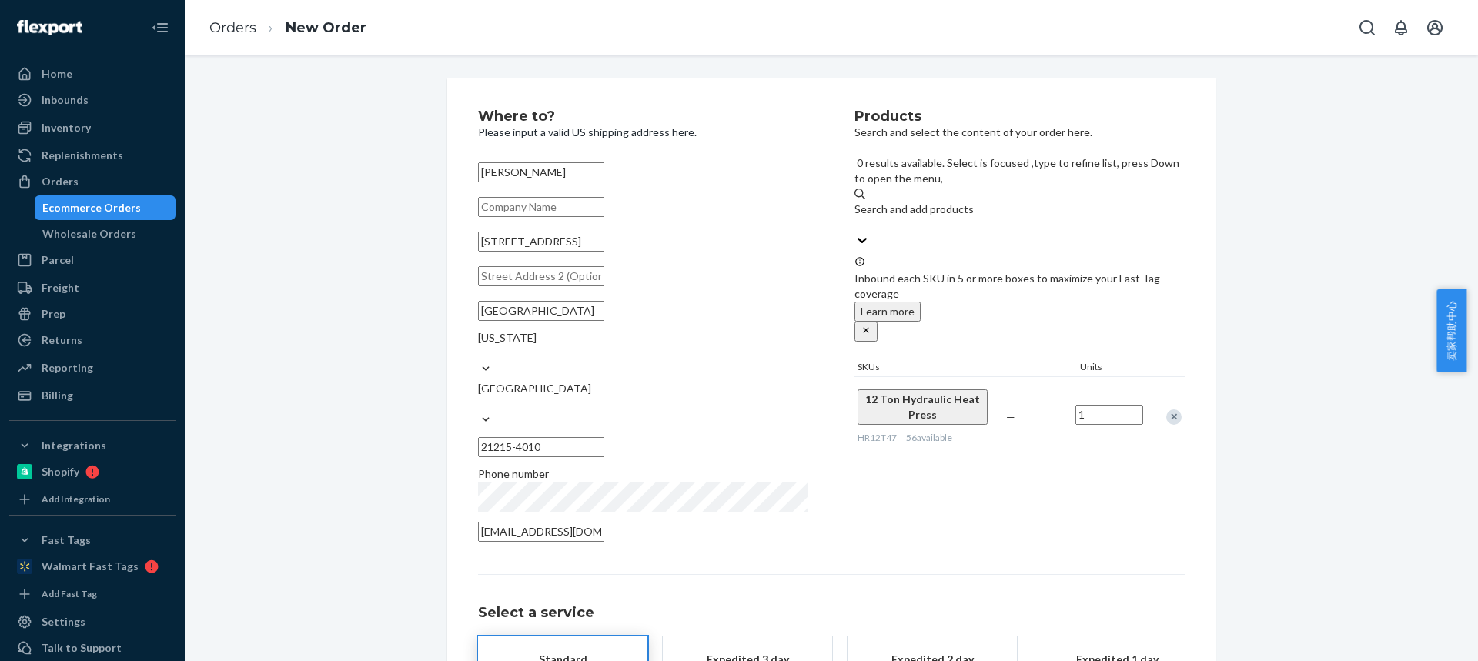
scroll to position [102, 0]
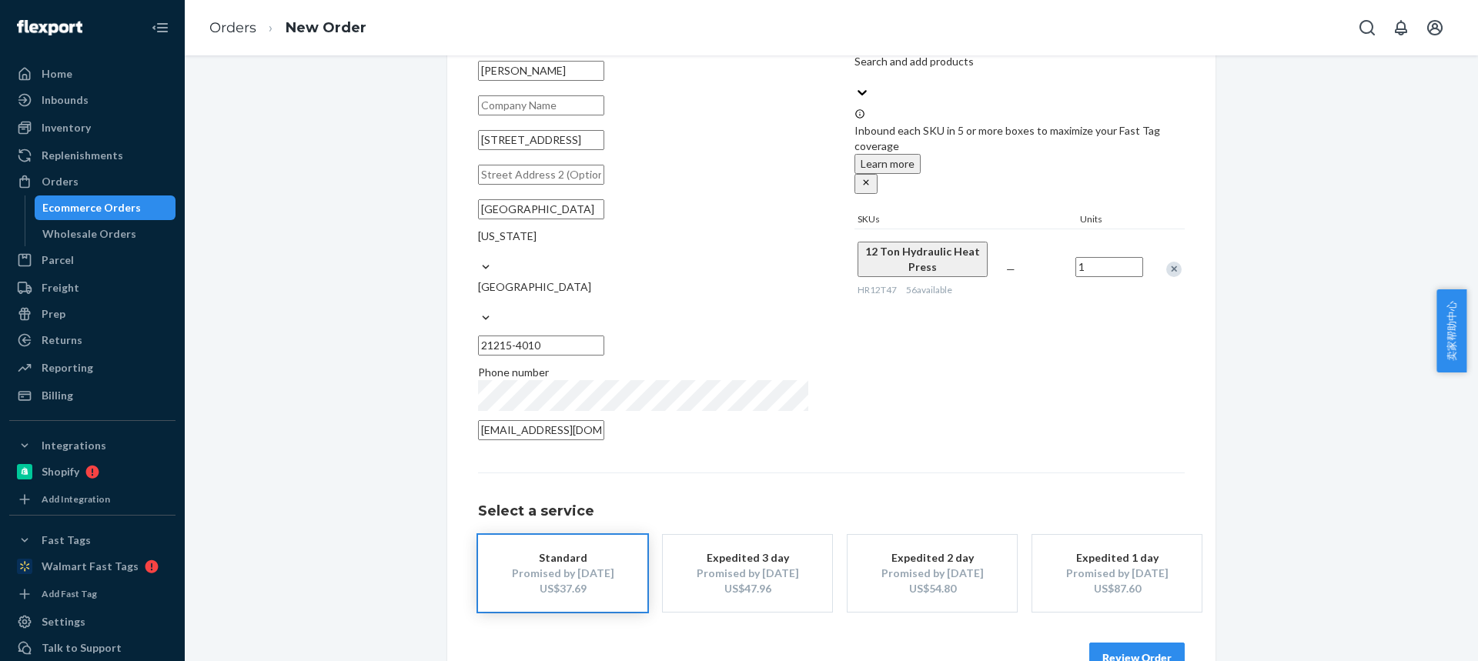
click at [1138, 643] on button "Review Order" at bounding box center [1136, 658] width 95 height 31
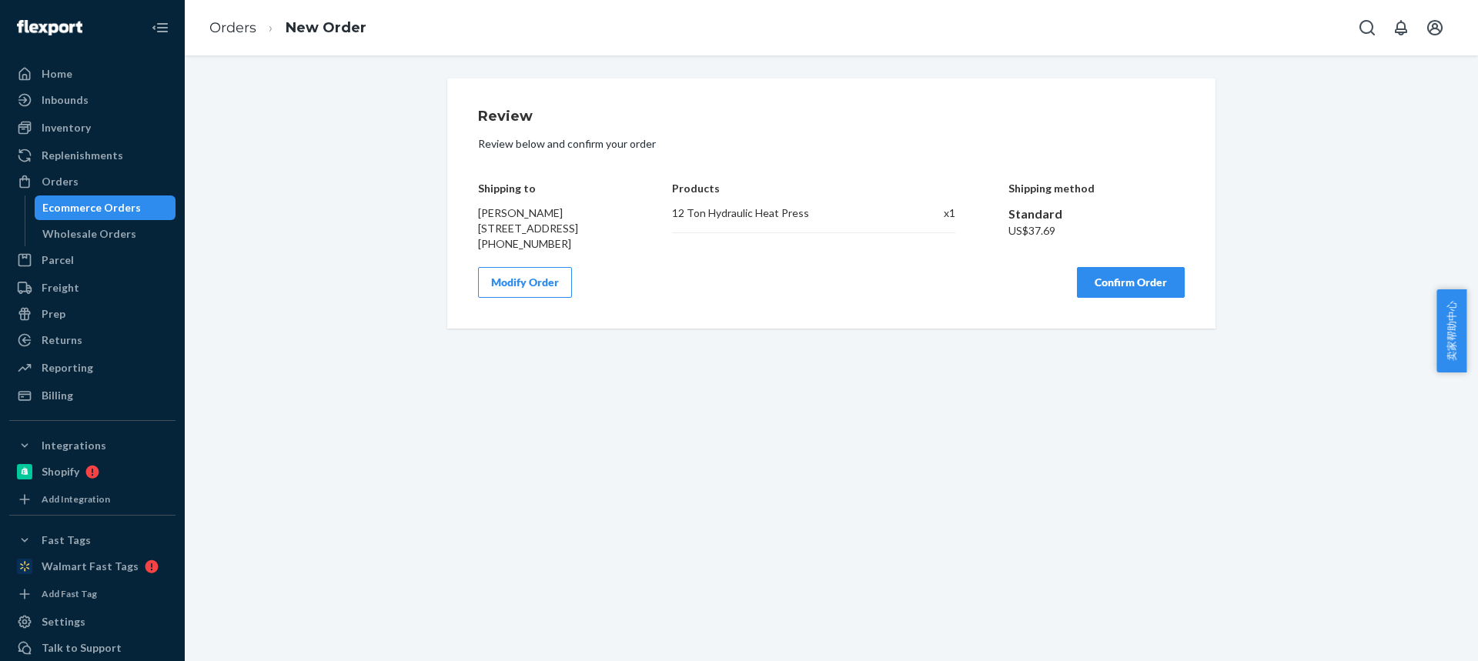
click at [1107, 298] on button "Confirm Order" at bounding box center [1131, 282] width 108 height 31
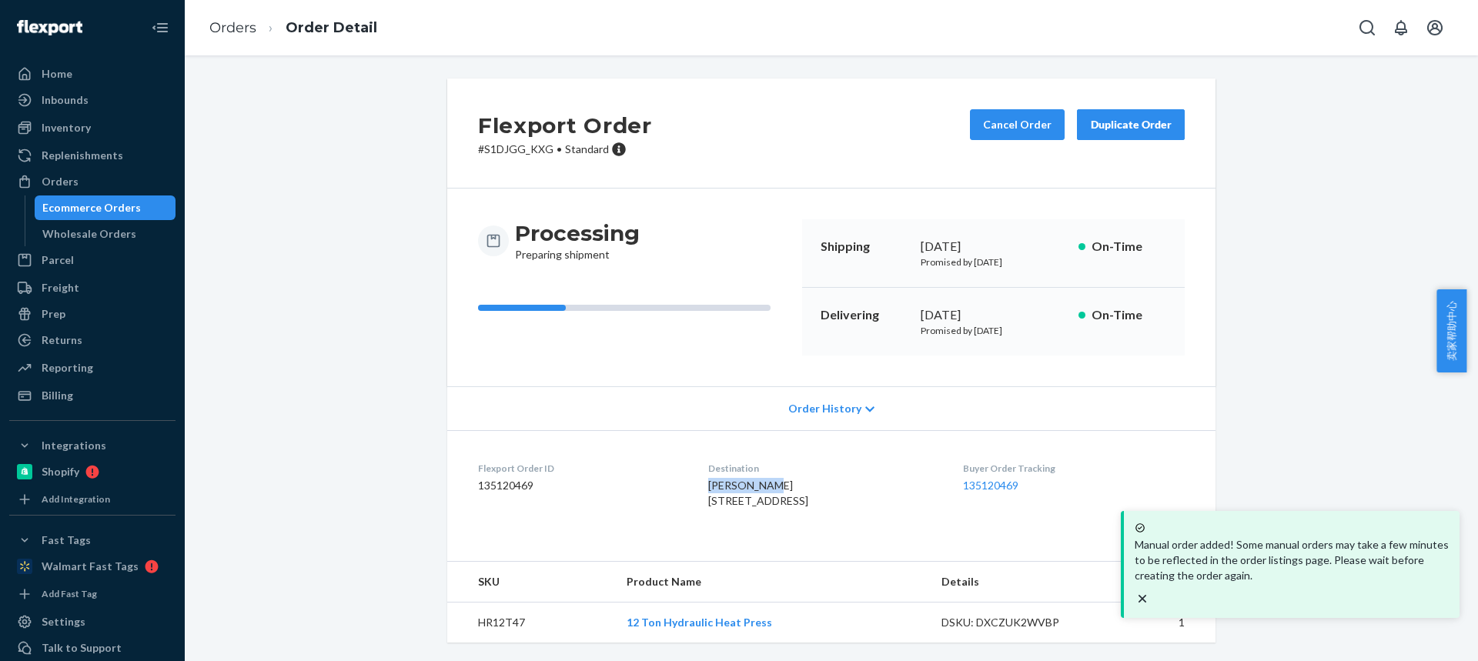
drag, startPoint x: 690, startPoint y: 488, endPoint x: 765, endPoint y: 484, distance: 75.5
click at [766, 485] on dl "Flexport Order ID 135120469 Destination [PERSON_NAME] [STREET_ADDRESS] Buyer Or…" at bounding box center [831, 487] width 768 height 115
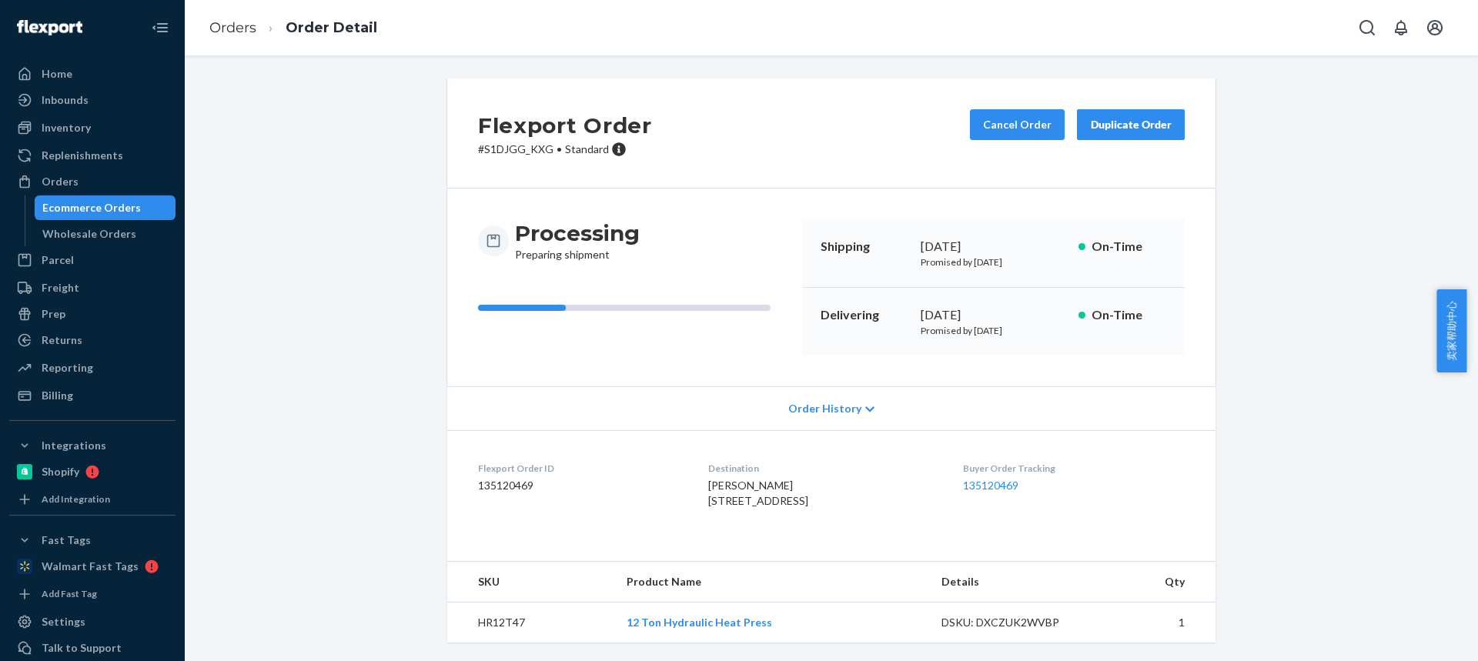
click at [495, 643] on td "HR12T47" at bounding box center [530, 623] width 167 height 41
drag, startPoint x: 691, startPoint y: 500, endPoint x: 790, endPoint y: 499, distance: 98.5
click at [790, 500] on dl "Flexport Order ID 135120469 Destination [PERSON_NAME] [STREET_ADDRESS] Buyer Or…" at bounding box center [831, 487] width 768 height 115
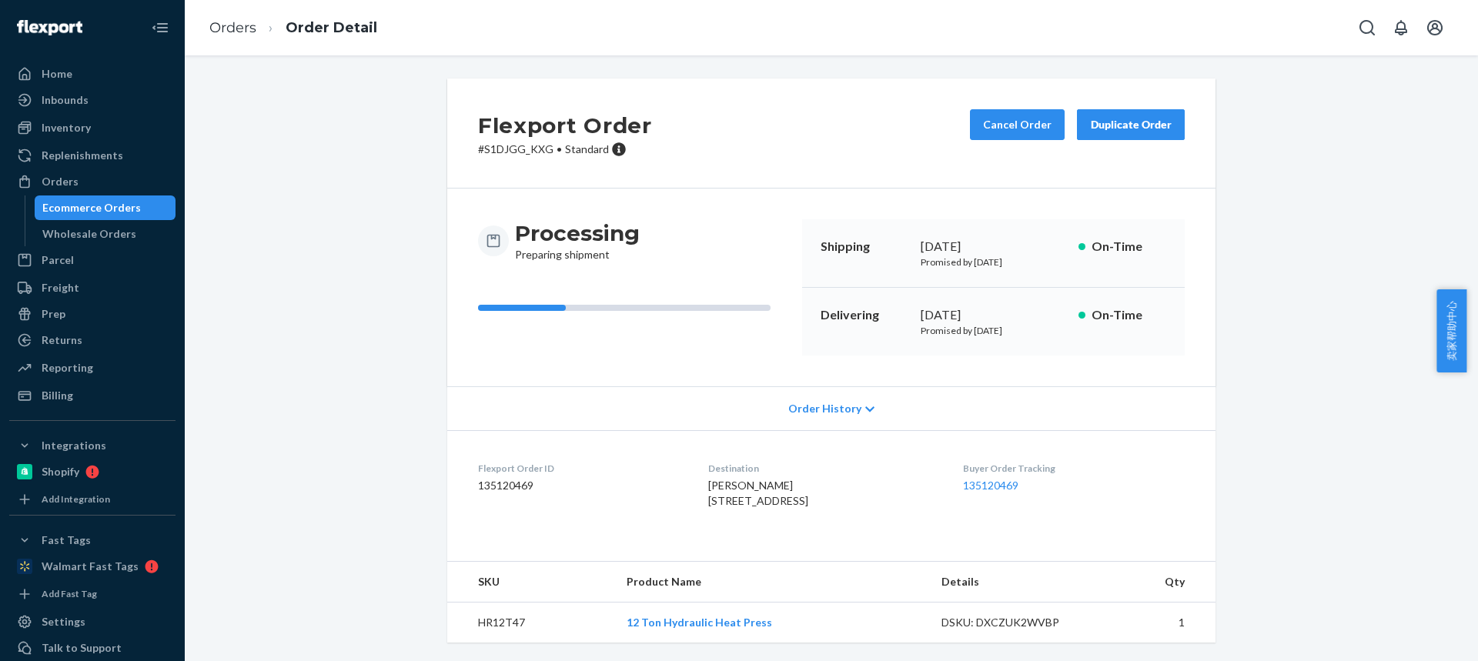
click at [488, 619] on td "HR12T47" at bounding box center [530, 623] width 167 height 41
click at [216, 29] on link "Orders" at bounding box center [232, 27] width 47 height 17
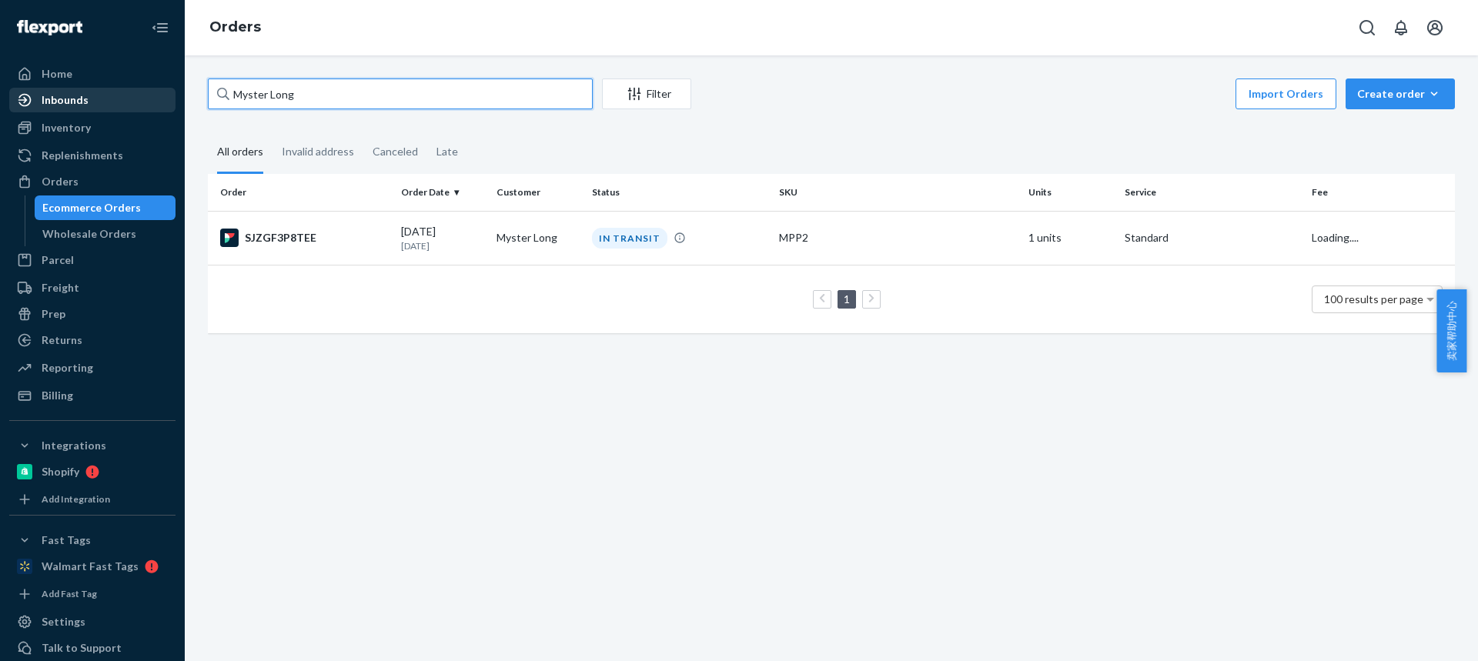
drag, startPoint x: 245, startPoint y: 102, endPoint x: 70, endPoint y: 103, distance: 174.7
click at [70, 103] on div "Home Inbounds Shipping Plans Problems Inventory Products Replenishments Orders …" at bounding box center [739, 330] width 1478 height 661
paste input "[PERSON_NAME]"
type input "[PERSON_NAME]"
click at [441, 234] on div "[DATE] [DATE]" at bounding box center [442, 238] width 83 height 28
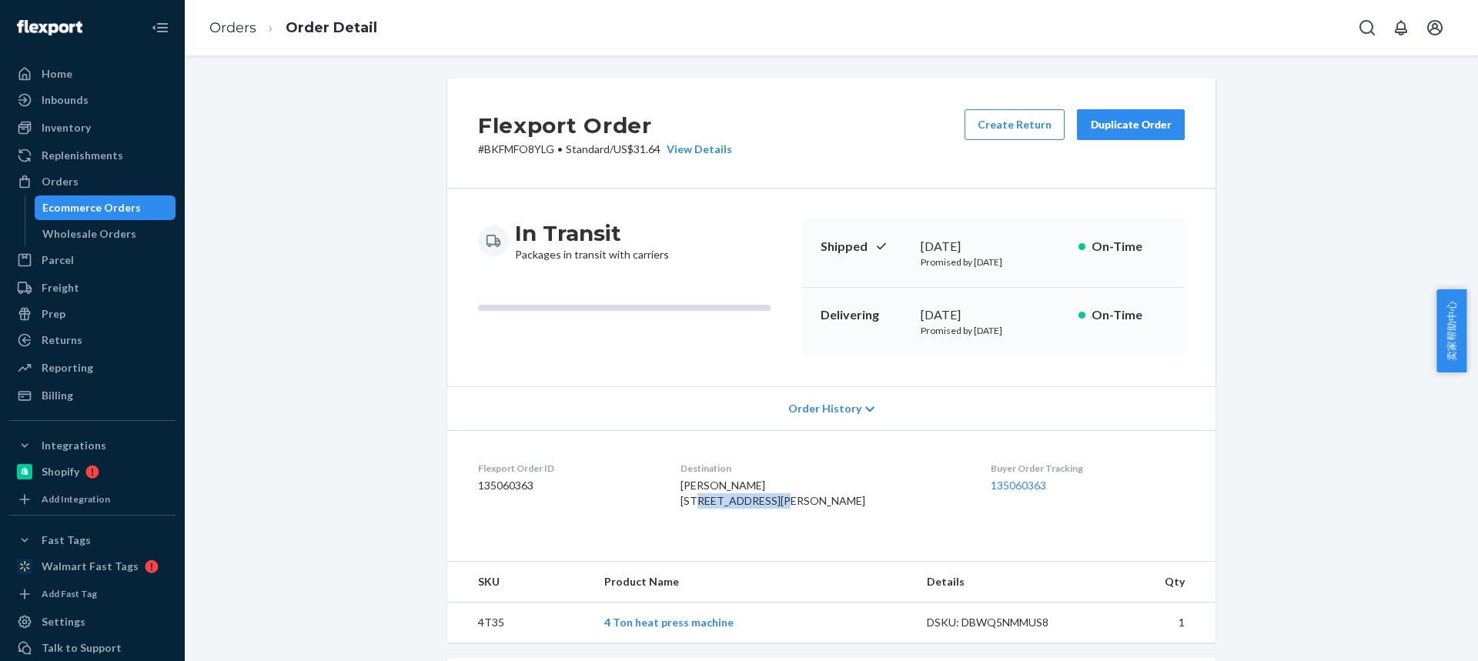
drag, startPoint x: 684, startPoint y: 505, endPoint x: 784, endPoint y: 500, distance: 100.2
click at [785, 500] on dl "Flexport Order ID 135060363 Destination [PERSON_NAME] [STREET_ADDRESS][PERSON_N…" at bounding box center [831, 487] width 768 height 115
click at [749, 507] on span "[PERSON_NAME] [STREET_ADDRESS][PERSON_NAME]" at bounding box center [772, 493] width 185 height 28
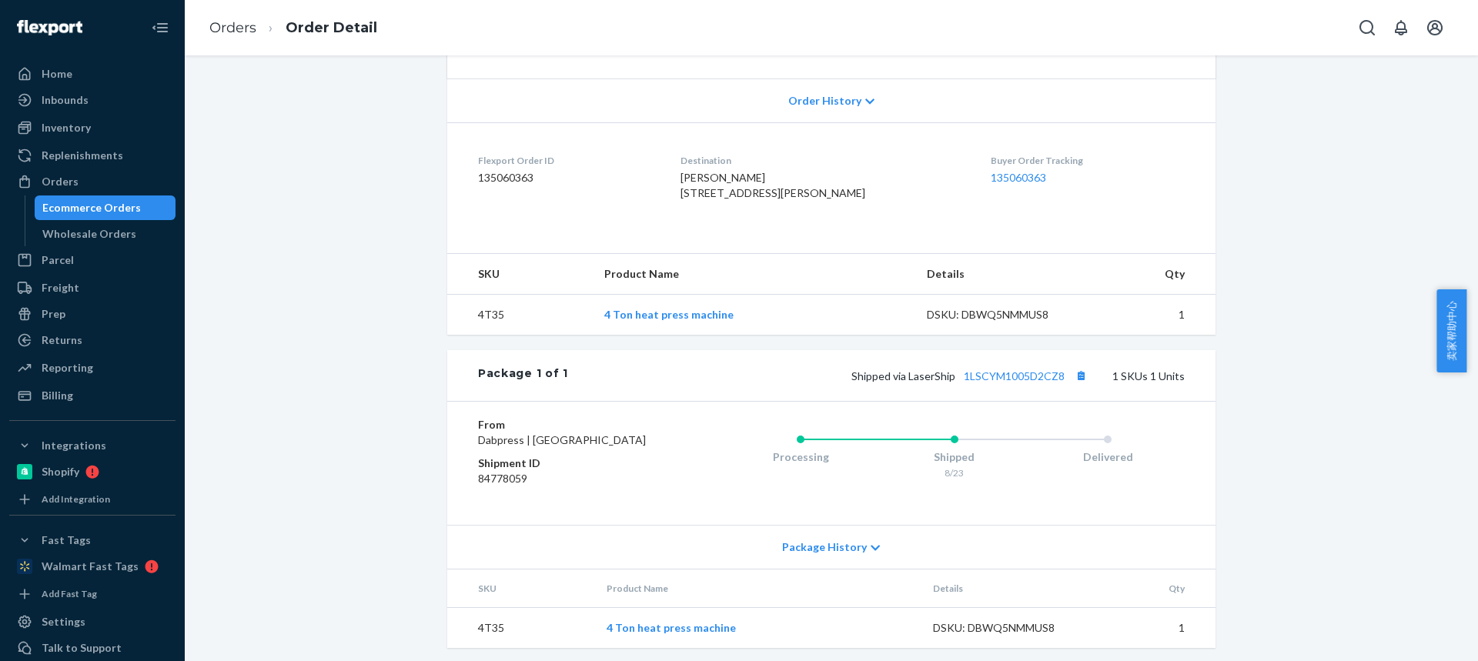
click at [490, 336] on td "4T35" at bounding box center [519, 315] width 145 height 41
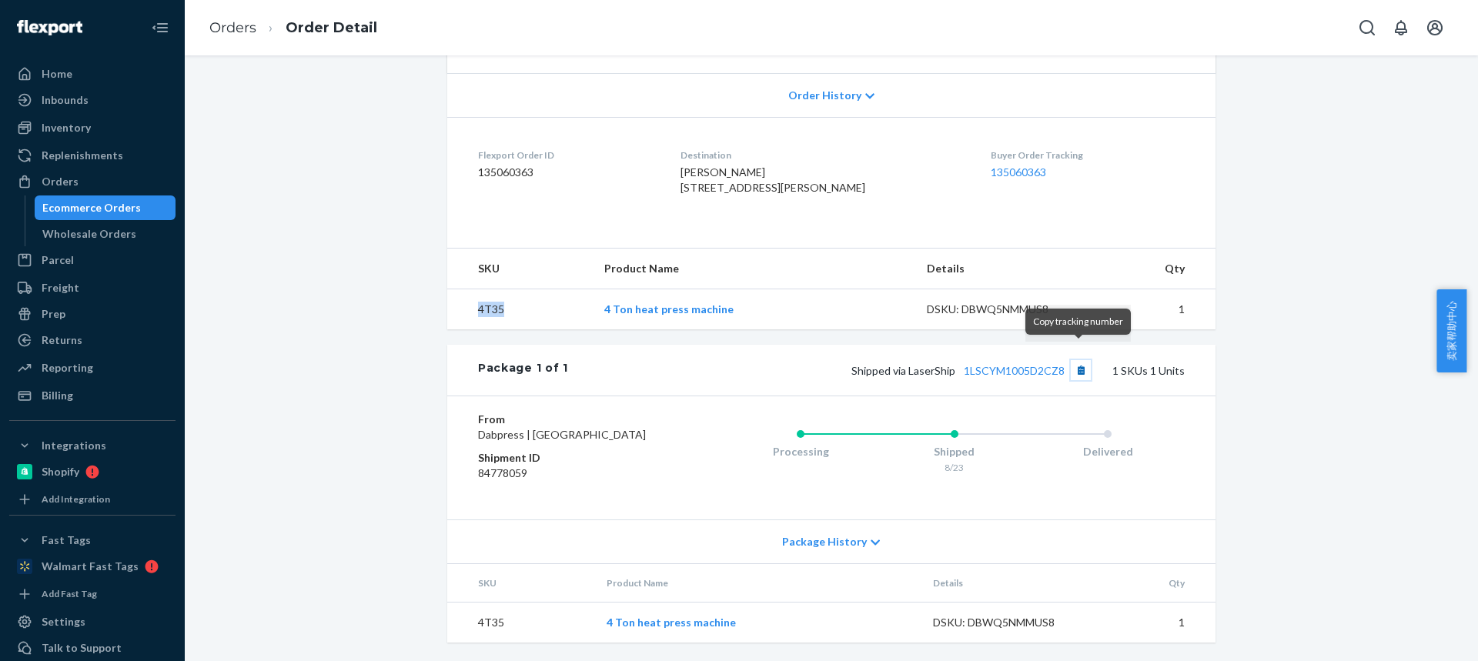
click at [1073, 360] on button "Copy tracking number" at bounding box center [1081, 370] width 20 height 20
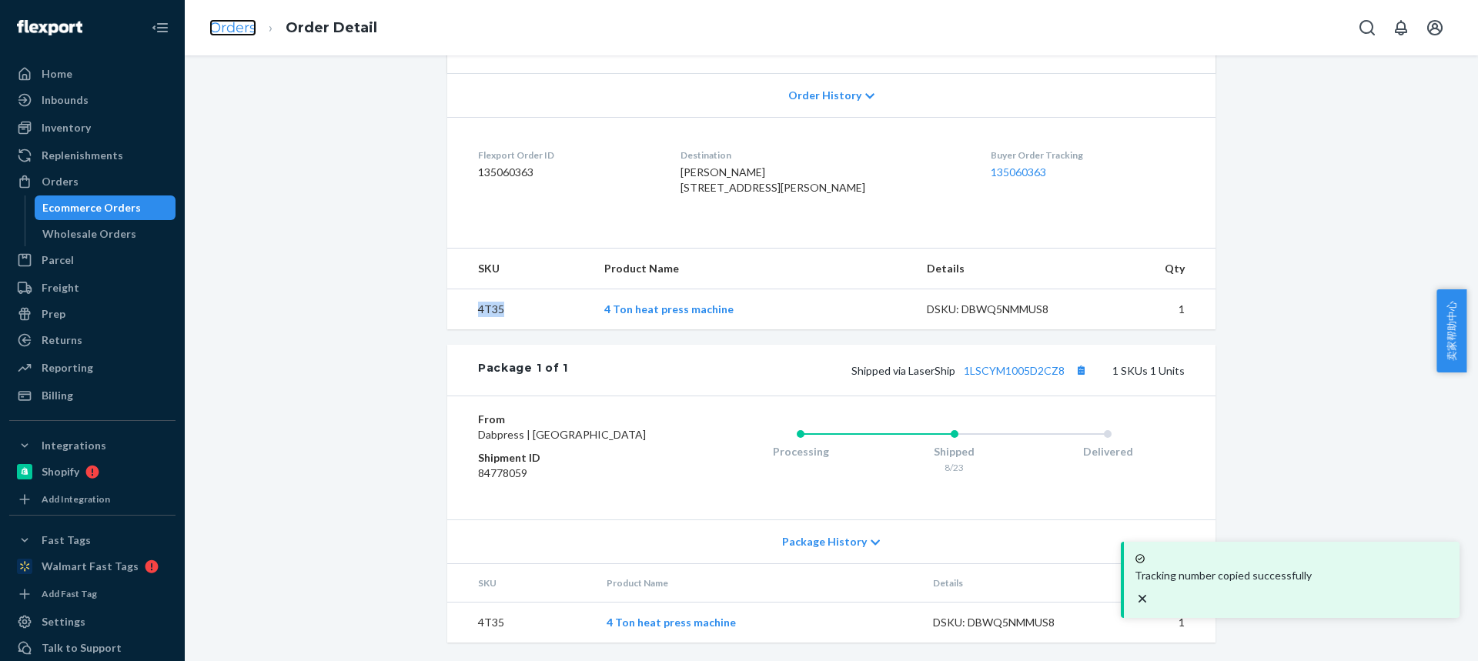
click at [239, 32] on link "Orders" at bounding box center [232, 27] width 47 height 17
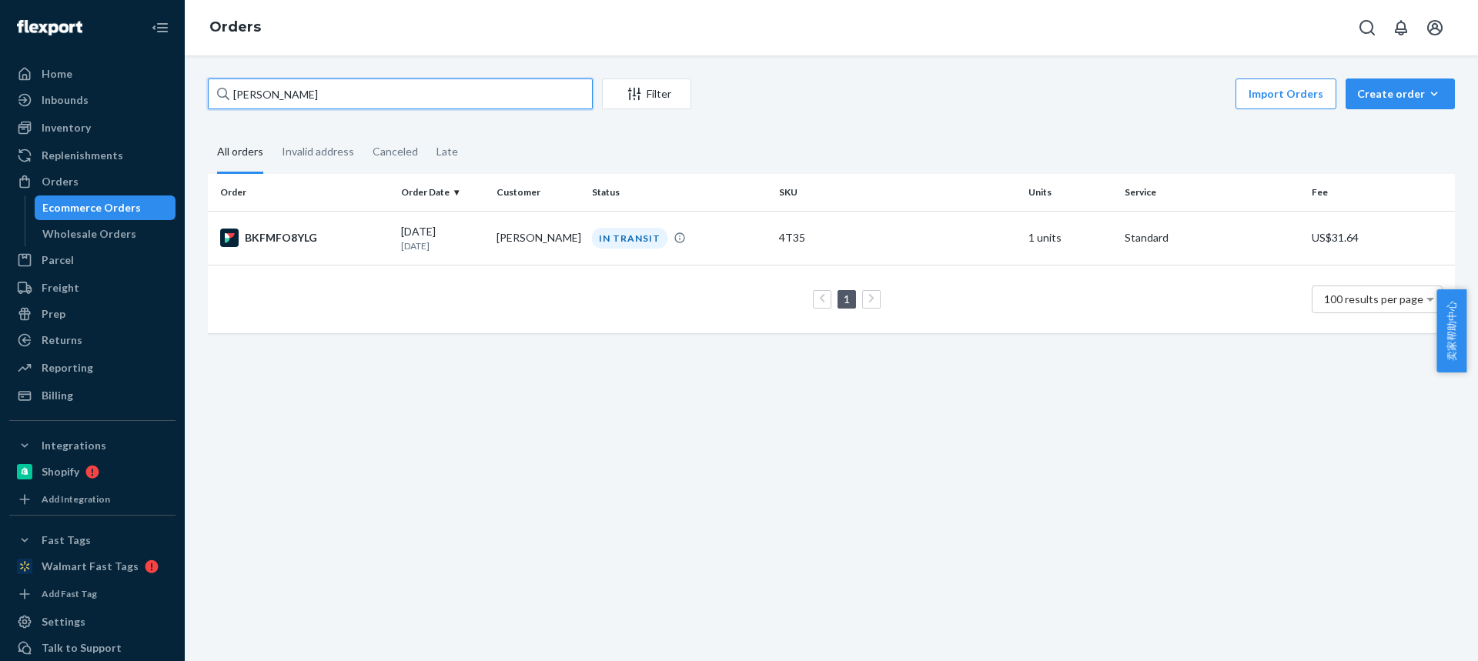
drag, startPoint x: 179, startPoint y: 89, endPoint x: 0, endPoint y: 72, distance: 179.4
click at [0, 73] on div "Home Inbounds Shipping Plans Problems Inventory Products Replenishments Orders …" at bounding box center [739, 330] width 1478 height 661
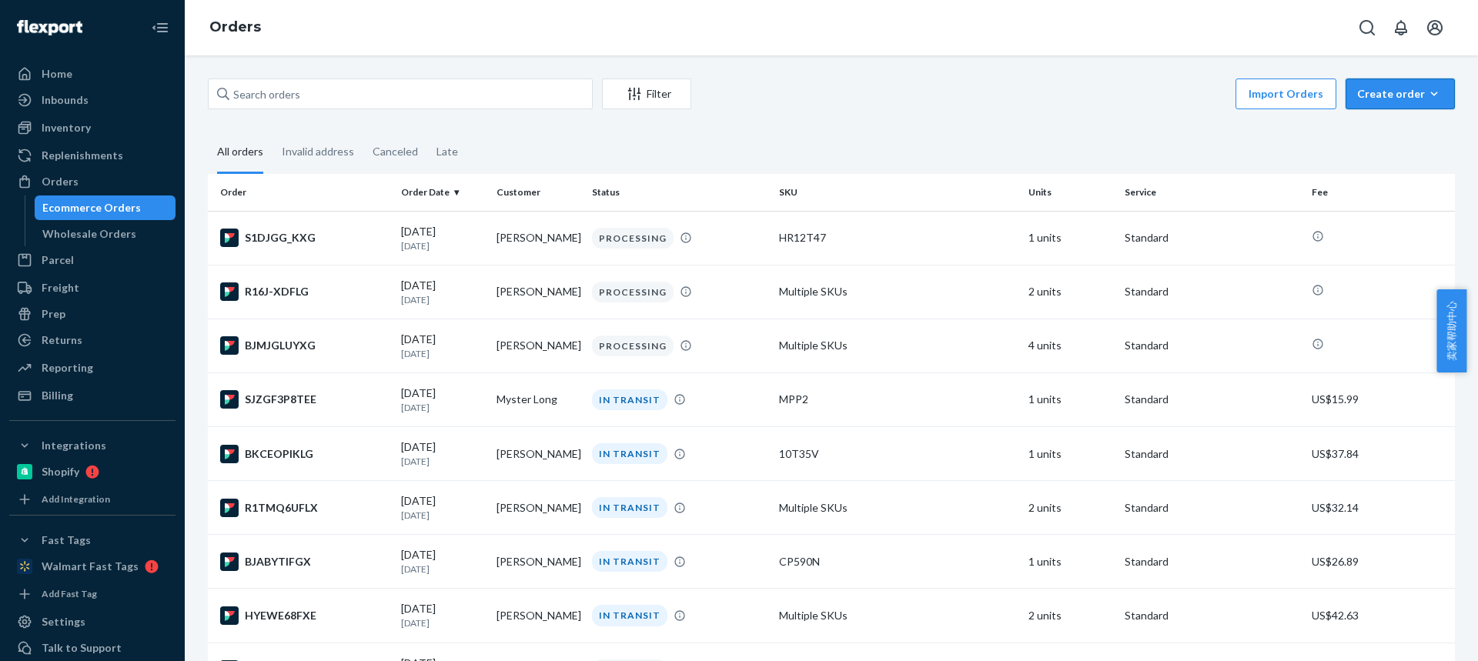
click at [1360, 91] on div "Create order" at bounding box center [1400, 93] width 86 height 15
click at [1374, 118] on span "Ecommerce order" at bounding box center [1359, 112] width 85 height 11
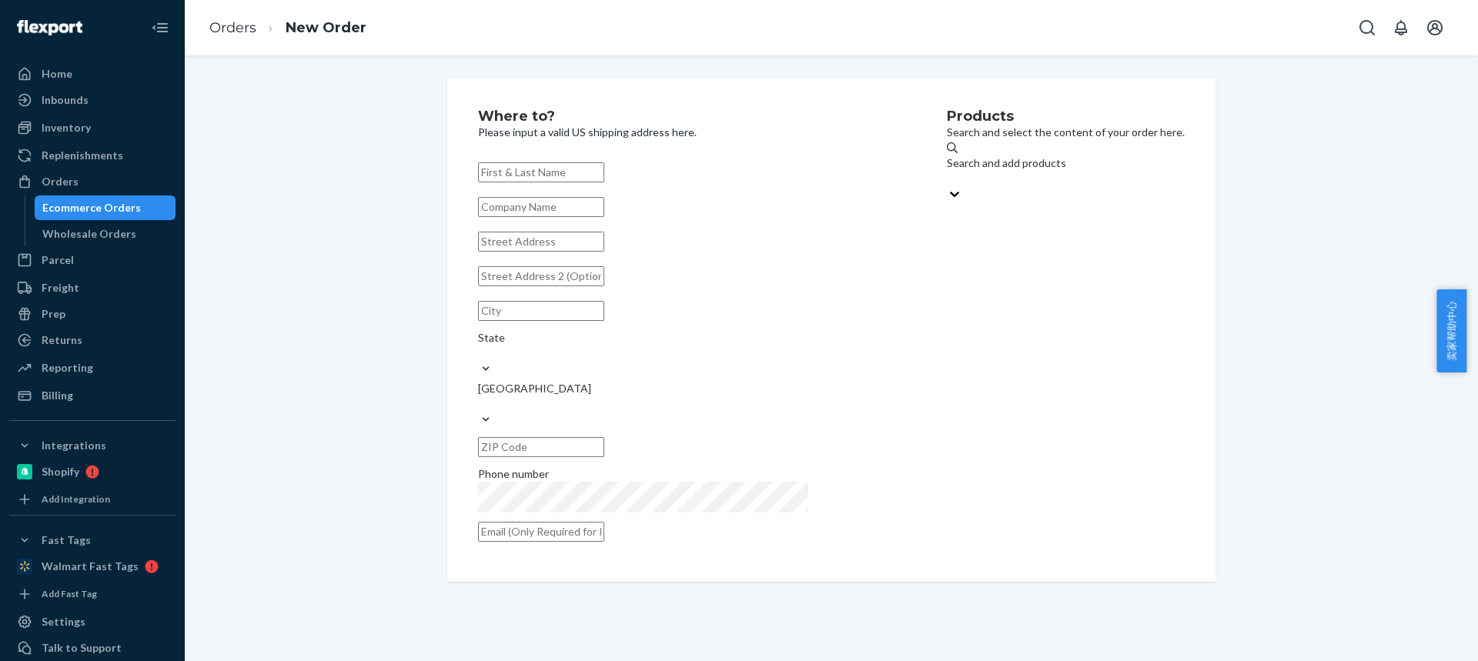
click at [947, 167] on div "Search and add products" at bounding box center [1066, 162] width 238 height 15
click at [947, 171] on input "Search and add products" at bounding box center [948, 178] width 2 height 15
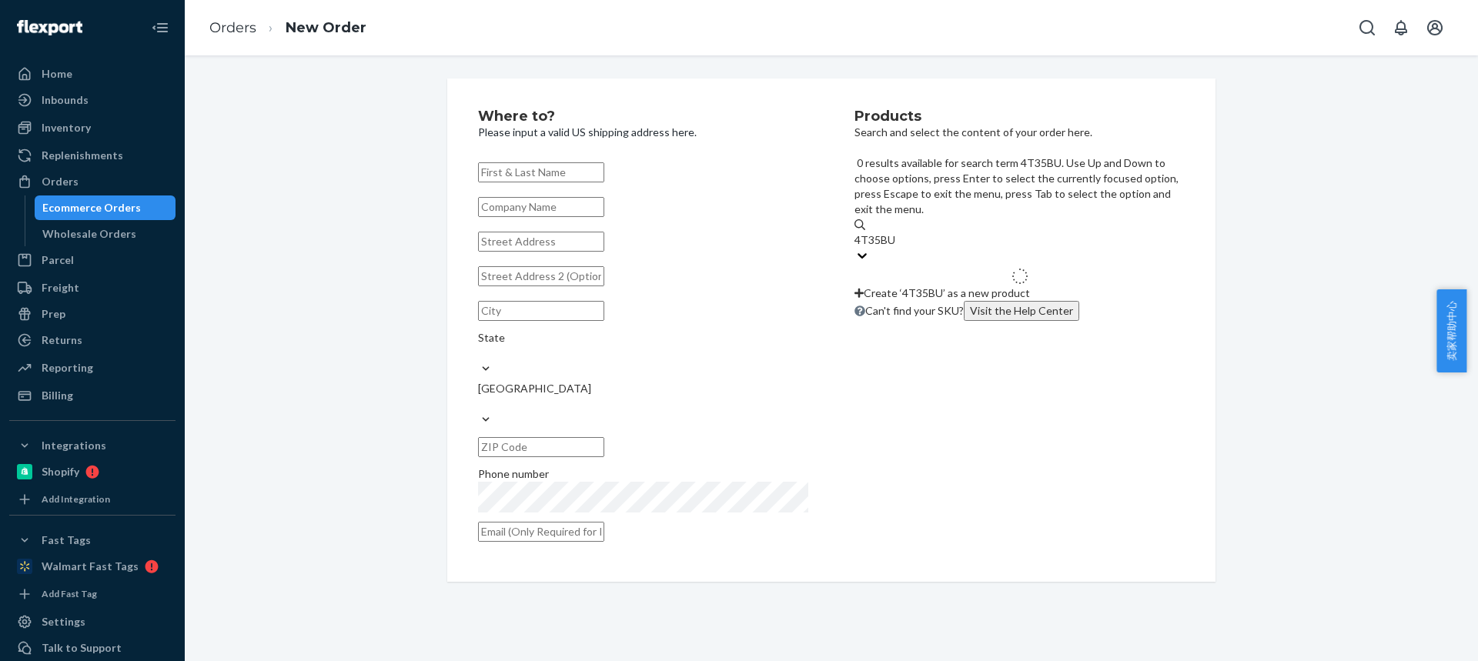
type input "4T35BUN"
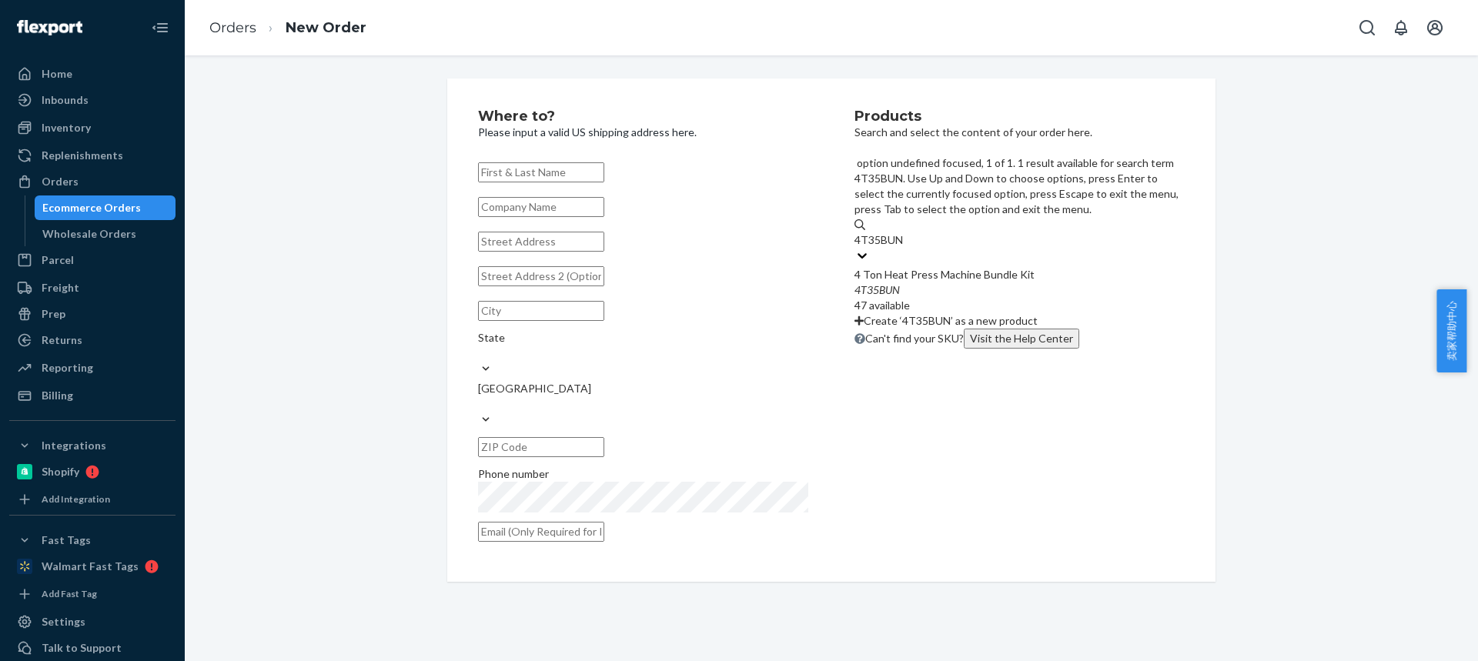
click at [900, 267] on div "4 Ton Heat Press Machine Bundle Kit" at bounding box center [1019, 274] width 330 height 15
click at [900, 232] on input "4T35BUN" at bounding box center [878, 239] width 49 height 15
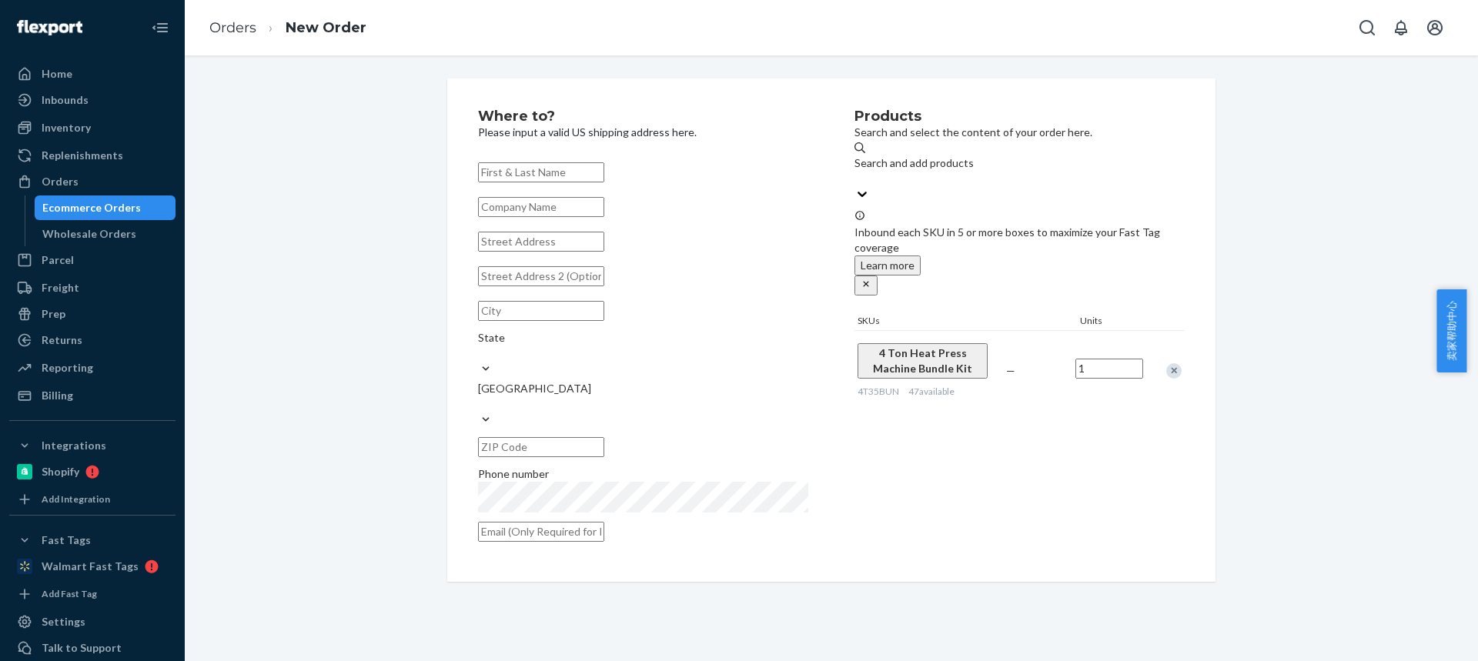
click at [534, 168] on input "text" at bounding box center [541, 172] width 126 height 20
paste input "[PERSON_NAME]"
type input "[PERSON_NAME]"
click at [525, 252] on input "text" at bounding box center [541, 242] width 126 height 20
paste input "[STREET_ADDRESS]"
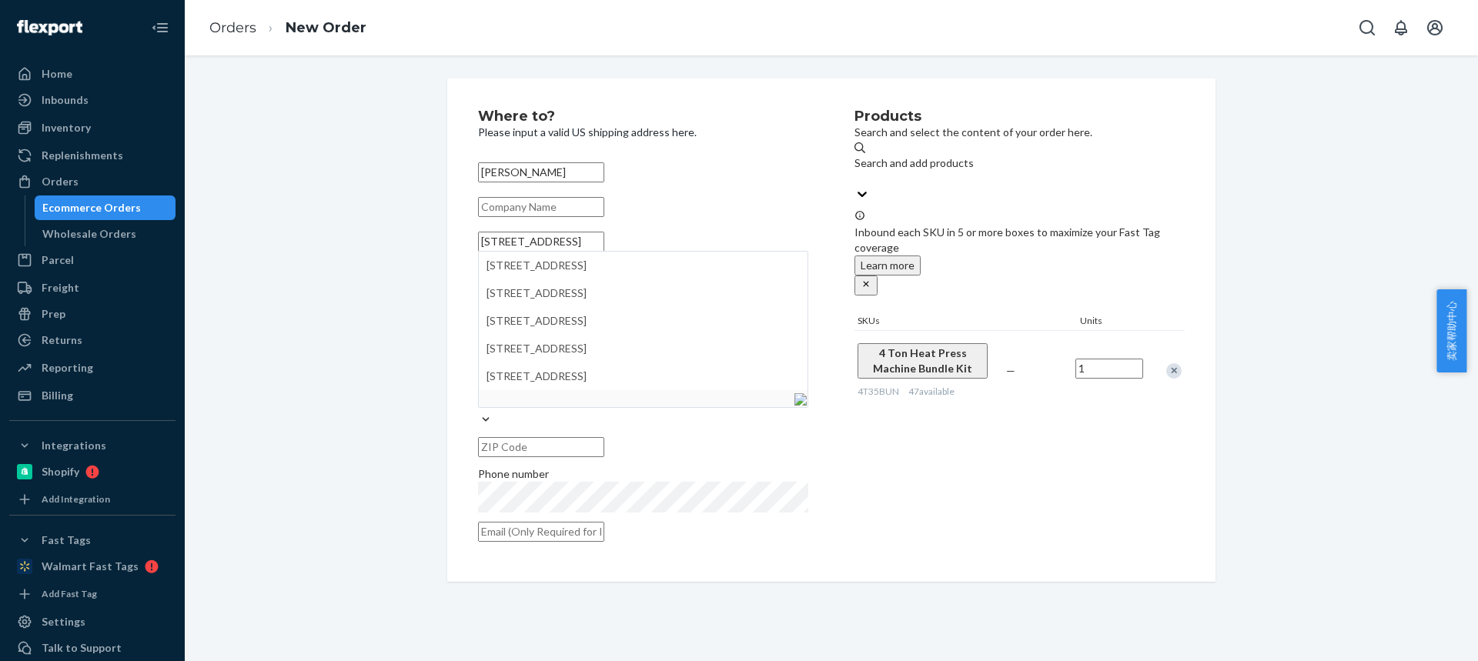
type input "[STREET_ADDRESS]"
click at [516, 321] on input "text" at bounding box center [541, 311] width 126 height 20
paste input "North Chesterfield"
type input "North Chesterfield"
click at [677, 332] on div "State" at bounding box center [643, 345] width 330 height 31
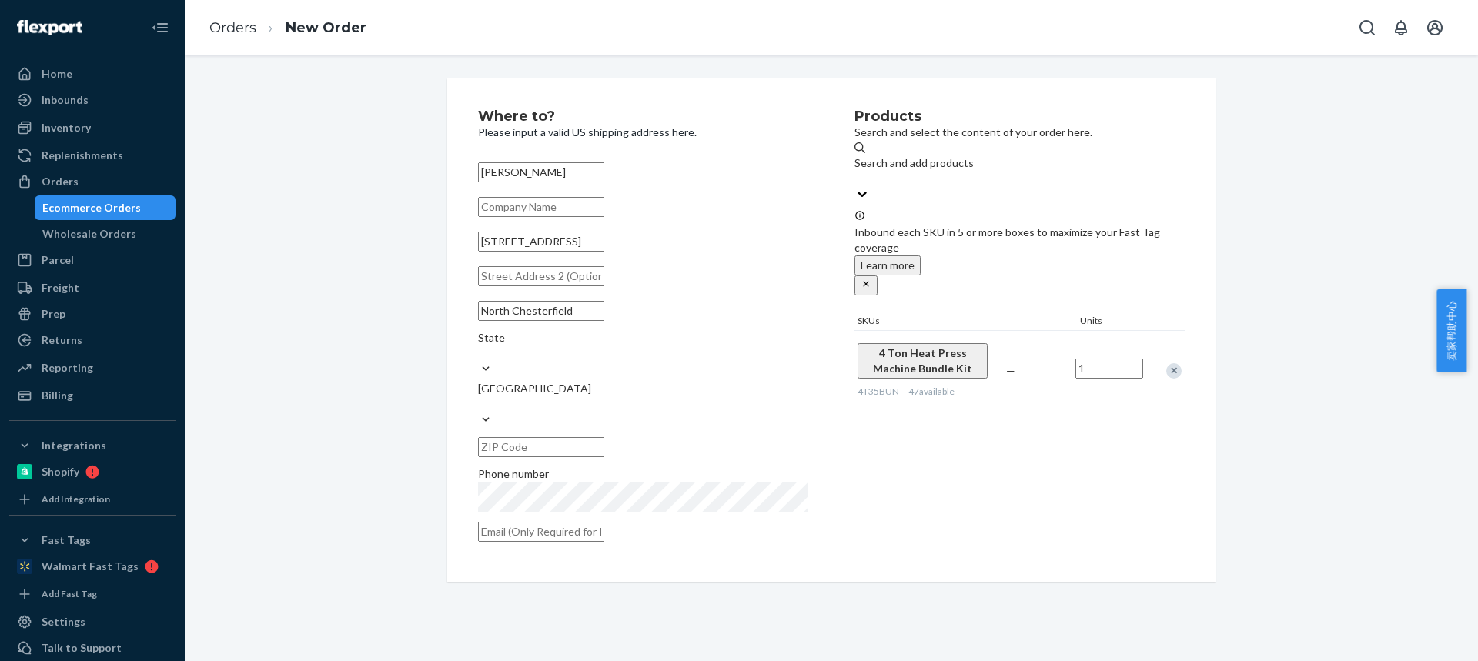
click at [479, 346] on input "State" at bounding box center [479, 353] width 2 height 15
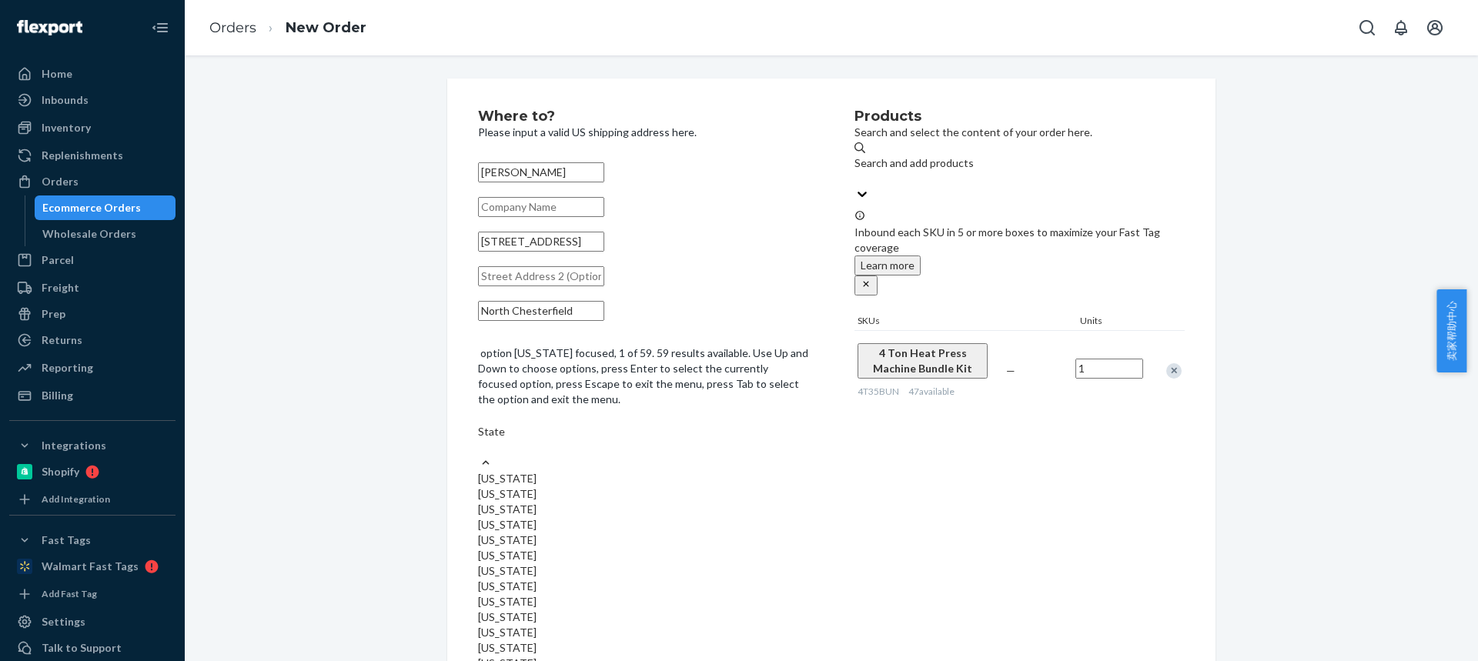
paste input "VA"
type input "VA"
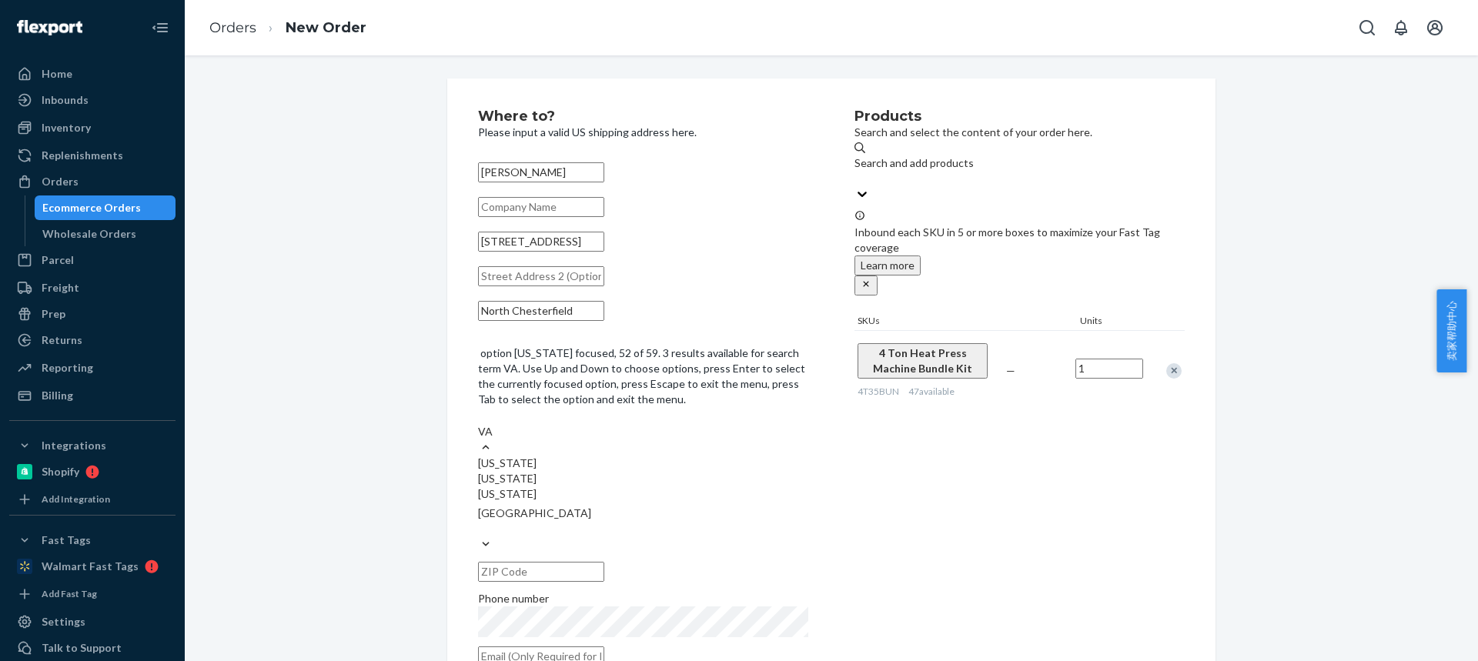
click at [677, 486] on div "[US_STATE]" at bounding box center [643, 493] width 330 height 15
click at [493, 439] on input "VA" at bounding box center [485, 431] width 15 height 15
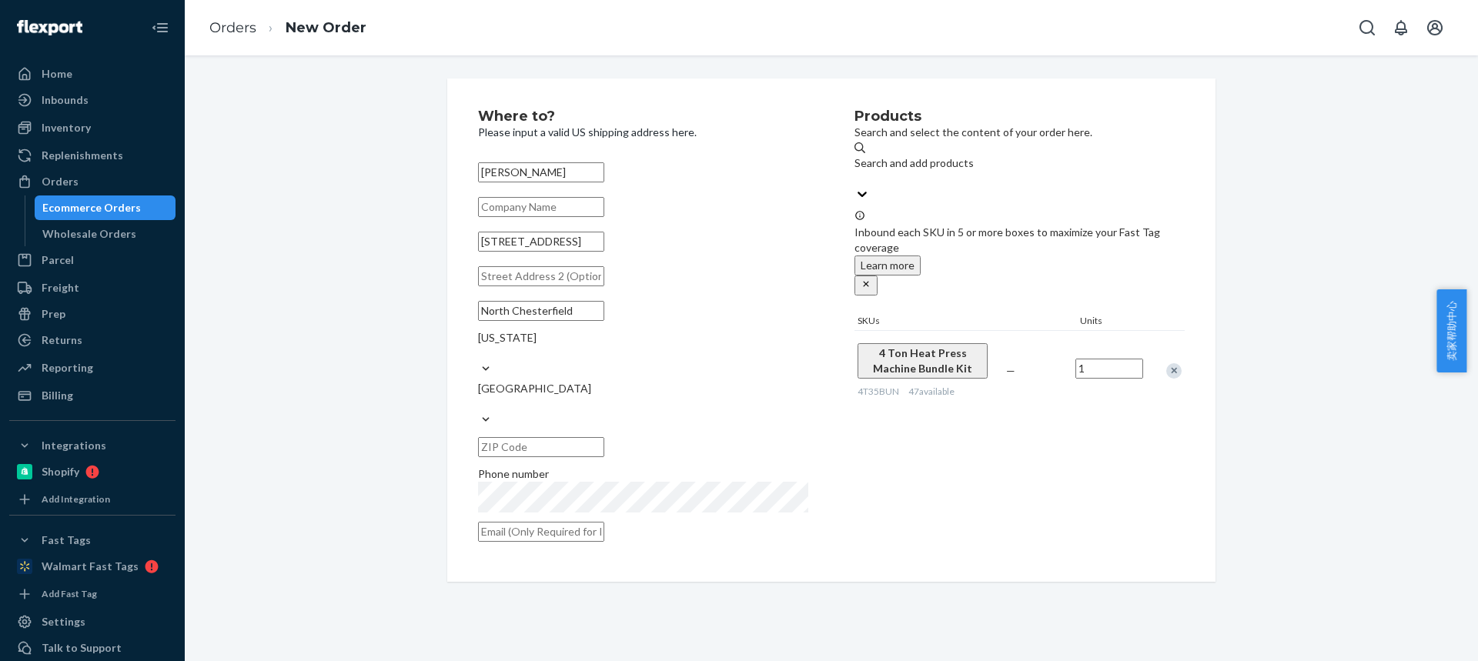
click at [604, 437] on input "text" at bounding box center [541, 447] width 126 height 20
paste input "23234-4037"
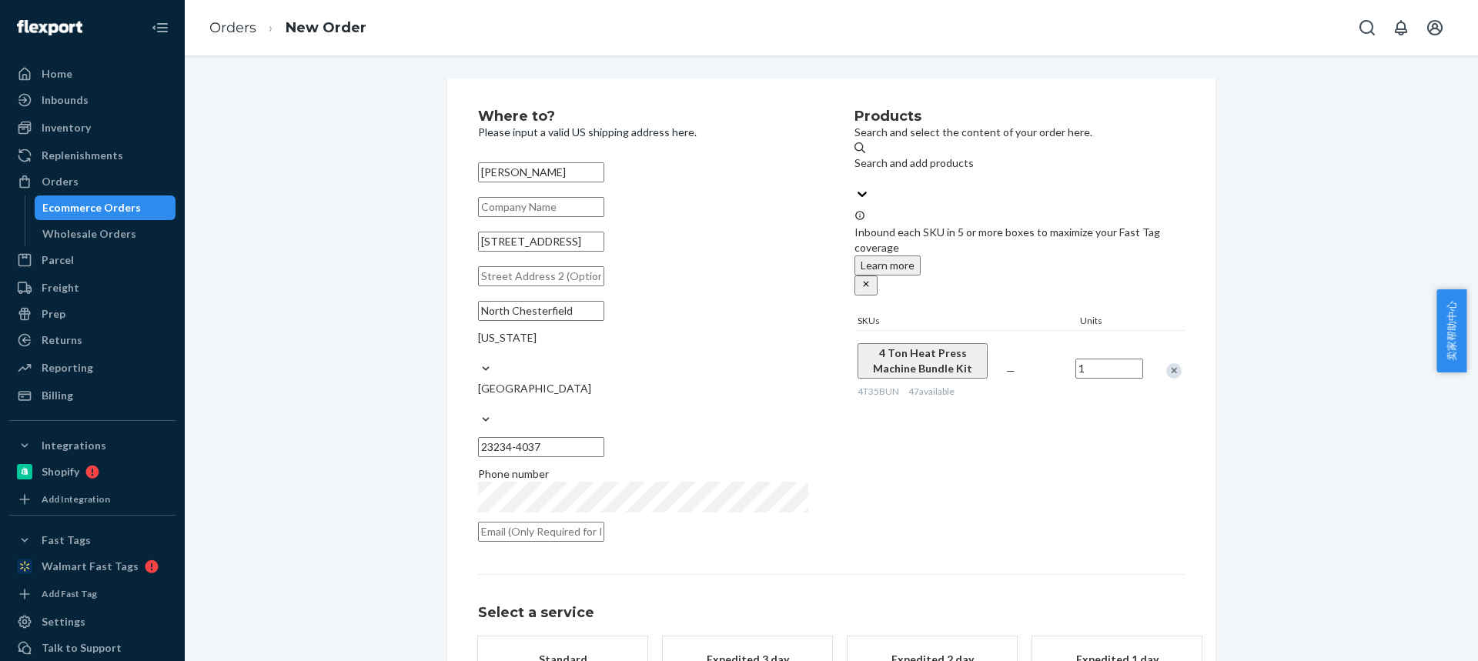
type input "23234-4037"
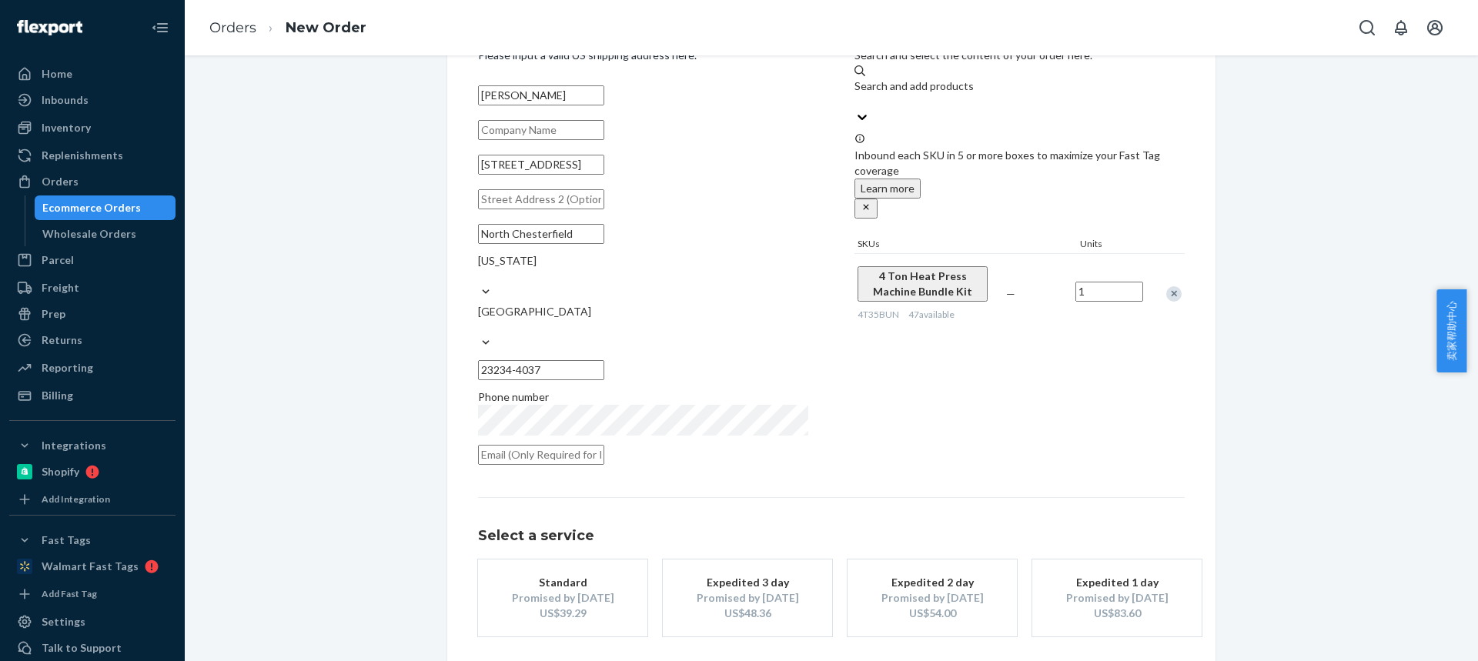
click at [573, 590] on div "Promised by [DATE]" at bounding box center [562, 597] width 123 height 15
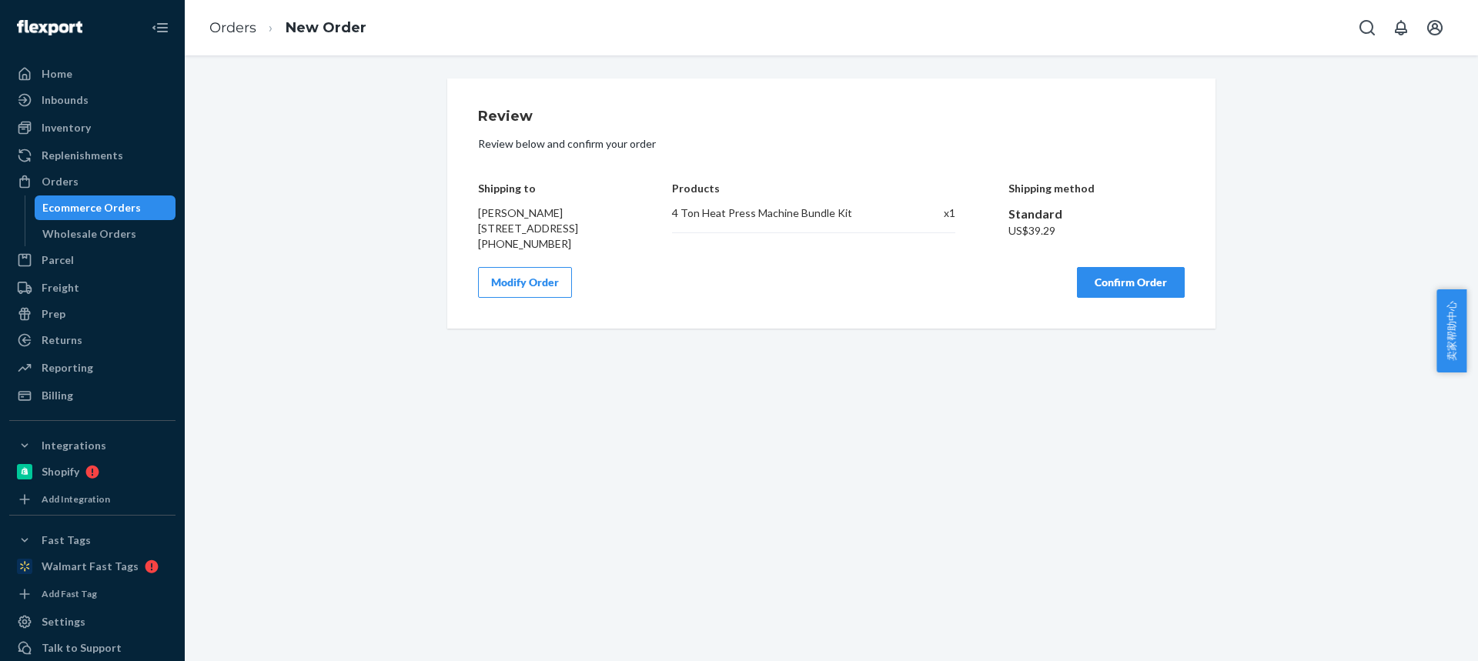
click at [1100, 298] on button "Confirm Order" at bounding box center [1131, 282] width 108 height 31
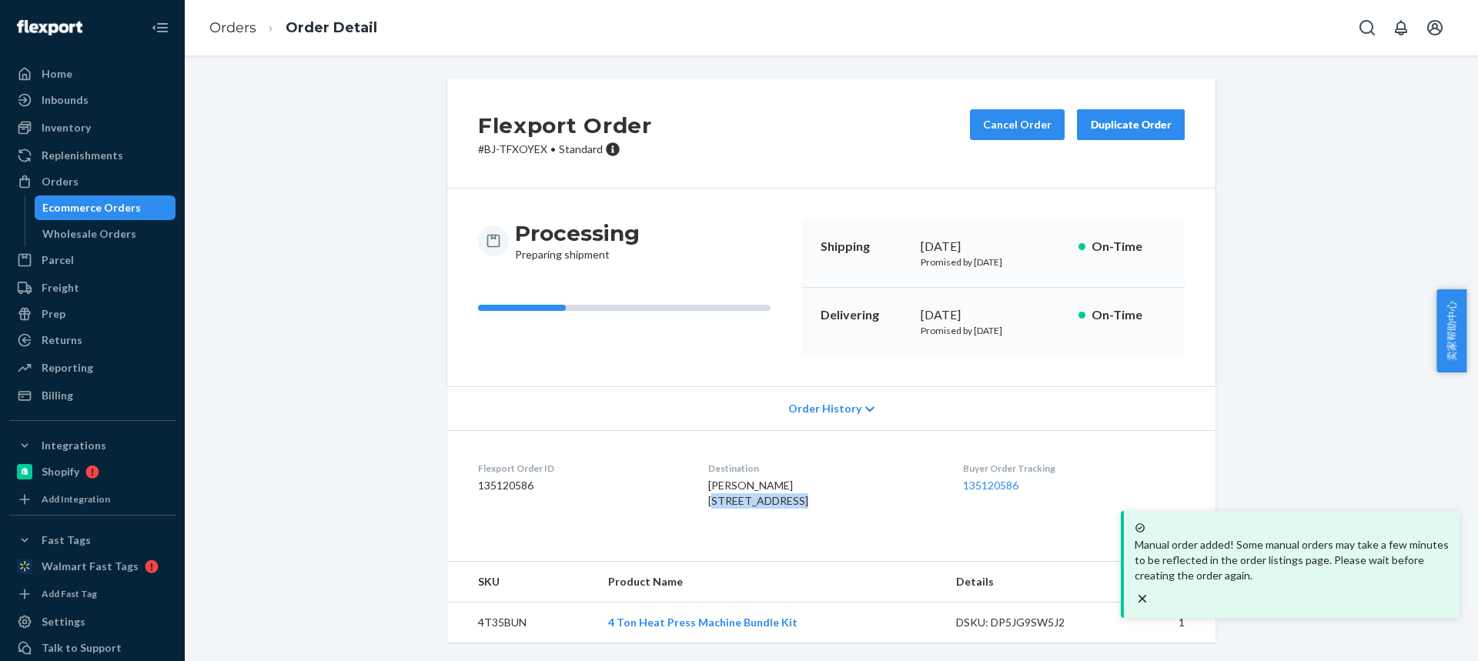
drag, startPoint x: 733, startPoint y: 500, endPoint x: 762, endPoint y: 500, distance: 29.3
click at [763, 500] on dl "Flexport Order ID 135120586 Destination [GEOGRAPHIC_DATA][PERSON_NAME] [STREET_…" at bounding box center [831, 487] width 768 height 115
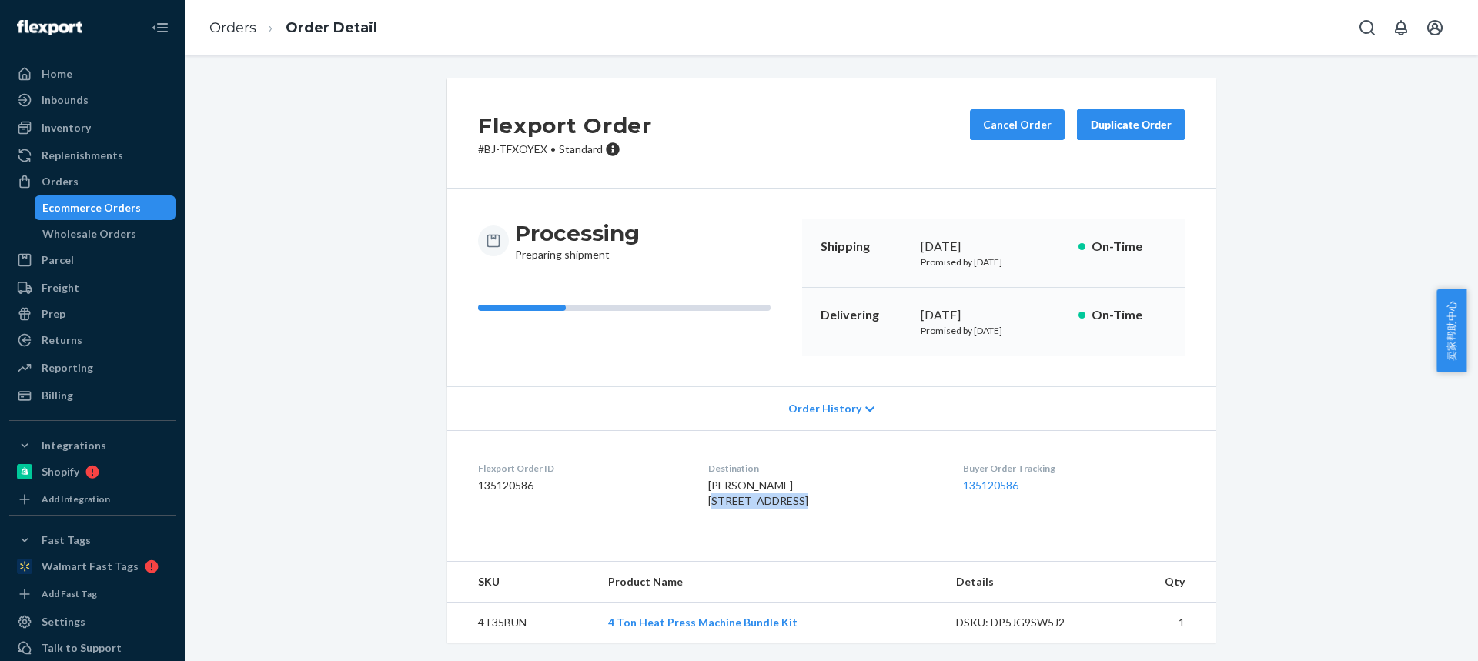
drag, startPoint x: 683, startPoint y: 503, endPoint x: 760, endPoint y: 500, distance: 77.1
click at [761, 500] on dl "Flexport Order ID 135120586 Destination [GEOGRAPHIC_DATA][PERSON_NAME] [STREET_…" at bounding box center [831, 487] width 768 height 115
drag, startPoint x: 699, startPoint y: 507, endPoint x: 786, endPoint y: 506, distance: 87.0
click at [787, 507] on div "[PERSON_NAME] [STREET_ADDRESS]" at bounding box center [822, 493] width 229 height 31
click at [1318, 377] on div "Flexport Order # BJ-TFXOYEX • Standard Cancel Order Duplicate Order Processing …" at bounding box center [831, 370] width 1270 height 583
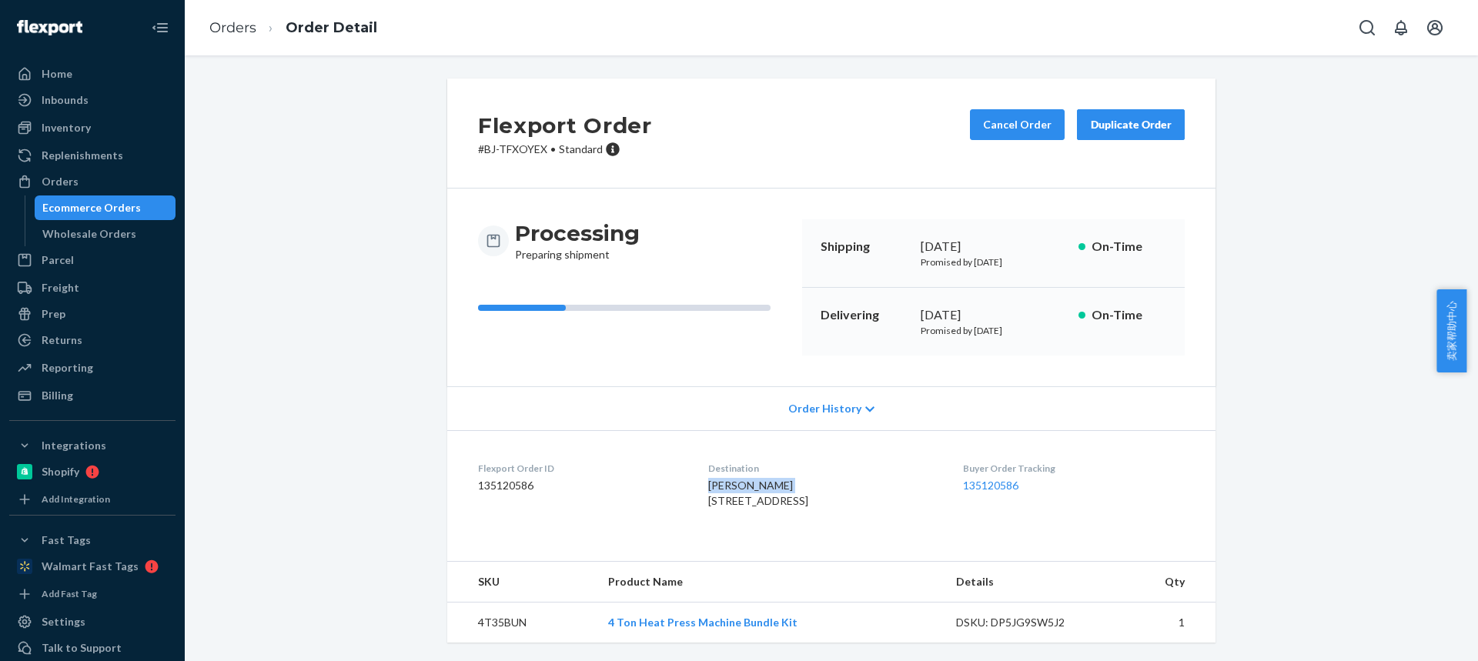
drag, startPoint x: 675, startPoint y: 486, endPoint x: 774, endPoint y: 483, distance: 99.3
click at [775, 484] on dl "Flexport Order ID 135120586 Destination [GEOGRAPHIC_DATA][PERSON_NAME] [STREET_…" at bounding box center [831, 487] width 768 height 115
drag, startPoint x: 681, startPoint y: 522, endPoint x: 872, endPoint y: 523, distance: 190.9
click at [873, 509] on div "[PERSON_NAME] [STREET_ADDRESS]" at bounding box center [822, 493] width 229 height 31
drag, startPoint x: 693, startPoint y: 503, endPoint x: 768, endPoint y: 504, distance: 75.4
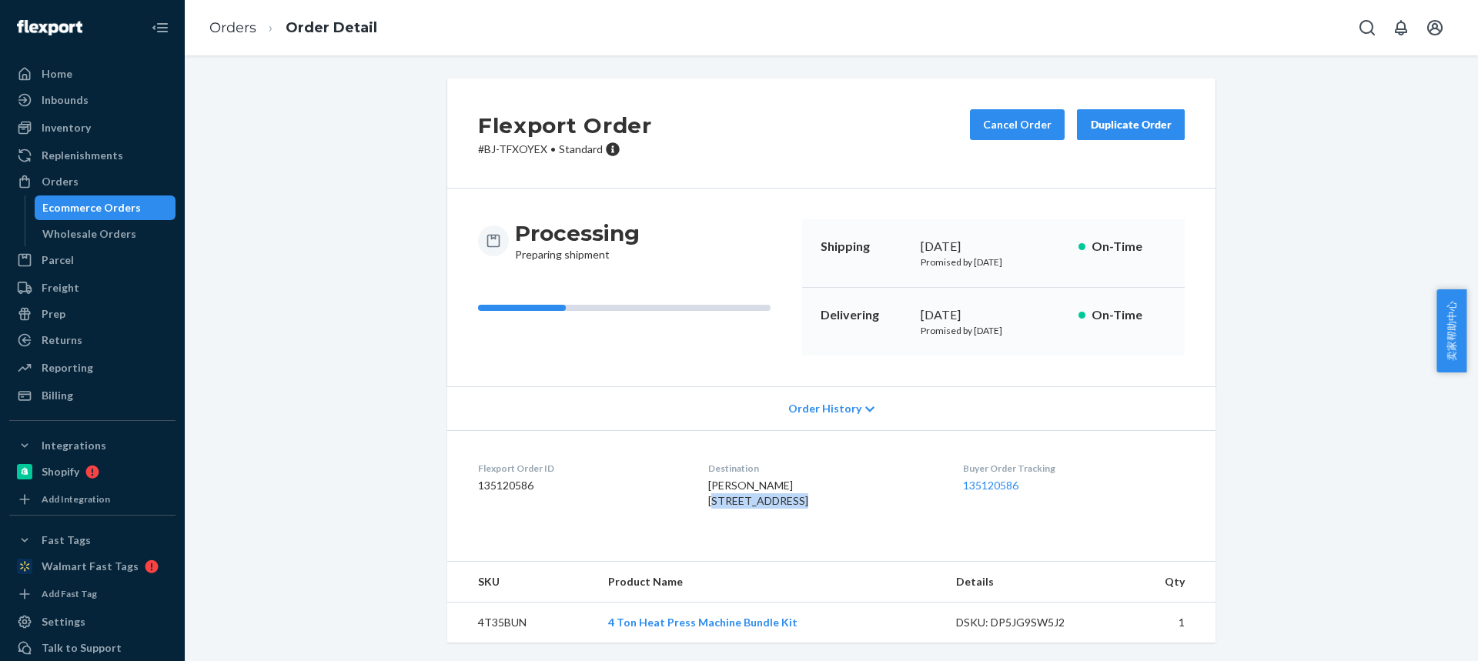
click at [769, 505] on div "[PERSON_NAME] [STREET_ADDRESS]" at bounding box center [822, 493] width 229 height 31
click at [773, 507] on span "[PERSON_NAME] [STREET_ADDRESS]" at bounding box center [758, 493] width 100 height 28
click at [479, 630] on td "4T35BUN" at bounding box center [521, 623] width 149 height 41
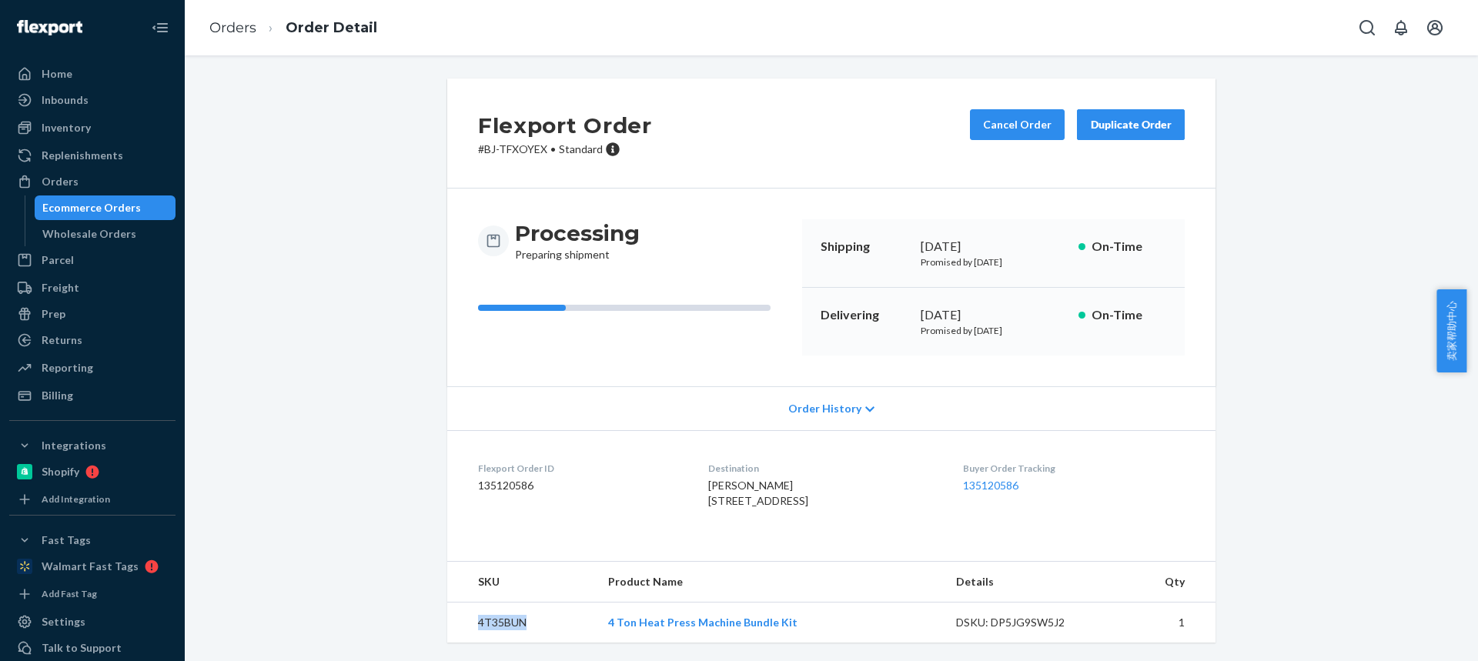
click at [479, 630] on td "4T35BUN" at bounding box center [521, 623] width 149 height 41
click at [479, 628] on td "4T35BUN" at bounding box center [521, 623] width 149 height 41
